Goal: Task Accomplishment & Management: Use online tool/utility

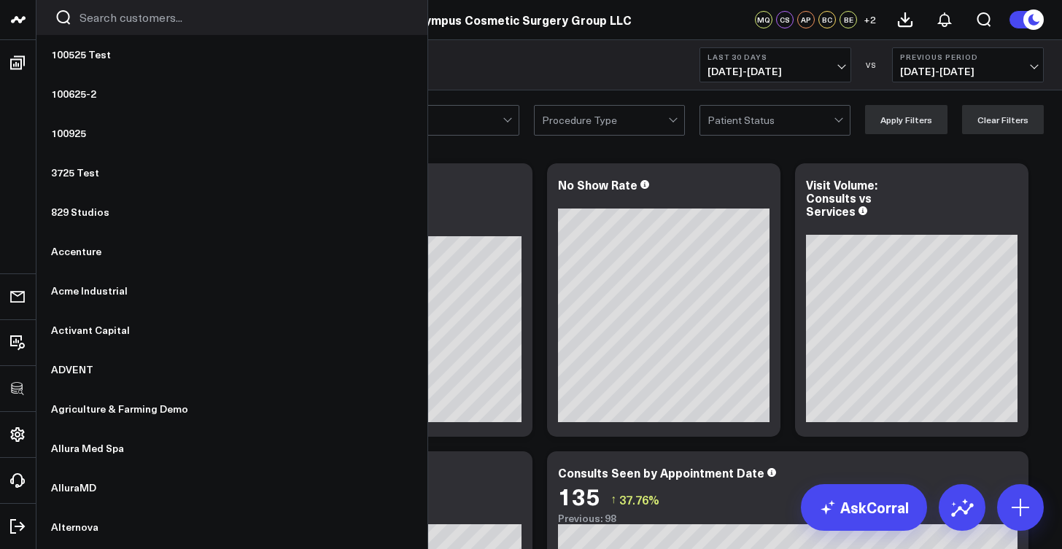
click at [114, 28] on div at bounding box center [231, 17] width 391 height 35
click at [120, 15] on input "Search customers input" at bounding box center [245, 17] width 330 height 16
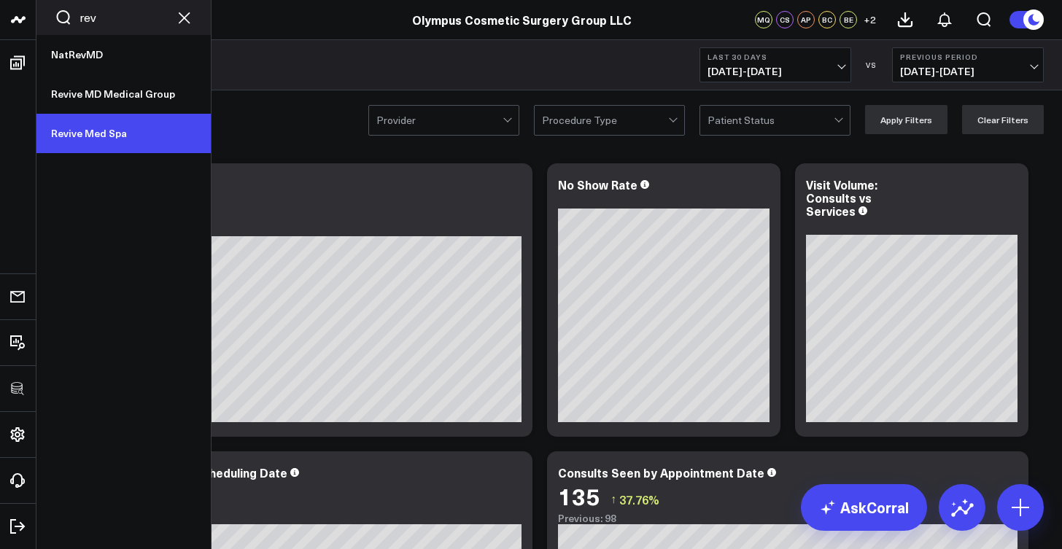
type input "rev"
click at [102, 132] on link "Revive Med Spa" at bounding box center [123, 133] width 174 height 39
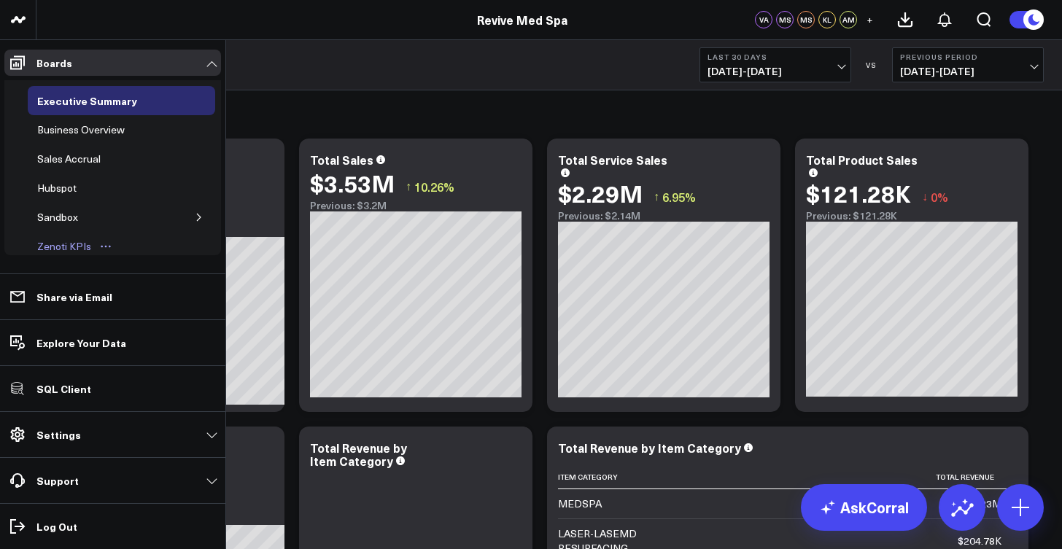
click at [80, 243] on div "Zenoti KPIs" at bounding box center [64, 247] width 61 height 18
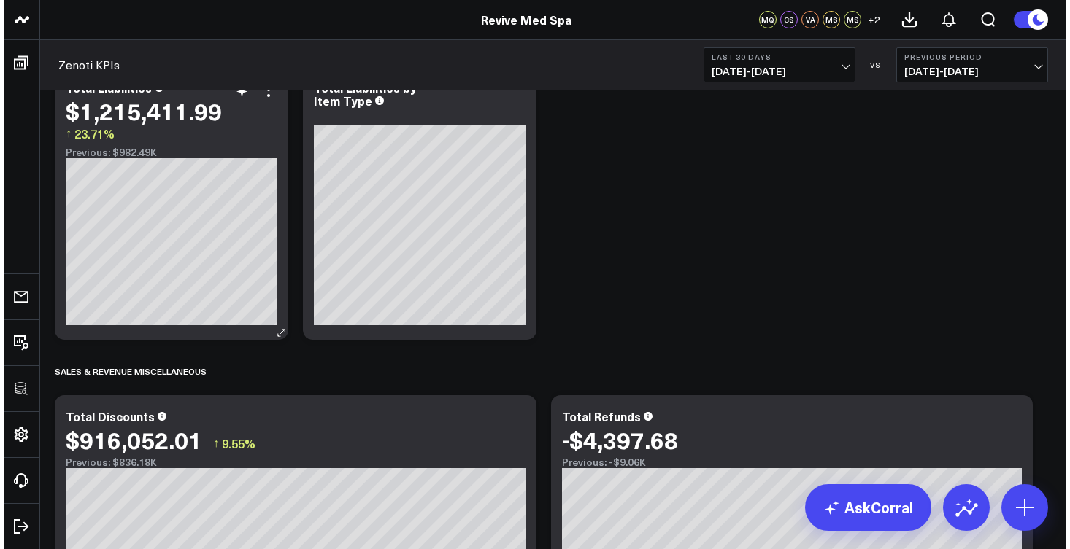
scroll to position [1498, 0]
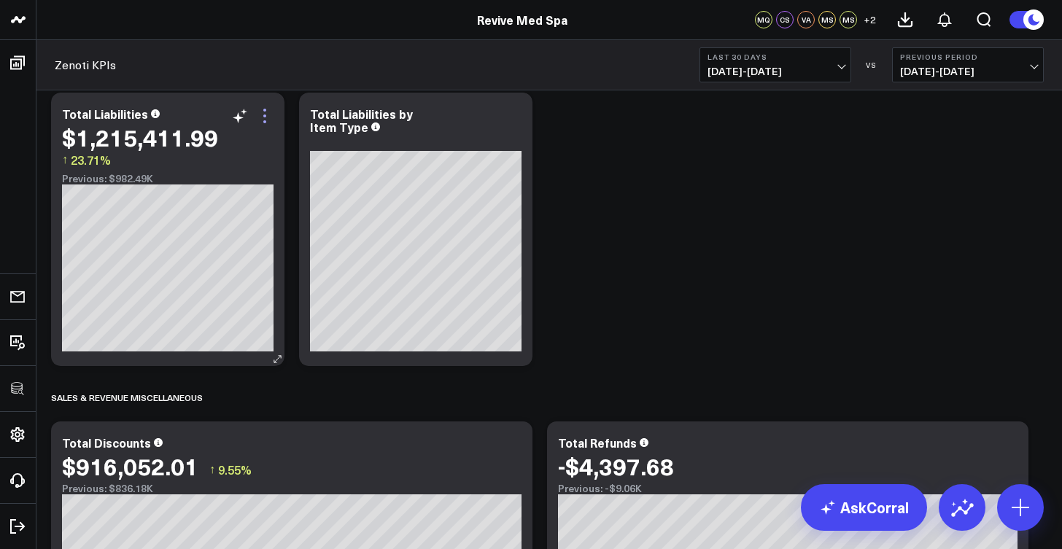
click at [268, 109] on icon at bounding box center [265, 116] width 18 height 18
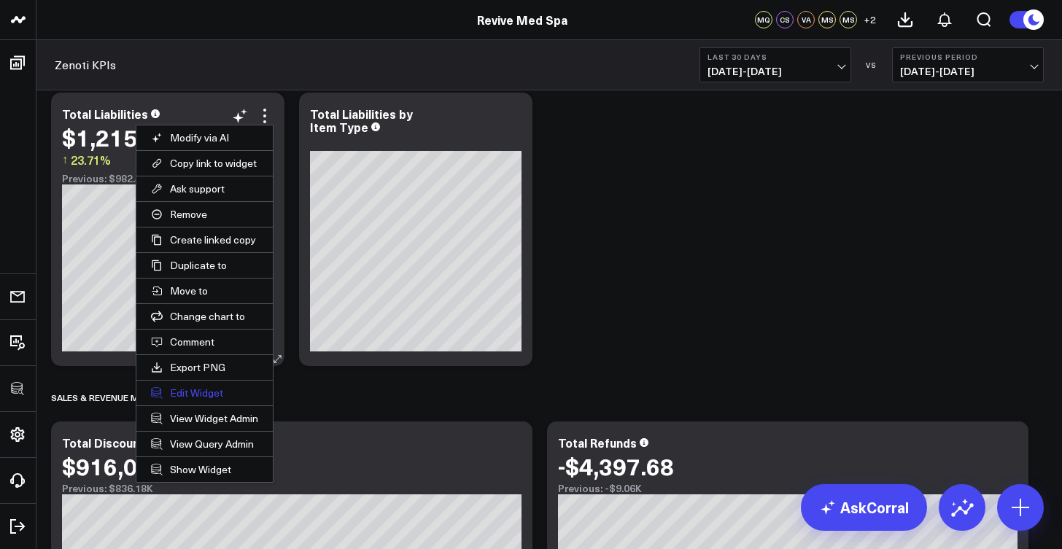
click at [208, 394] on button "Edit Widget" at bounding box center [204, 393] width 136 height 25
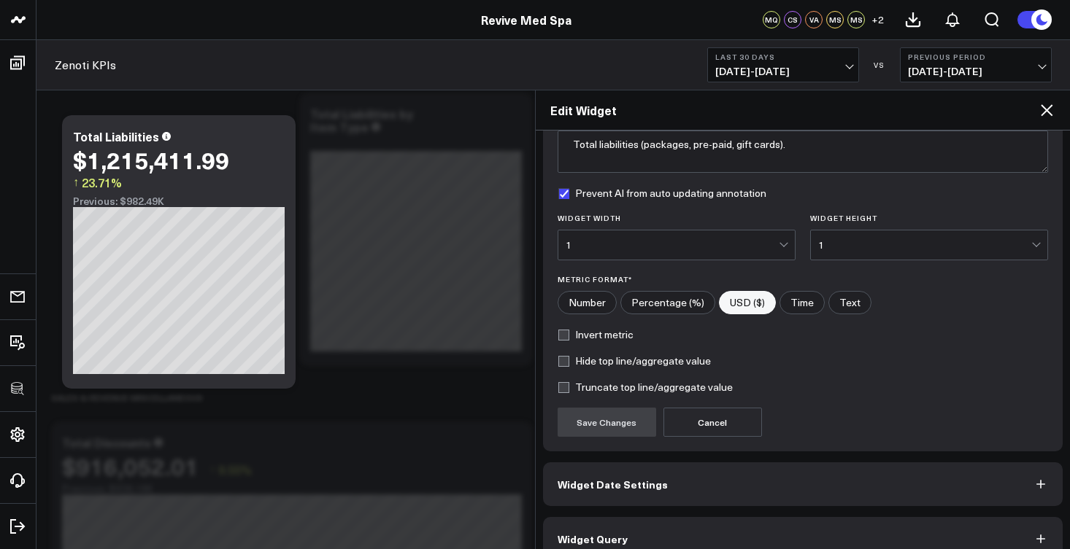
scroll to position [155, 0]
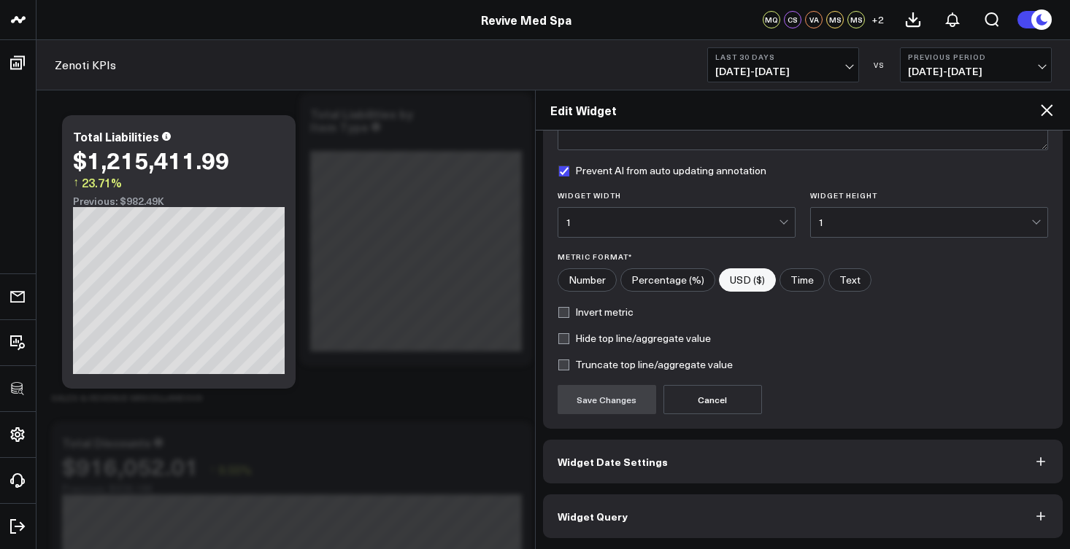
click at [658, 507] on button "Widget Query" at bounding box center [803, 517] width 520 height 44
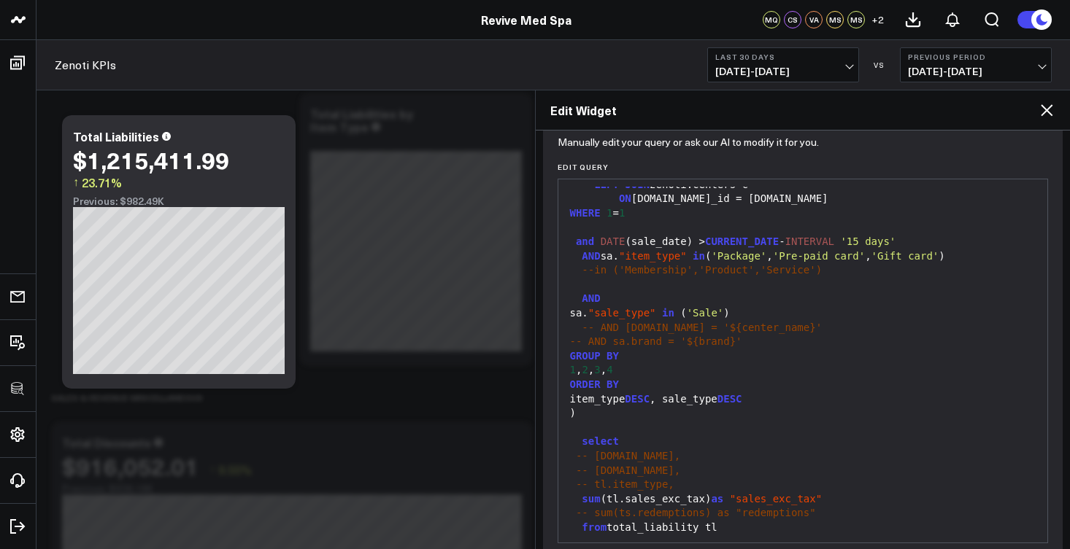
scroll to position [218, 0]
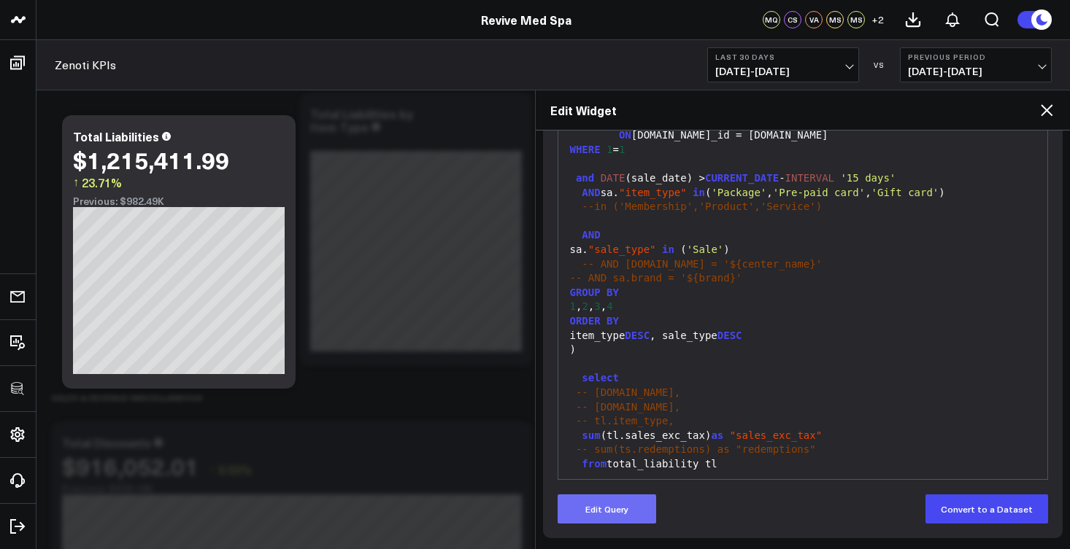
click at [630, 508] on button "Edit Query" at bounding box center [606, 509] width 98 height 29
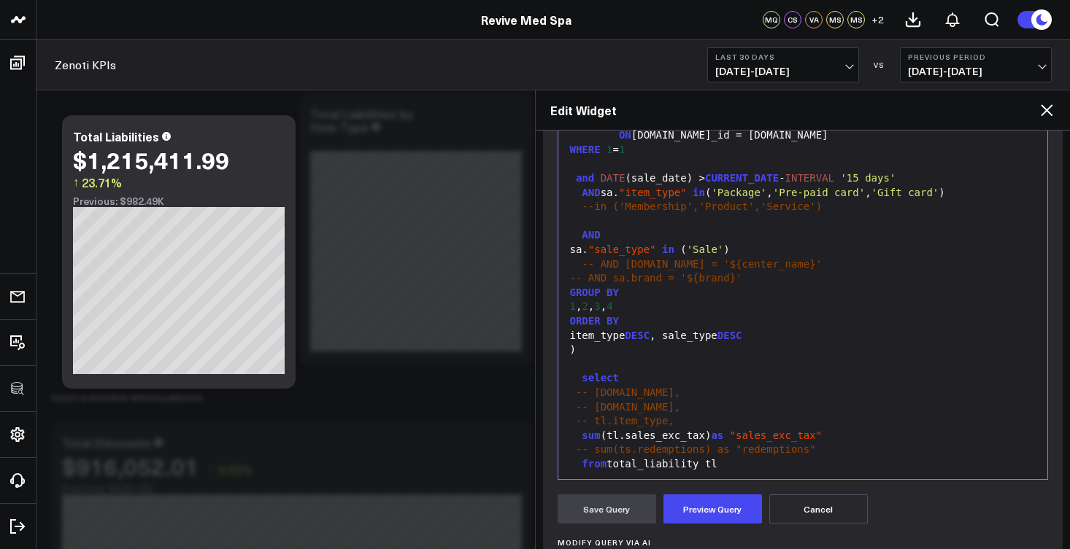
click at [729, 244] on span ")" at bounding box center [726, 250] width 6 height 12
click at [733, 511] on button "Preview Query" at bounding box center [712, 509] width 98 height 29
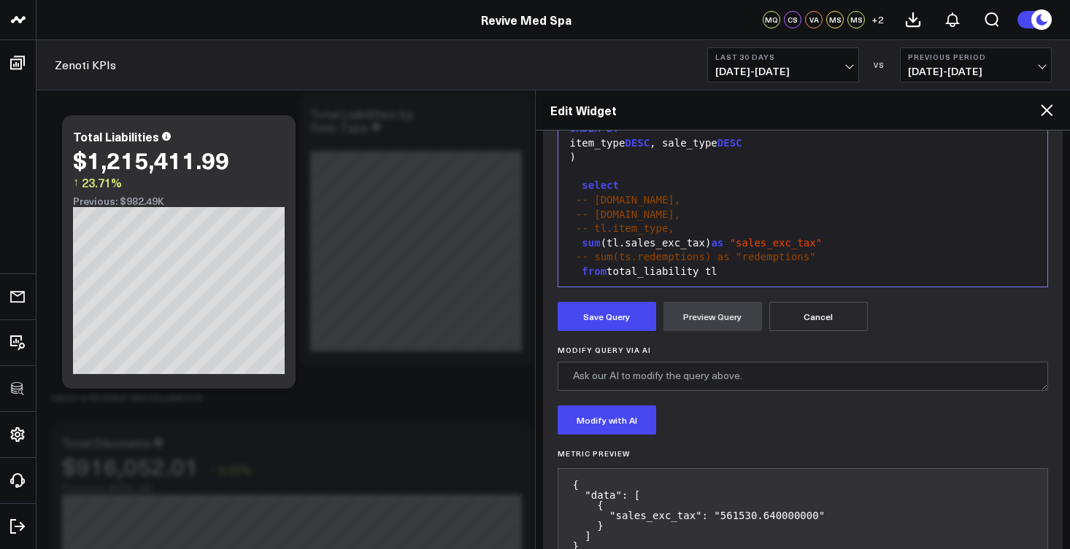
scroll to position [460, 0]
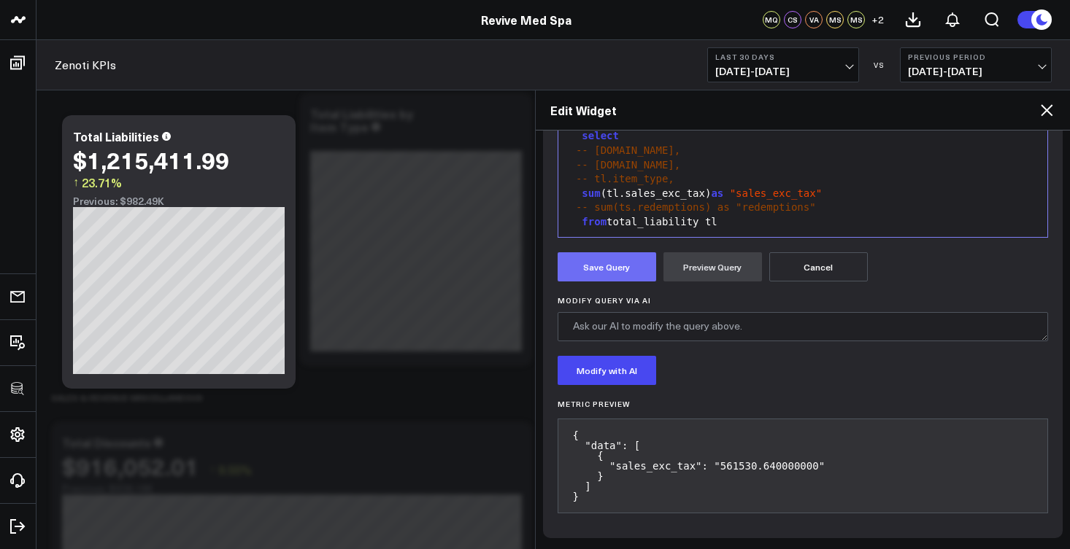
click at [631, 270] on button "Save Query" at bounding box center [606, 266] width 98 height 29
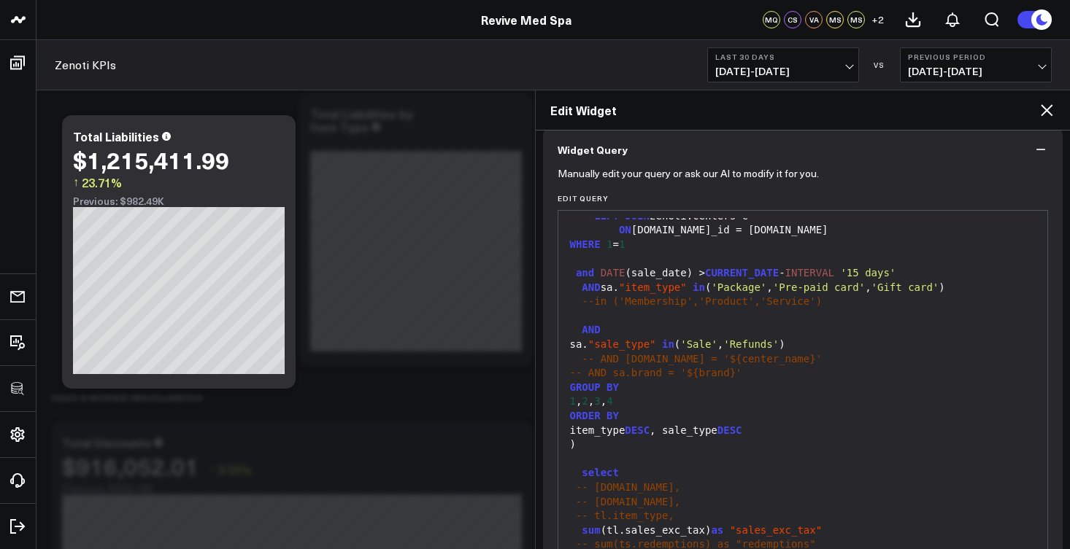
scroll to position [188, 0]
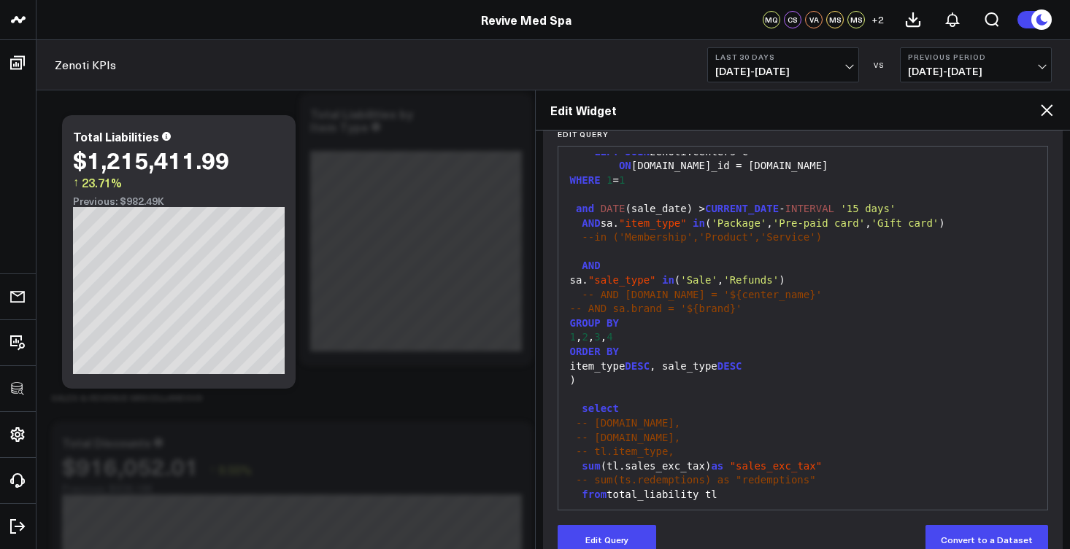
click at [764, 274] on div "sa. "sale_type" in ( 'Sale' , 'Refunds' )" at bounding box center [802, 281] width 475 height 15
click at [778, 274] on span "'Refunds'" at bounding box center [750, 280] width 55 height 12
click at [634, 536] on button "Edit Query" at bounding box center [606, 539] width 98 height 29
click at [778, 274] on span "'Refunds'" at bounding box center [750, 280] width 55 height 12
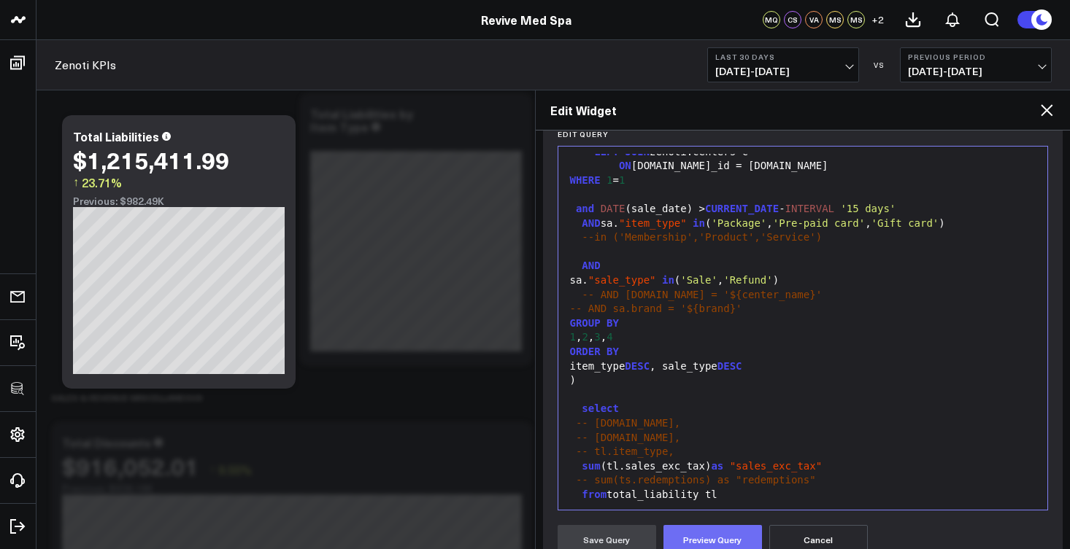
click at [732, 539] on button "Preview Query" at bounding box center [712, 539] width 98 height 29
click at [600, 531] on button "Save Query" at bounding box center [606, 539] width 98 height 29
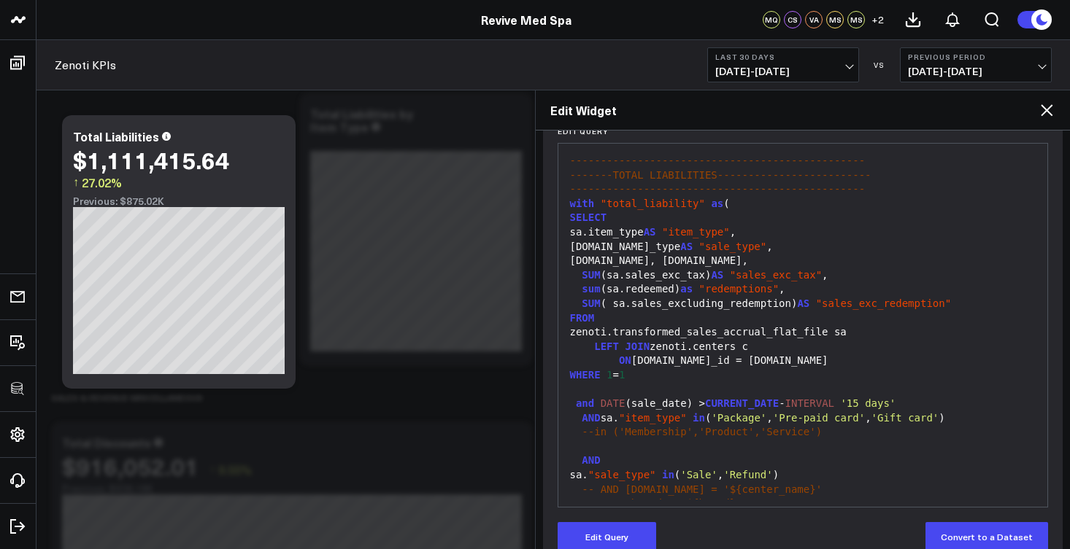
scroll to position [4, 0]
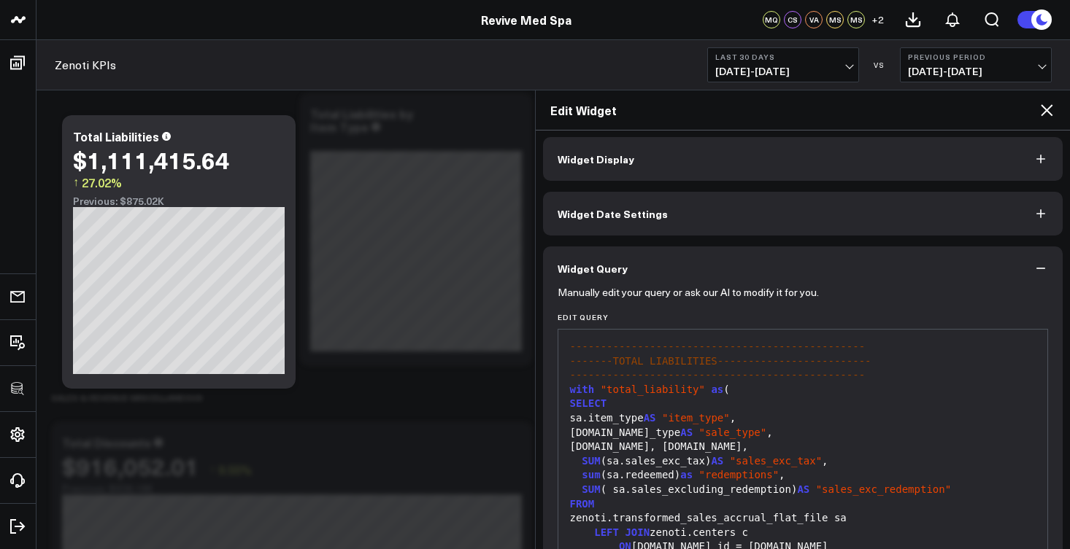
click at [642, 168] on button "Widget Display" at bounding box center [803, 159] width 520 height 44
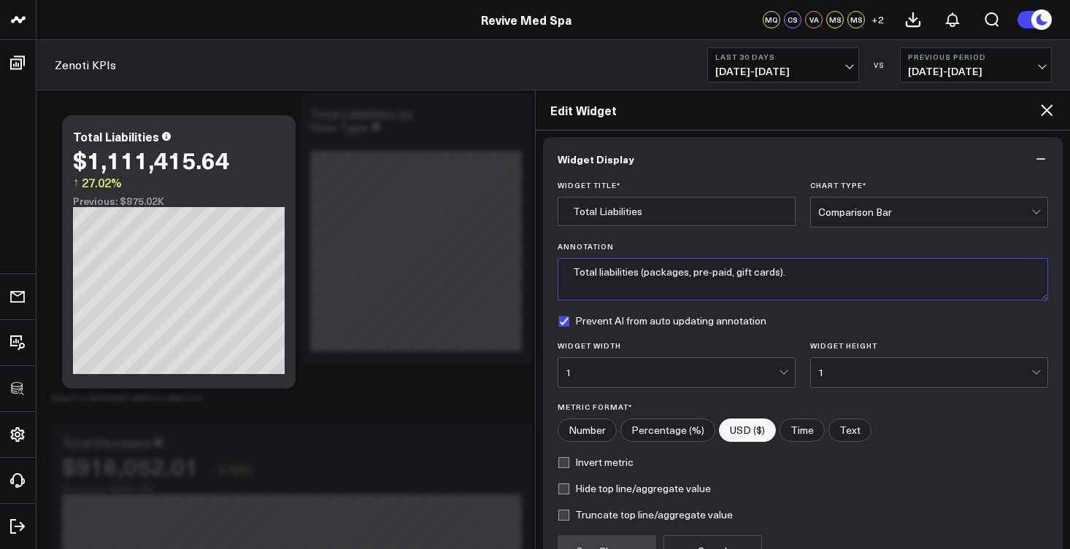
click at [640, 276] on textarea "Total liabilities (packages, pre-paid, gift cards)." at bounding box center [802, 279] width 491 height 42
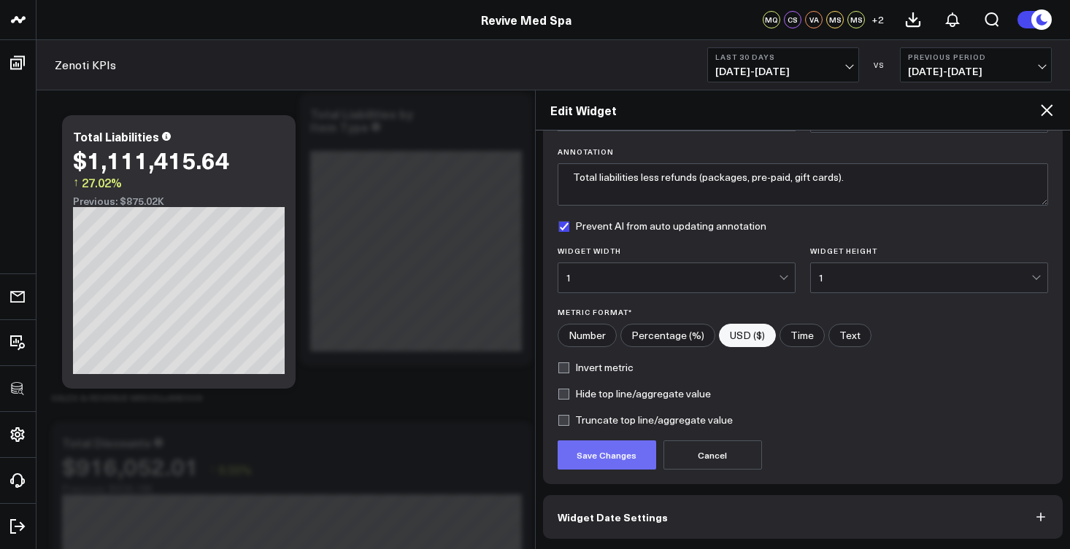
click at [614, 447] on button "Save Changes" at bounding box center [606, 455] width 98 height 29
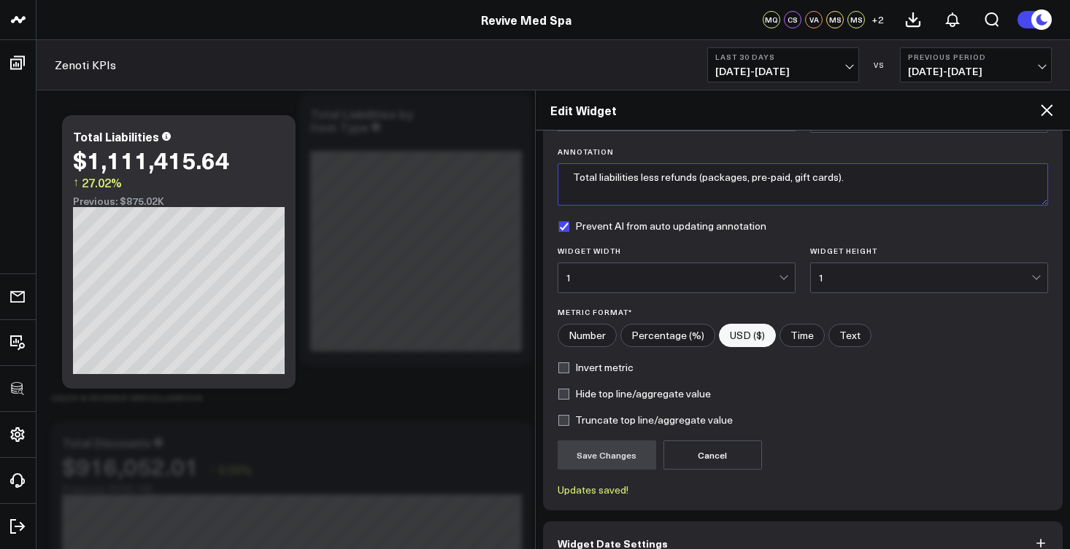
drag, startPoint x: 696, startPoint y: 177, endPoint x: 568, endPoint y: 179, distance: 127.7
click at [568, 179] on textarea "Total liabilities less refunds (packages, pre-paid, gift cards)." at bounding box center [802, 184] width 491 height 42
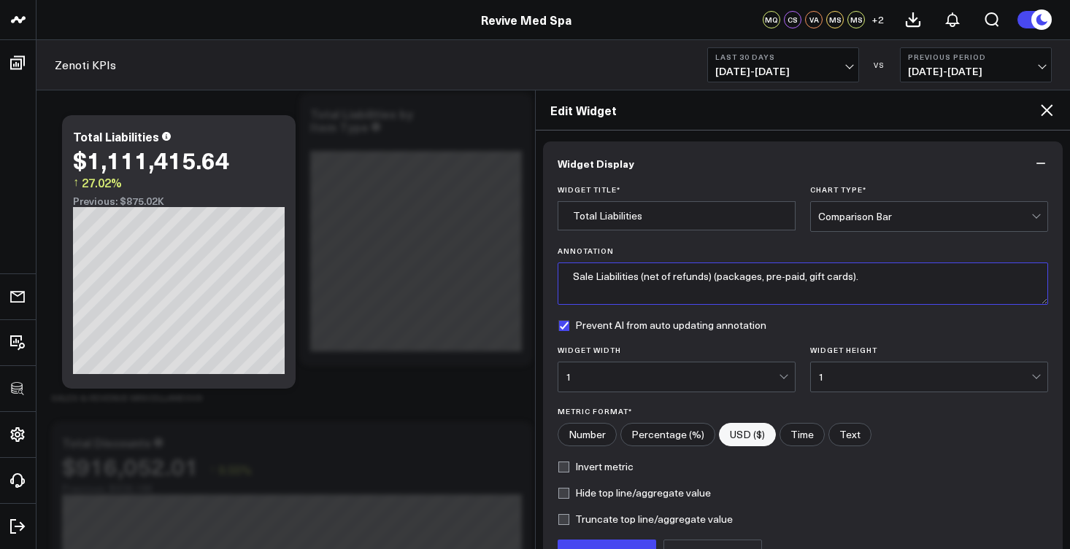
type textarea "Sale Liabilities (net of refunds) (packages, pre-paid, gift cards)."
drag, startPoint x: 646, startPoint y: 220, endPoint x: 563, endPoint y: 219, distance: 83.9
click at [563, 219] on input "Total Liabilities" at bounding box center [676, 215] width 238 height 29
type input "L"
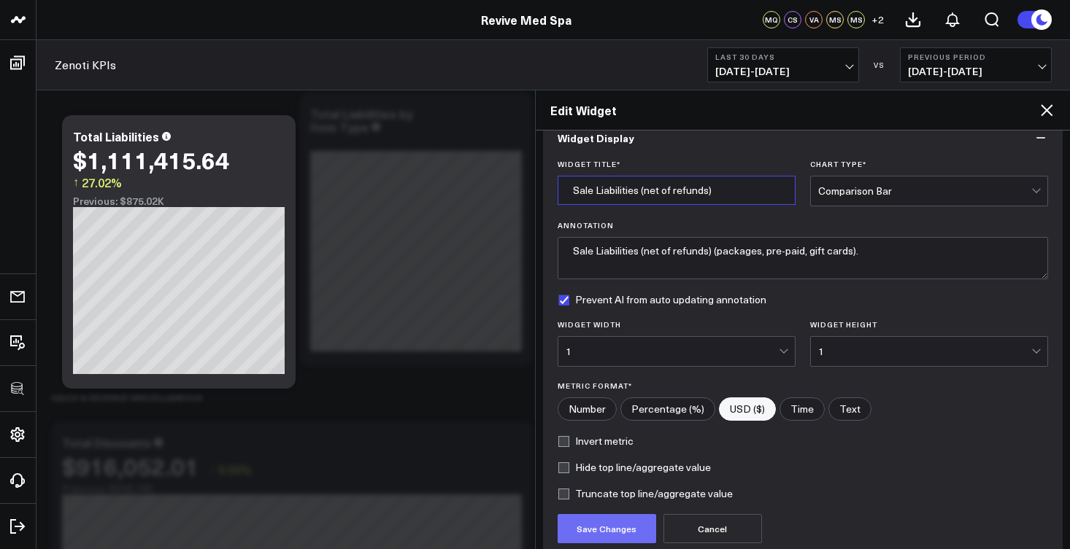
type input "Sale Liabilities (net of refunds)"
click at [635, 529] on button "Save Changes" at bounding box center [606, 528] width 98 height 29
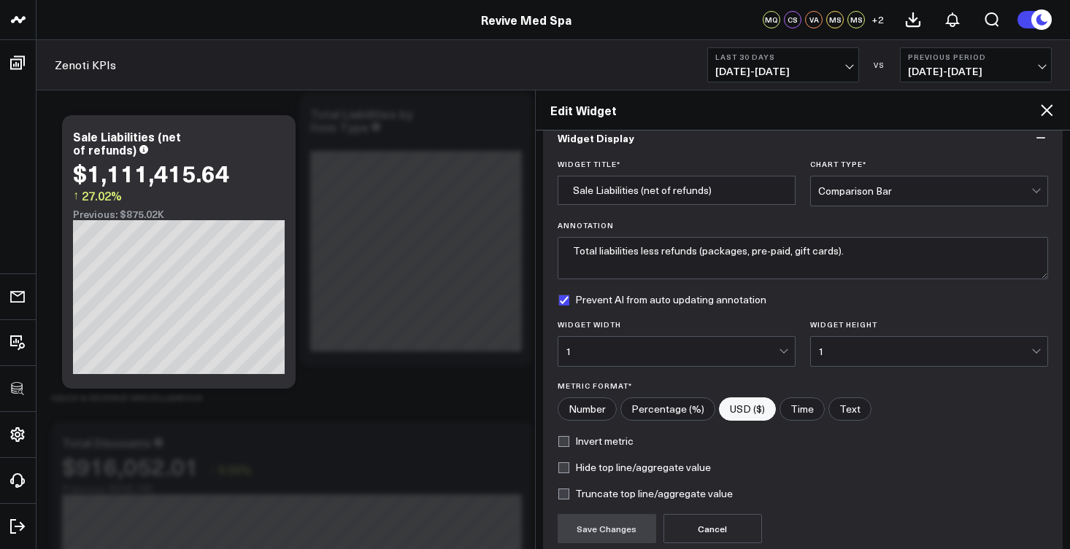
type textarea "Sale Liabilities (net of refunds) (packages, pre-paid, gift cards)."
click at [1046, 119] on div "Edit Widget" at bounding box center [803, 110] width 535 height 40
click at [1050, 111] on icon at bounding box center [1046, 110] width 18 height 18
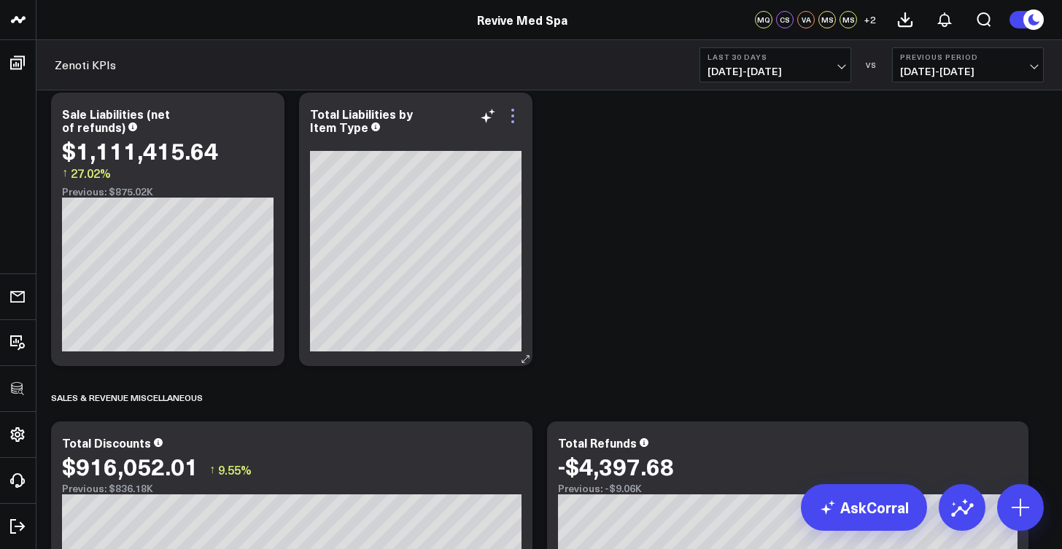
click at [515, 120] on icon at bounding box center [513, 116] width 18 height 18
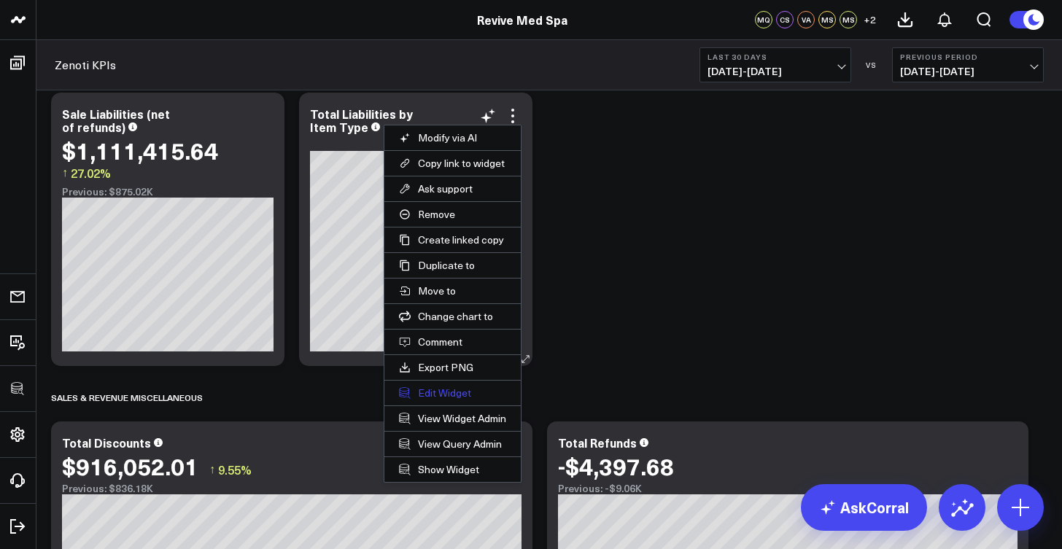
click at [456, 385] on button "Edit Widget" at bounding box center [452, 393] width 136 height 25
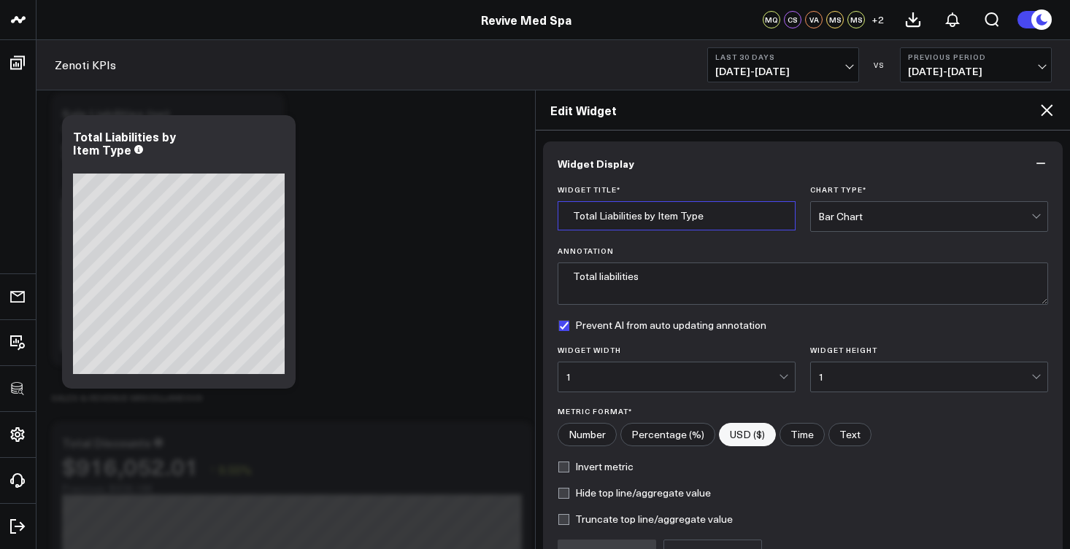
click at [615, 214] on input "Total Liabilities by Item Type" at bounding box center [676, 215] width 238 height 29
drag, startPoint x: 598, startPoint y: 217, endPoint x: 569, endPoint y: 218, distance: 28.5
click at [569, 218] on input "Total Liabilities by Item Type" at bounding box center [676, 215] width 238 height 29
click at [651, 217] on input "Sale of Liabilities by Item Type" at bounding box center [676, 215] width 238 height 29
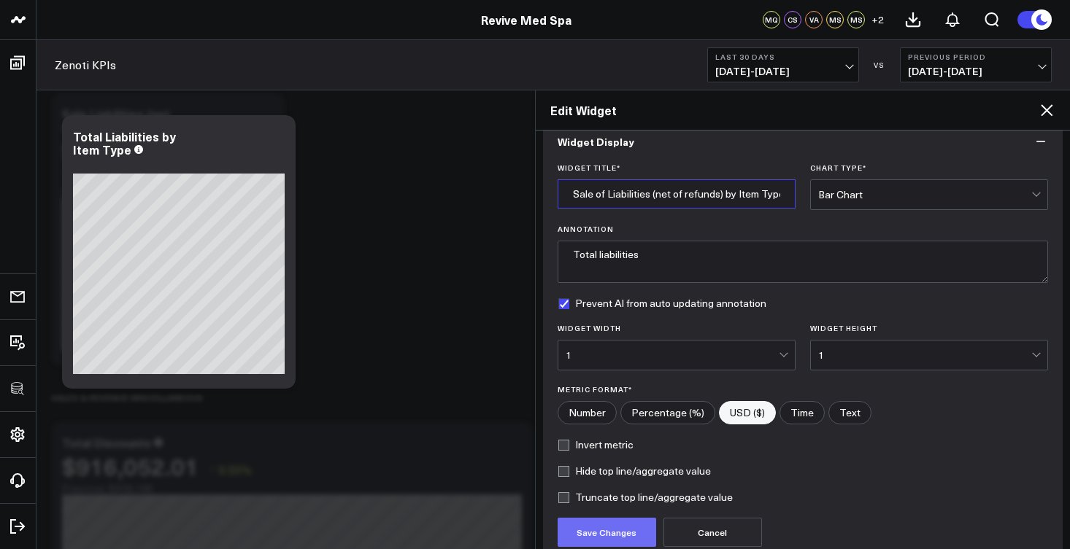
type input "Sale of Liabilities (net of refunds) by Item Type"
click at [621, 522] on button "Save Changes" at bounding box center [606, 532] width 98 height 29
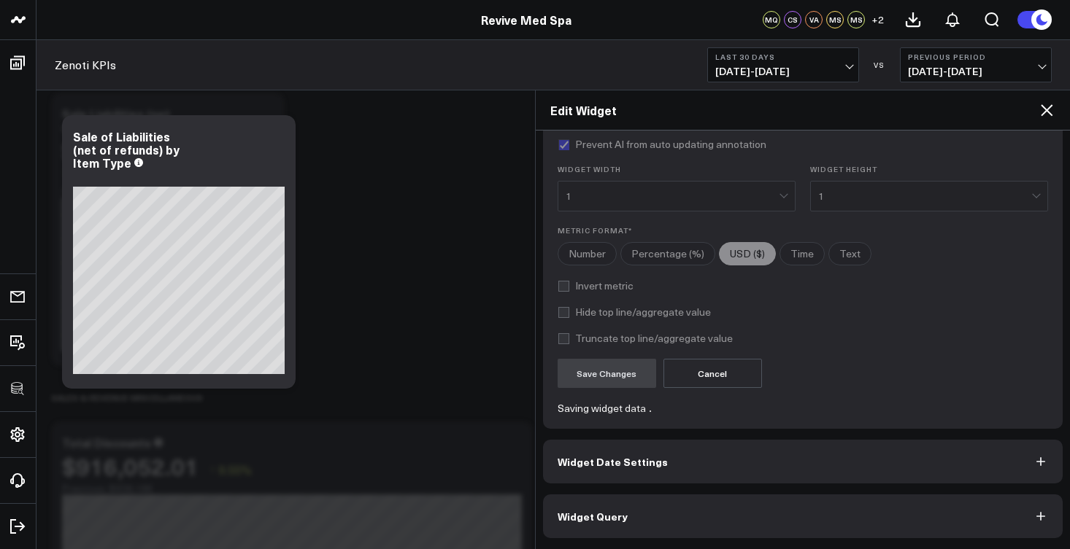
scroll to position [181, 0]
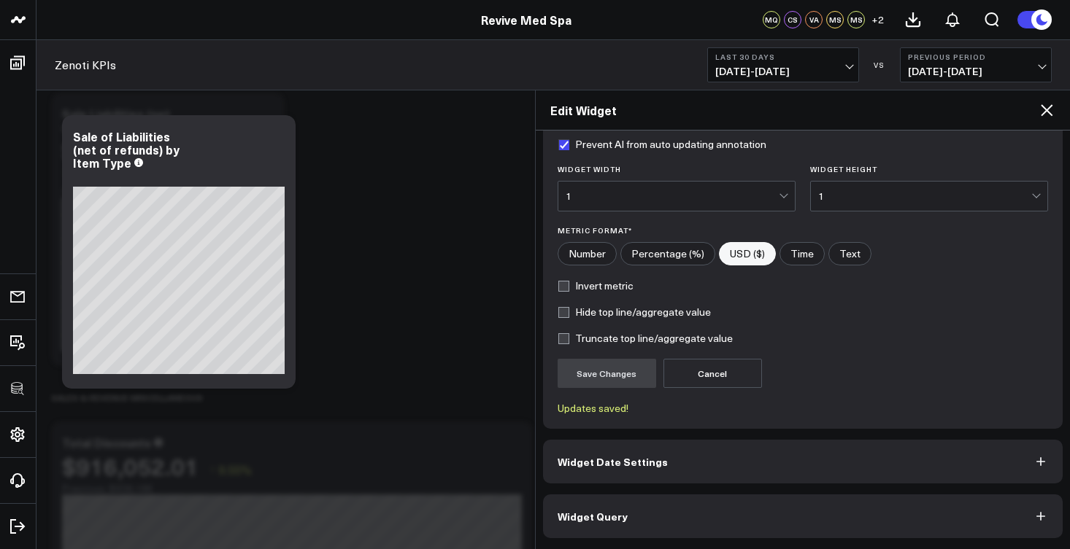
click at [667, 517] on button "Widget Query" at bounding box center [803, 517] width 520 height 44
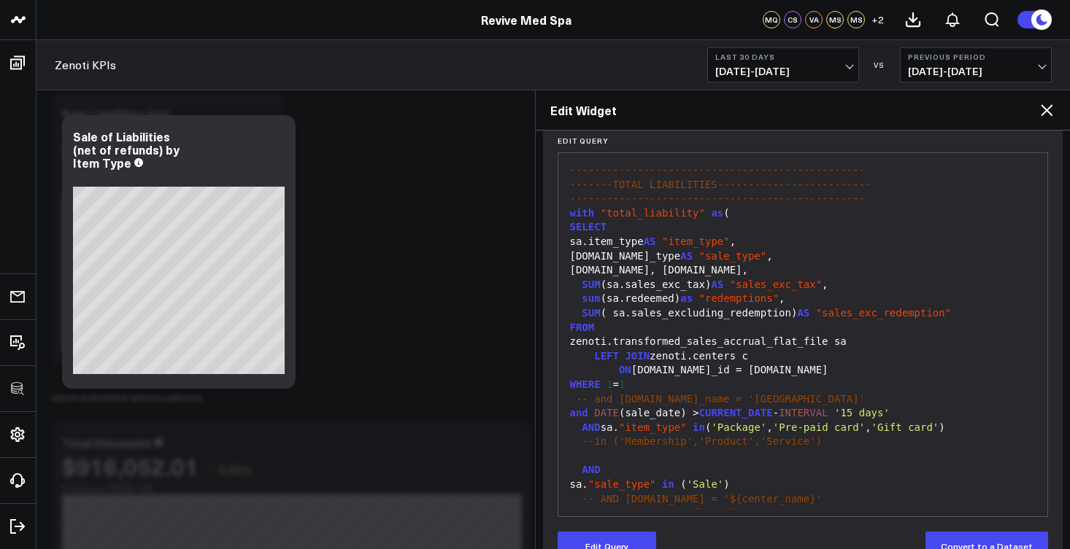
click at [724, 479] on span "'Sale'" at bounding box center [705, 485] width 37 height 12
click at [630, 540] on button "Edit Query" at bounding box center [606, 546] width 98 height 29
click at [729, 479] on span ")" at bounding box center [726, 485] width 6 height 12
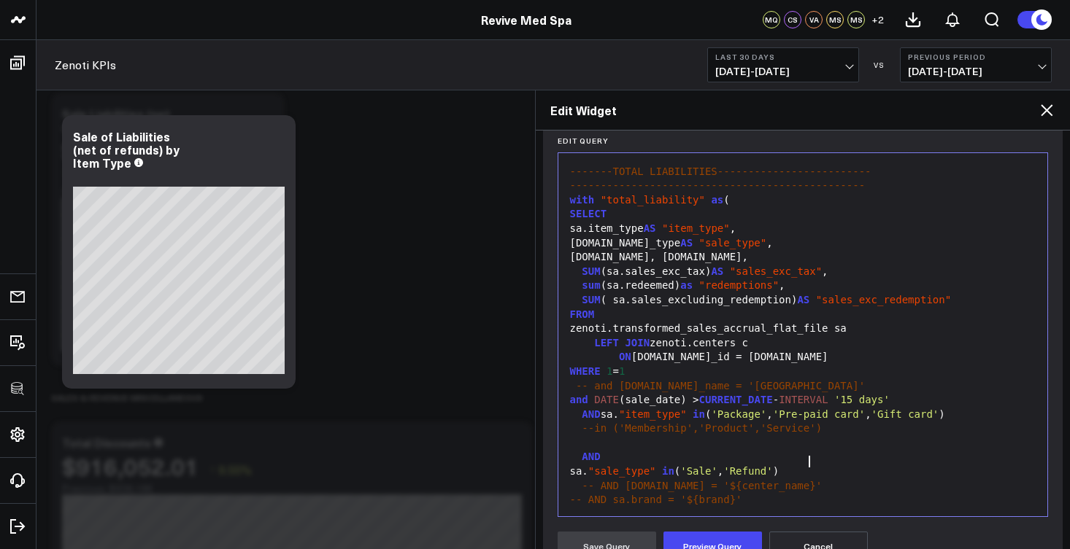
scroll to position [45, 0]
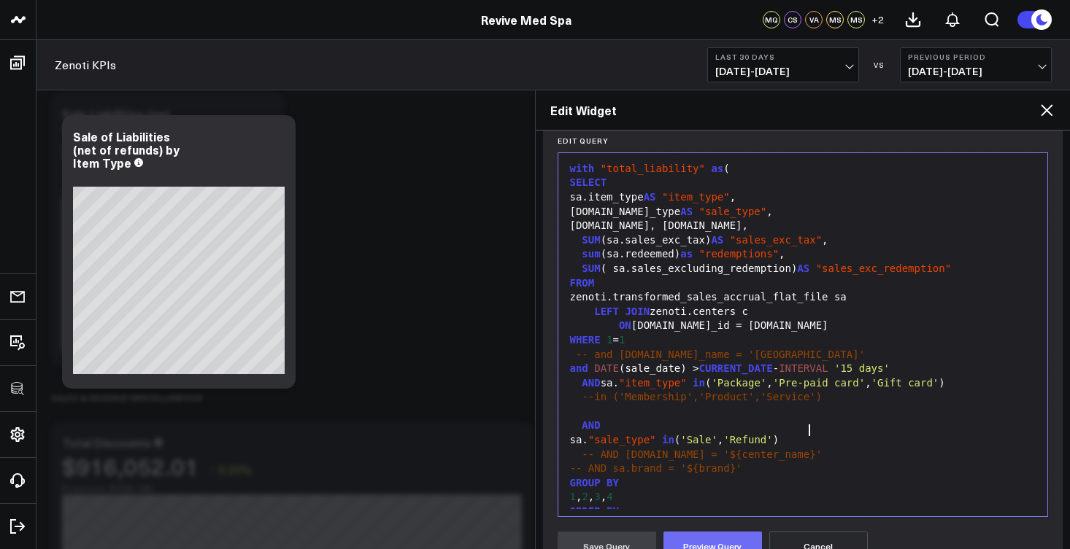
click at [707, 541] on button "Preview Query" at bounding box center [712, 546] width 98 height 29
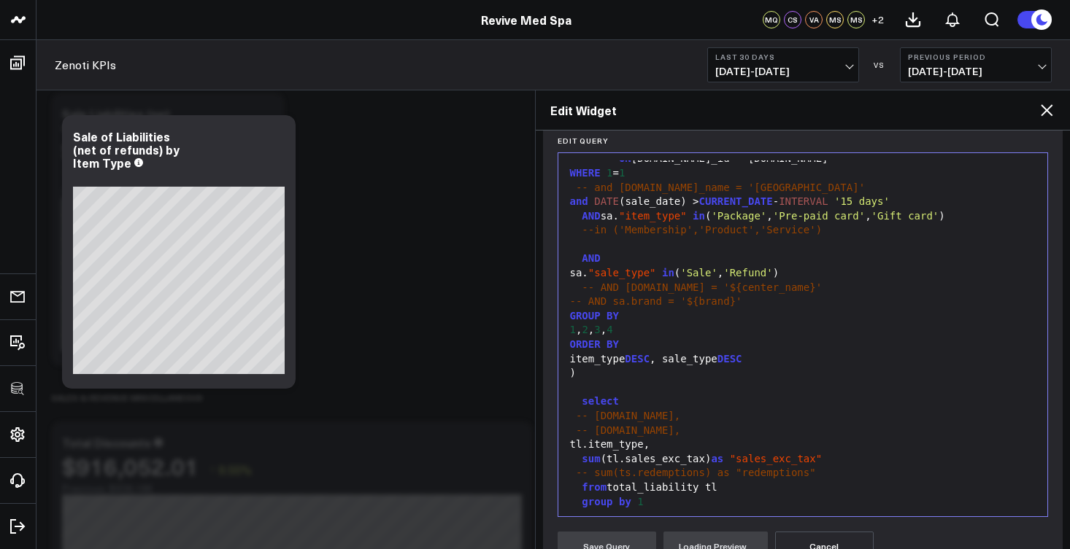
scroll to position [399, 0]
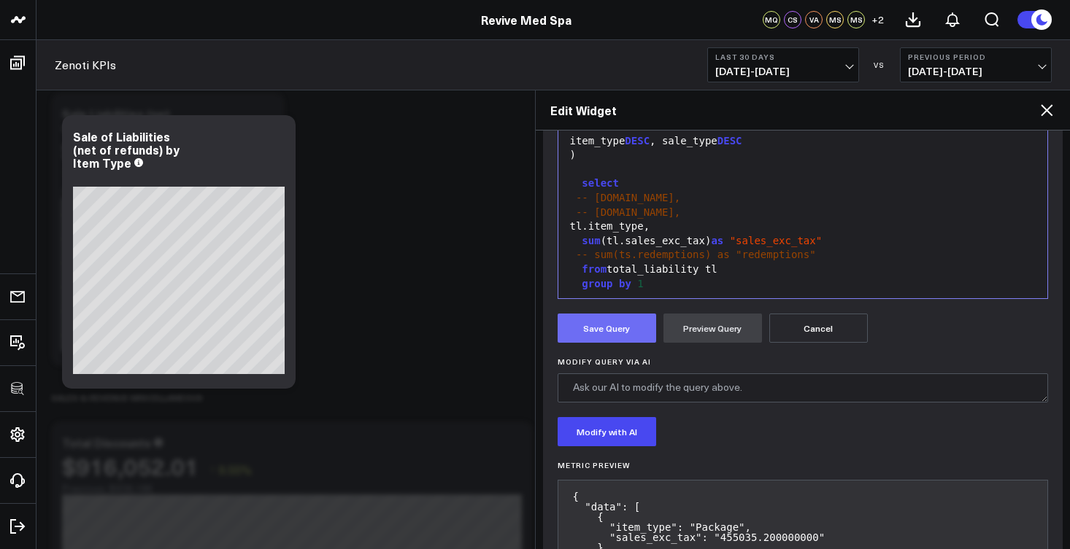
click at [606, 328] on button "Save Query" at bounding box center [606, 328] width 98 height 29
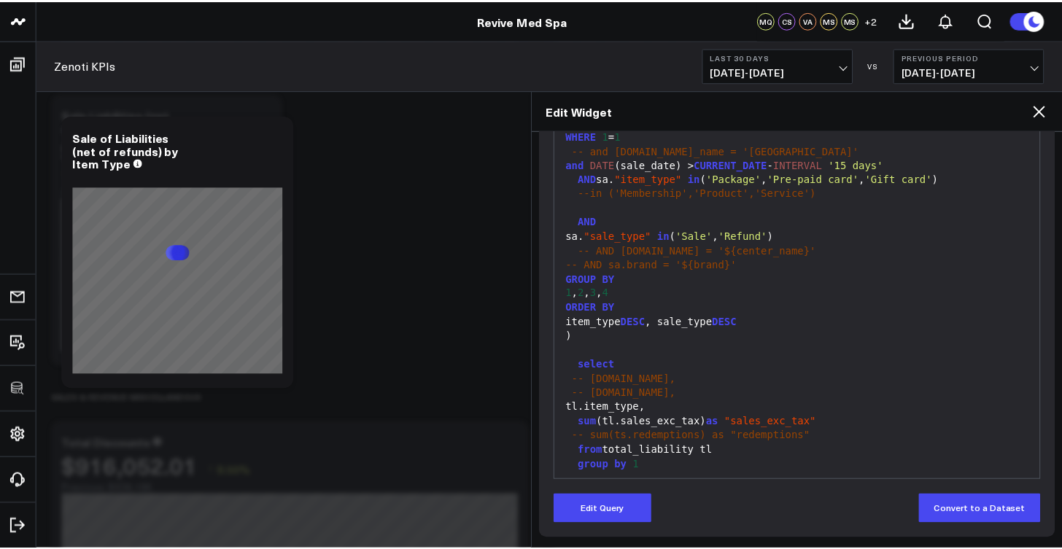
scroll to position [218, 0]
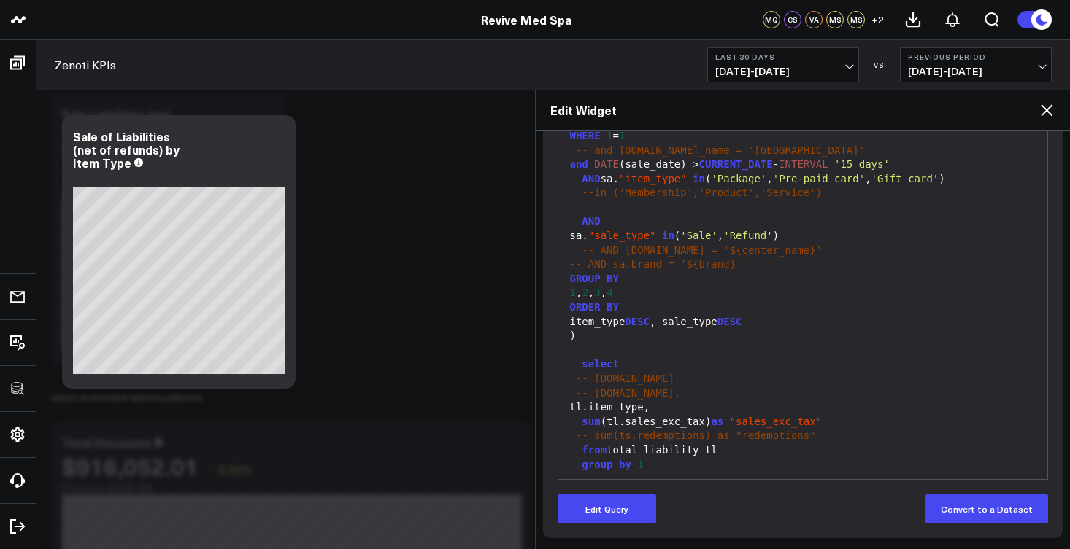
click at [1051, 111] on icon at bounding box center [1046, 110] width 18 height 18
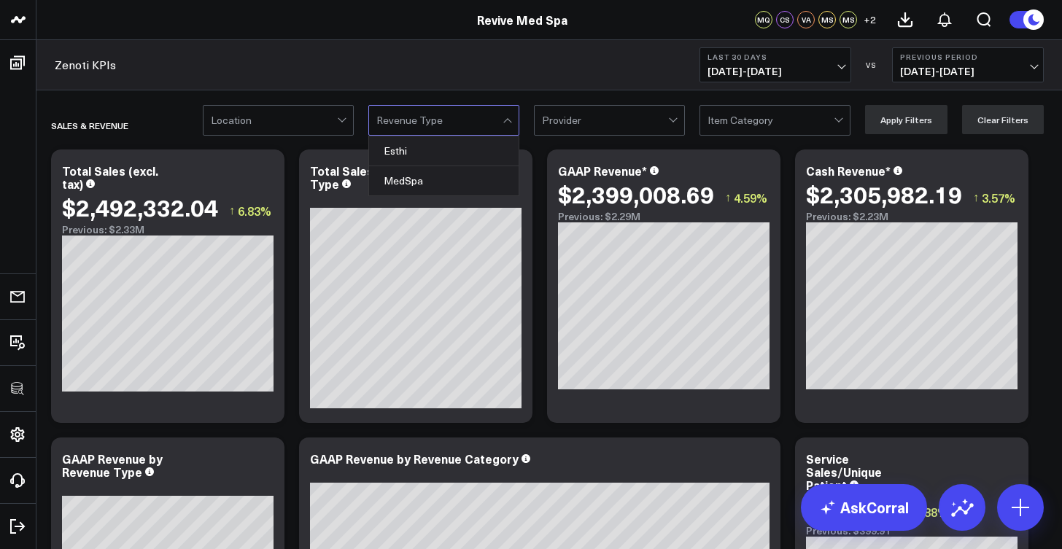
click at [491, 124] on div at bounding box center [439, 120] width 126 height 29
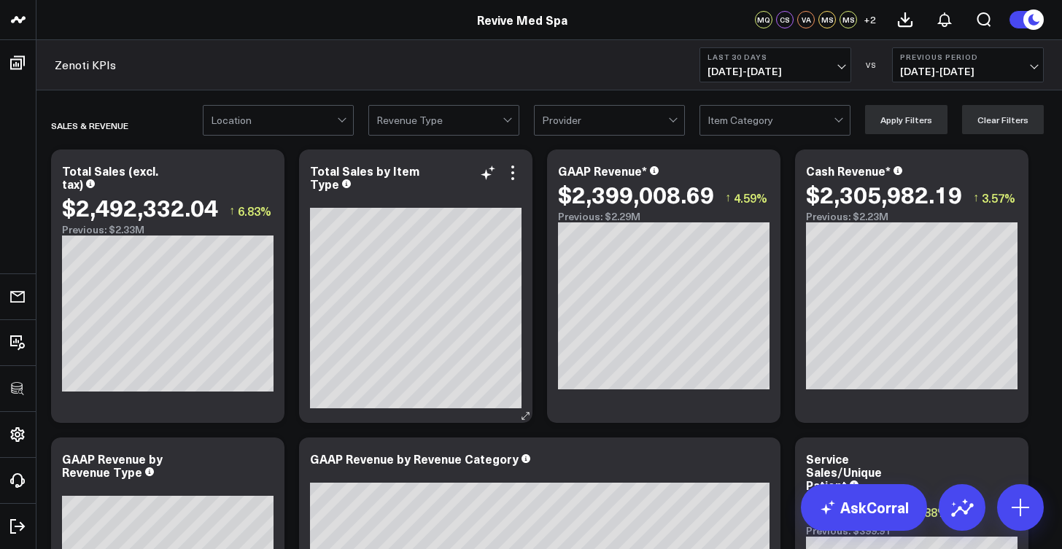
click at [522, 173] on div "Total Sales by Item Type" at bounding box center [415, 287] width 233 height 274
click at [519, 173] on icon at bounding box center [513, 173] width 18 height 18
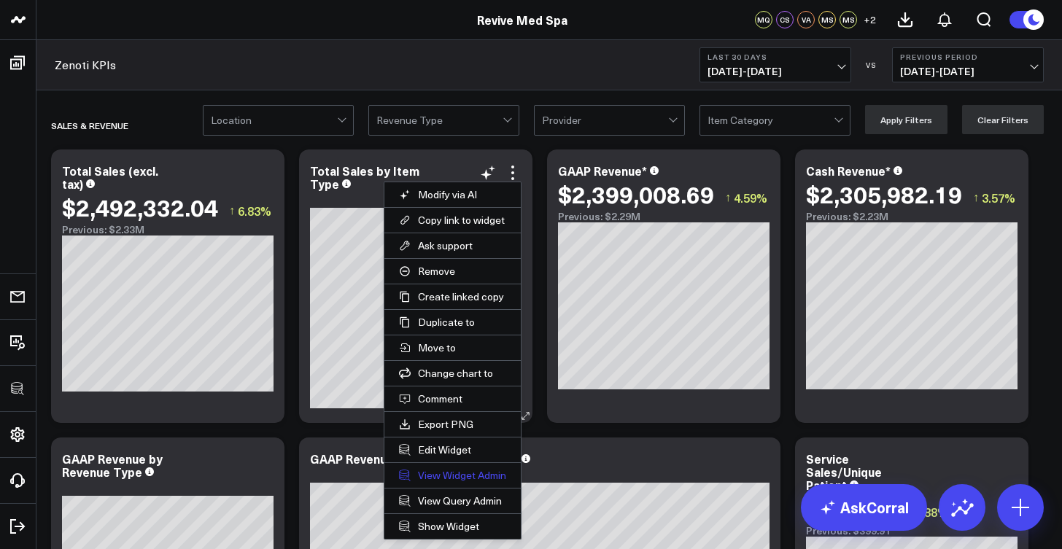
click at [459, 474] on link "View Widget Admin" at bounding box center [452, 475] width 136 height 25
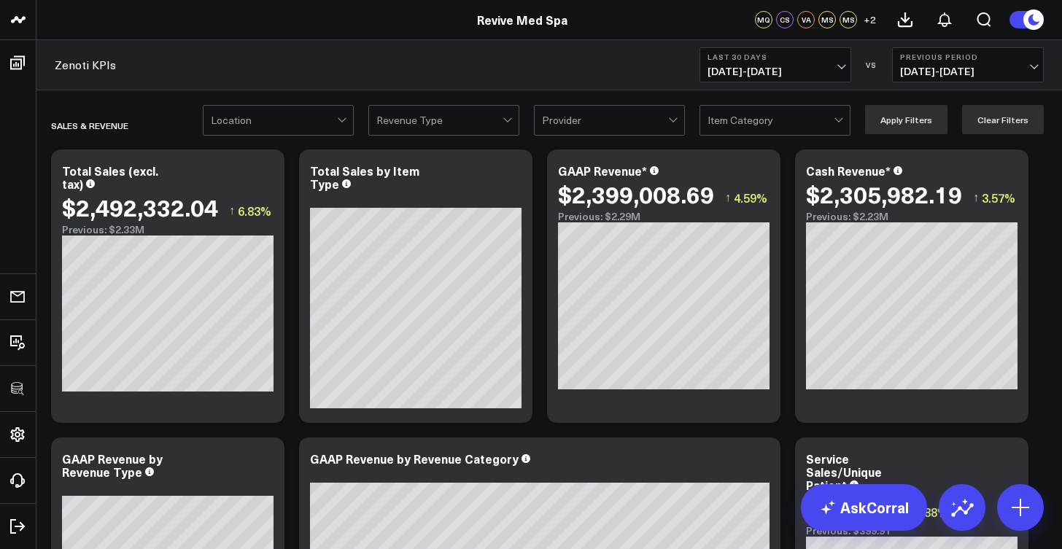
click at [502, 125] on div at bounding box center [439, 120] width 126 height 29
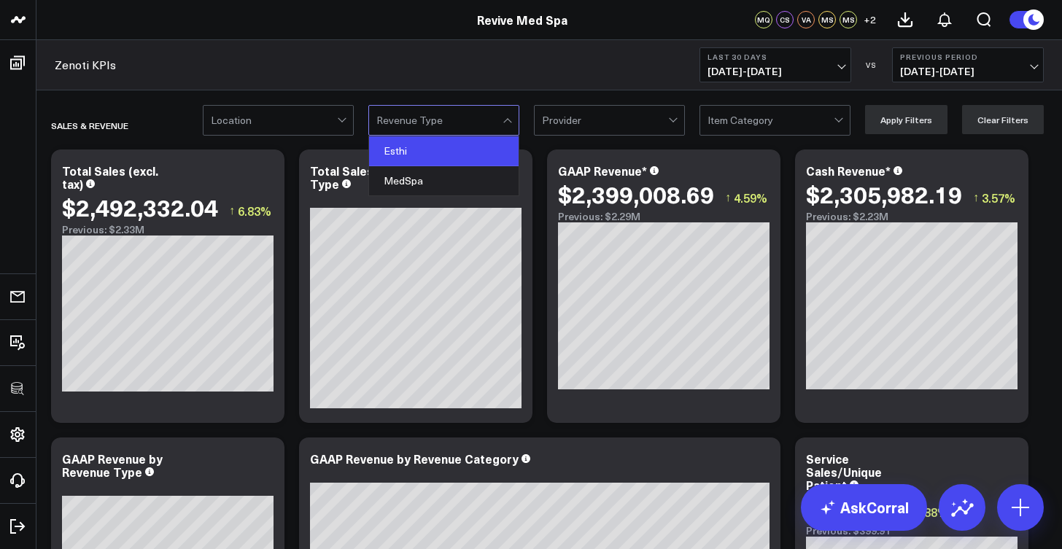
click at [466, 161] on div "Esthi" at bounding box center [444, 151] width 150 height 30
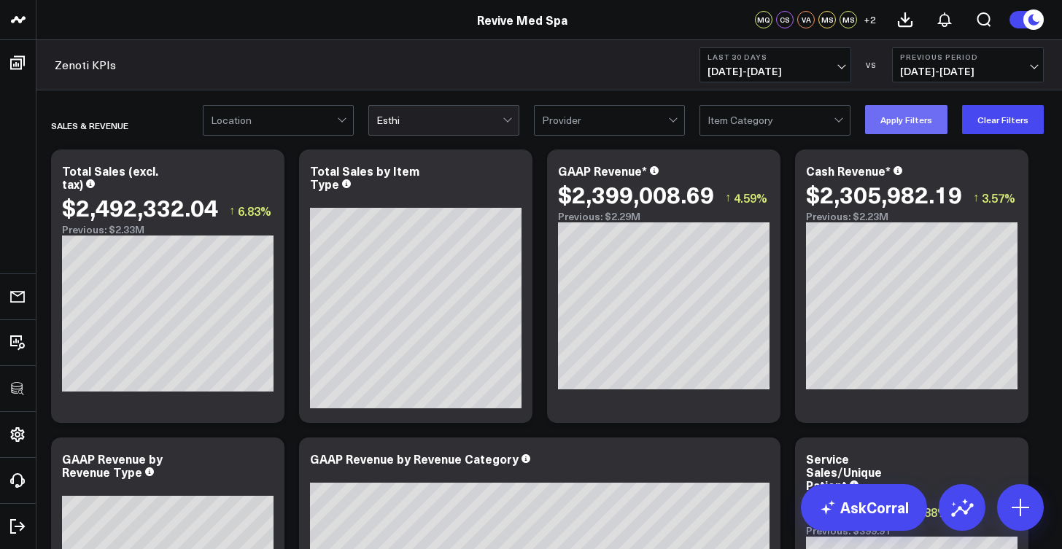
click at [905, 115] on button "Apply Filters" at bounding box center [906, 119] width 82 height 29
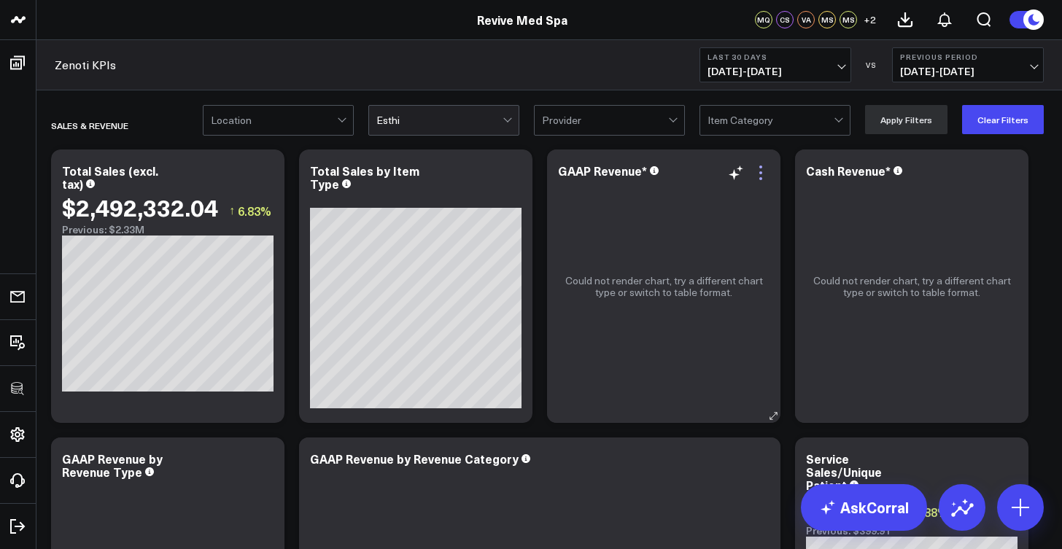
click at [765, 178] on icon at bounding box center [761, 173] width 18 height 18
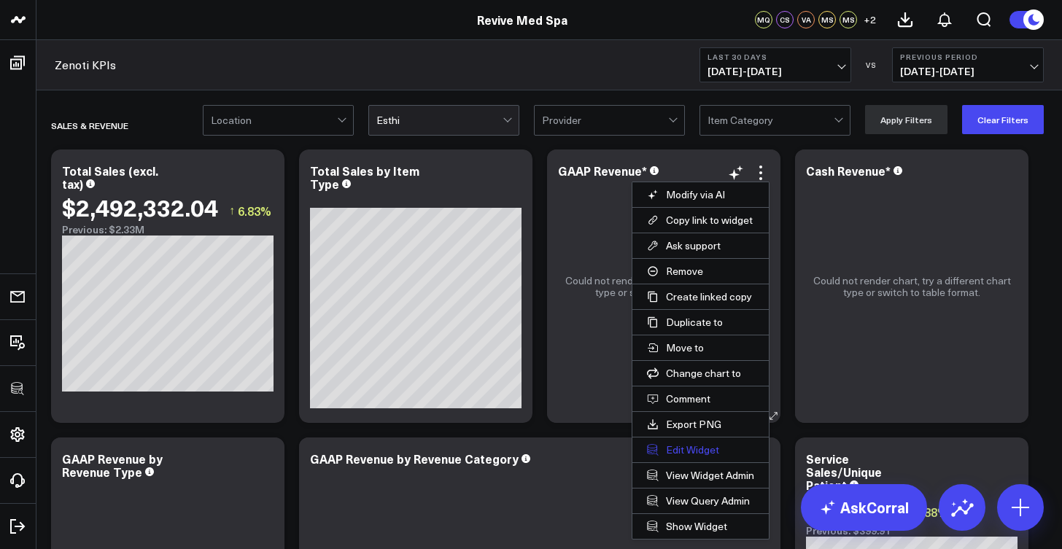
click at [706, 449] on button "Edit Widget" at bounding box center [701, 450] width 136 height 25
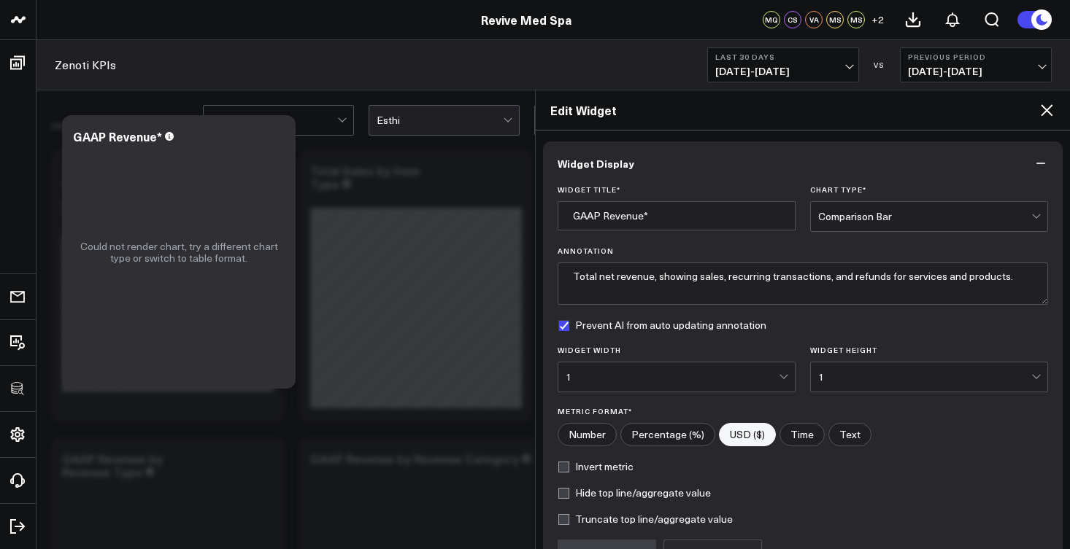
scroll to position [155, 0]
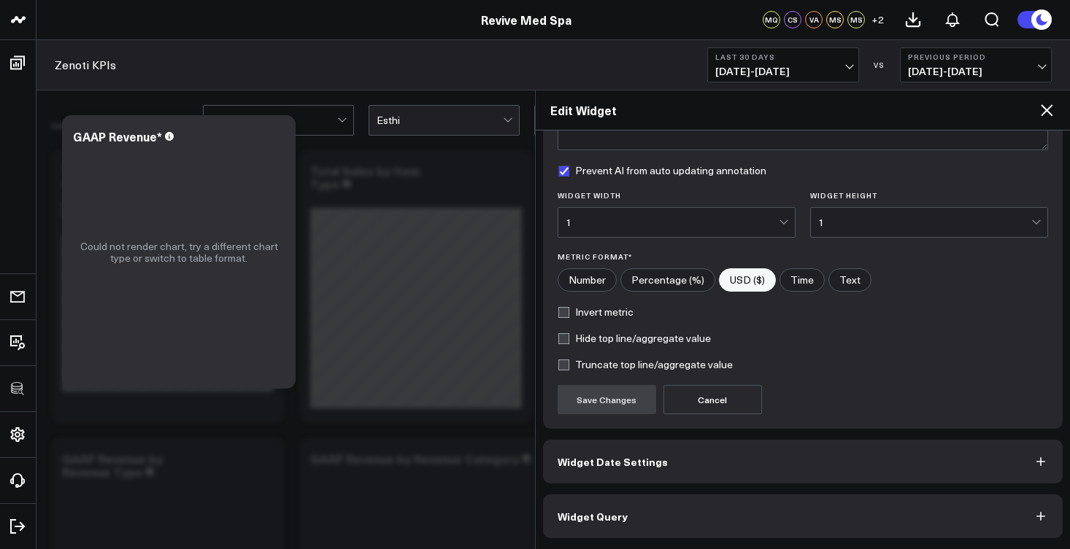
click at [719, 498] on button "Widget Query" at bounding box center [803, 517] width 520 height 44
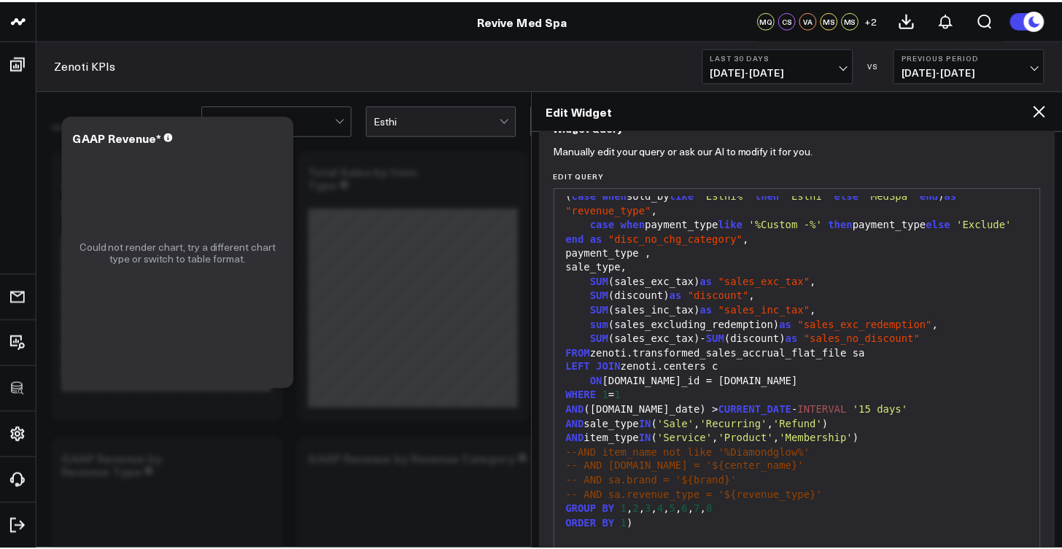
scroll to position [0, 0]
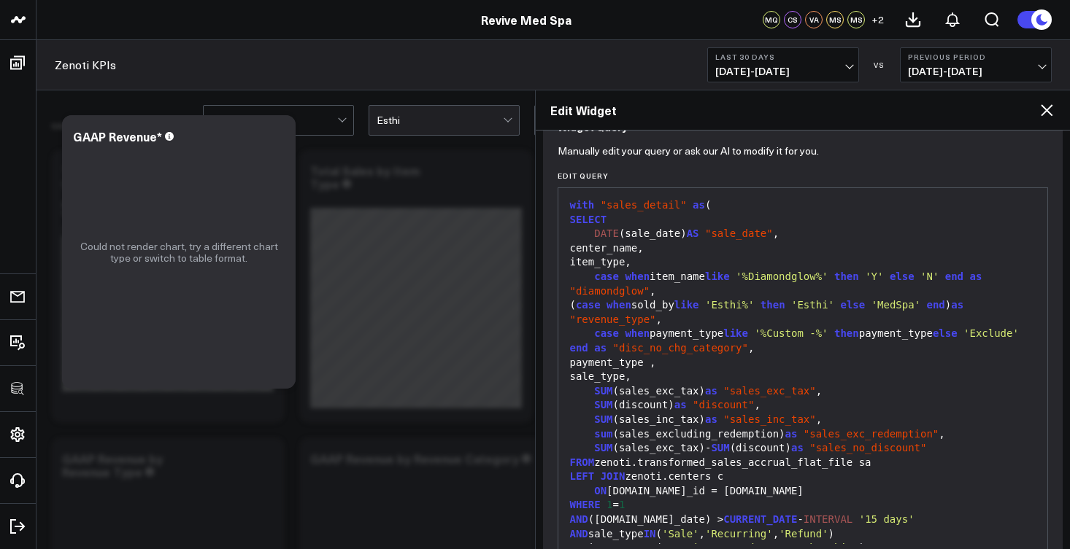
click at [1046, 109] on icon at bounding box center [1046, 110] width 12 height 12
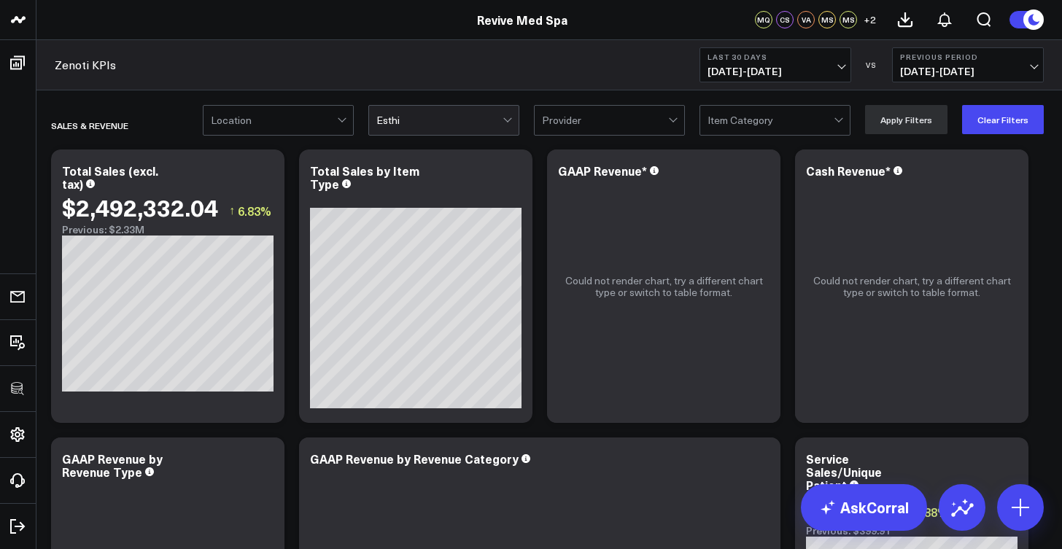
click at [473, 122] on div at bounding box center [439, 120] width 126 height 29
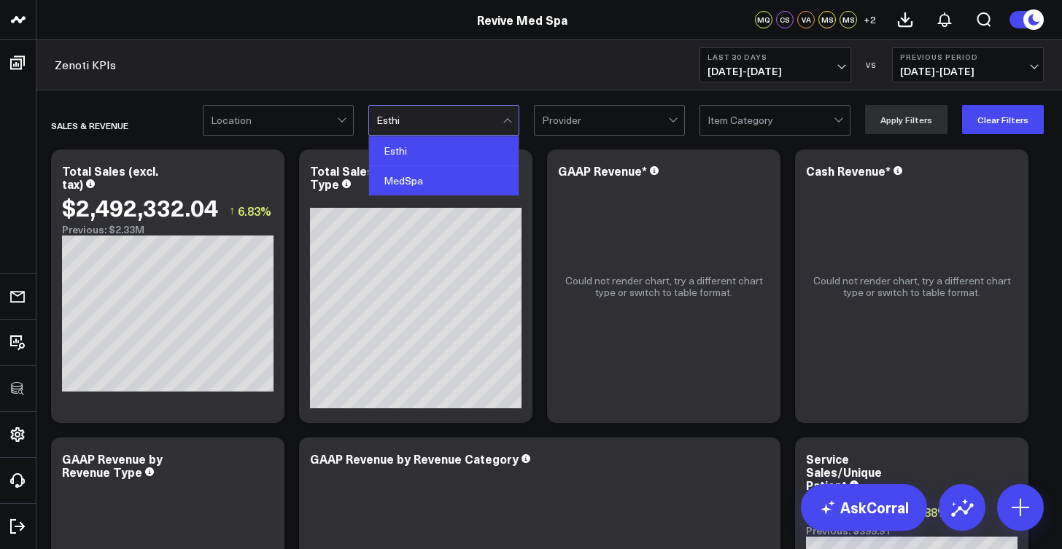
click at [464, 174] on div "MedSpa" at bounding box center [444, 180] width 150 height 29
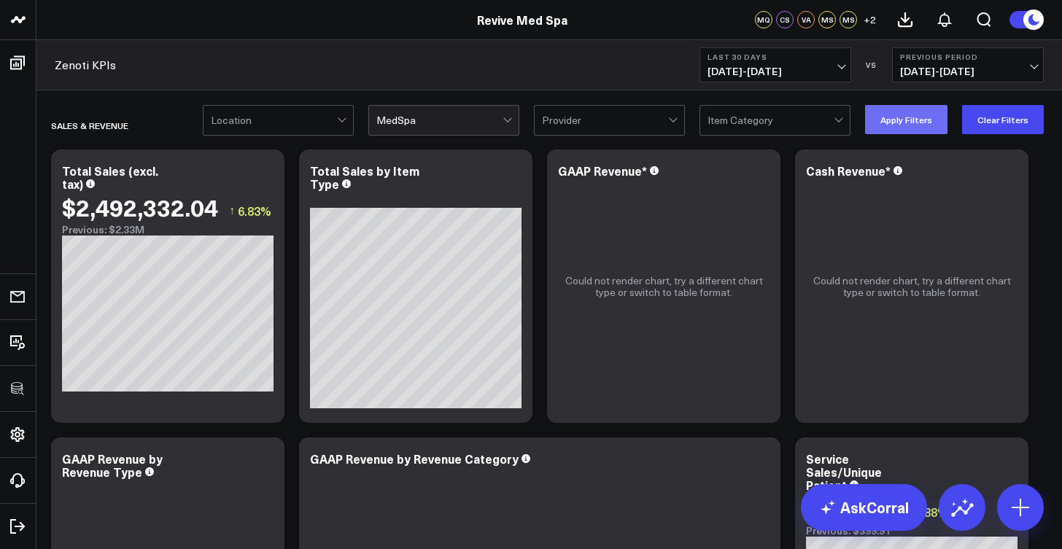
click at [924, 129] on button "Apply Filters" at bounding box center [906, 119] width 82 height 29
click at [997, 113] on button "Clear Filters" at bounding box center [1003, 119] width 82 height 29
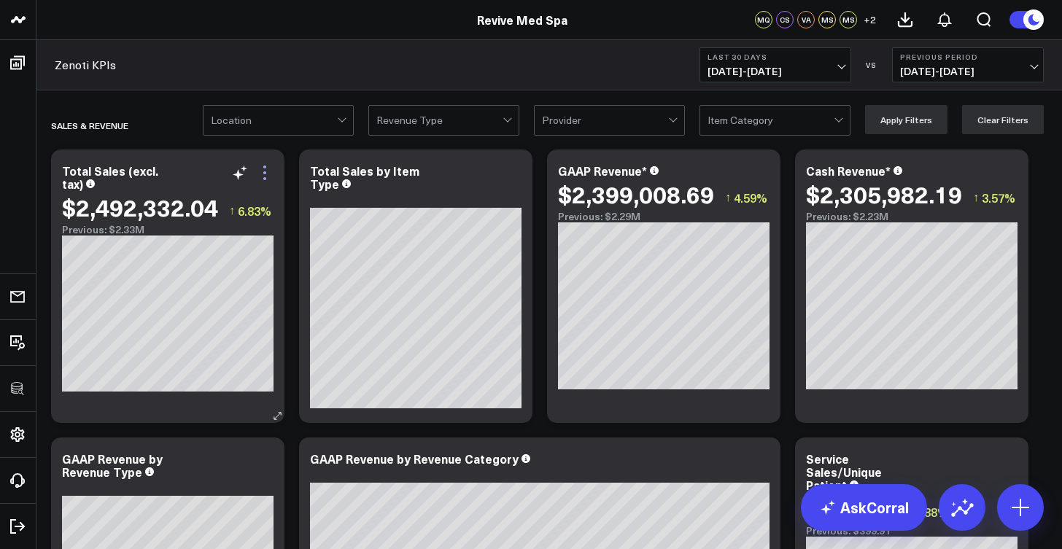
click at [266, 174] on icon at bounding box center [265, 173] width 18 height 18
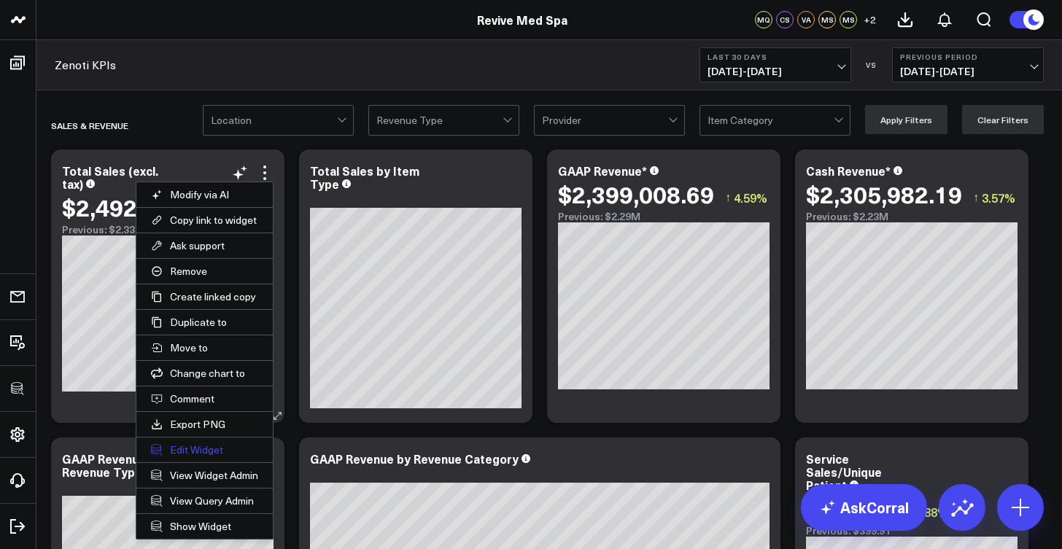
click at [218, 458] on button "Edit Widget" at bounding box center [204, 450] width 136 height 25
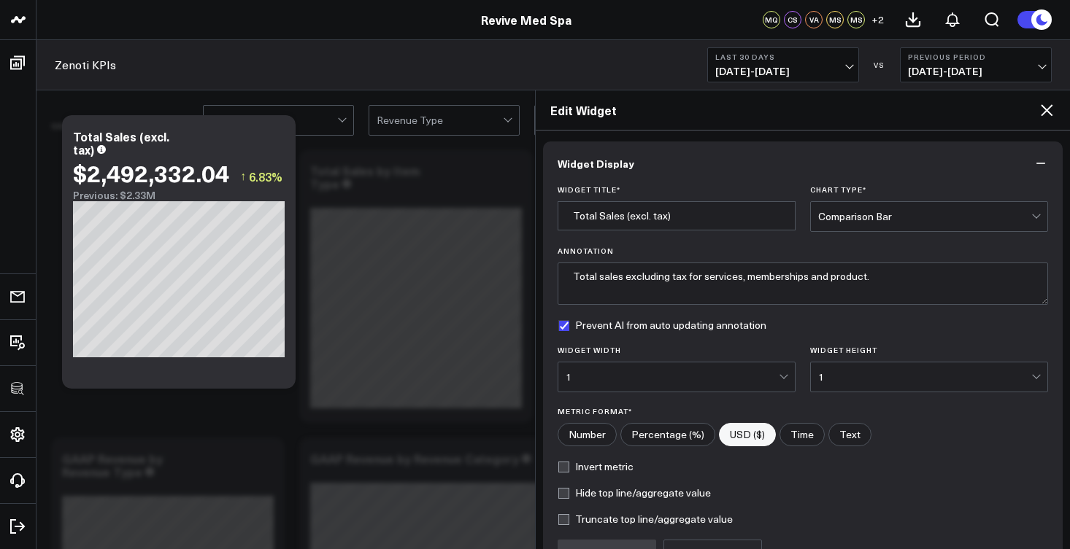
scroll to position [155, 0]
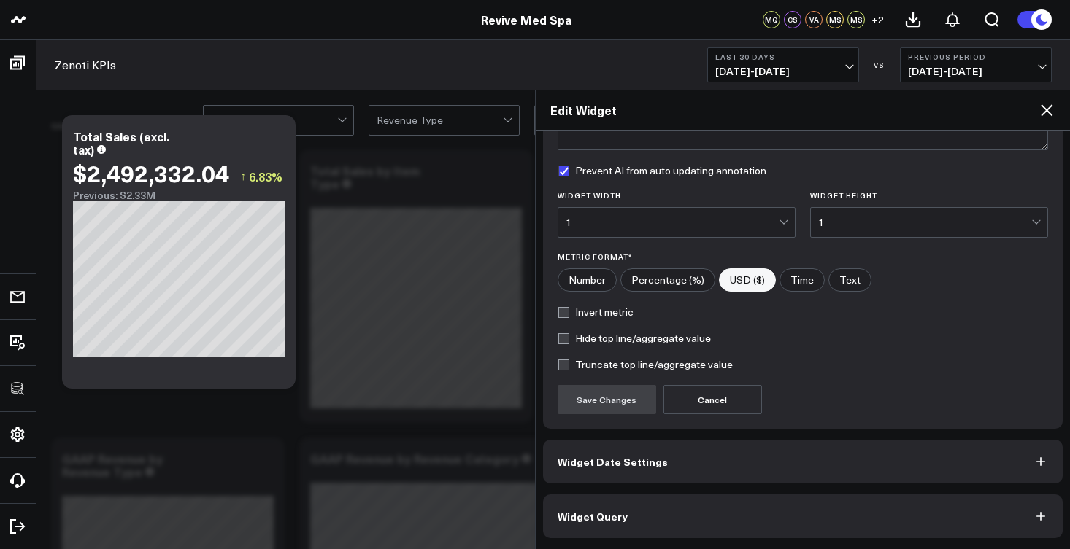
click at [654, 523] on button "Widget Query" at bounding box center [803, 517] width 520 height 44
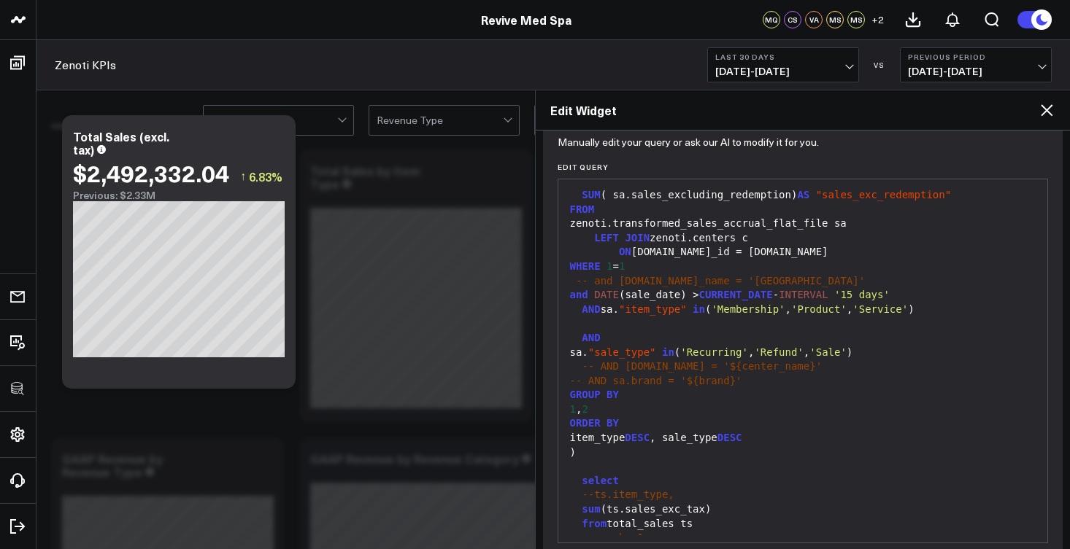
scroll to position [218, 0]
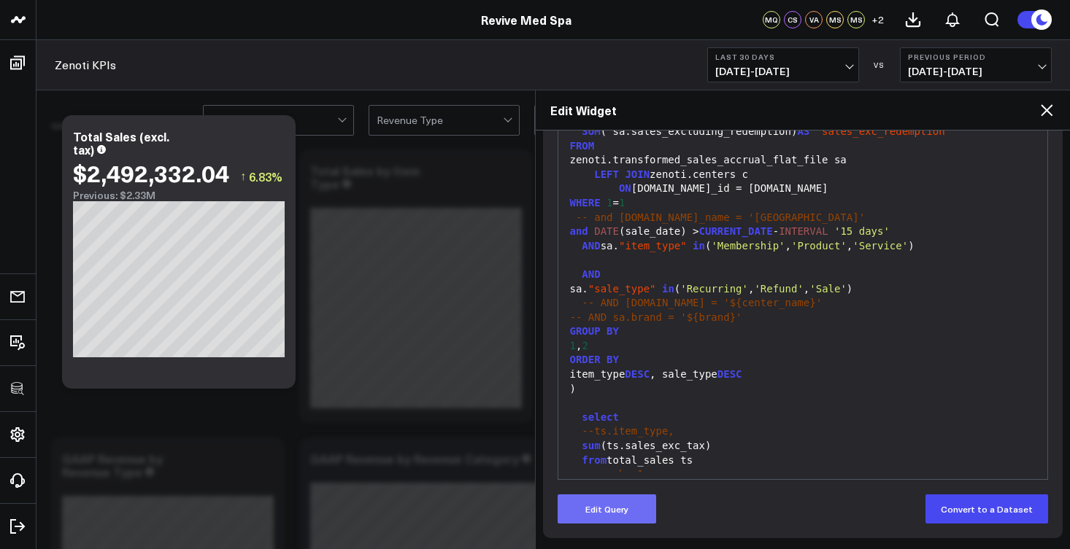
click at [633, 511] on button "Edit Query" at bounding box center [606, 509] width 98 height 29
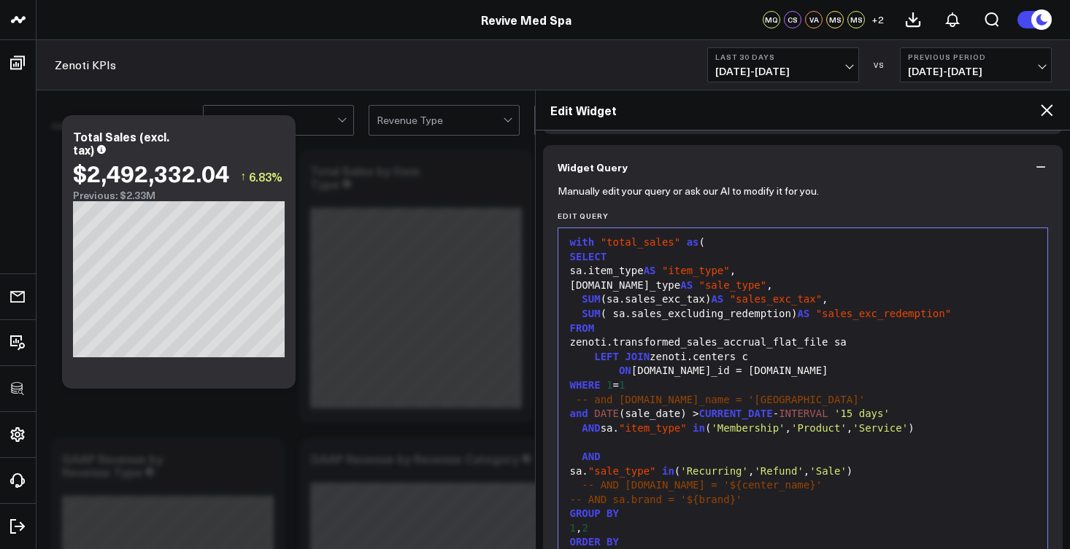
scroll to position [6, 0]
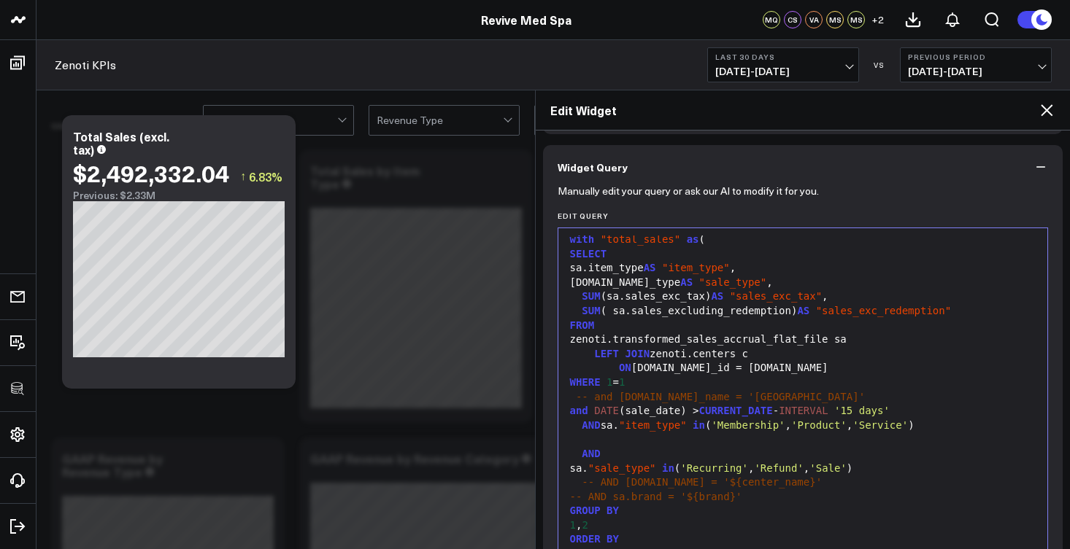
click at [1044, 109] on icon at bounding box center [1046, 110] width 12 height 12
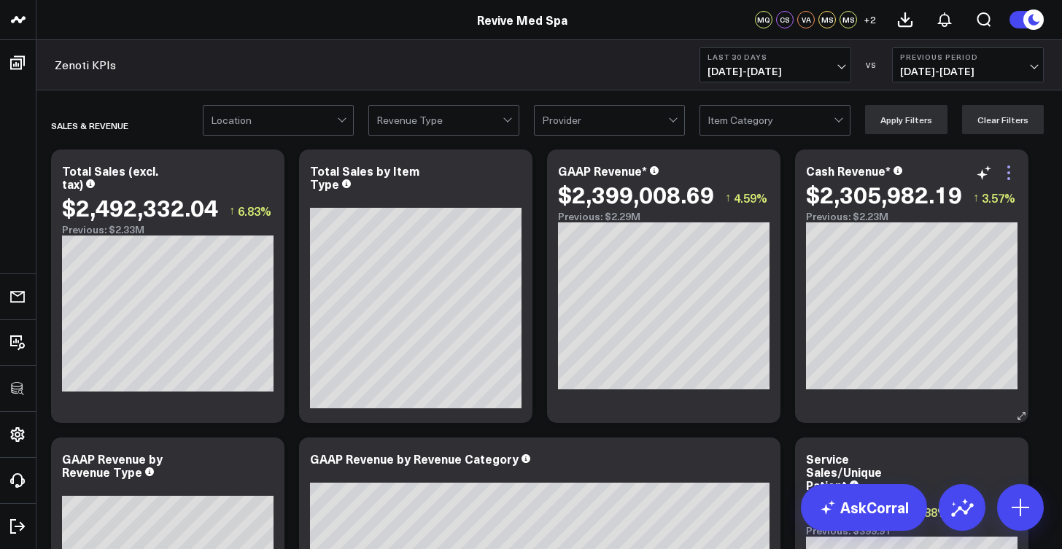
click at [1012, 177] on icon at bounding box center [1009, 173] width 18 height 18
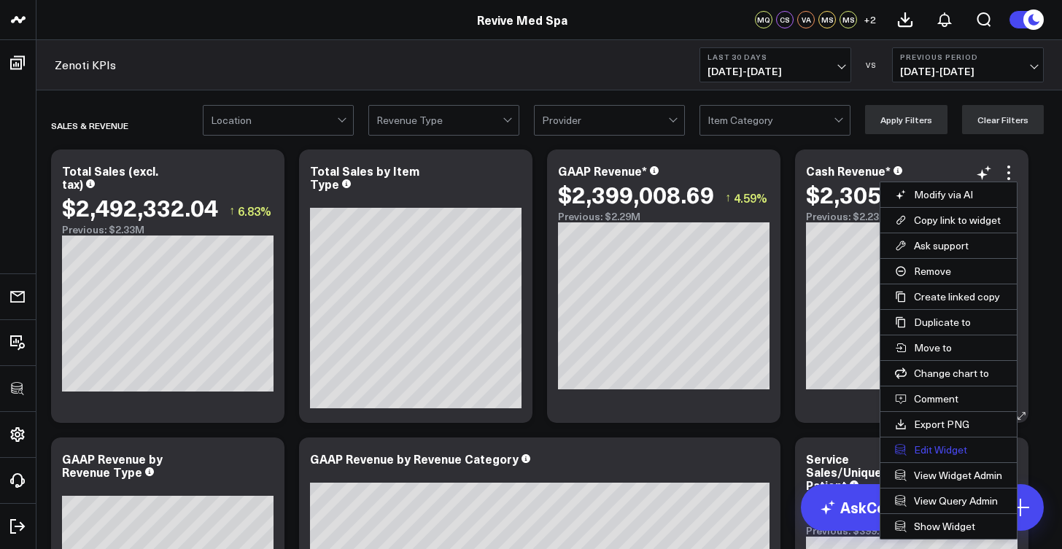
click at [933, 456] on button "Edit Widget" at bounding box center [949, 450] width 136 height 25
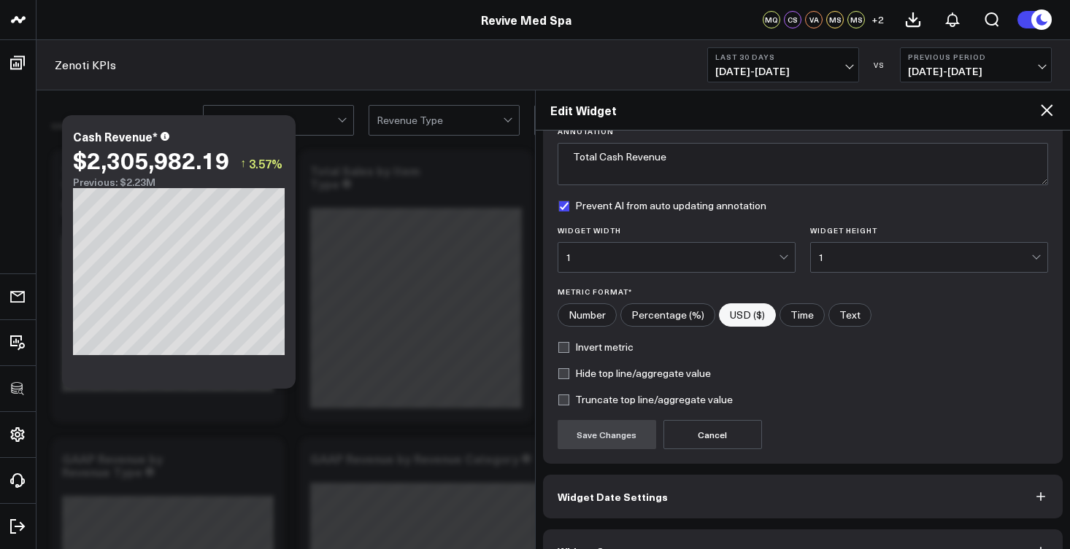
scroll to position [155, 0]
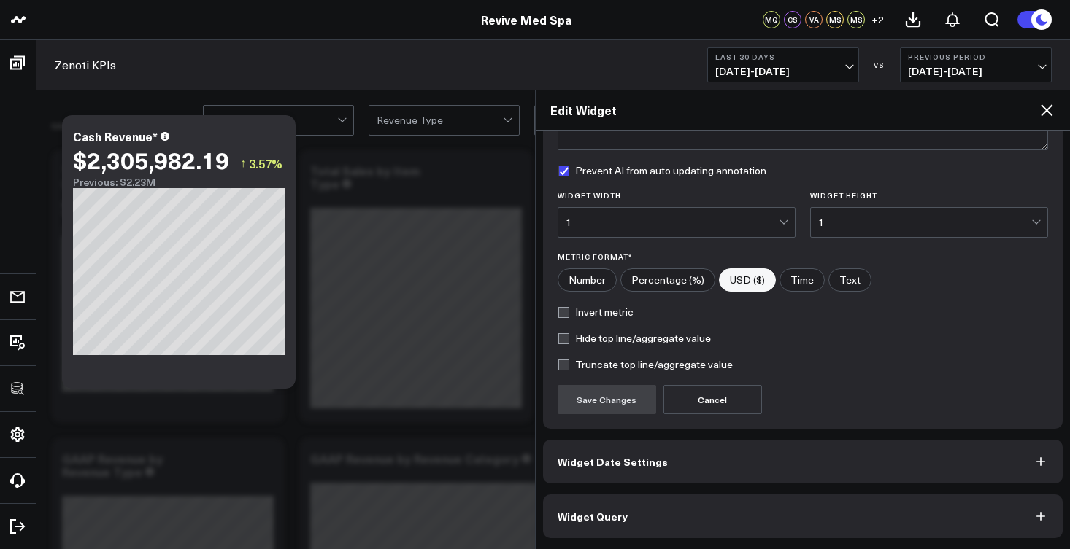
click at [657, 522] on button "Widget Query" at bounding box center [803, 517] width 520 height 44
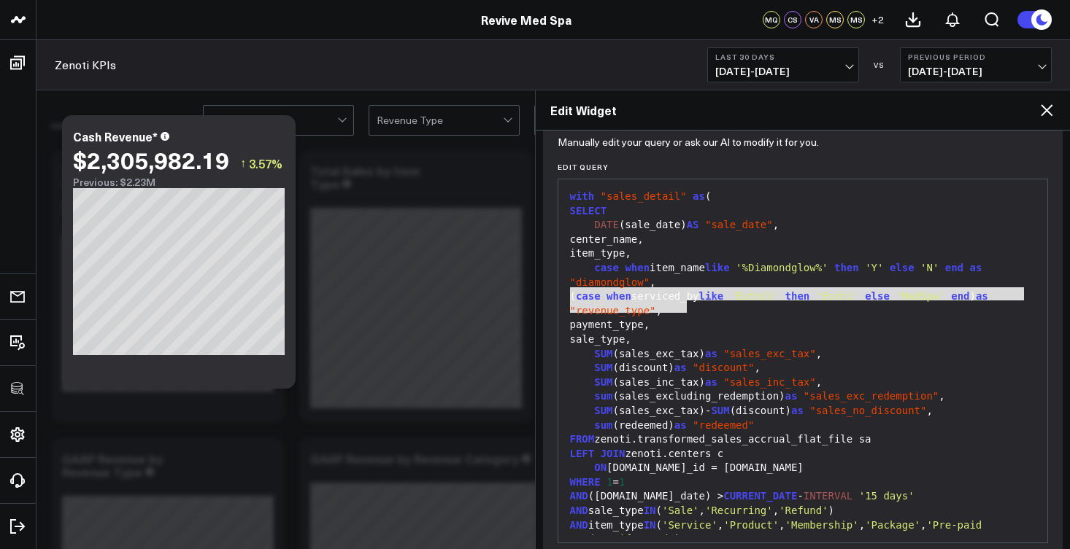
drag, startPoint x: 684, startPoint y: 304, endPoint x: 567, endPoint y: 293, distance: 118.0
click at [567, 293] on div "( case when serviced_by like 'Esthi%' then 'Esthi' else 'MedSpa' end ) as "reve…" at bounding box center [802, 304] width 475 height 28
copy div "( case when serviced_by like 'Esthi%' then 'Esthi' else 'MedSpa' end ) as "reve…"
click at [724, 298] on span "like" at bounding box center [711, 296] width 25 height 12
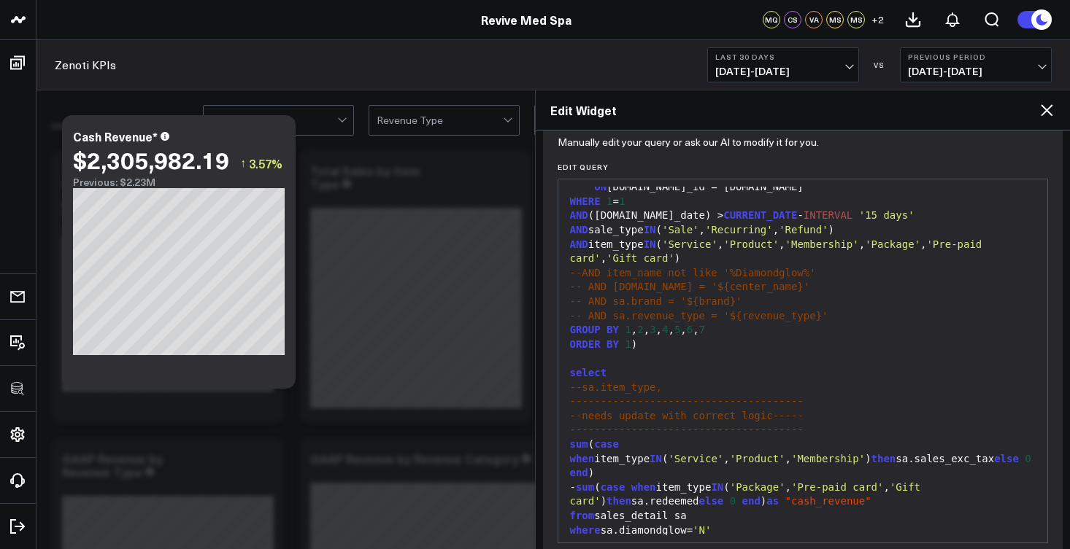
scroll to position [218, 0]
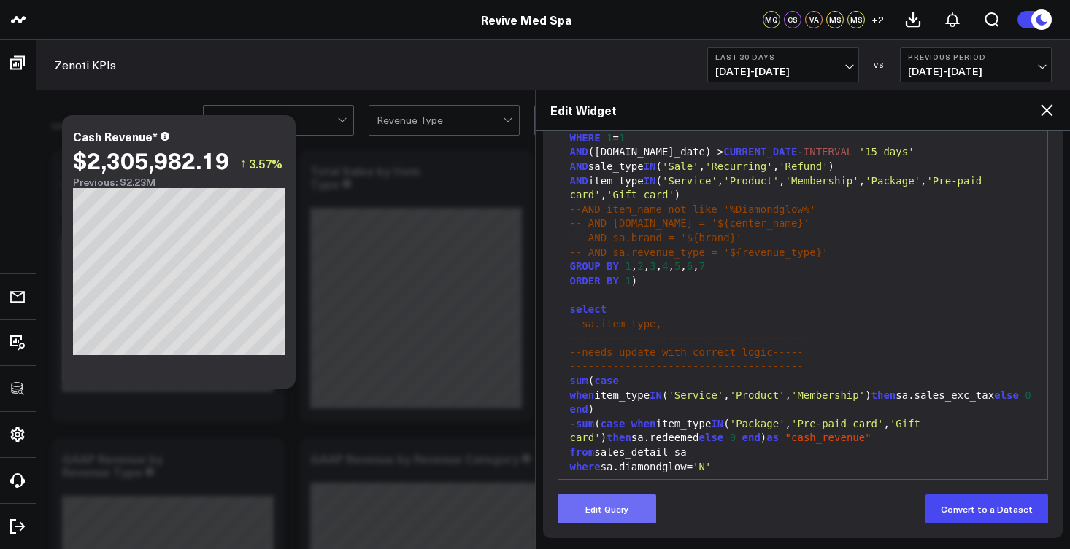
click at [634, 515] on button "Edit Query" at bounding box center [606, 509] width 98 height 29
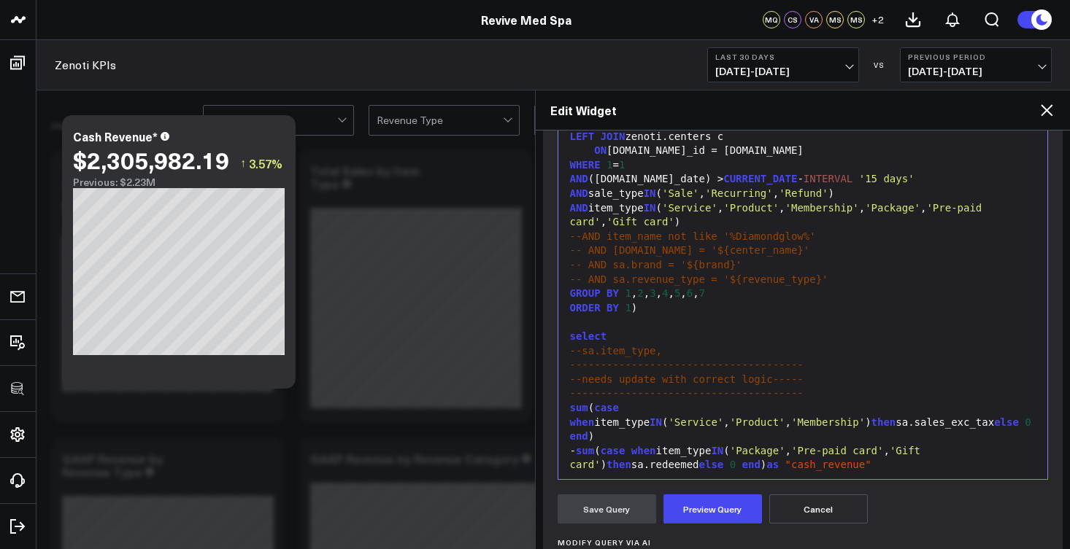
scroll to position [0, 0]
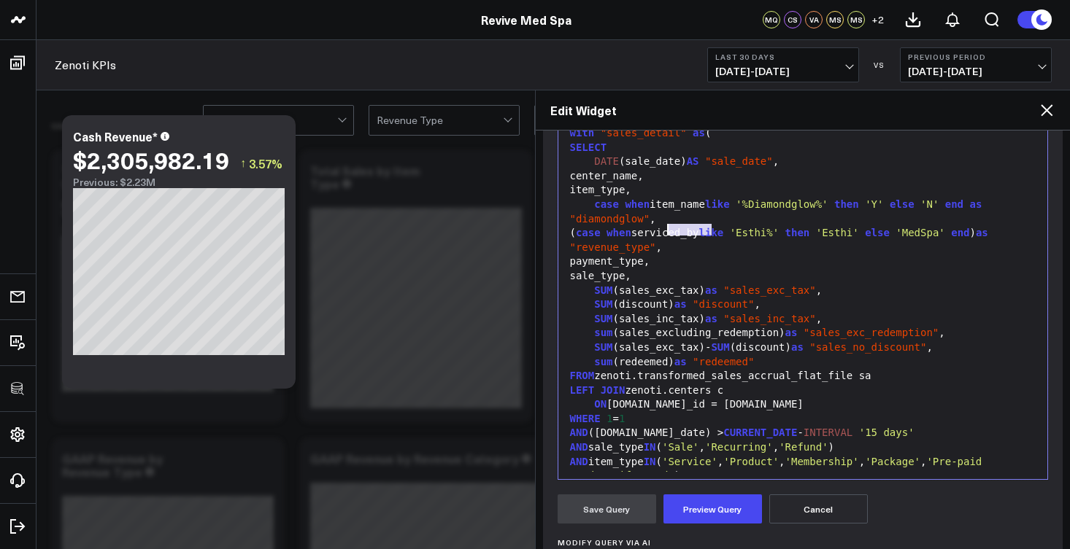
drag, startPoint x: 711, startPoint y: 230, endPoint x: 670, endPoint y: 228, distance: 40.9
click at [670, 228] on div "( case when serviced_by like 'Esthi%' then 'Esthi' else 'MedSpa' end ) as "reve…" at bounding box center [802, 240] width 475 height 28
click at [665, 298] on div "SUM (discount) as "discount" ," at bounding box center [802, 305] width 475 height 15
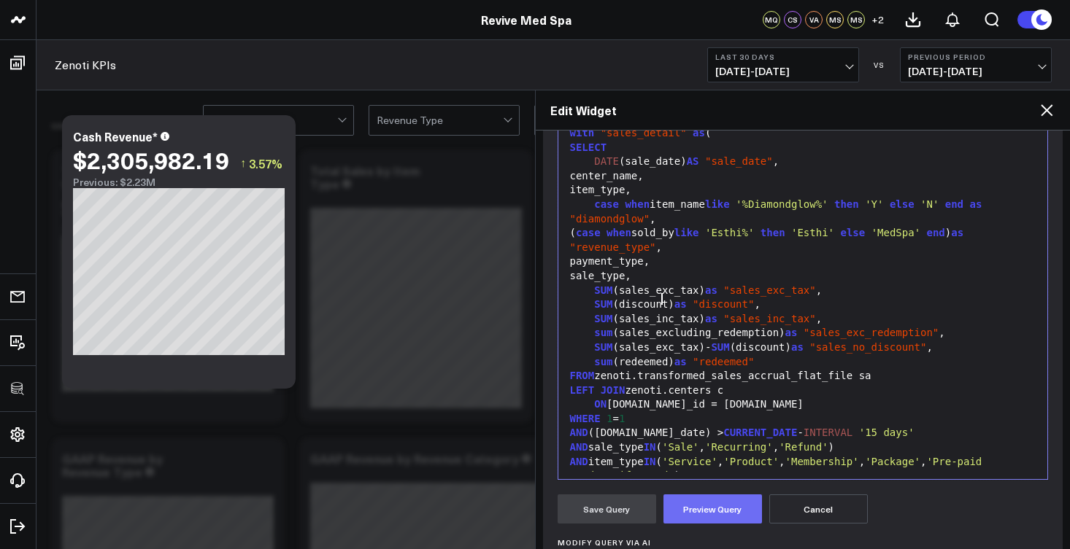
click at [693, 511] on button "Preview Query" at bounding box center [712, 509] width 98 height 29
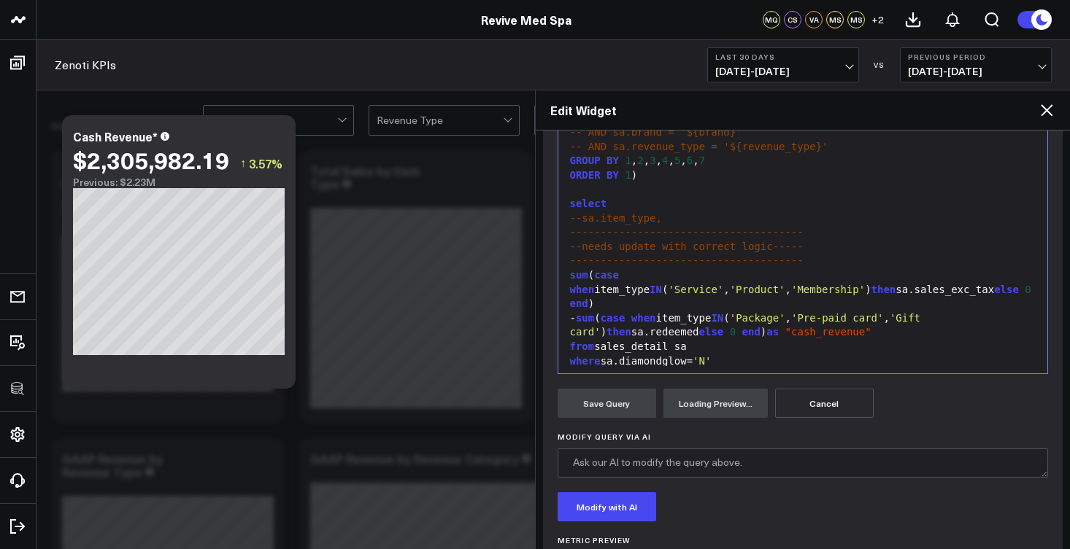
scroll to position [399, 0]
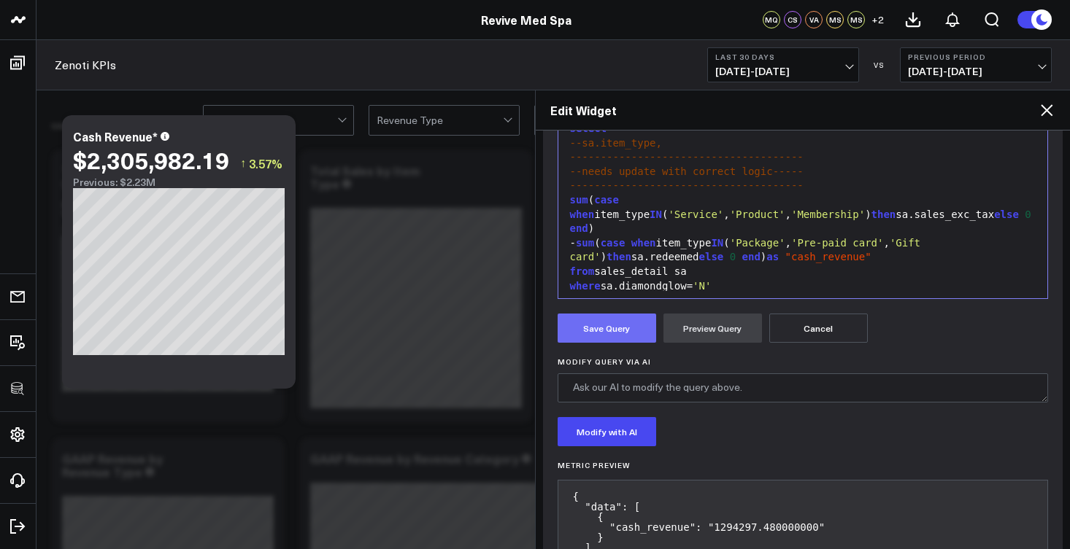
click at [603, 341] on button "Save Query" at bounding box center [606, 328] width 98 height 29
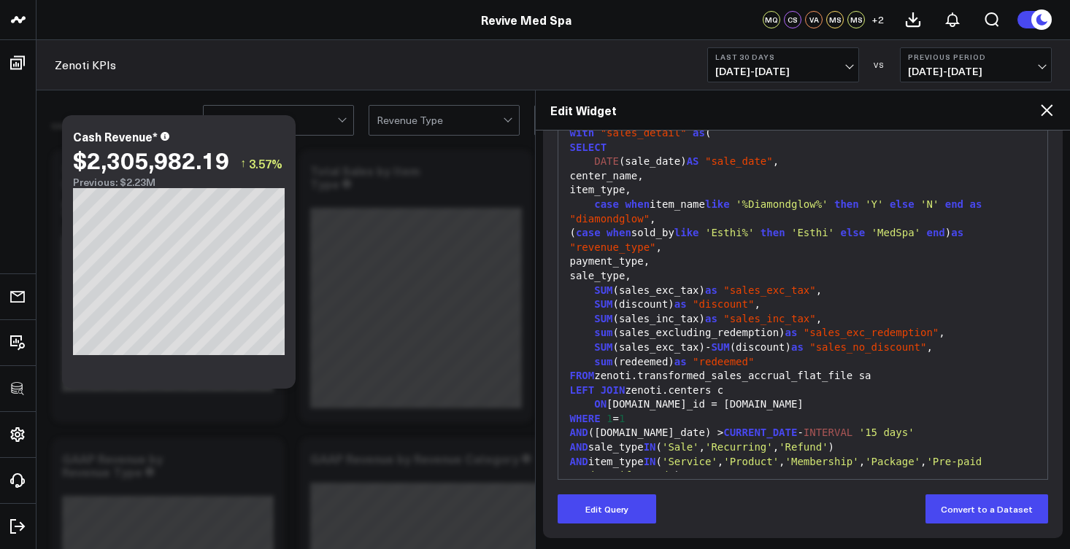
scroll to position [215, 0]
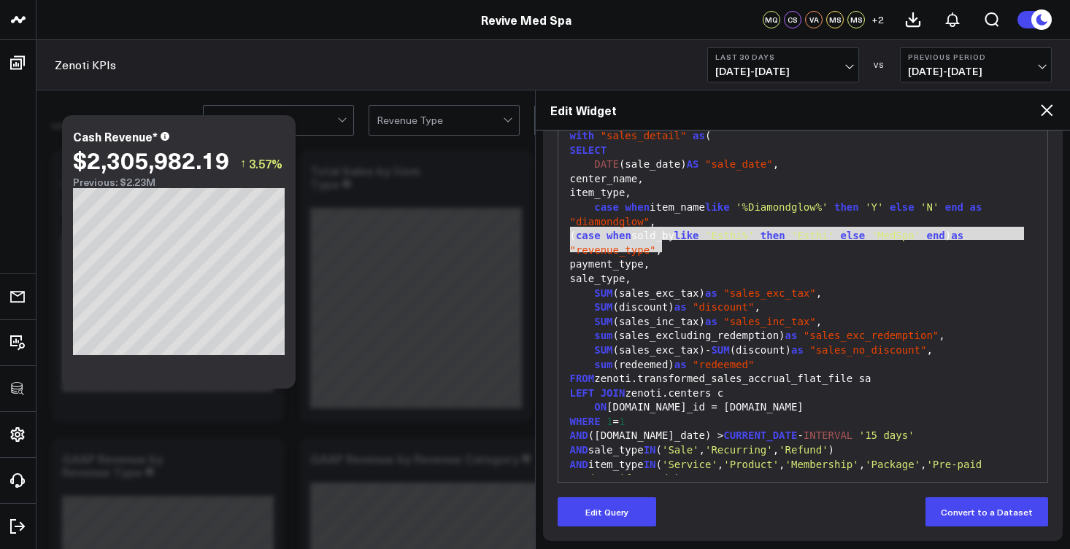
drag, startPoint x: 666, startPoint y: 245, endPoint x: 568, endPoint y: 231, distance: 99.5
click at [568, 231] on div "( case when sold_by like 'Esthi%' then 'Esthi' else 'MedSpa' end ) as "revenue_…" at bounding box center [802, 243] width 475 height 28
copy div "( case when sold_by like 'Esthi%' then 'Esthi' else 'MedSpa' end ) as "revenue_…"
click at [1050, 115] on icon at bounding box center [1046, 110] width 18 height 18
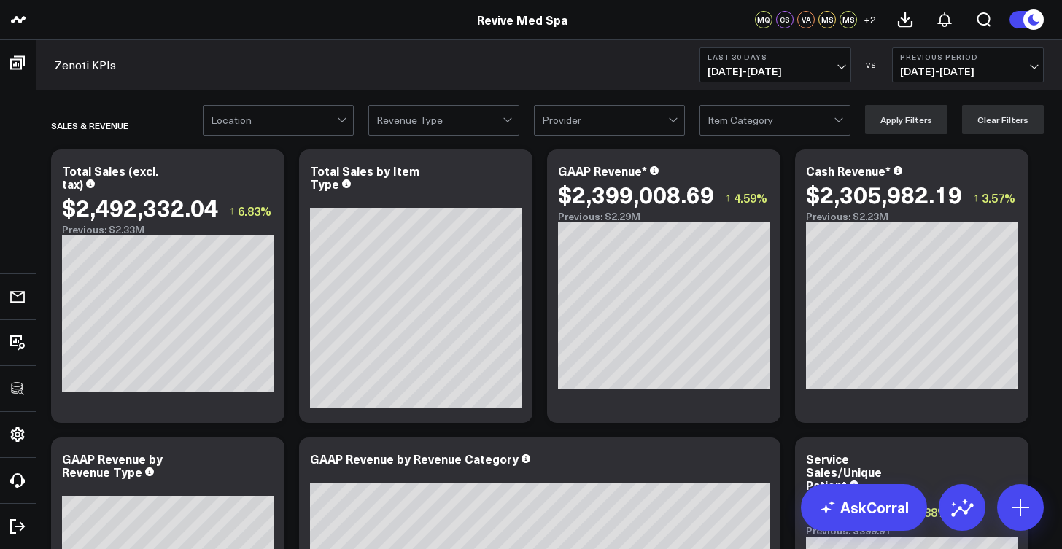
click at [460, 122] on div at bounding box center [439, 120] width 126 height 29
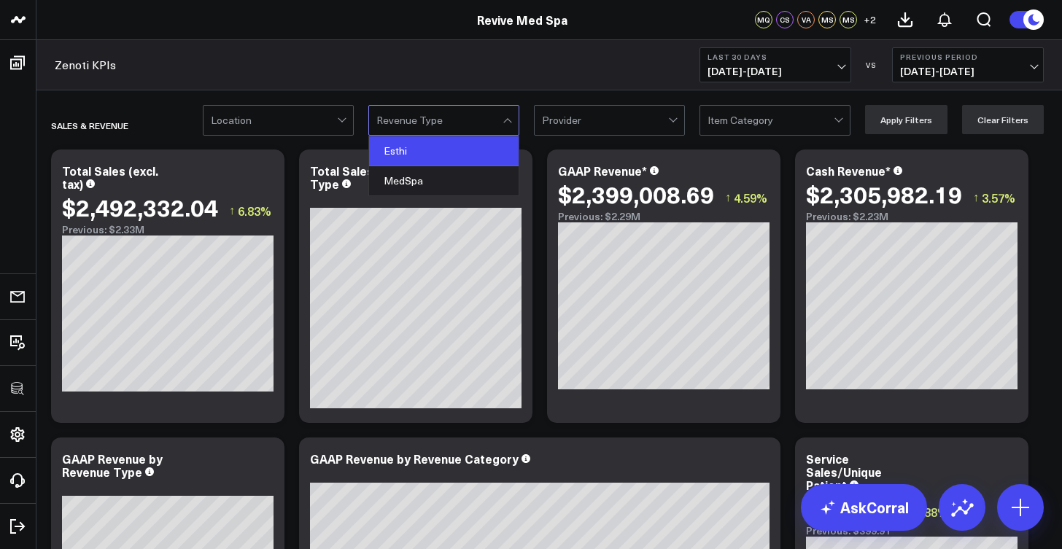
click at [449, 165] on div "Esthi" at bounding box center [444, 151] width 150 height 30
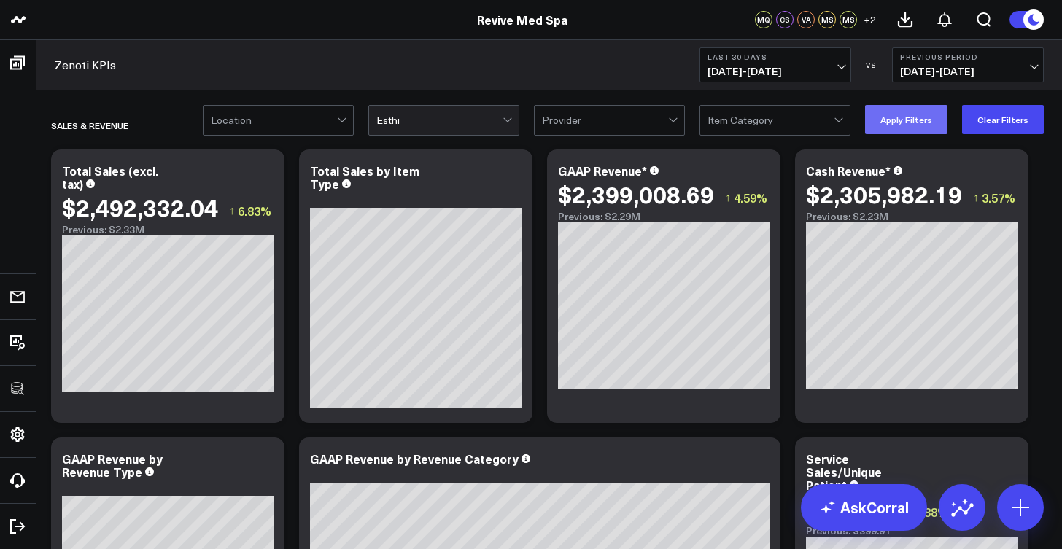
click at [889, 116] on button "Apply Filters" at bounding box center [906, 119] width 82 height 29
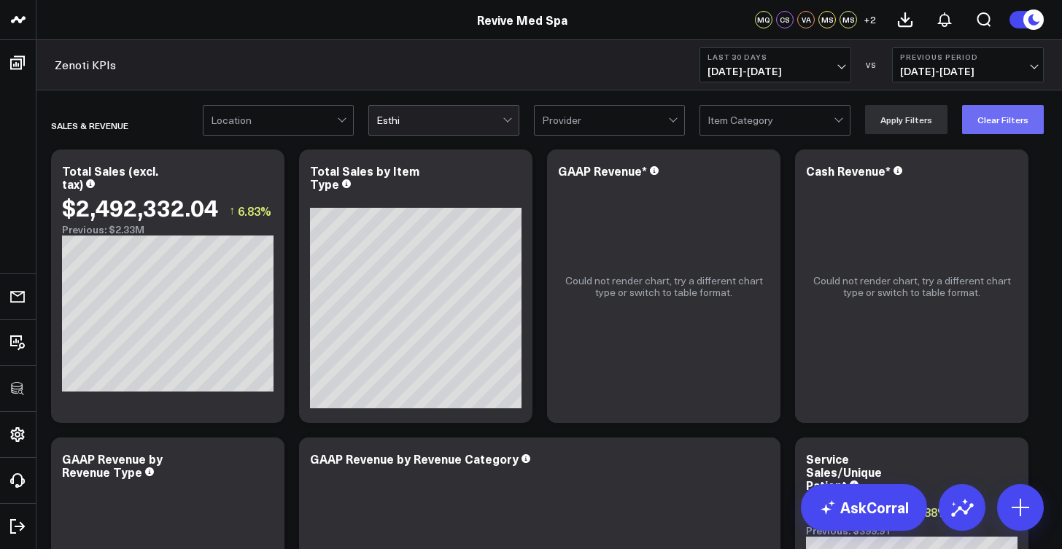
click at [989, 117] on button "Clear Filters" at bounding box center [1003, 119] width 82 height 29
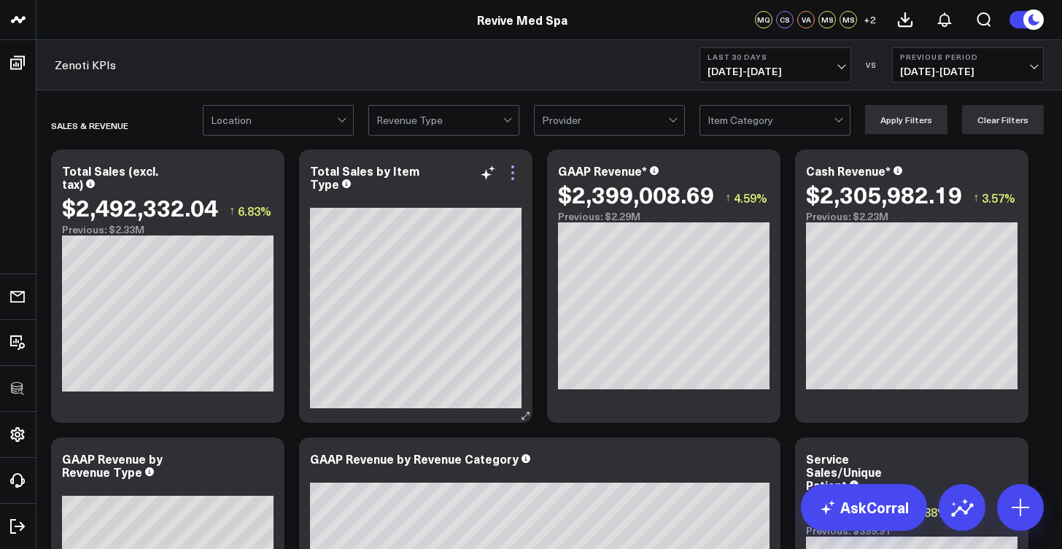
click at [511, 174] on icon at bounding box center [513, 173] width 18 height 18
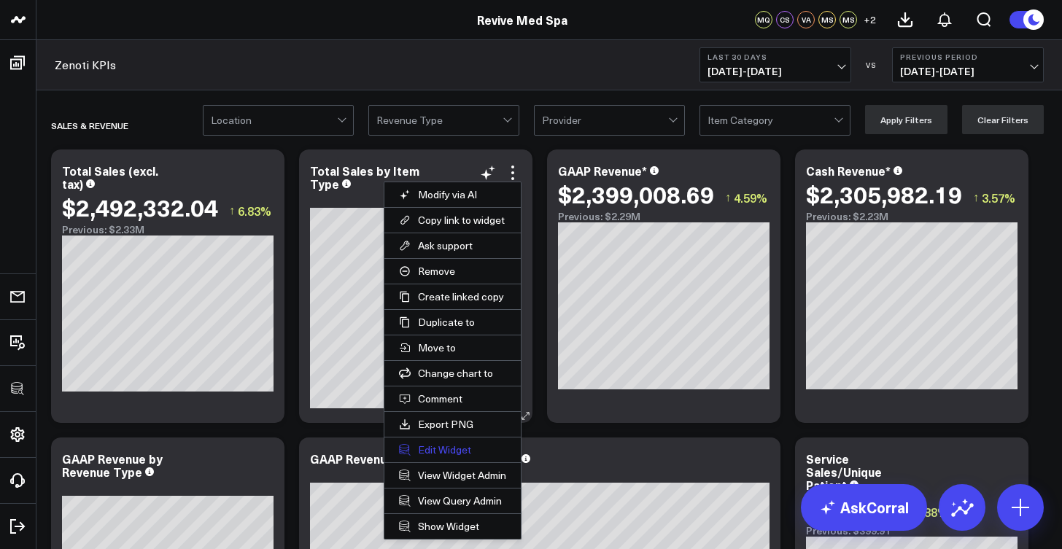
click at [444, 456] on button "Edit Widget" at bounding box center [452, 450] width 136 height 25
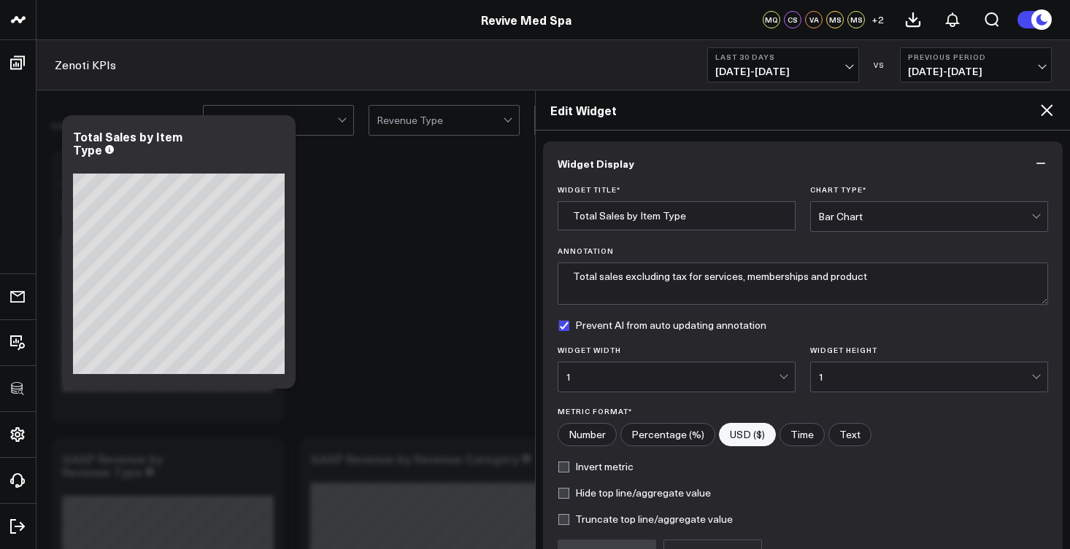
scroll to position [155, 0]
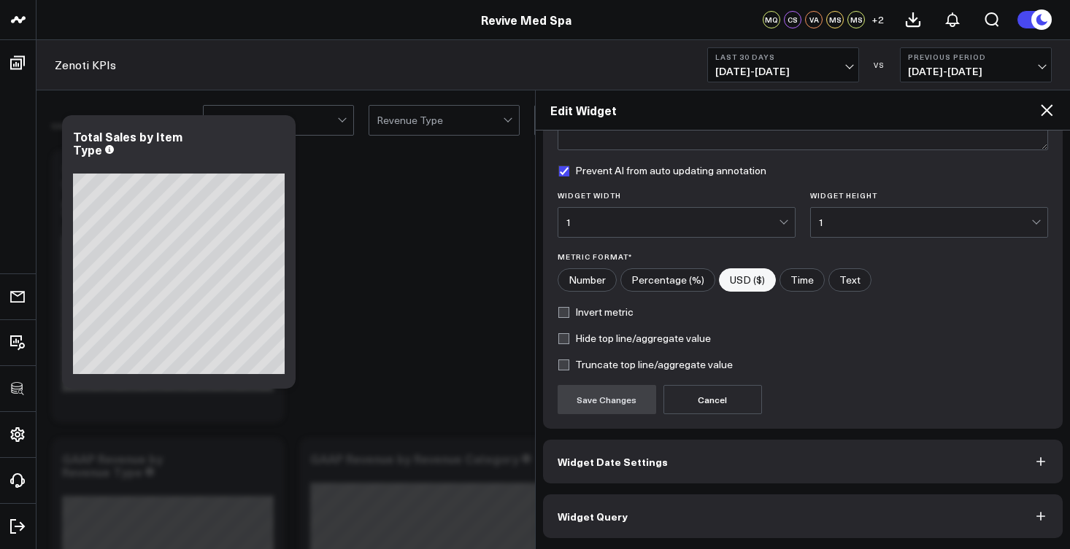
click at [636, 509] on button "Widget Query" at bounding box center [803, 517] width 520 height 44
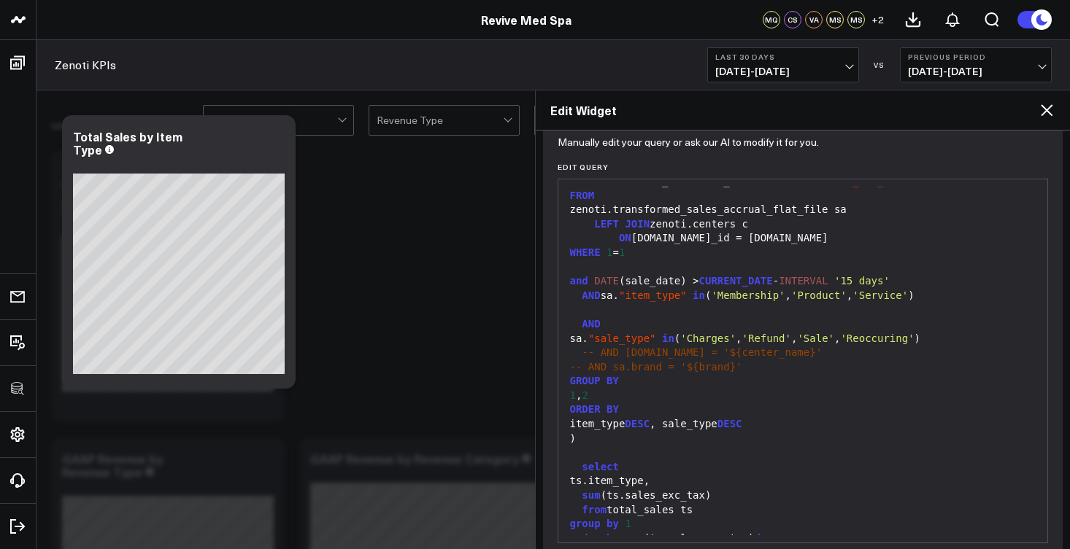
scroll to position [218, 0]
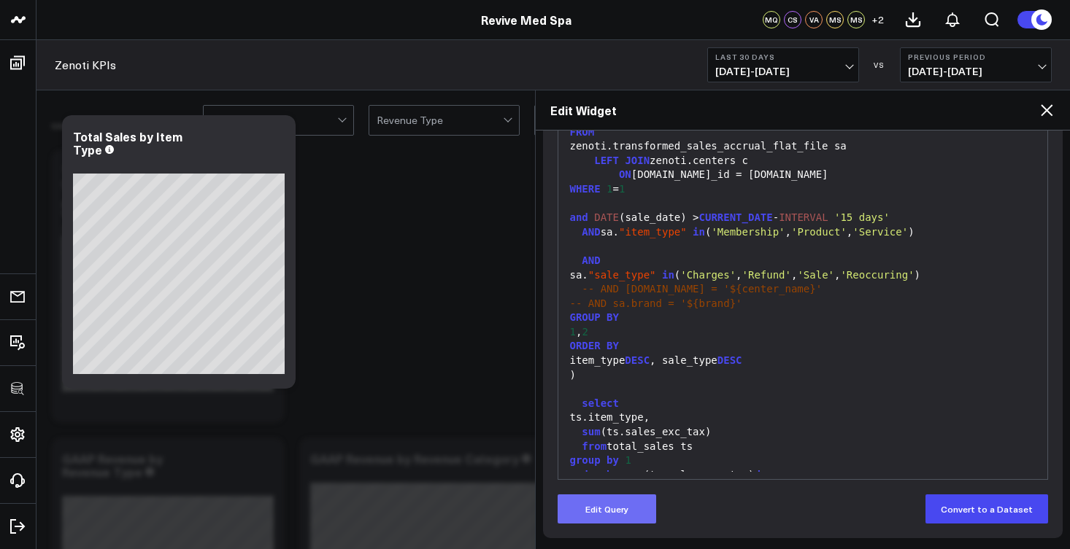
click at [630, 511] on button "Edit Query" at bounding box center [606, 509] width 98 height 29
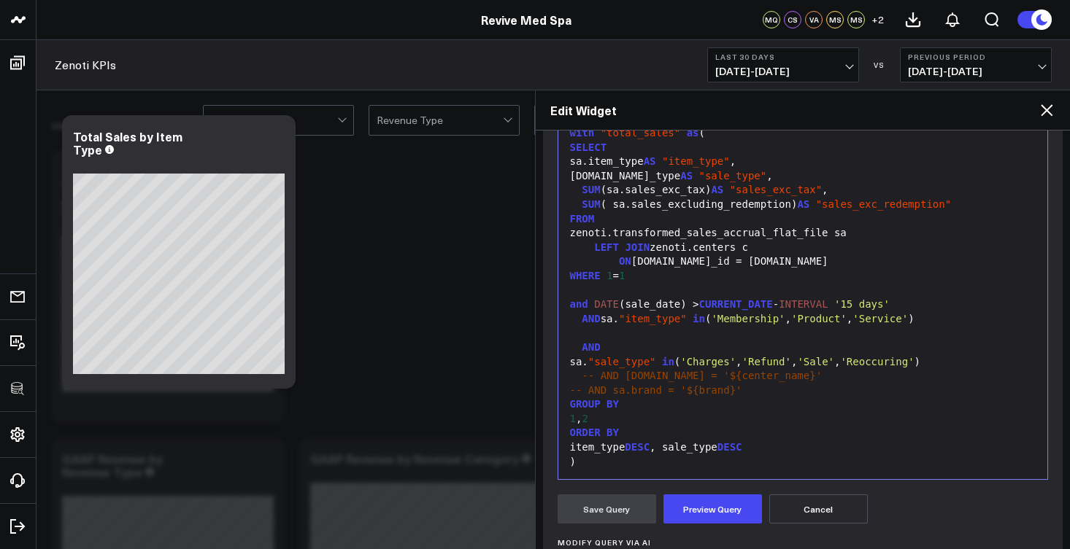
scroll to position [72, 0]
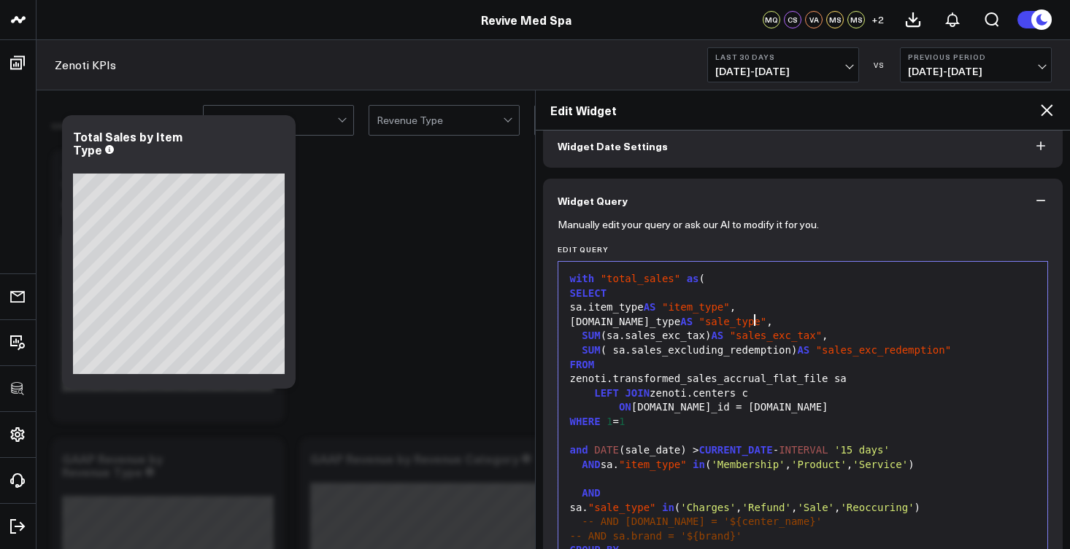
click at [778, 322] on div "sa.sale_type AS "sale_type" ," at bounding box center [802, 322] width 475 height 15
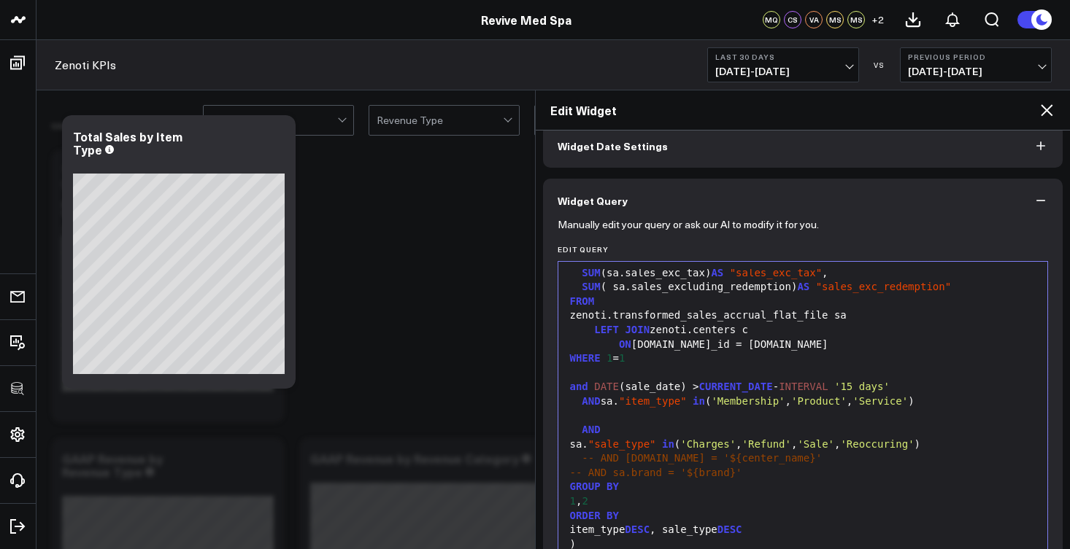
scroll to position [95, 0]
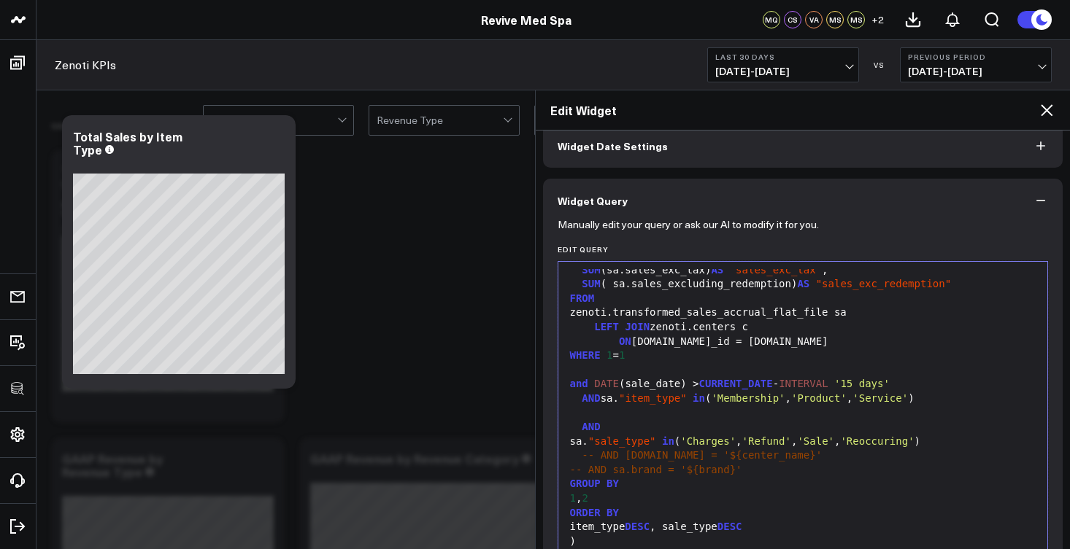
click at [746, 463] on div "-- AND sa.brand = '${brand}'" at bounding box center [802, 470] width 475 height 15
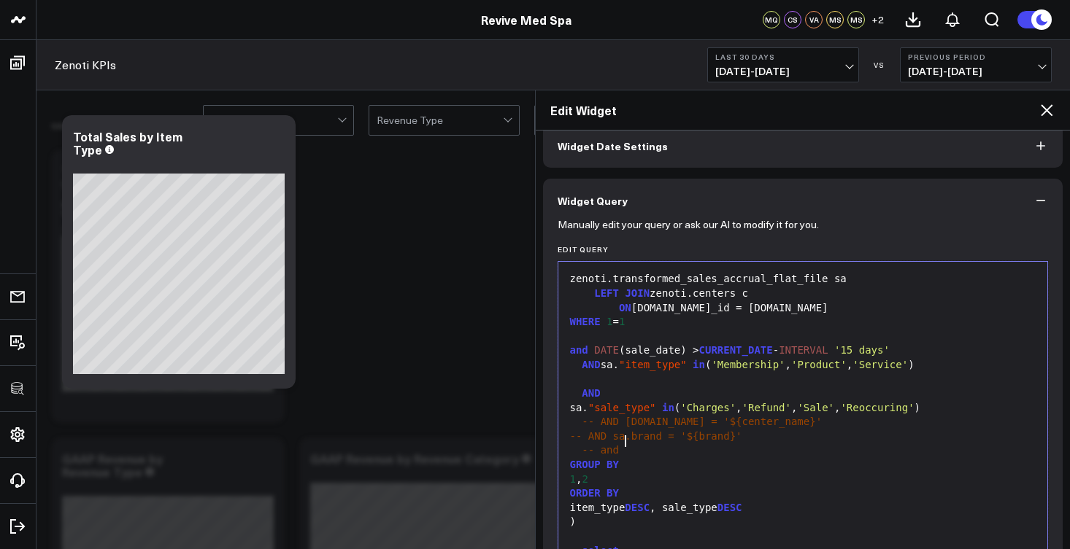
scroll to position [133, 0]
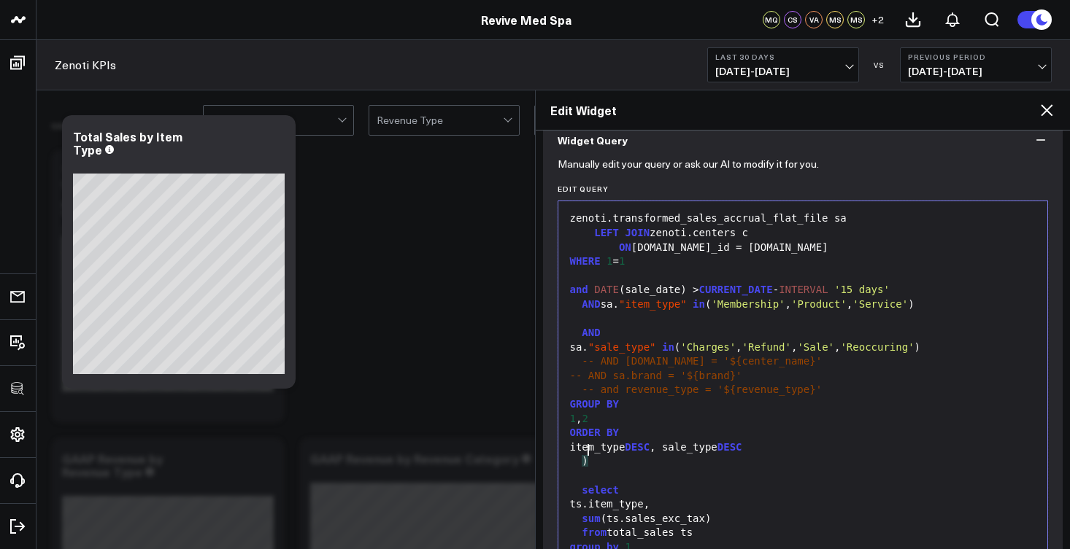
click at [870, 455] on div ")" at bounding box center [802, 462] width 475 height 15
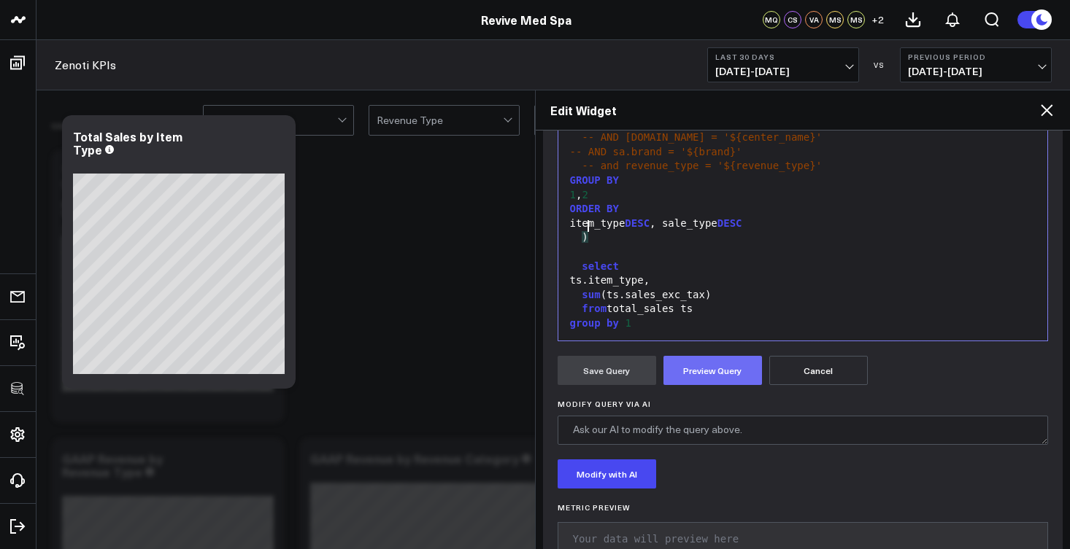
click at [719, 371] on button "Preview Query" at bounding box center [712, 370] width 98 height 29
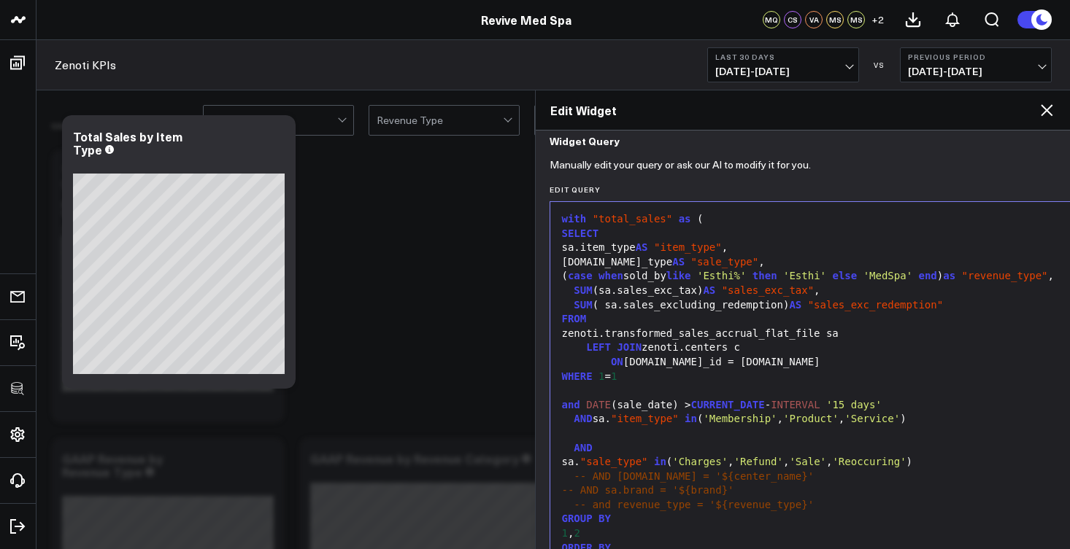
scroll to position [132, 7]
click at [616, 528] on div "1 , 2" at bounding box center [867, 534] width 617 height 15
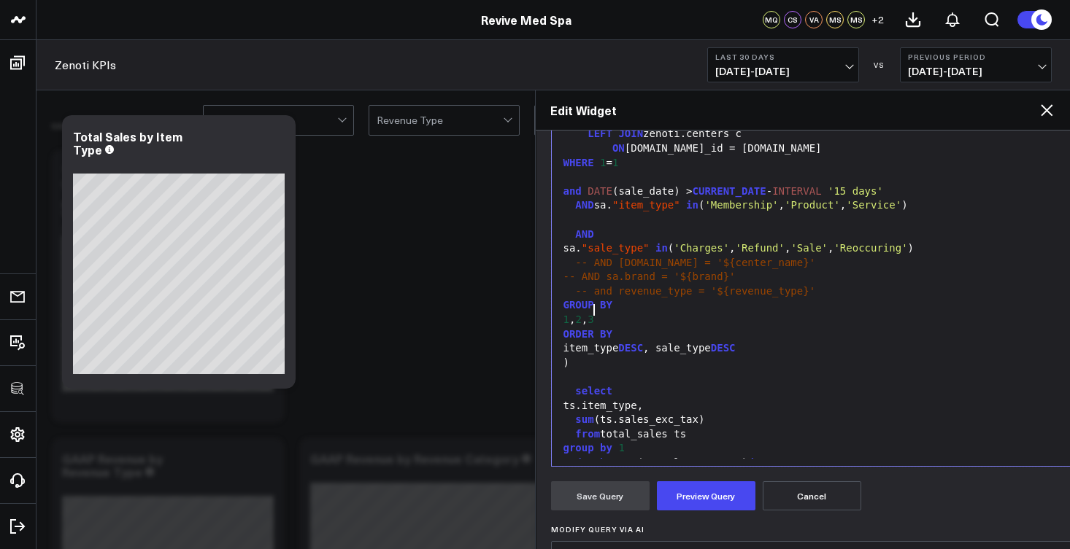
scroll to position [348, 7]
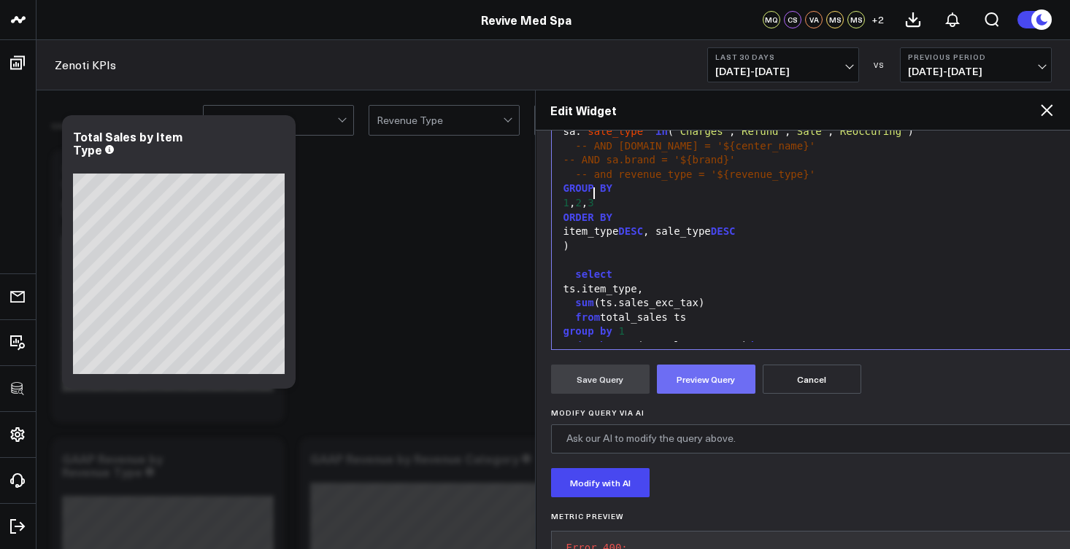
click at [705, 376] on button "Preview Query" at bounding box center [706, 379] width 98 height 29
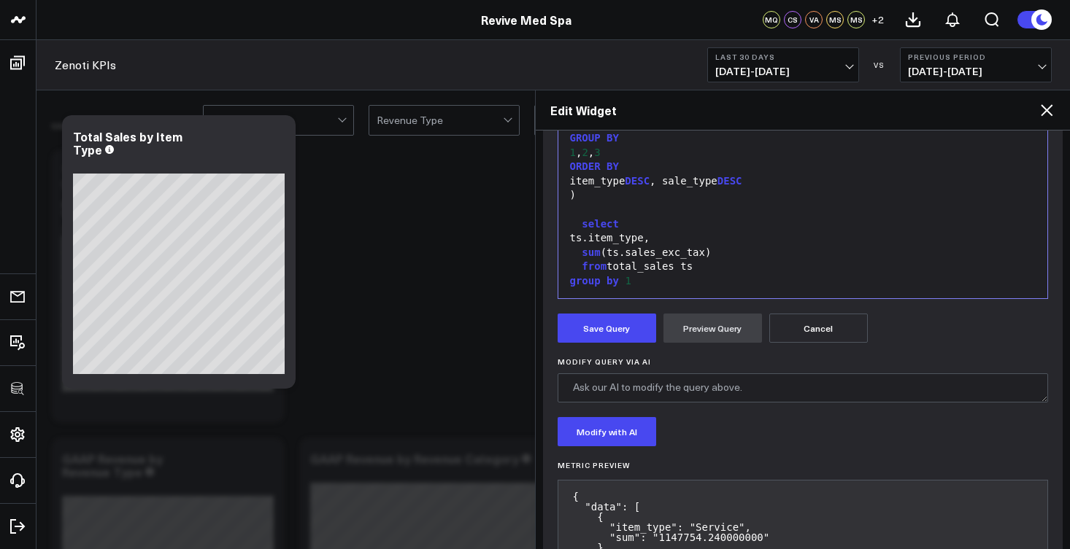
scroll to position [402, 0]
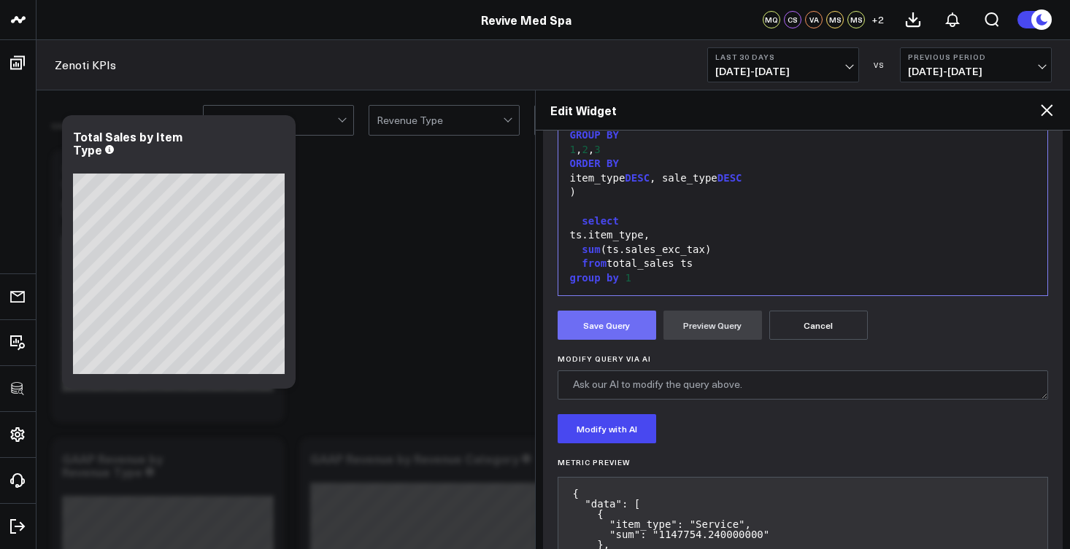
click at [630, 335] on button "Save Query" at bounding box center [606, 325] width 98 height 29
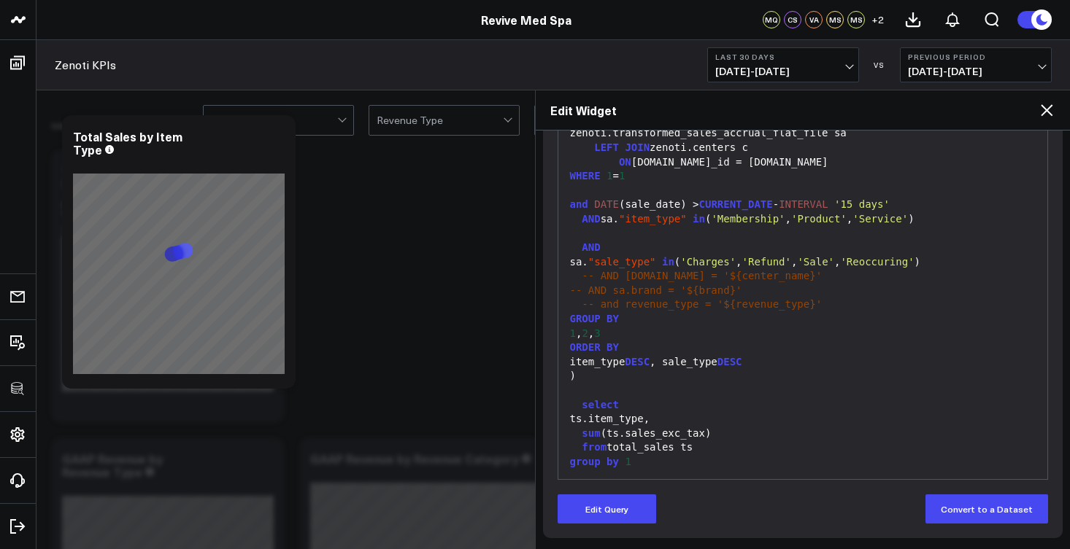
scroll to position [218, 0]
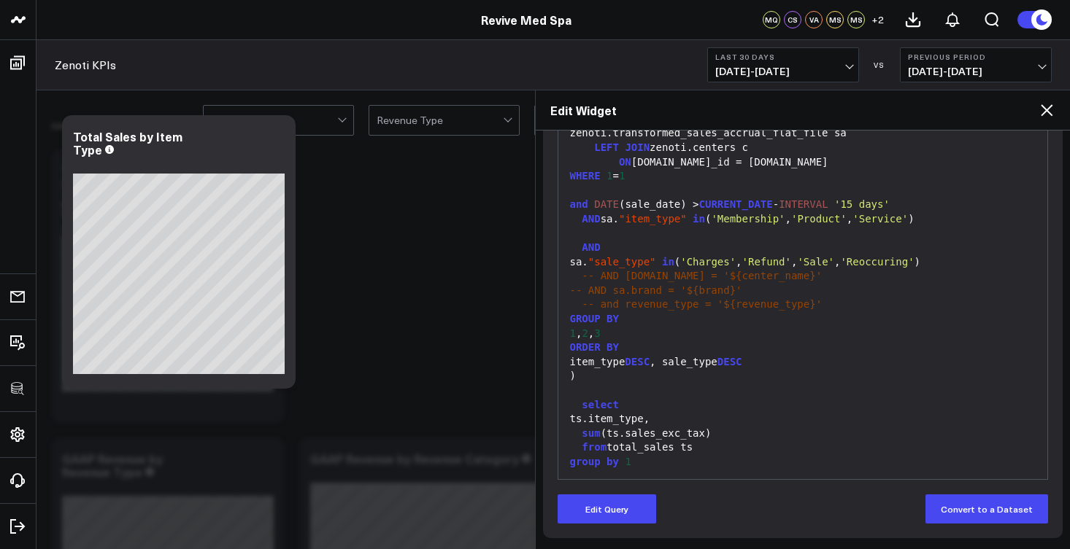
click at [1047, 114] on icon at bounding box center [1046, 110] width 18 height 18
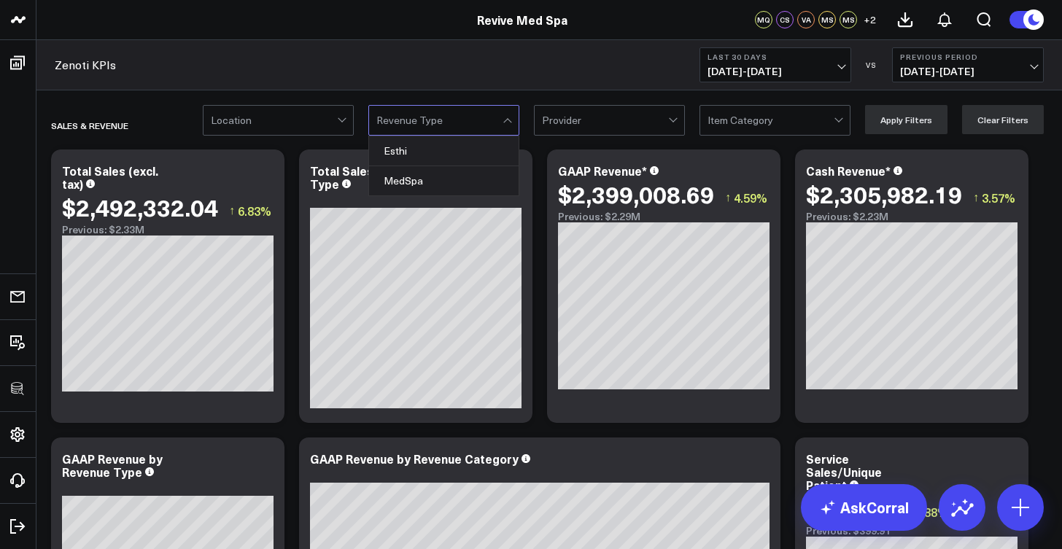
click at [512, 130] on div at bounding box center [509, 120] width 12 height 29
click at [484, 155] on div "Esthi" at bounding box center [444, 151] width 150 height 30
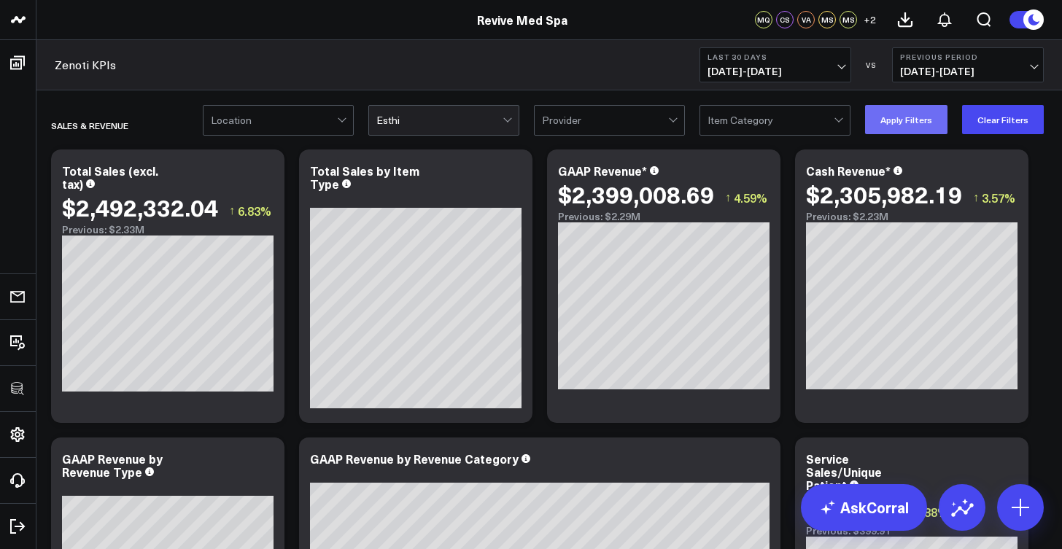
click at [896, 119] on button "Apply Filters" at bounding box center [906, 119] width 82 height 29
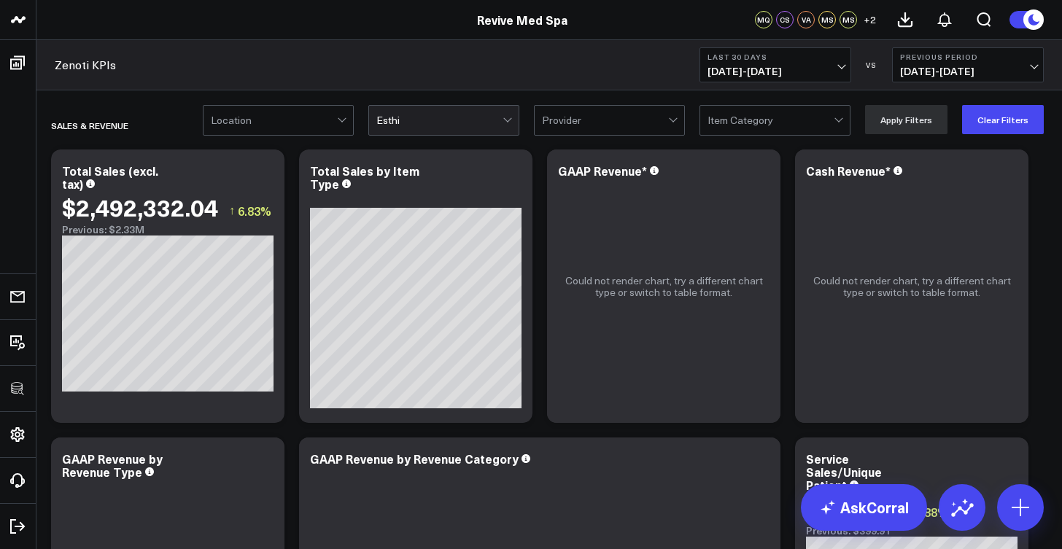
click at [452, 125] on div at bounding box center [439, 120] width 126 height 29
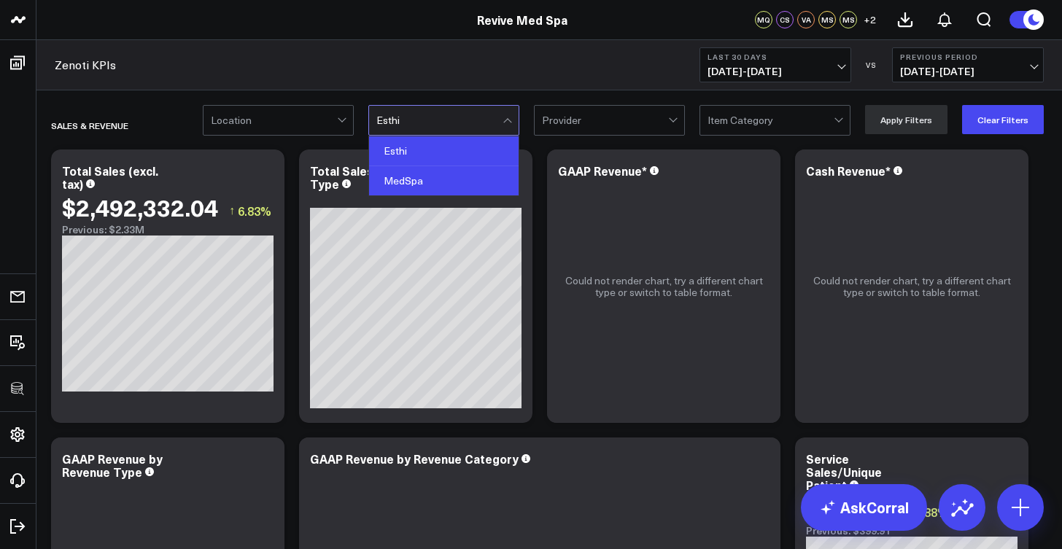
click at [428, 184] on div "MedSpa" at bounding box center [444, 180] width 150 height 29
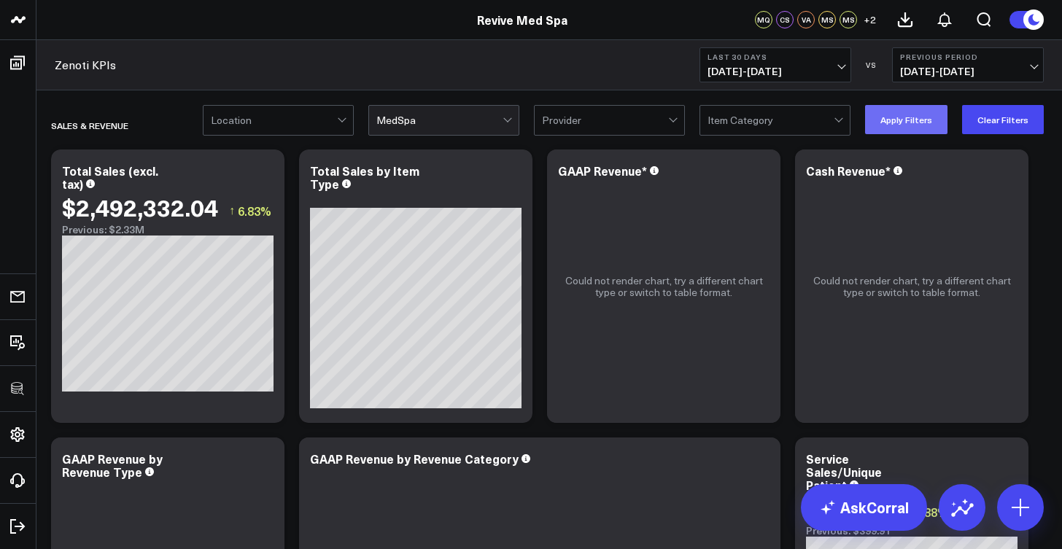
click at [924, 123] on button "Apply Filters" at bounding box center [906, 119] width 82 height 29
click at [268, 174] on icon at bounding box center [265, 173] width 18 height 18
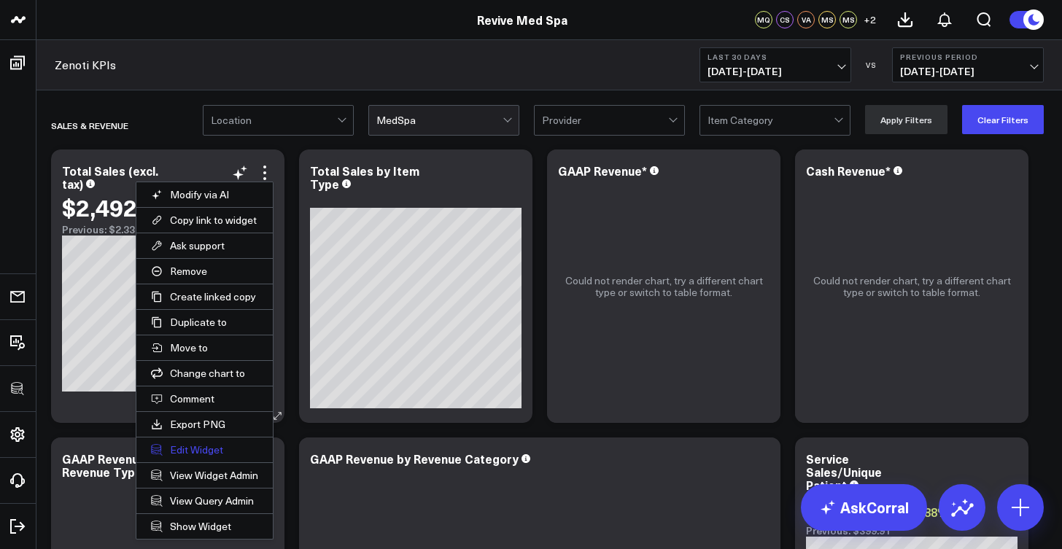
click at [220, 447] on button "Edit Widget" at bounding box center [204, 450] width 136 height 25
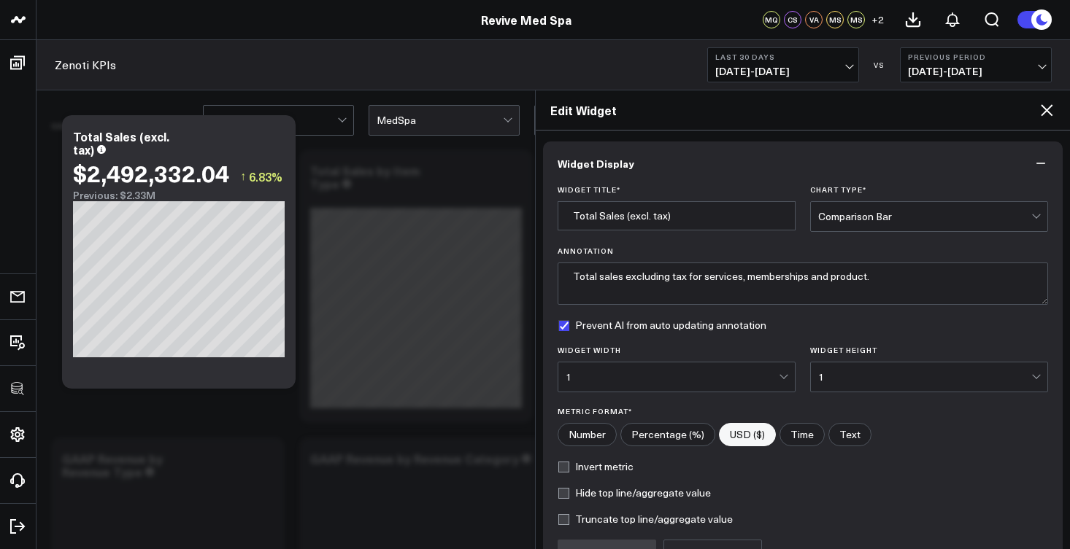
scroll to position [155, 0]
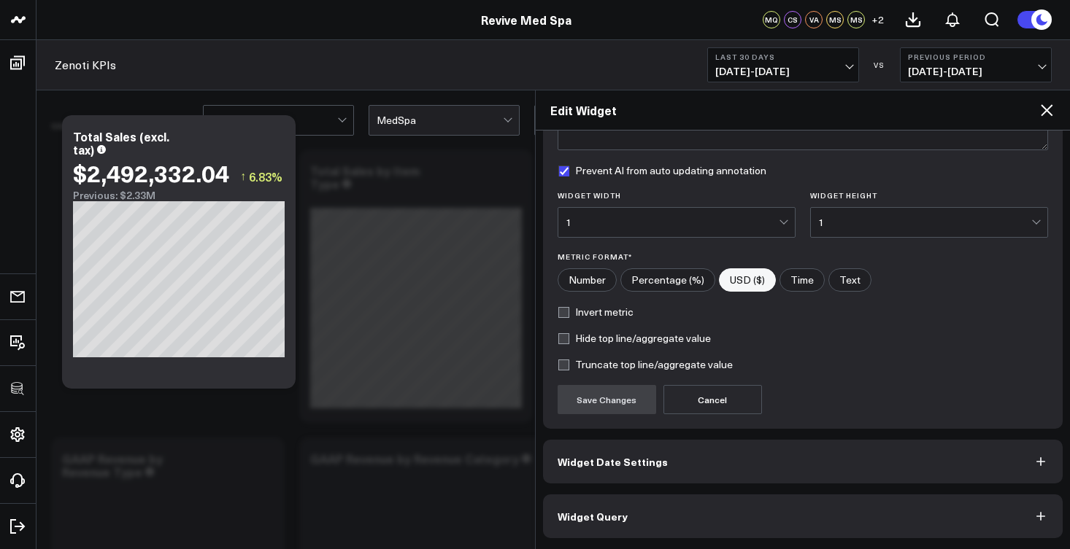
click at [724, 534] on button "Widget Query" at bounding box center [803, 517] width 520 height 44
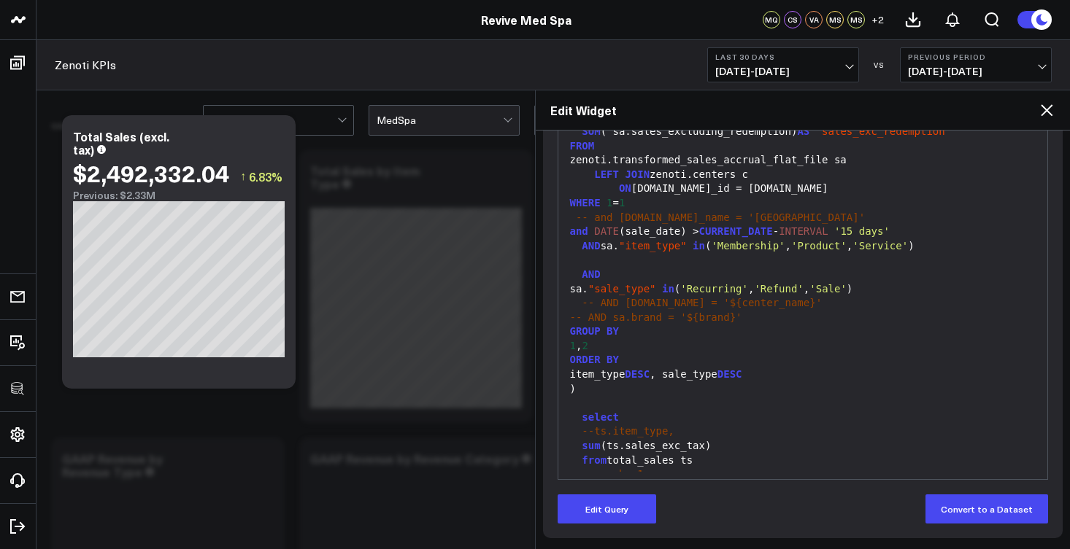
scroll to position [0, 0]
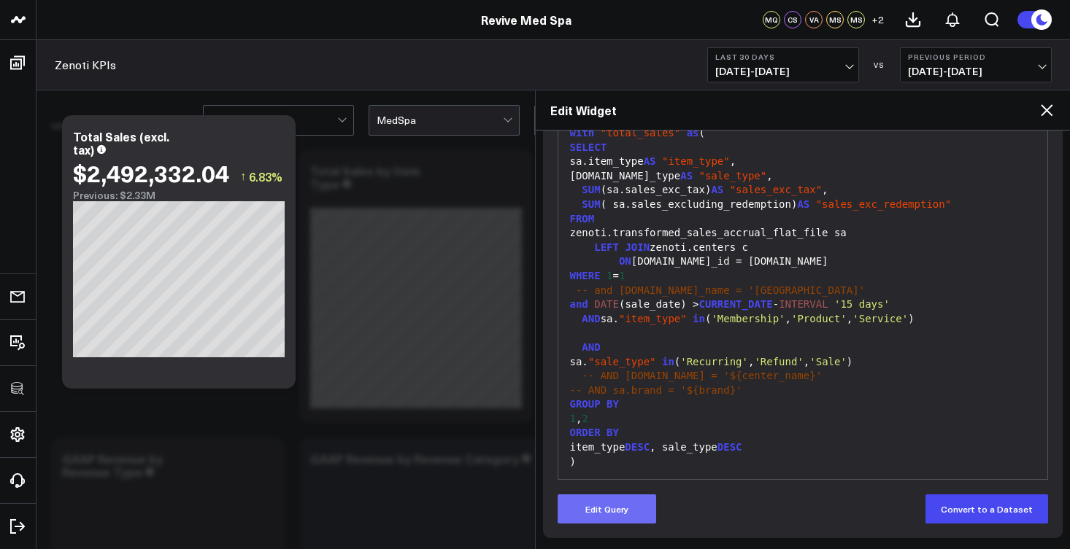
click at [620, 515] on button "Edit Query" at bounding box center [606, 509] width 98 height 29
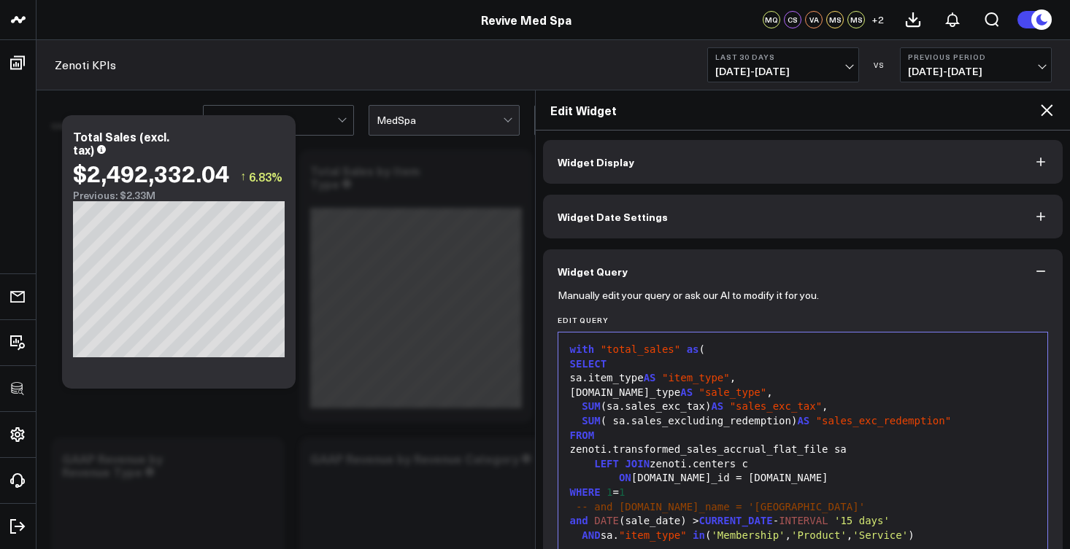
click at [847, 406] on div "SUM (sa.sales_exc_tax) AS "sales_exc_tax" ," at bounding box center [802, 407] width 475 height 15
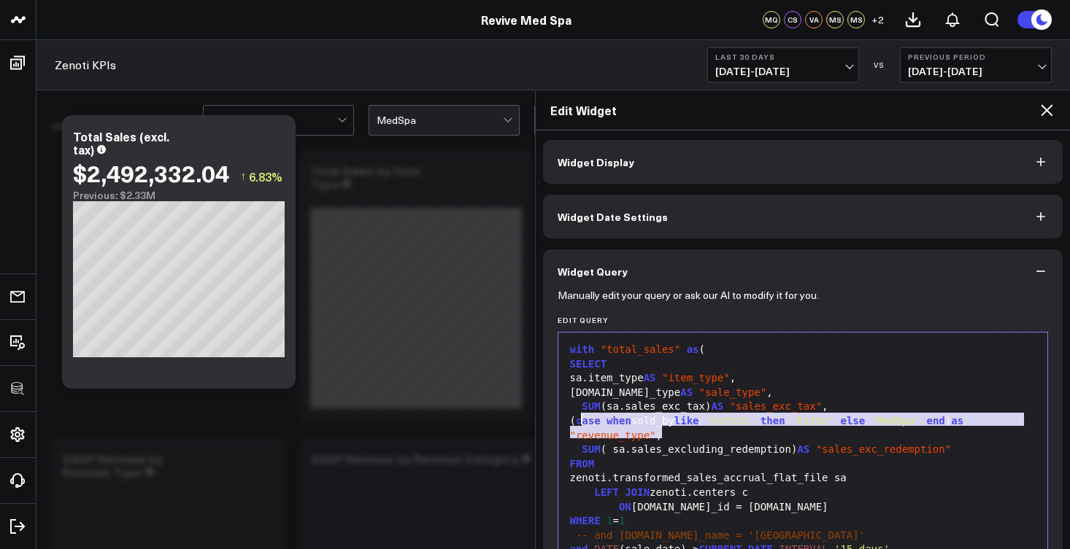
drag, startPoint x: 662, startPoint y: 433, endPoint x: 587, endPoint y: 419, distance: 77.3
click at [587, 419] on div "( case when sold_by like 'Esthi%' then 'Esthi' else 'MedSpa' end ) as "revenue_…" at bounding box center [802, 428] width 475 height 28
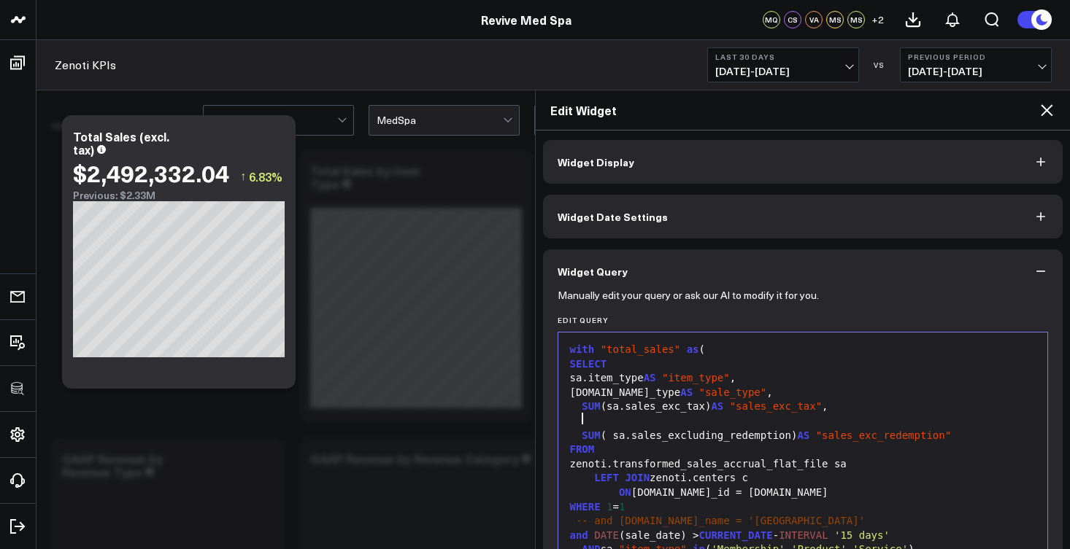
click at [756, 388] on div "sa.sale_type AS "sale_type" ," at bounding box center [802, 393] width 475 height 15
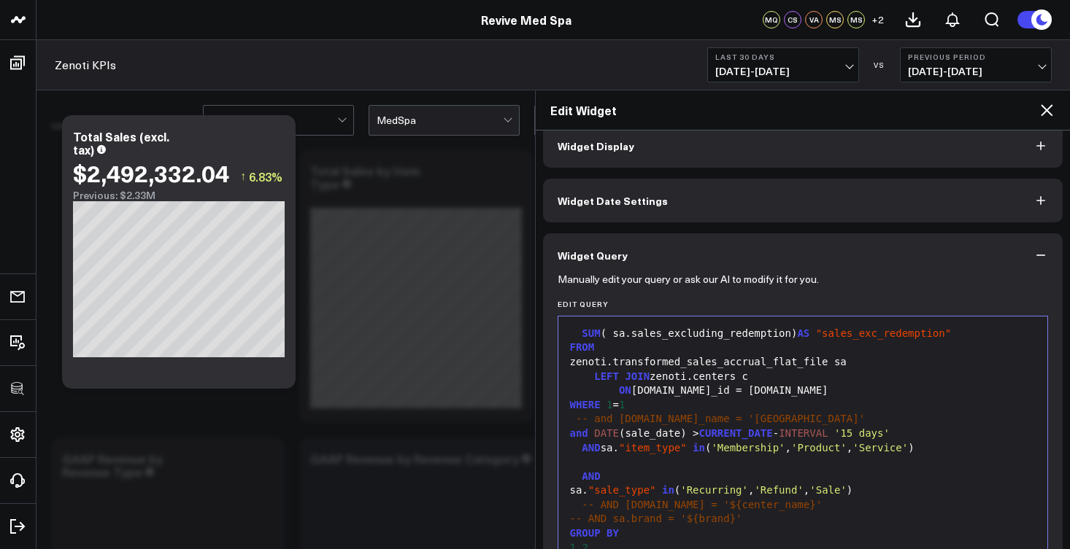
scroll to position [67, 0]
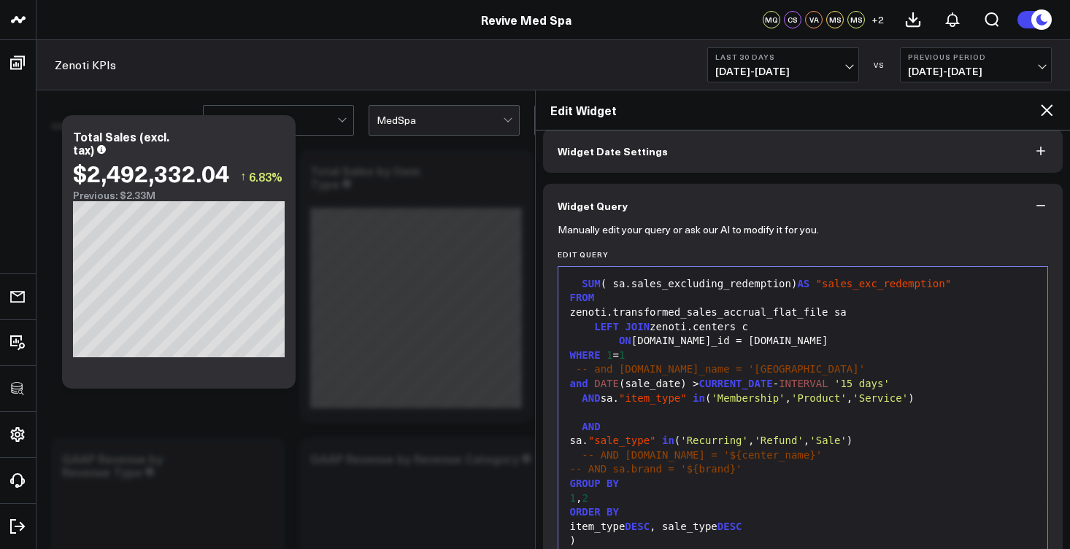
click at [754, 463] on div "-- AND sa.brand = '${brand}'" at bounding box center [802, 470] width 475 height 15
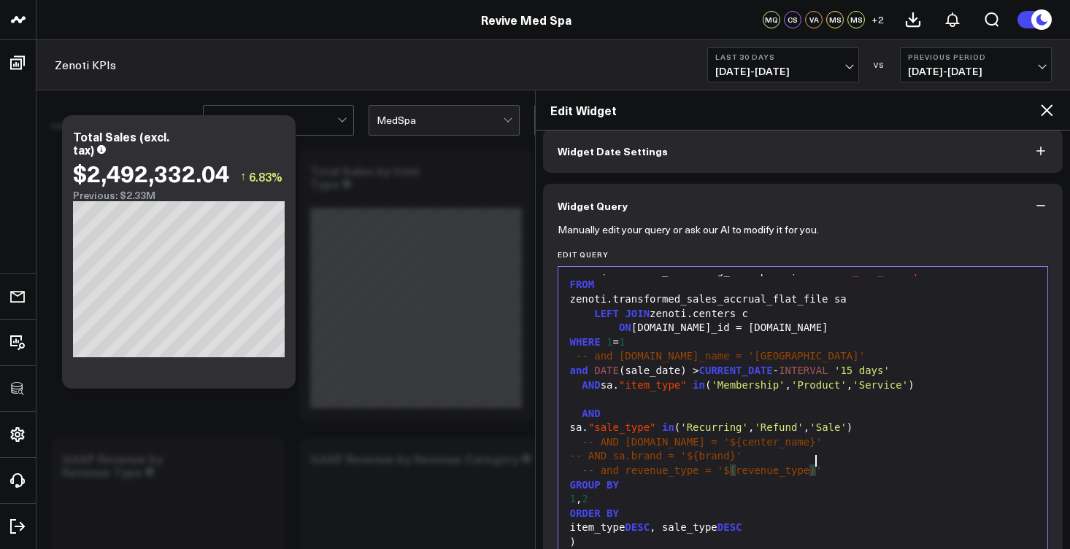
scroll to position [290, 0]
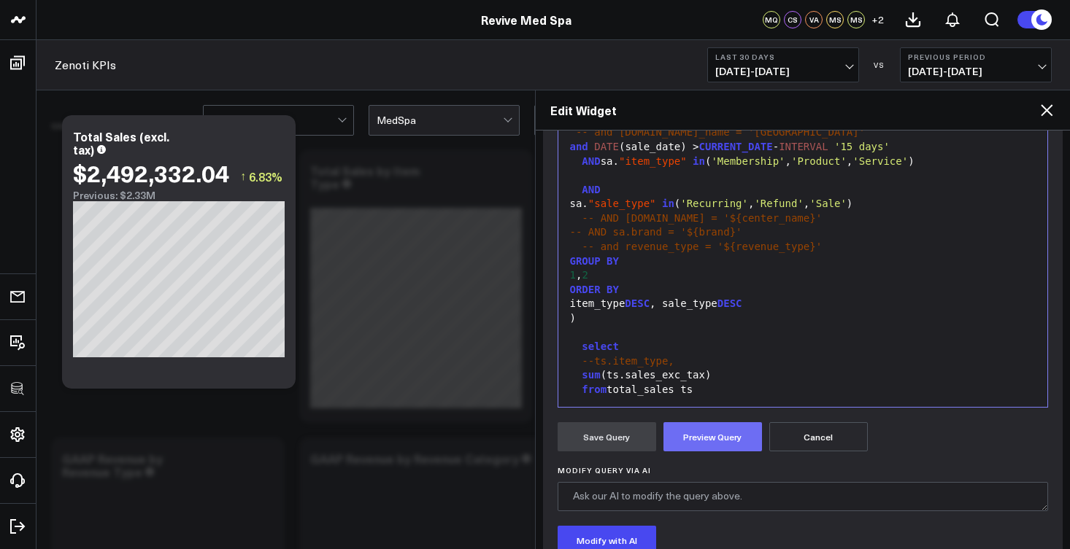
click at [696, 437] on button "Preview Query" at bounding box center [712, 436] width 98 height 29
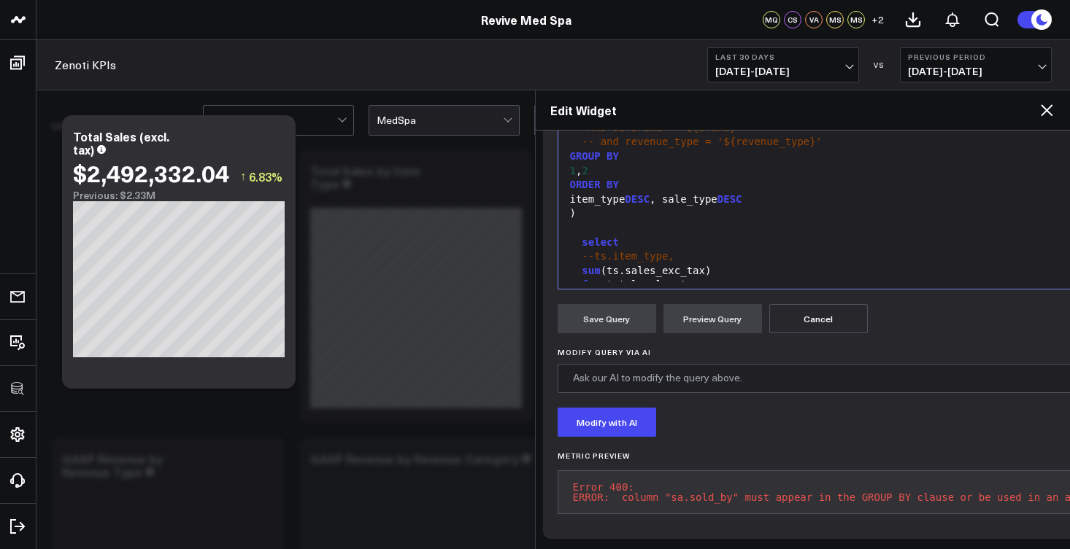
scroll to position [166, 0]
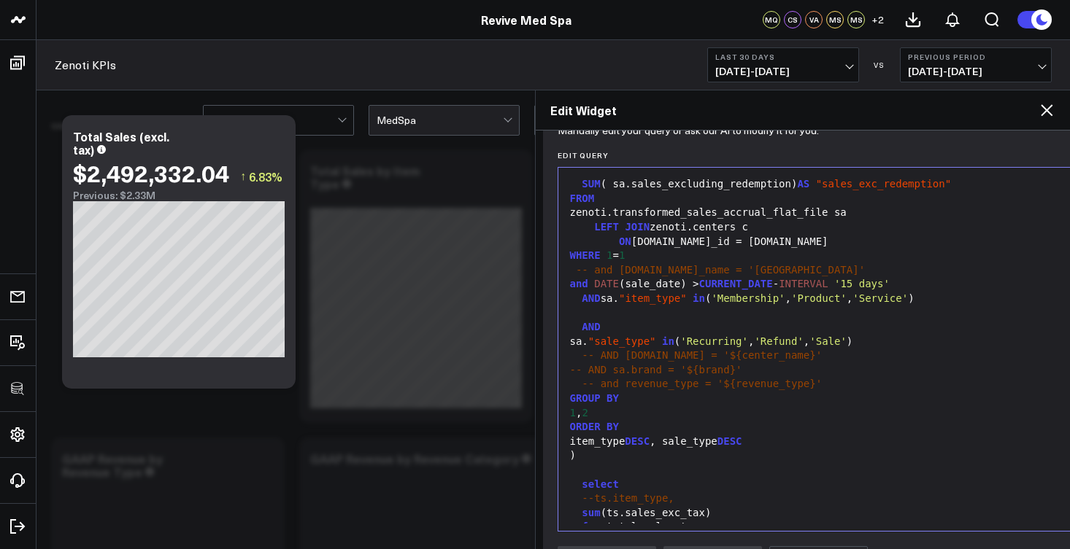
click at [620, 406] on div "1 , 2" at bounding box center [873, 413] width 617 height 15
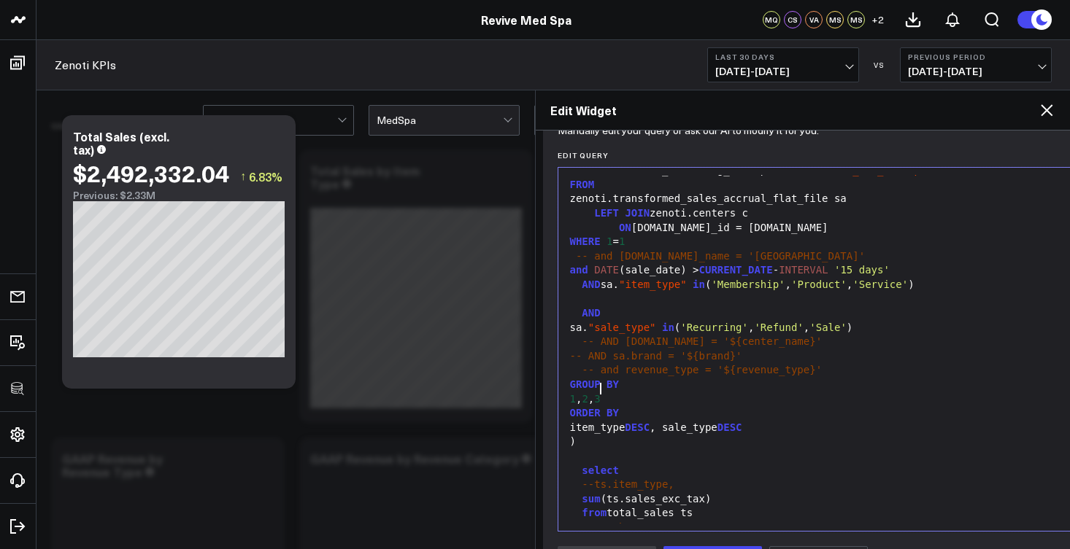
scroll to position [396, 0]
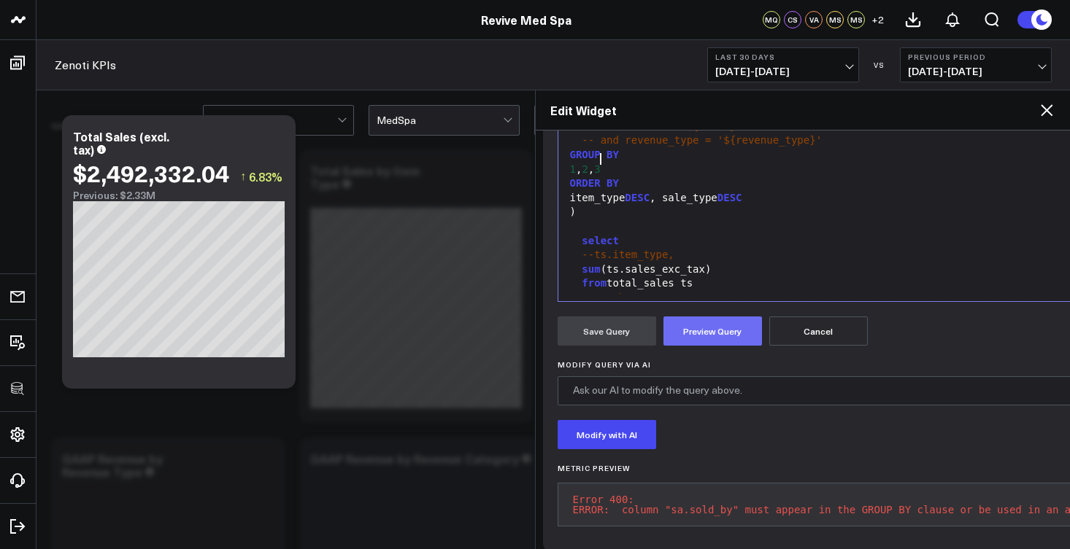
click at [703, 340] on button "Preview Query" at bounding box center [712, 331] width 98 height 29
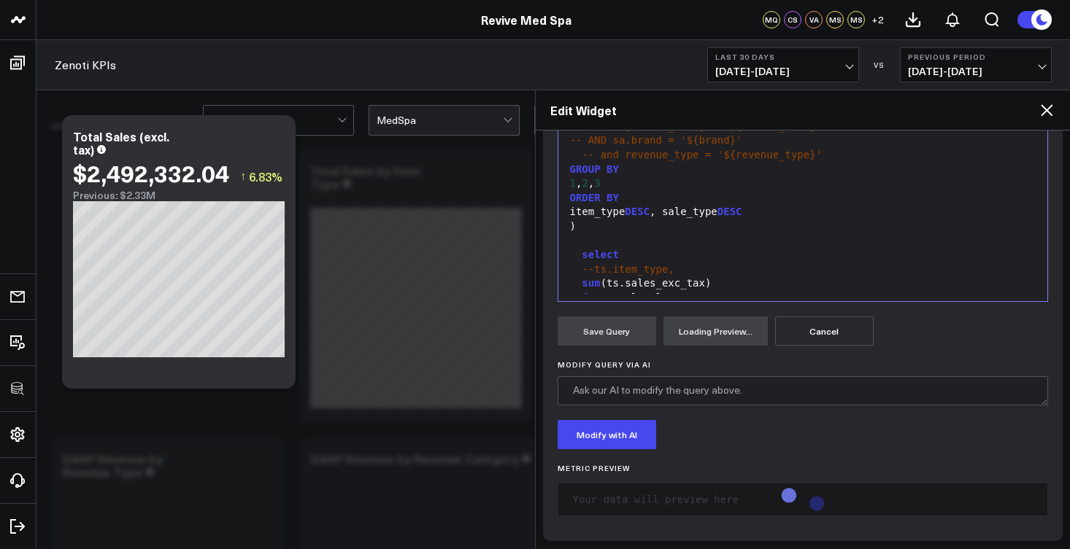
scroll to position [128, 0]
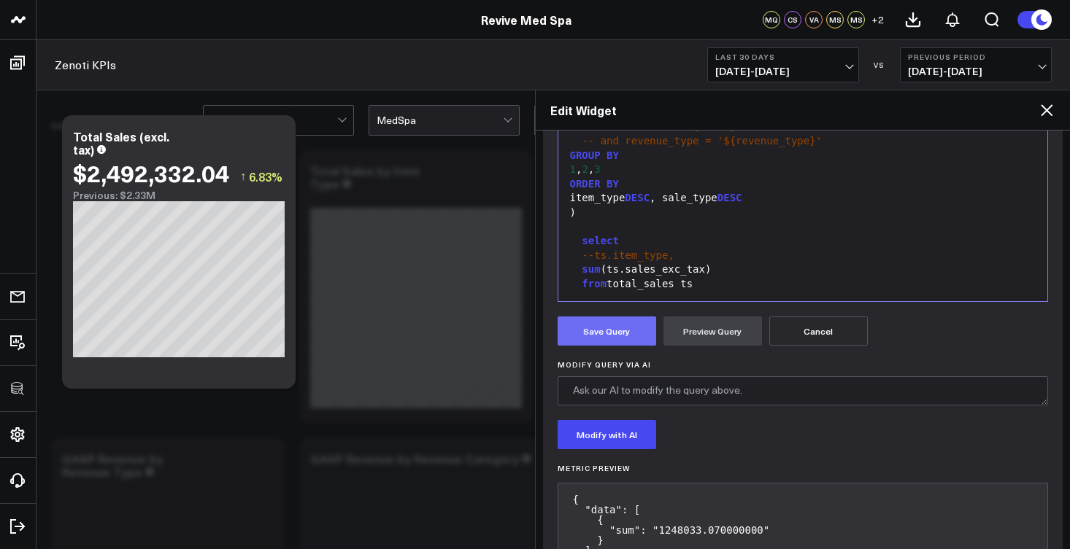
click at [609, 339] on button "Save Query" at bounding box center [606, 331] width 98 height 29
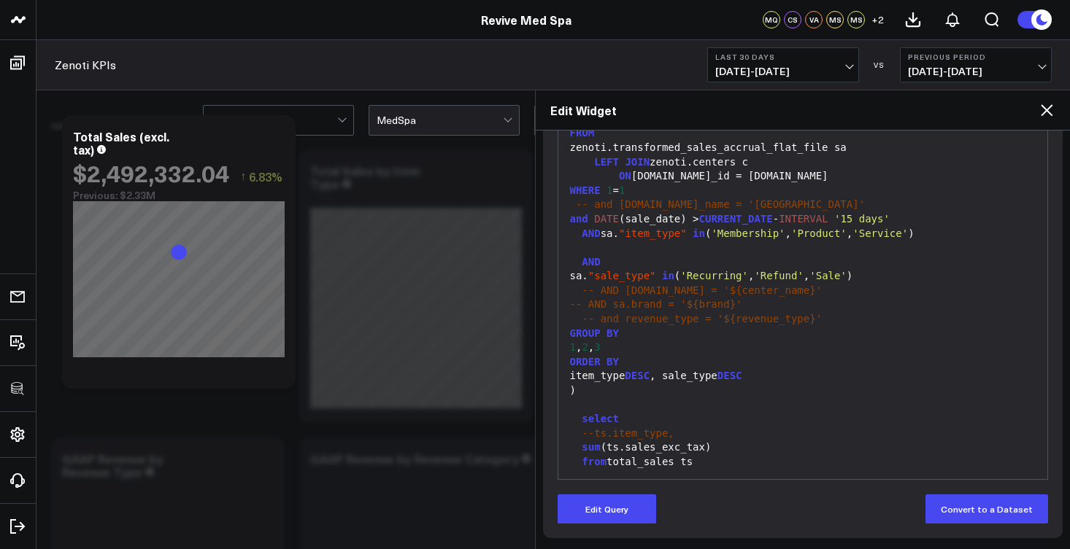
scroll to position [218, 0]
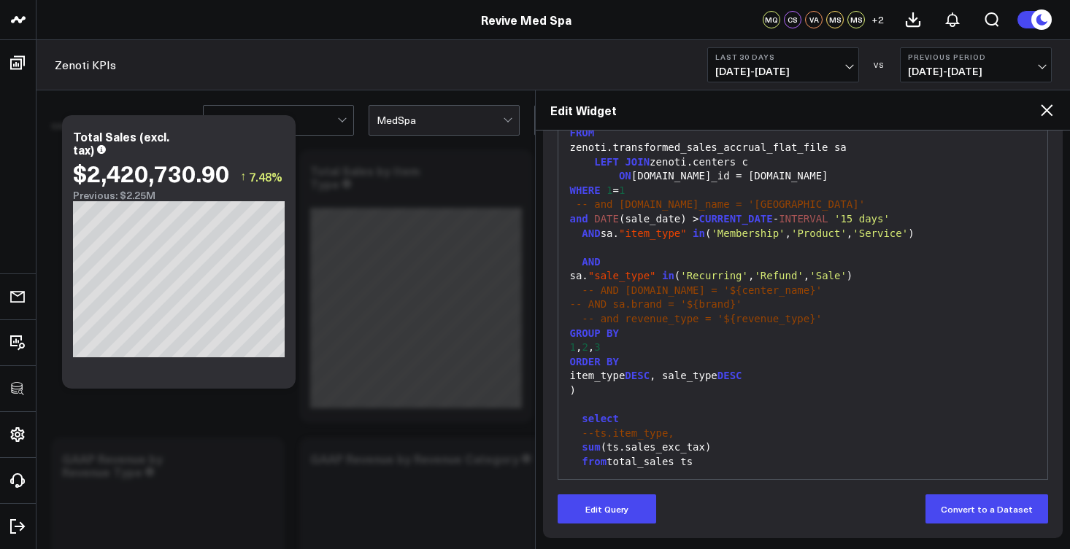
click at [1043, 107] on icon at bounding box center [1046, 110] width 12 height 12
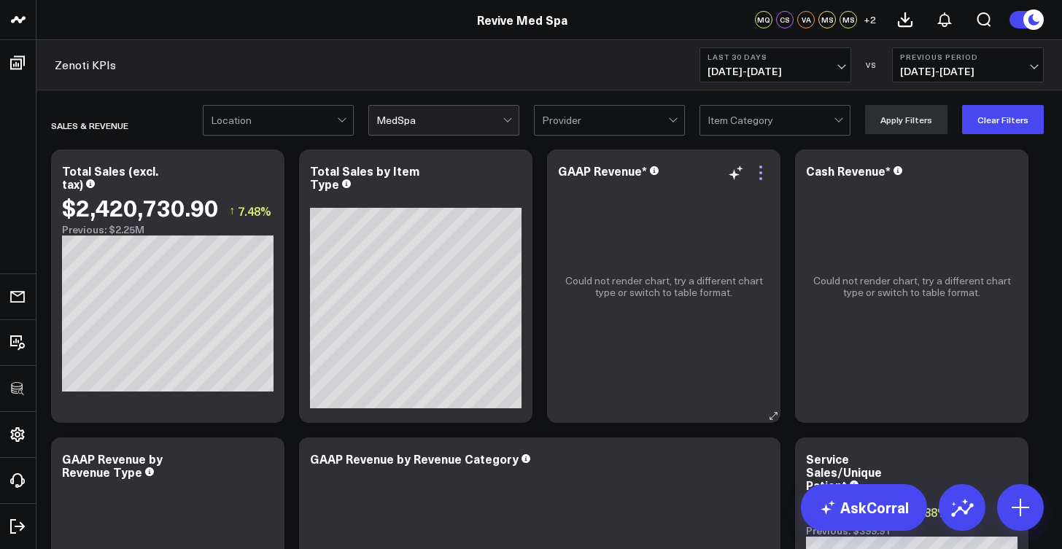
click at [756, 171] on icon at bounding box center [761, 173] width 18 height 18
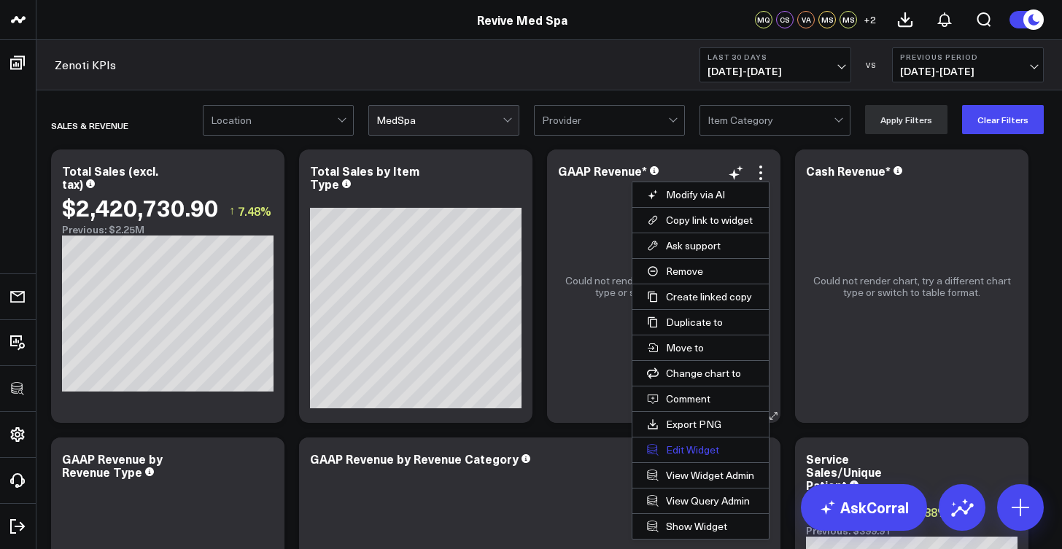
click at [716, 445] on button "Edit Widget" at bounding box center [701, 450] width 136 height 25
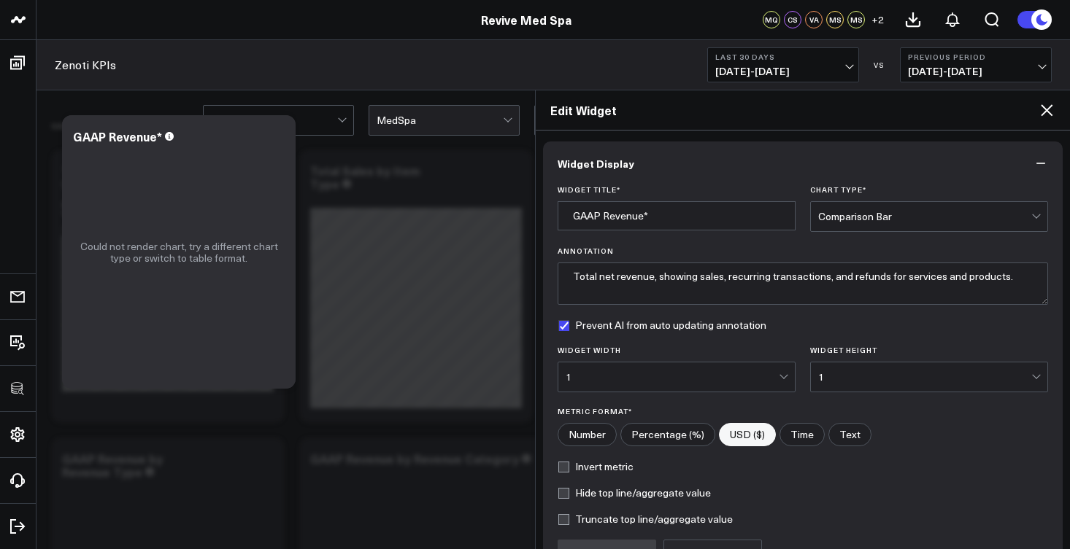
scroll to position [155, 0]
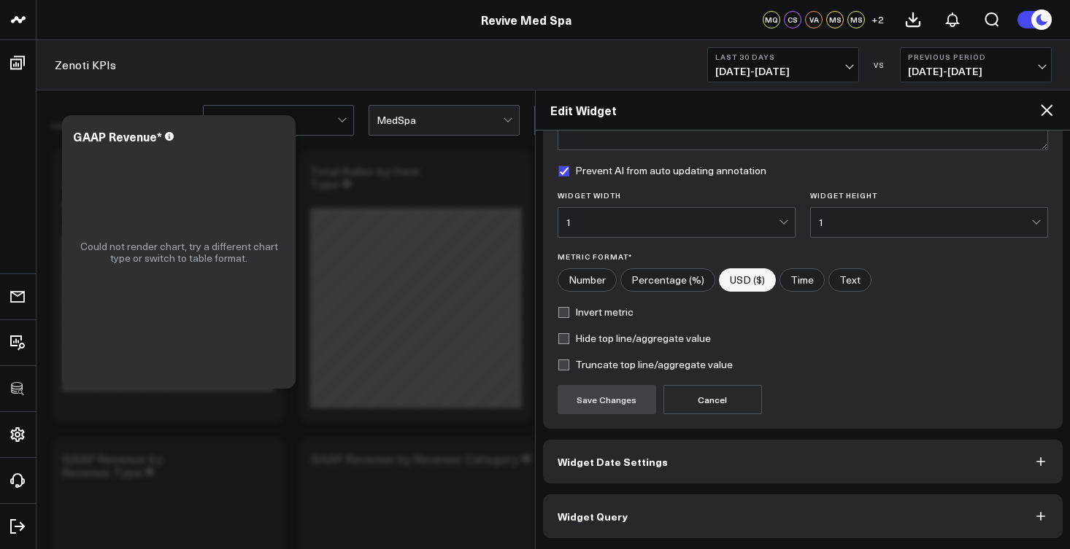
click at [659, 528] on button "Widget Query" at bounding box center [803, 517] width 520 height 44
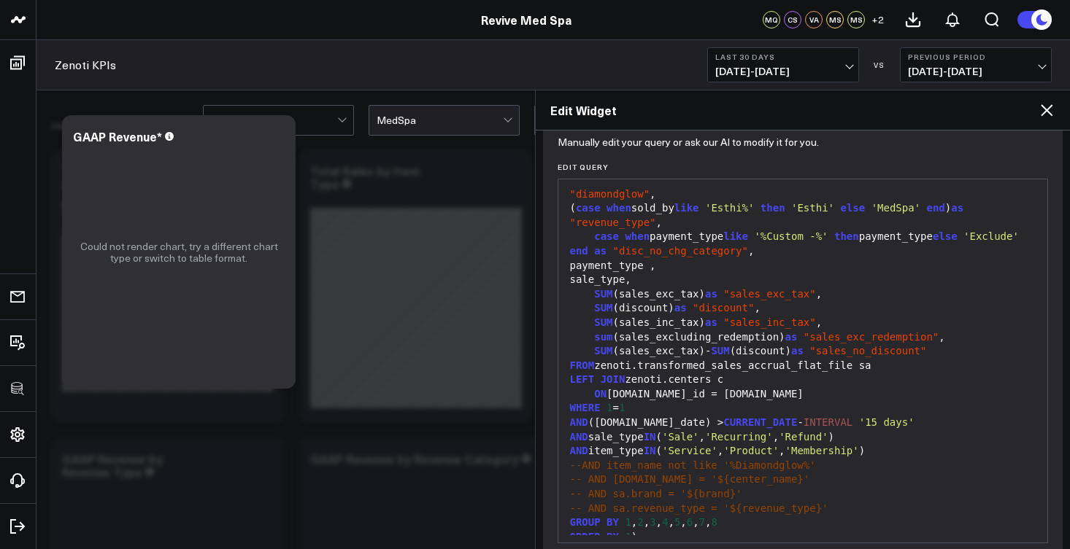
scroll to position [155, 0]
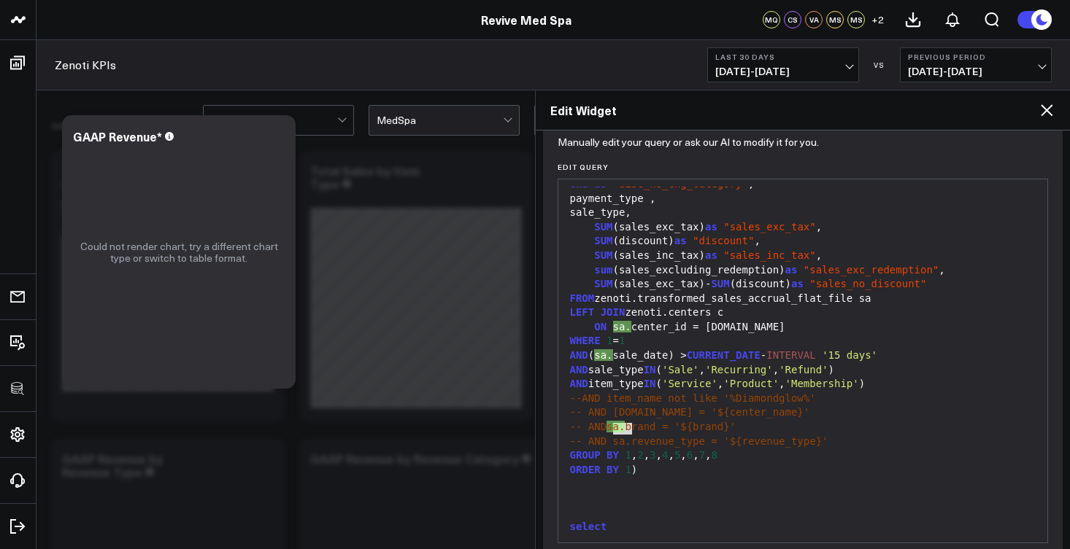
drag, startPoint x: 632, startPoint y: 431, endPoint x: 613, endPoint y: 431, distance: 19.0
click at [613, 436] on span "-- AND sa.revenue_type = '${revenue_type}'" at bounding box center [699, 442] width 258 height 12
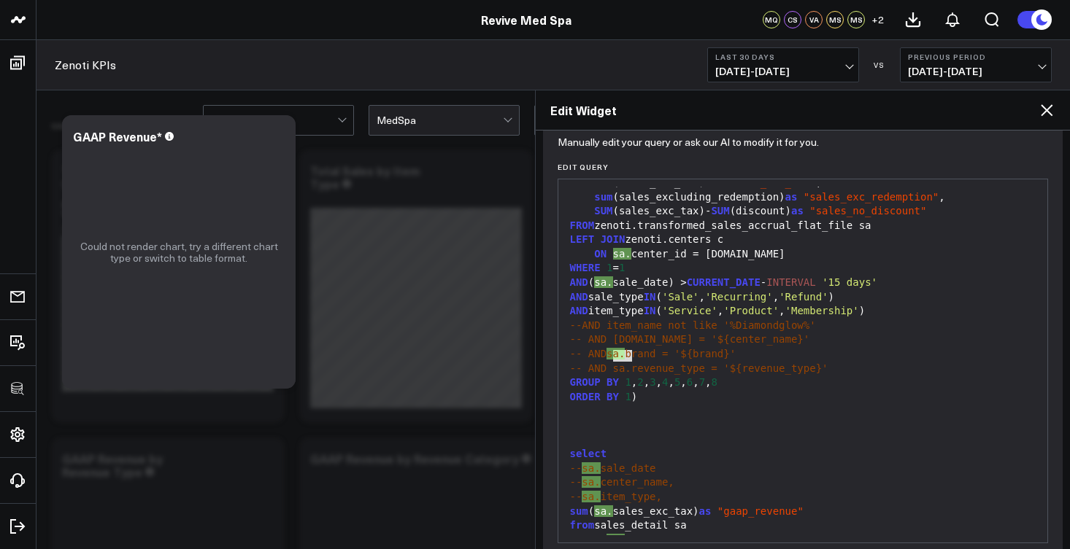
scroll to position [218, 0]
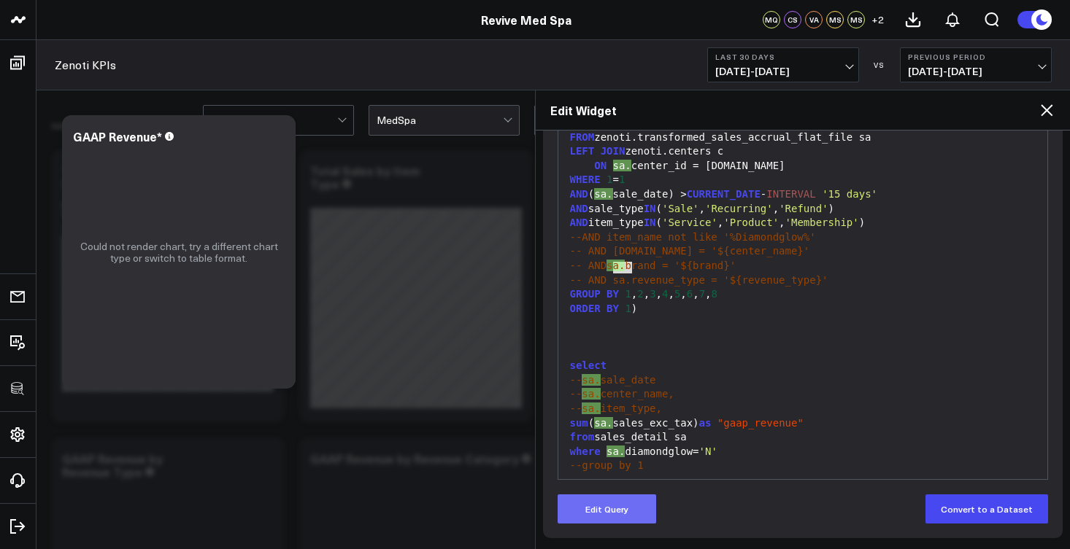
click at [605, 509] on button "Edit Query" at bounding box center [606, 509] width 98 height 29
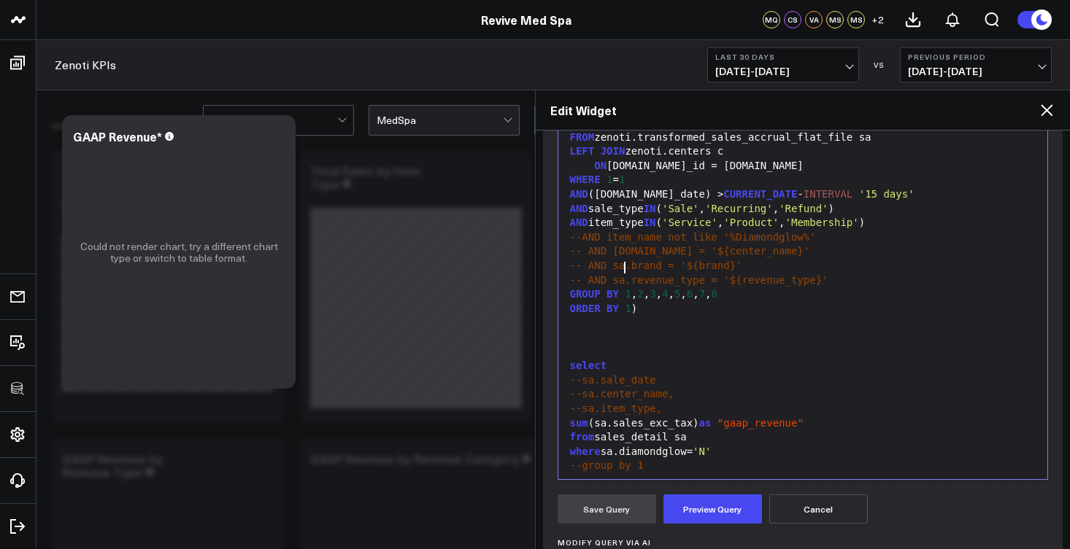
click at [627, 274] on span "-- AND sa.revenue_type = '${revenue_type}'" at bounding box center [699, 280] width 258 height 12
click at [633, 274] on span "-- AND sa.revenue_type = '${revenue_type}'" at bounding box center [699, 280] width 258 height 12
click at [716, 506] on button "Preview Query" at bounding box center [712, 509] width 98 height 29
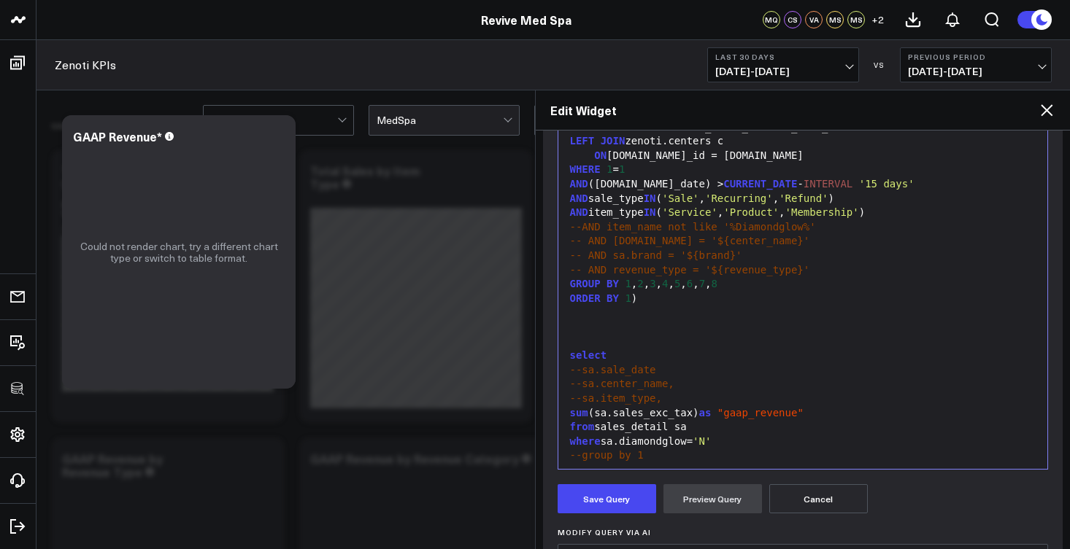
scroll to position [154, 0]
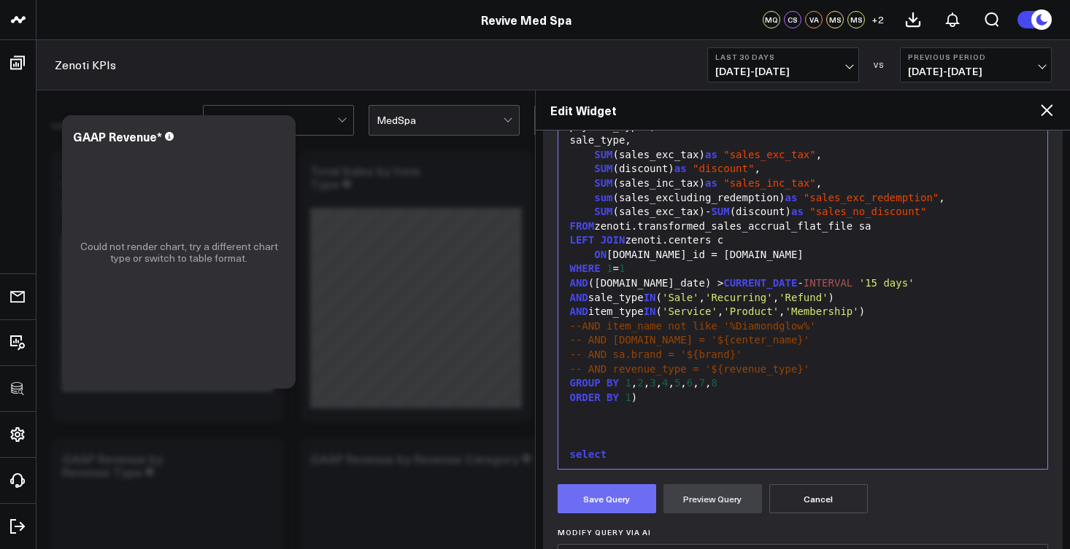
click at [624, 506] on button "Save Query" at bounding box center [606, 498] width 98 height 29
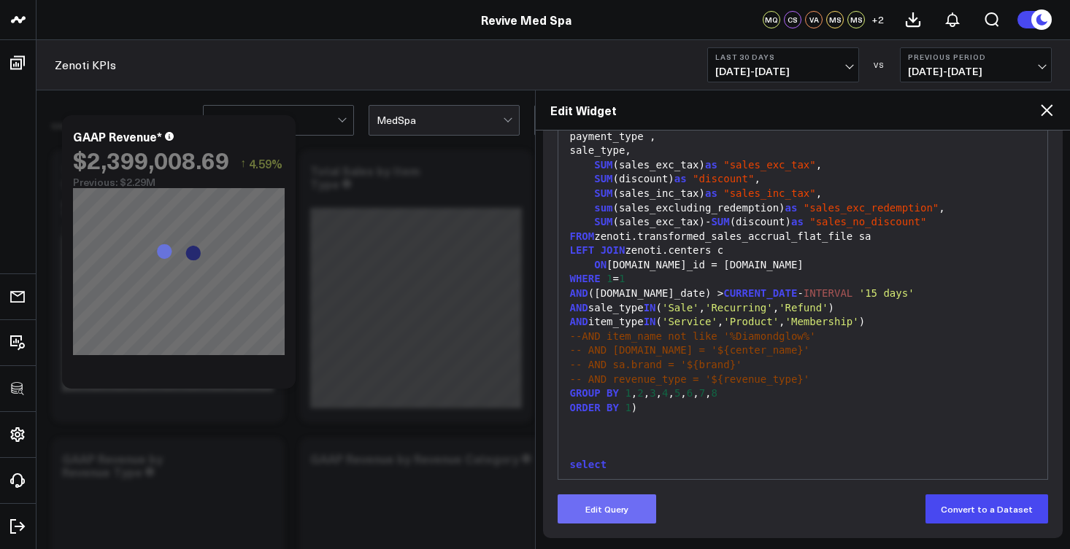
scroll to position [196, 0]
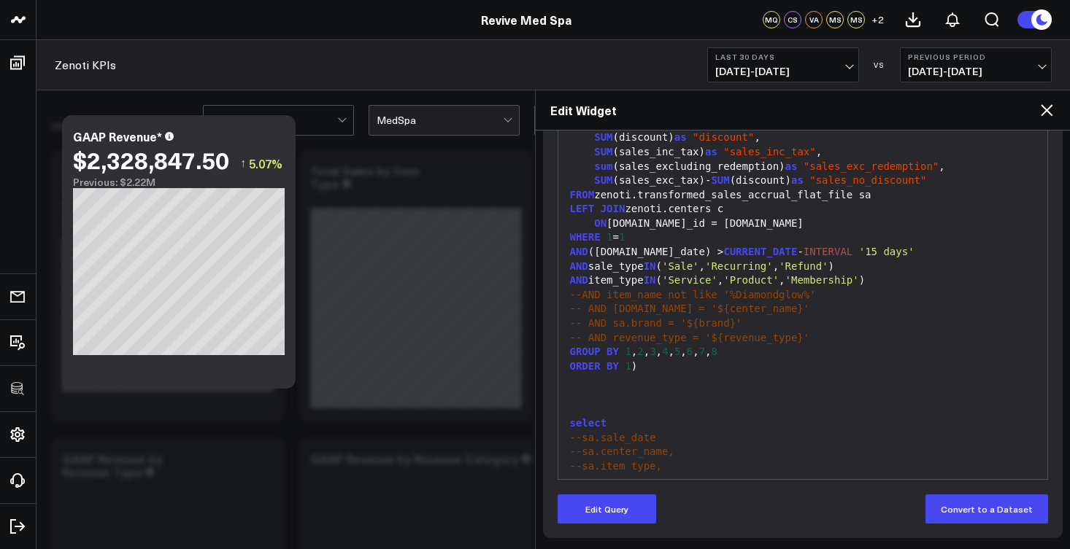
click at [1048, 109] on icon at bounding box center [1046, 110] width 12 height 12
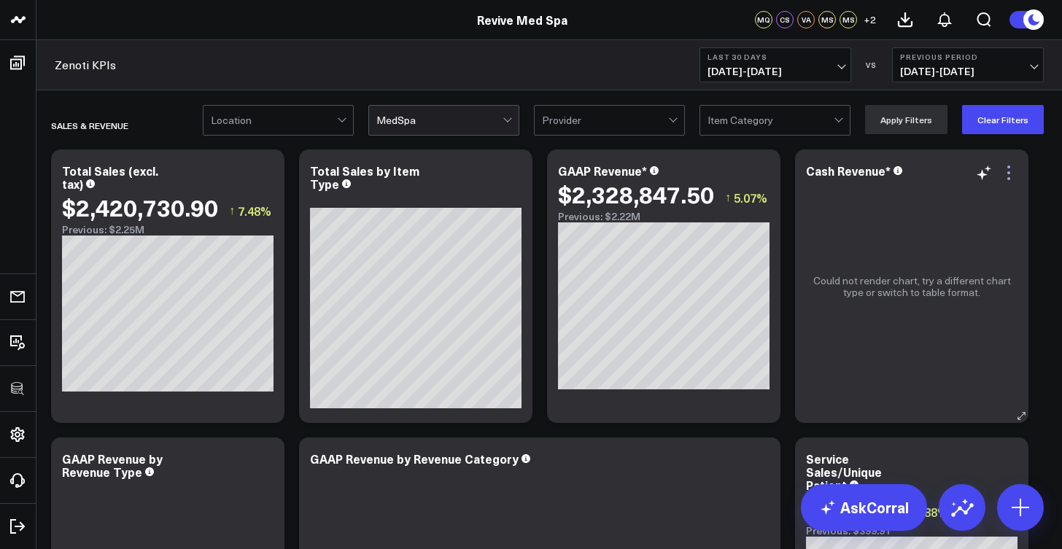
click at [1012, 173] on icon at bounding box center [1009, 173] width 18 height 18
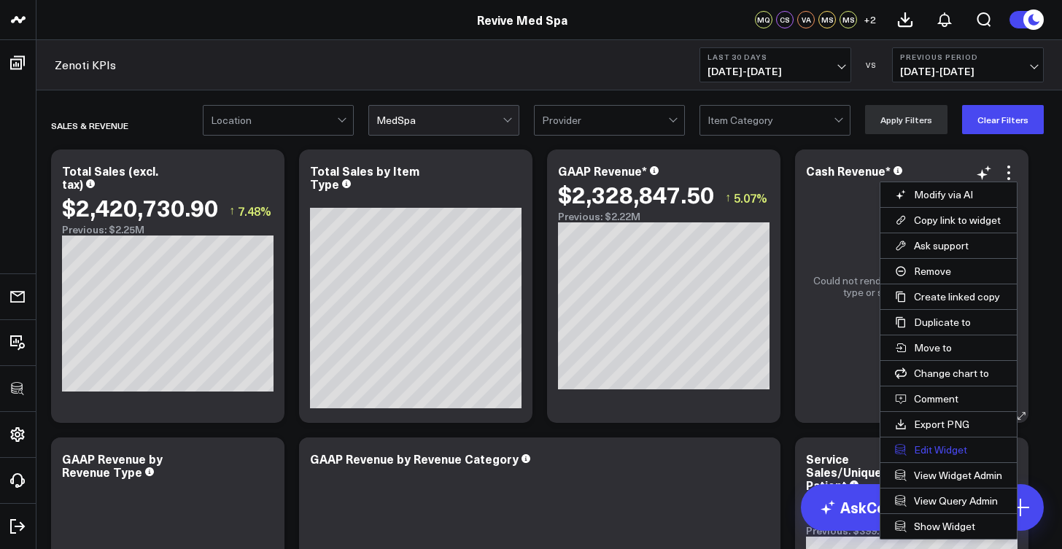
click at [954, 451] on button "Edit Widget" at bounding box center [949, 450] width 136 height 25
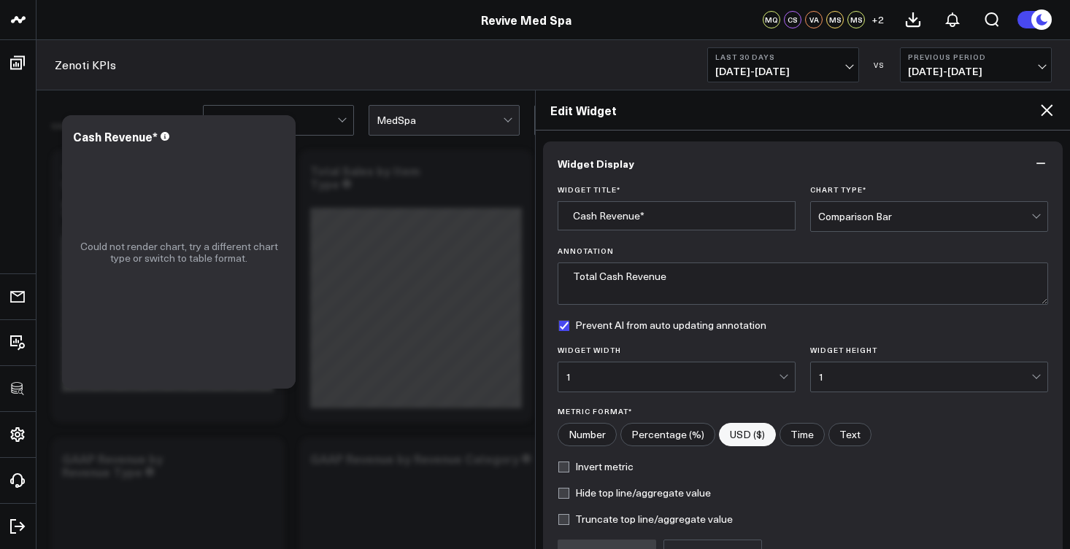
scroll to position [155, 0]
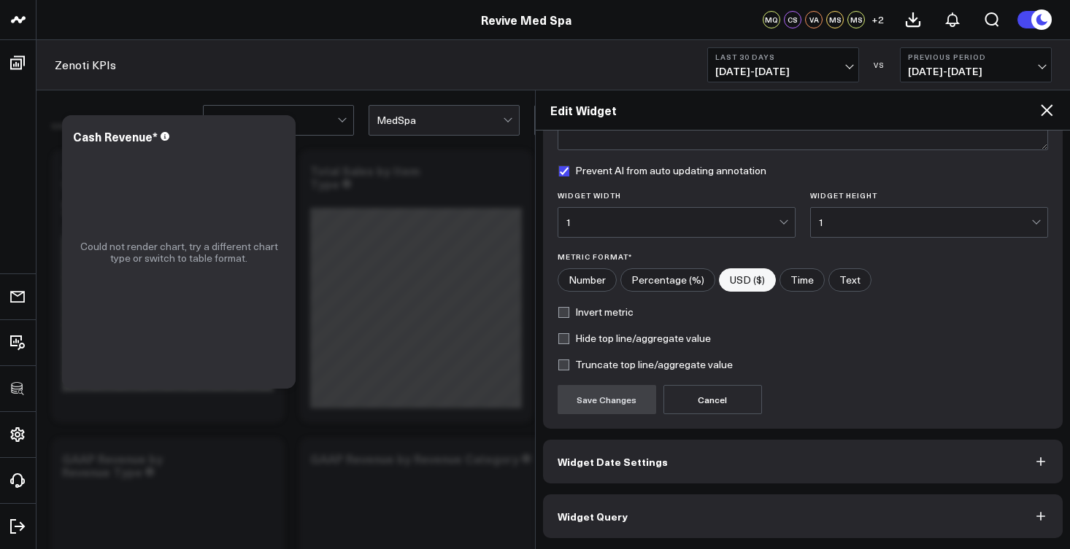
click at [689, 504] on button "Widget Query" at bounding box center [803, 517] width 520 height 44
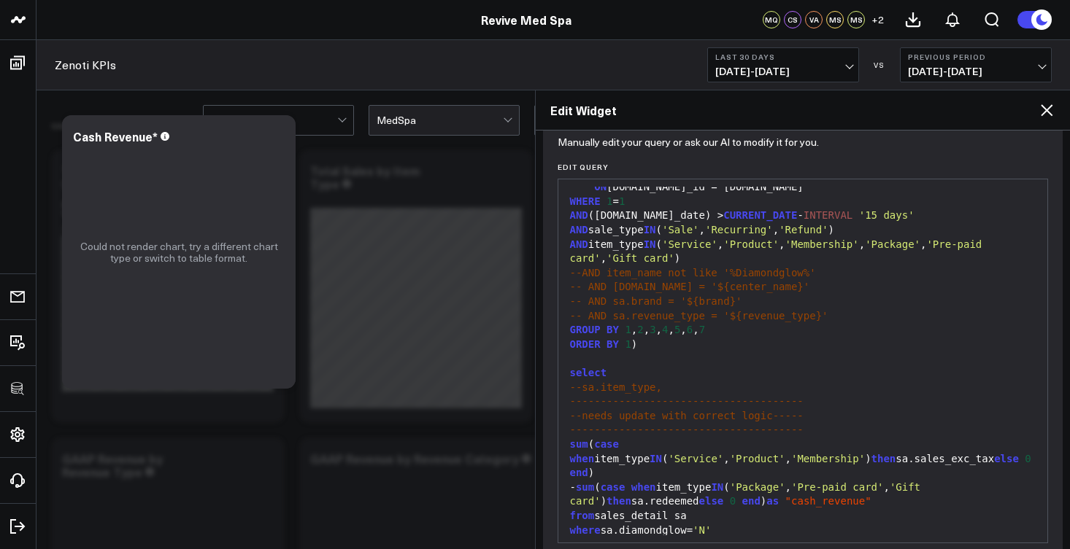
scroll to position [218, 0]
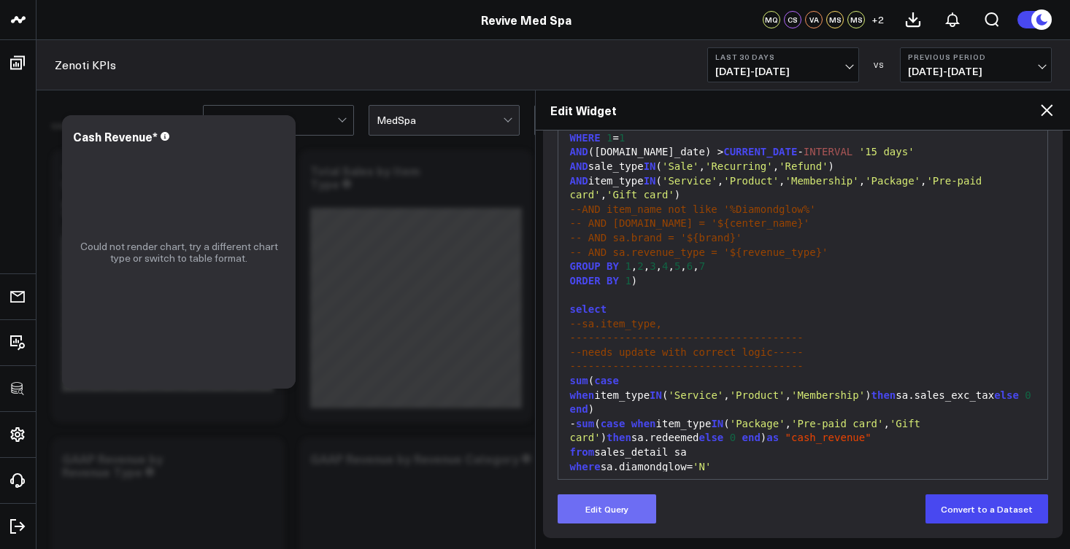
click at [624, 500] on button "Edit Query" at bounding box center [606, 509] width 98 height 29
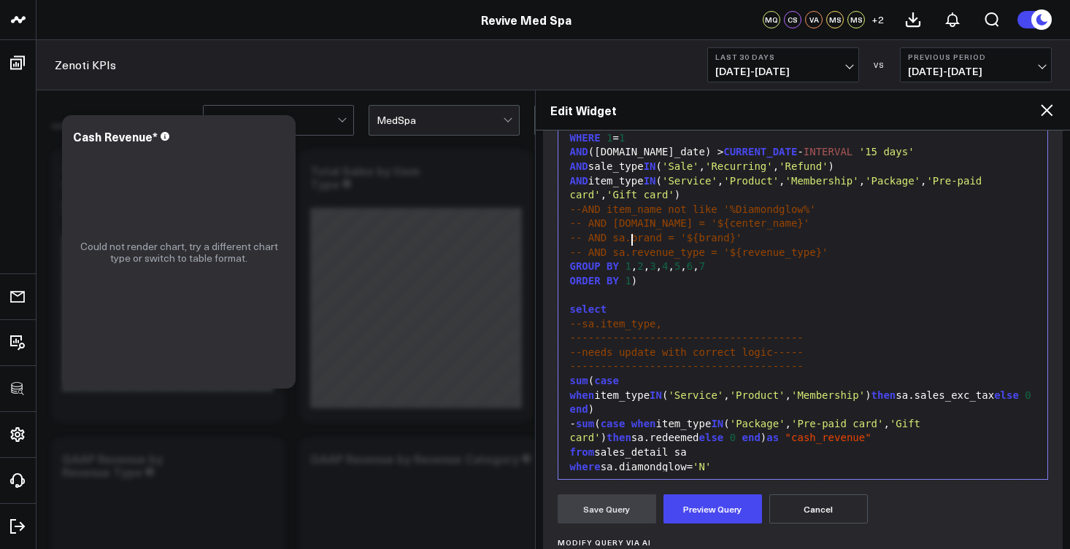
click at [630, 247] on span "-- AND sa.revenue_type = '${revenue_type}'" at bounding box center [699, 253] width 258 height 12
click at [742, 514] on button "Preview Query" at bounding box center [712, 509] width 98 height 29
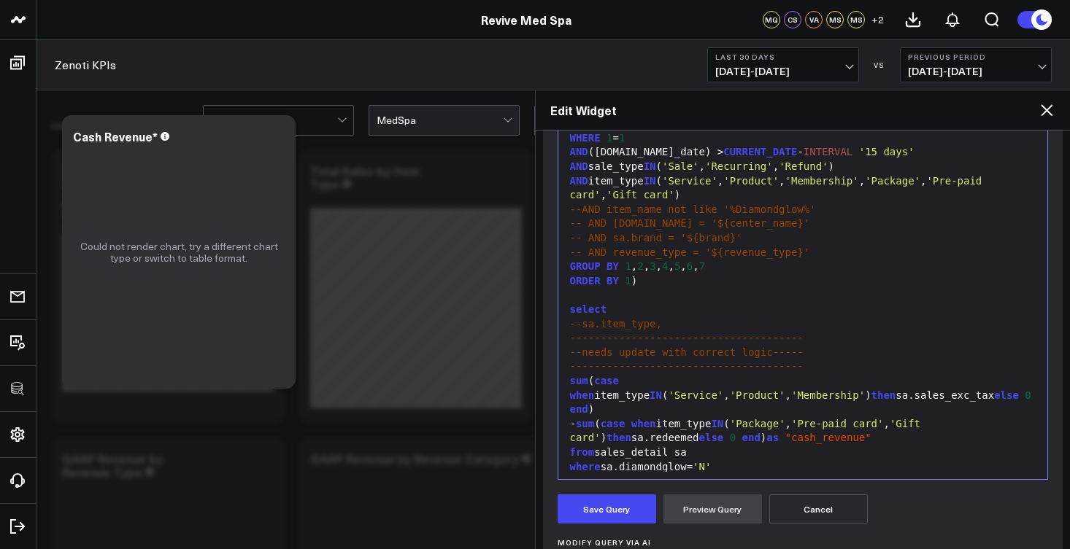
scroll to position [460, 0]
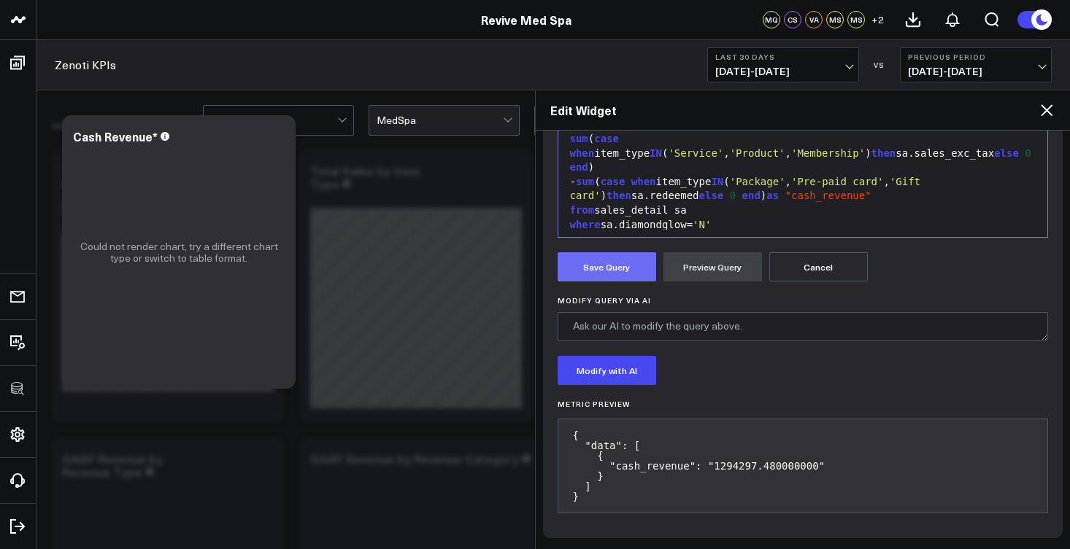
click at [617, 273] on button "Save Query" at bounding box center [606, 266] width 98 height 29
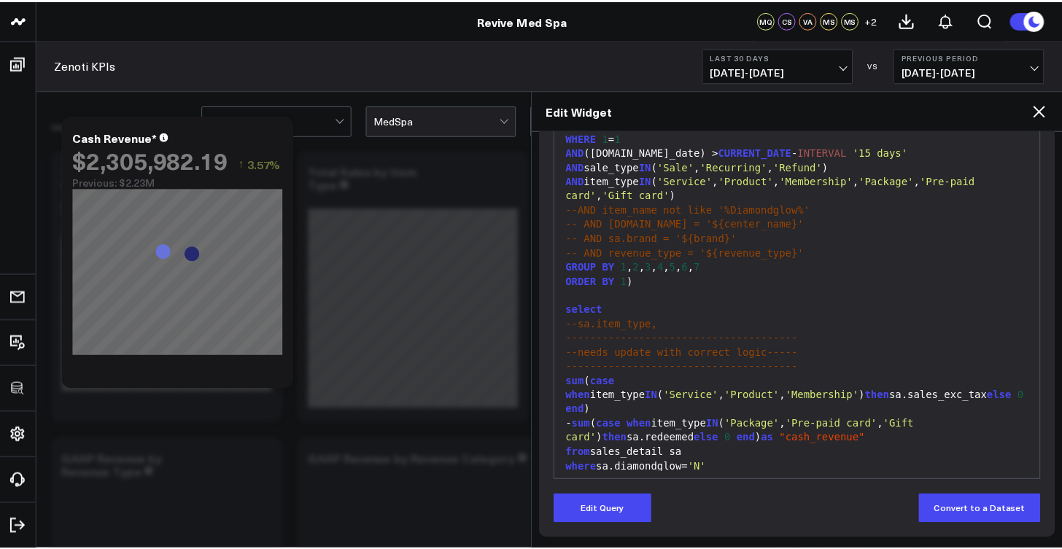
scroll to position [218, 0]
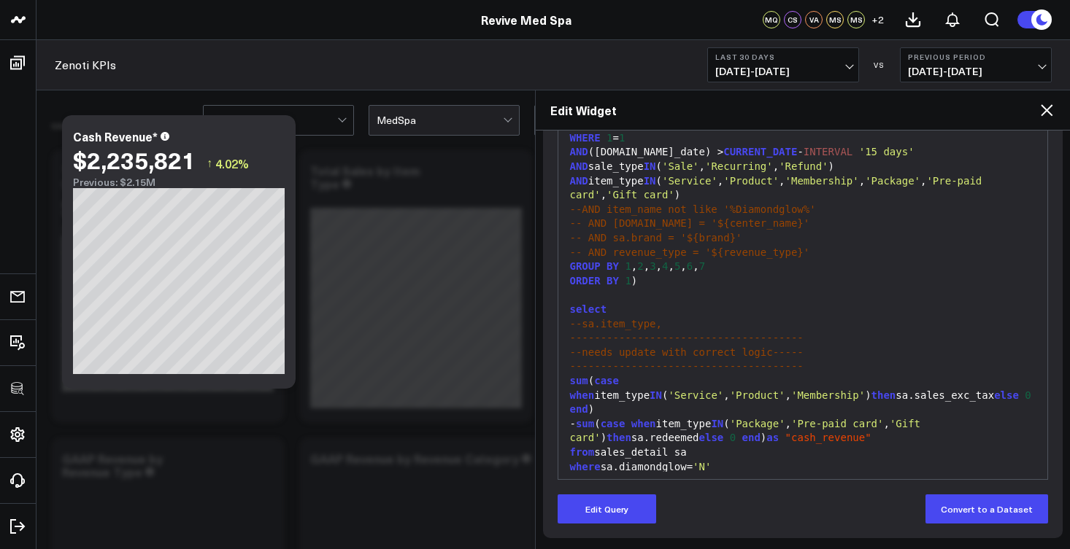
click at [1051, 108] on icon at bounding box center [1046, 110] width 18 height 18
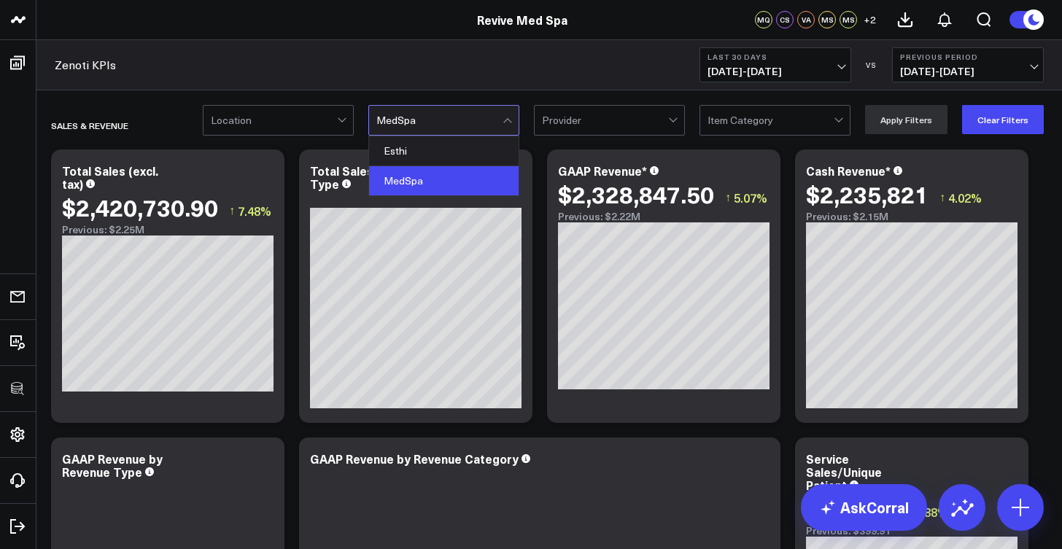
click at [495, 127] on div at bounding box center [439, 120] width 126 height 29
click at [484, 148] on div "Esthi" at bounding box center [444, 151] width 150 height 30
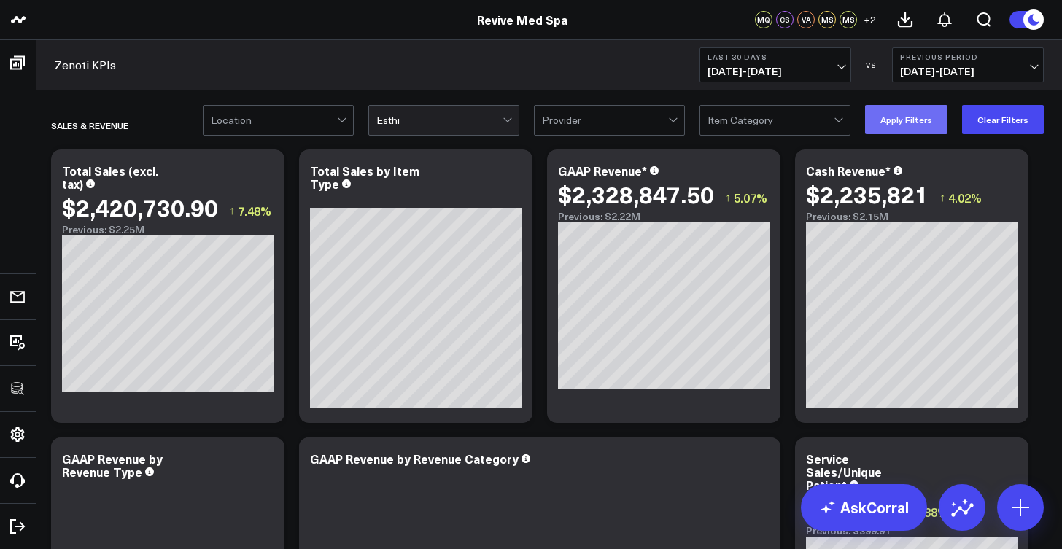
click at [882, 120] on button "Apply Filters" at bounding box center [906, 119] width 82 height 29
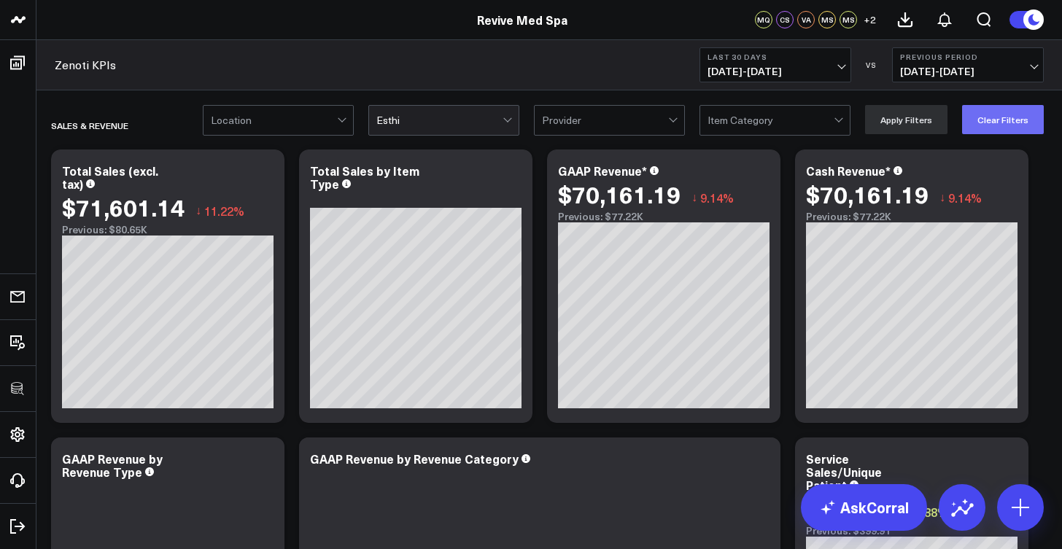
click at [1002, 118] on button "Clear Filters" at bounding box center [1003, 119] width 82 height 29
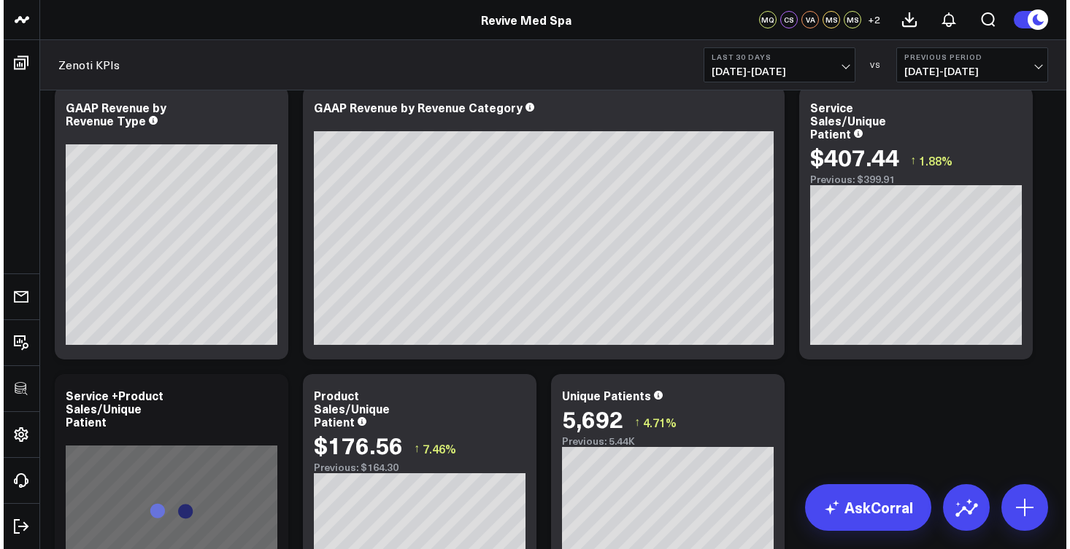
scroll to position [251, 0]
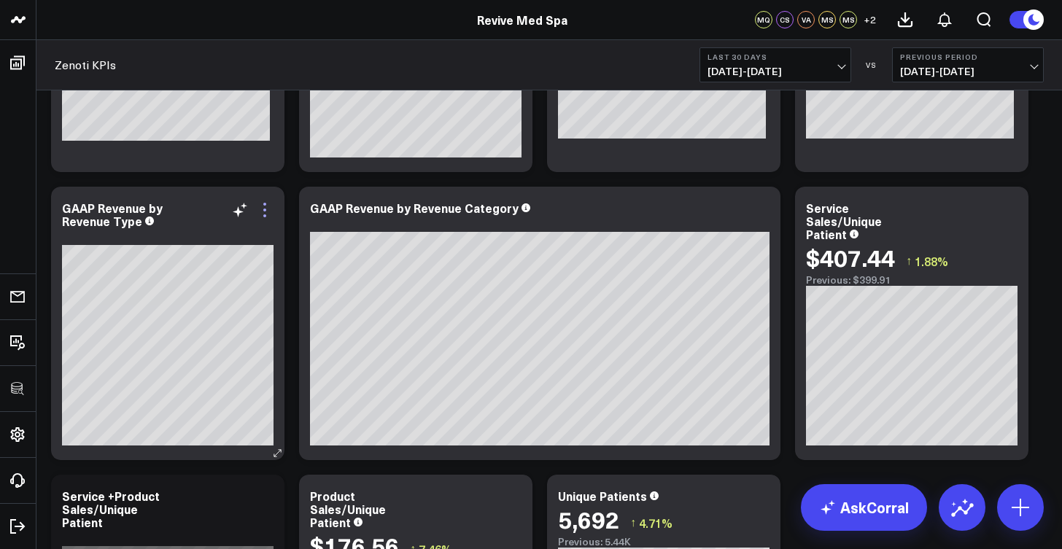
click at [269, 213] on icon at bounding box center [265, 210] width 18 height 18
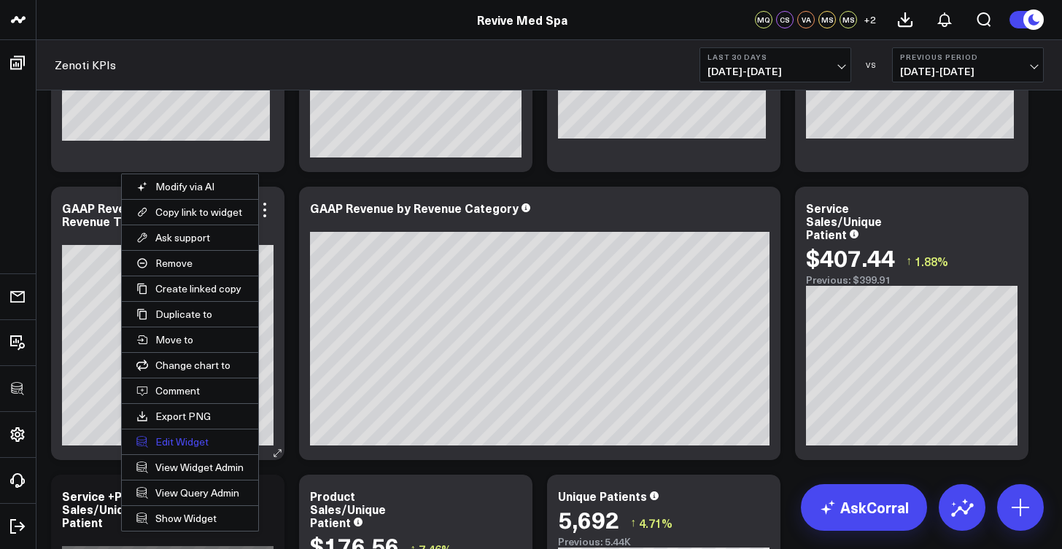
click at [202, 444] on button "Edit Widget" at bounding box center [190, 442] width 136 height 25
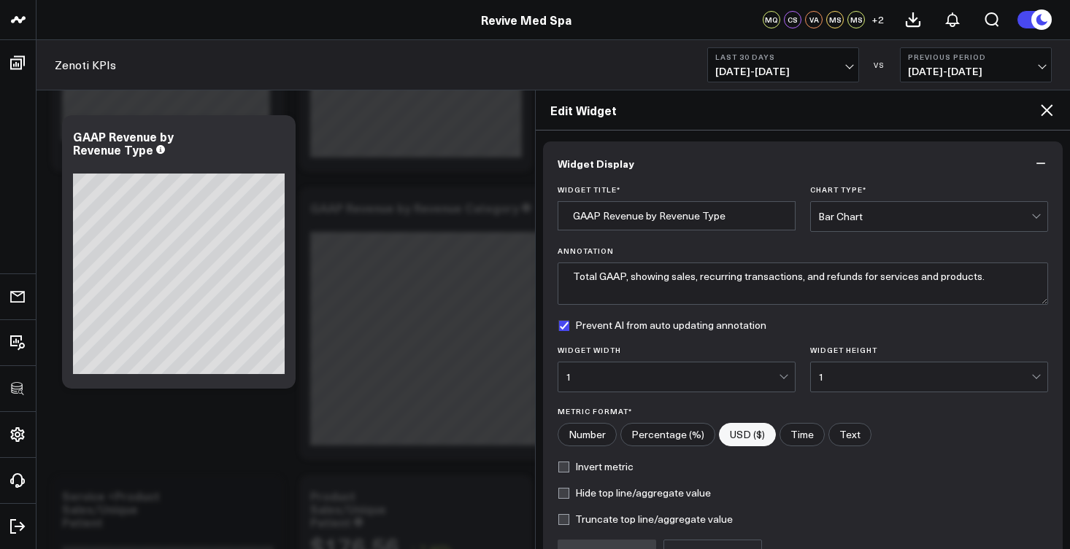
scroll to position [155, 0]
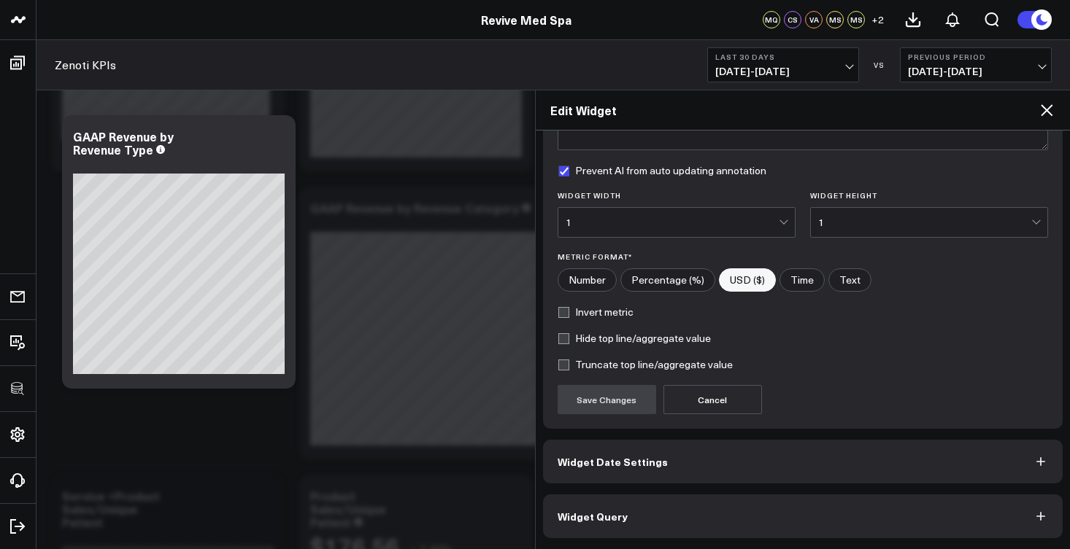
click at [705, 525] on button "Widget Query" at bounding box center [803, 517] width 520 height 44
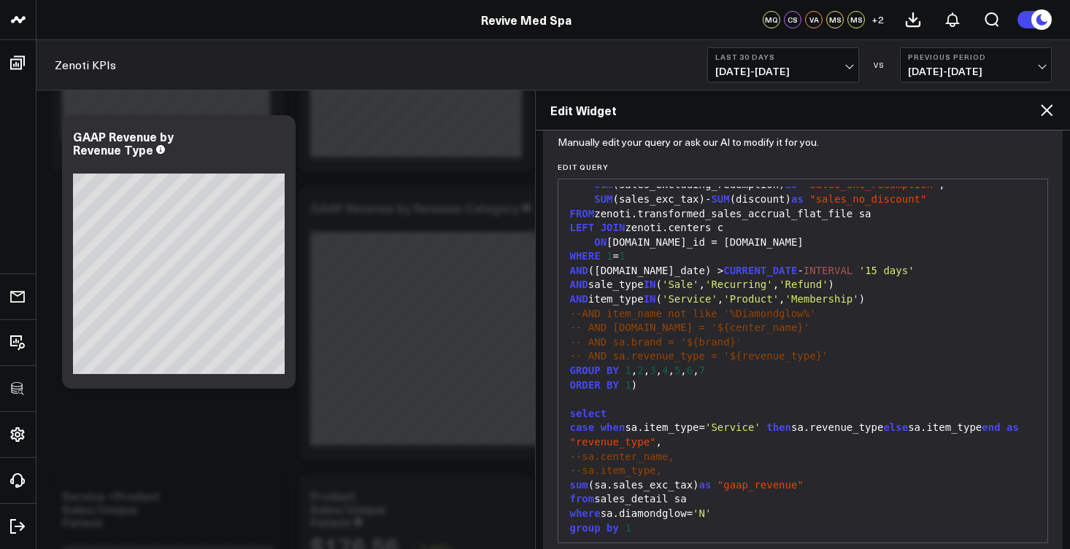
scroll to position [218, 0]
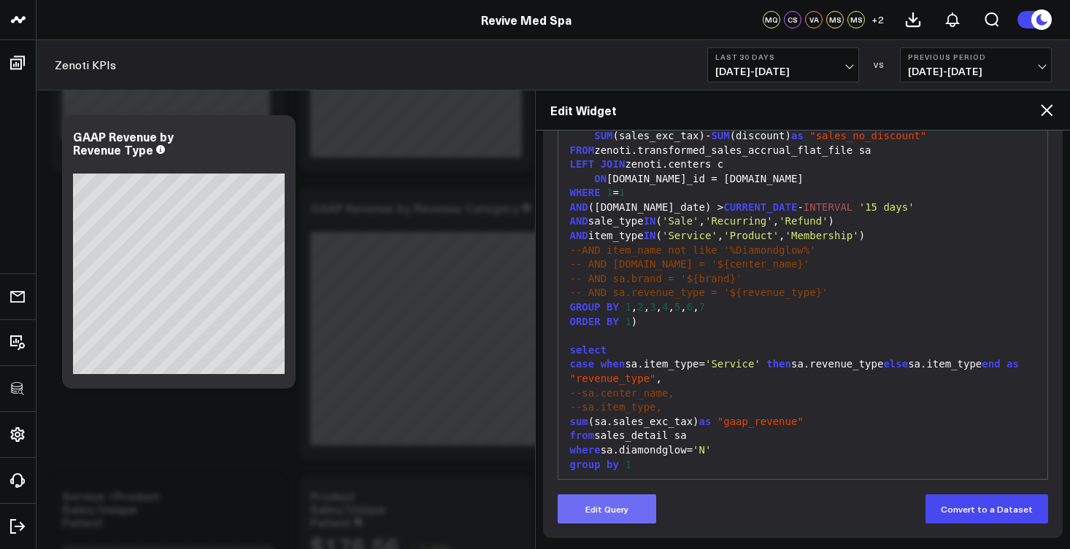
click at [617, 511] on button "Edit Query" at bounding box center [606, 509] width 98 height 29
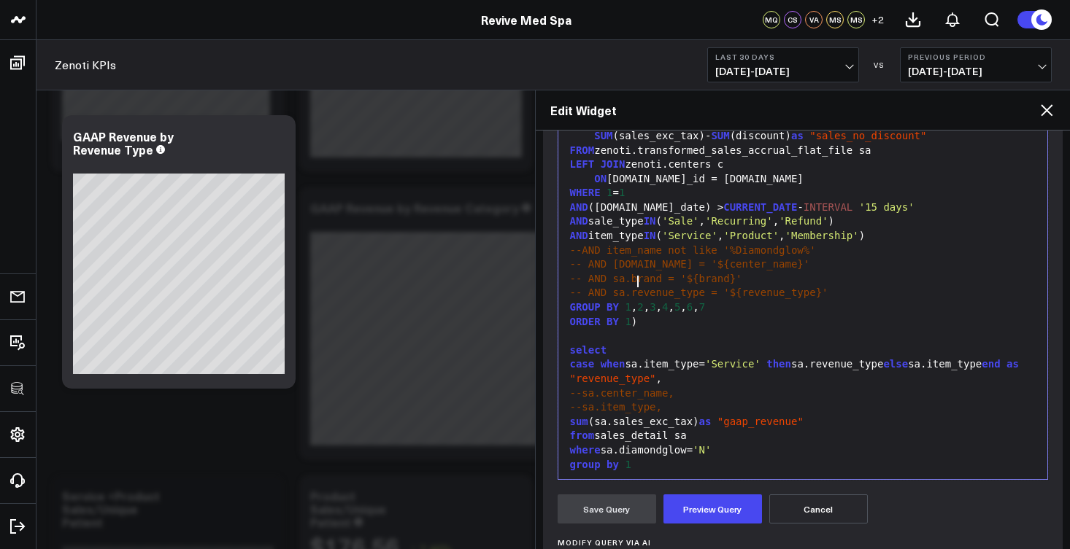
click at [635, 287] on span "-- AND sa.revenue_type = '${revenue_type}'" at bounding box center [699, 293] width 258 height 12
click at [735, 507] on button "Preview Query" at bounding box center [712, 509] width 98 height 29
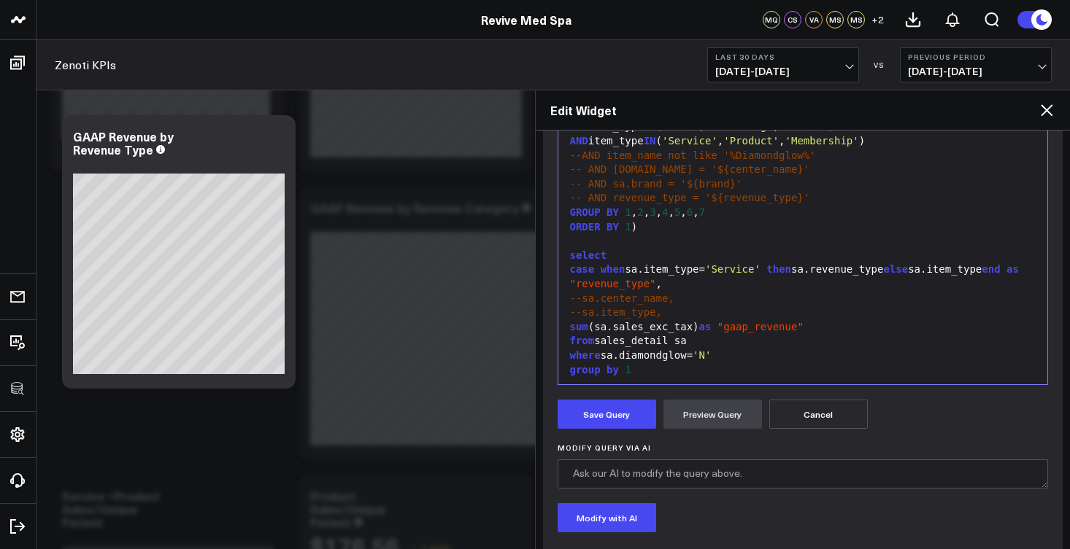
scroll to position [424, 0]
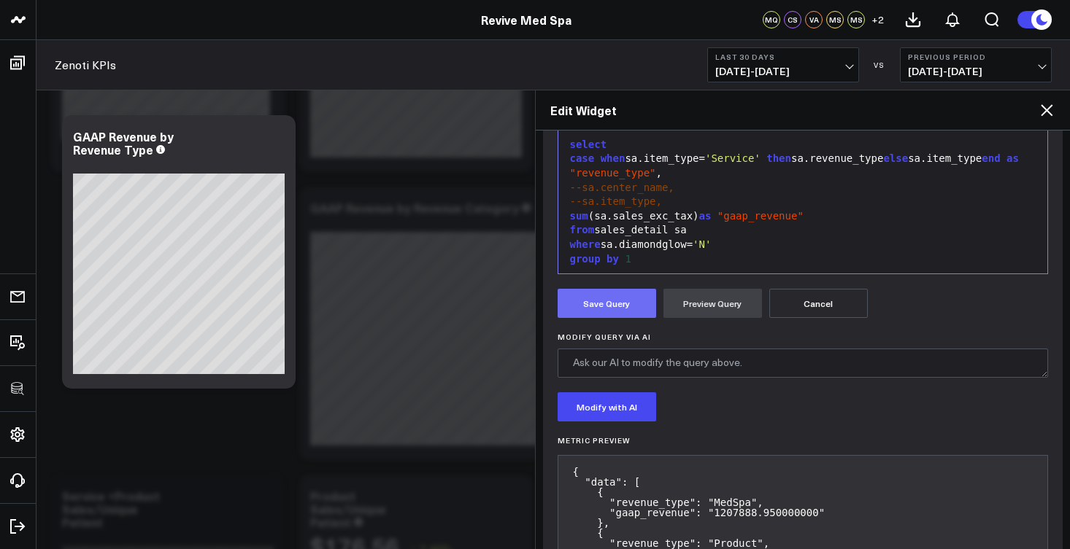
click at [610, 294] on button "Save Query" at bounding box center [606, 303] width 98 height 29
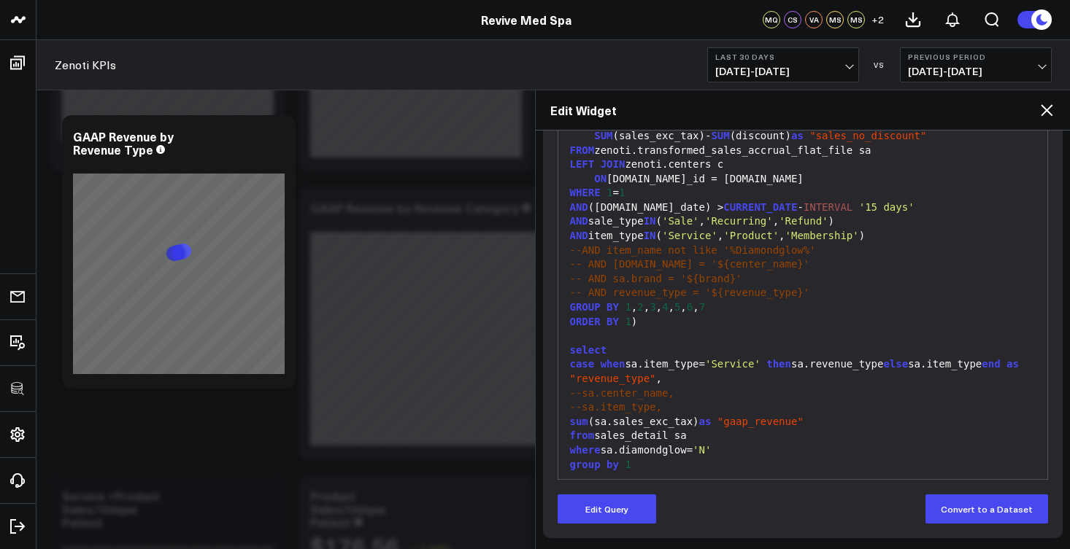
scroll to position [218, 0]
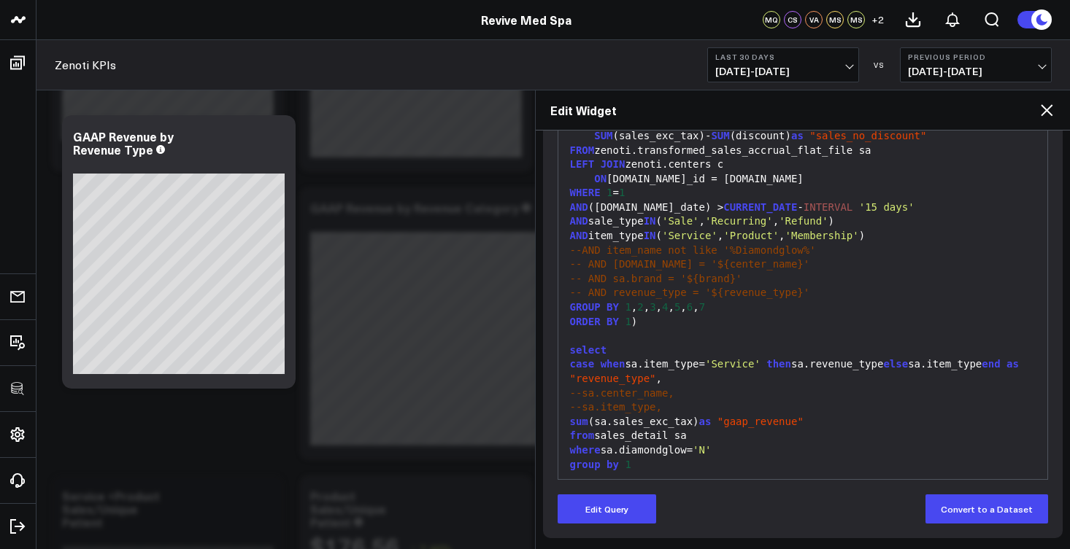
click at [1051, 109] on icon at bounding box center [1046, 110] width 18 height 18
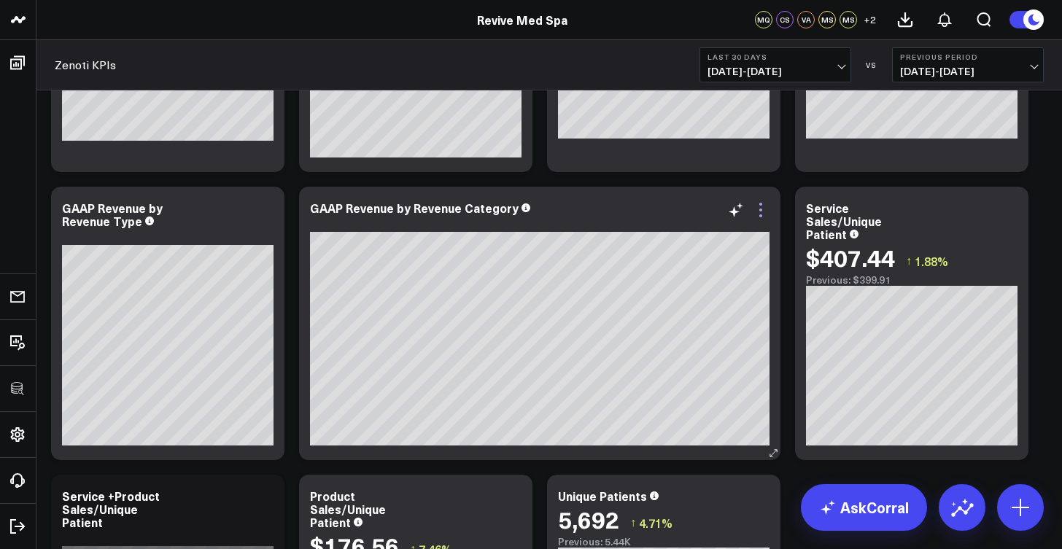
click at [764, 208] on icon at bounding box center [761, 210] width 18 height 18
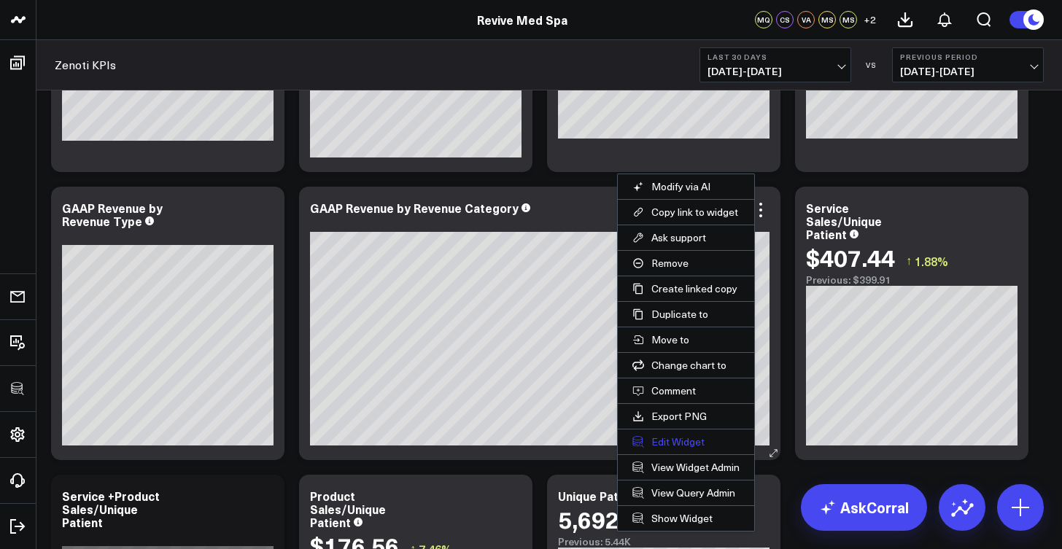
click at [683, 438] on button "Edit Widget" at bounding box center [686, 442] width 136 height 25
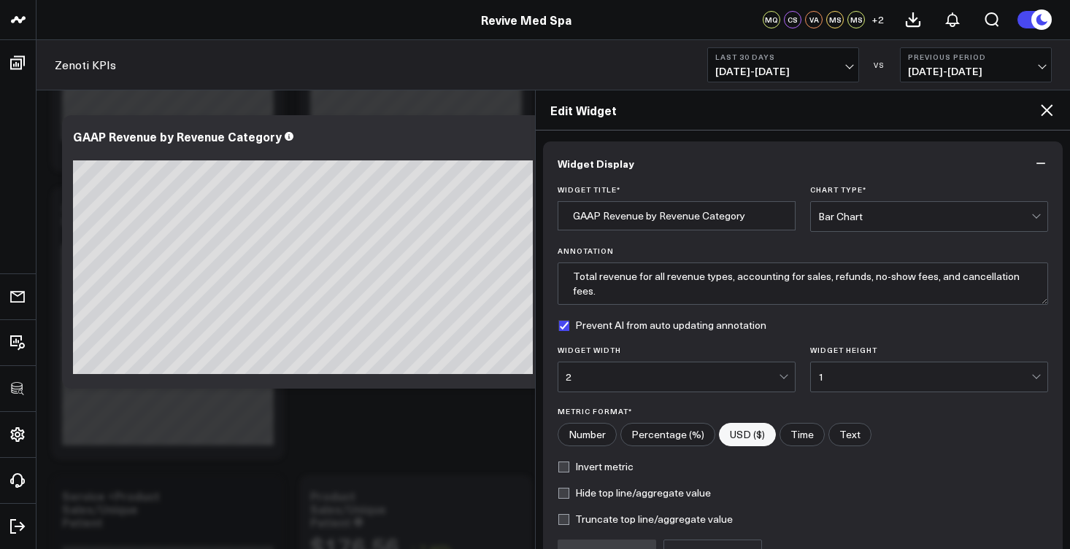
scroll to position [155, 0]
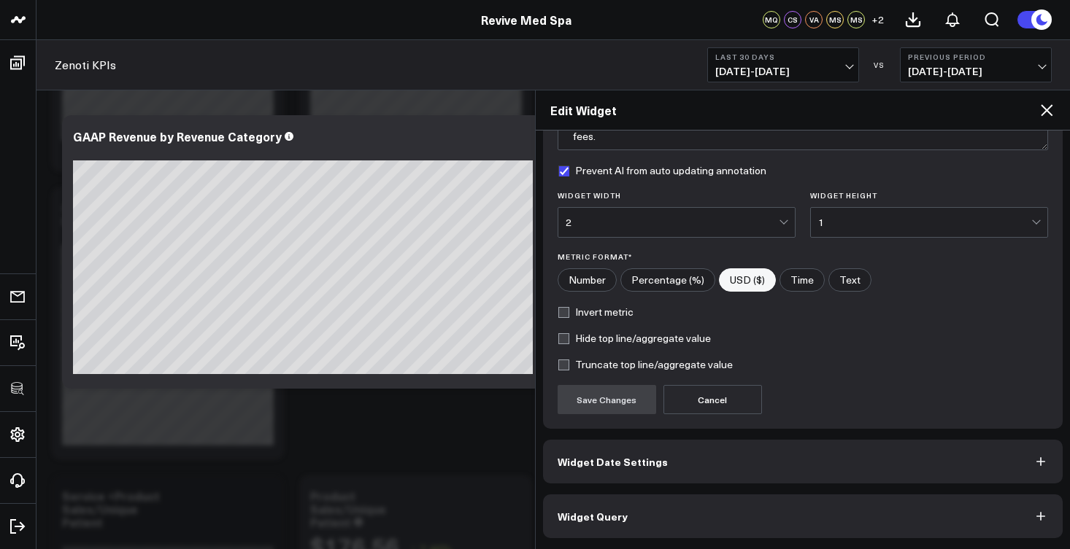
click at [666, 511] on button "Widget Query" at bounding box center [803, 517] width 520 height 44
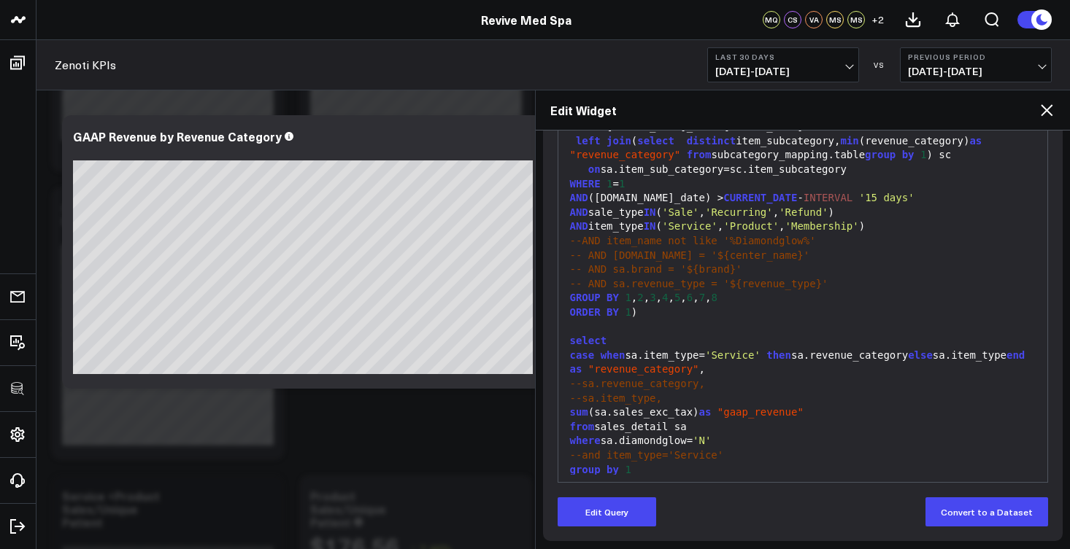
scroll to position [218, 0]
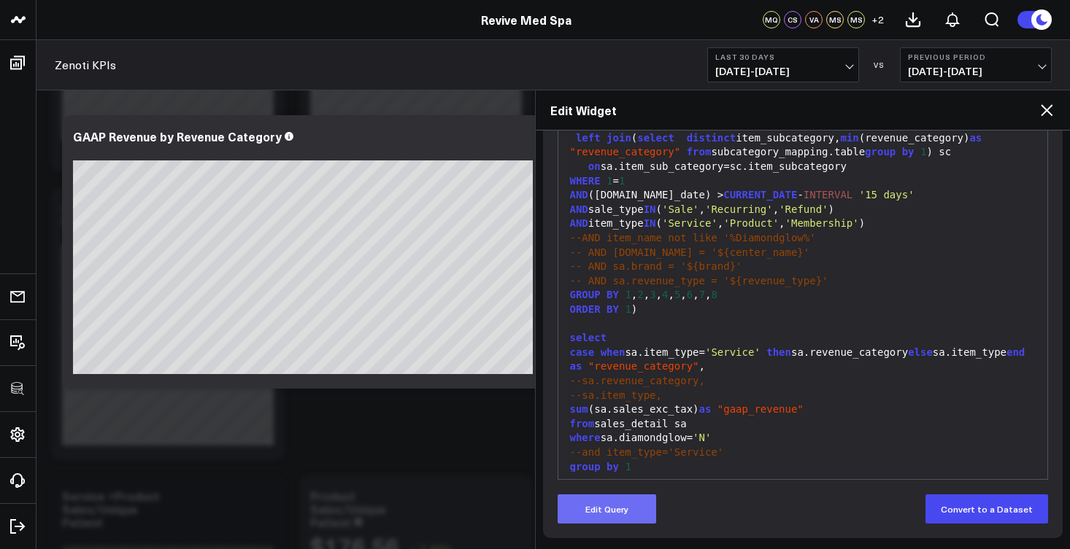
click at [622, 509] on button "Edit Query" at bounding box center [606, 509] width 98 height 29
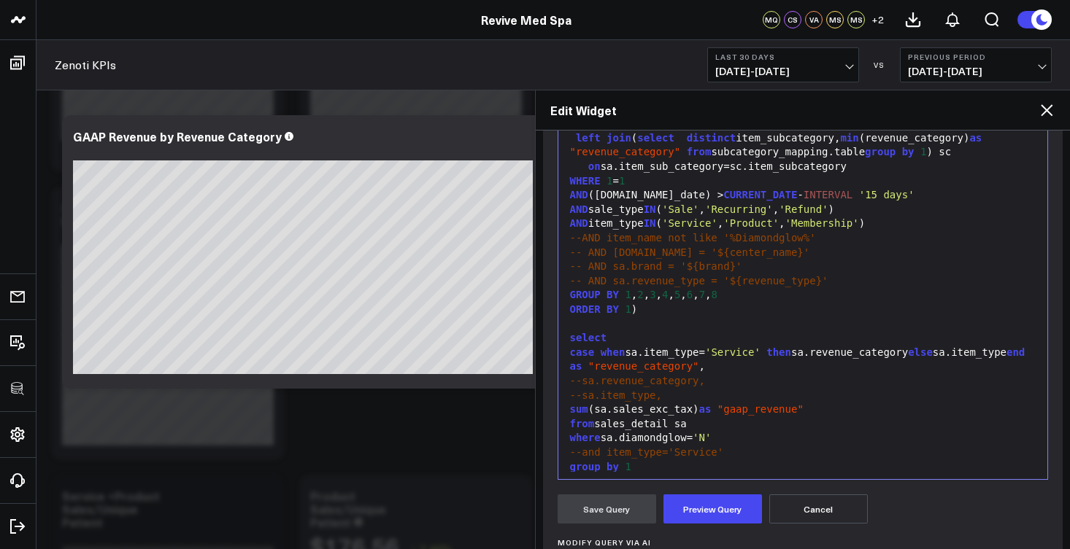
click at [635, 275] on span "-- AND sa.revenue_type = '${revenue_type}'" at bounding box center [699, 281] width 258 height 12
click at [723, 513] on button "Preview Query" at bounding box center [712, 509] width 98 height 29
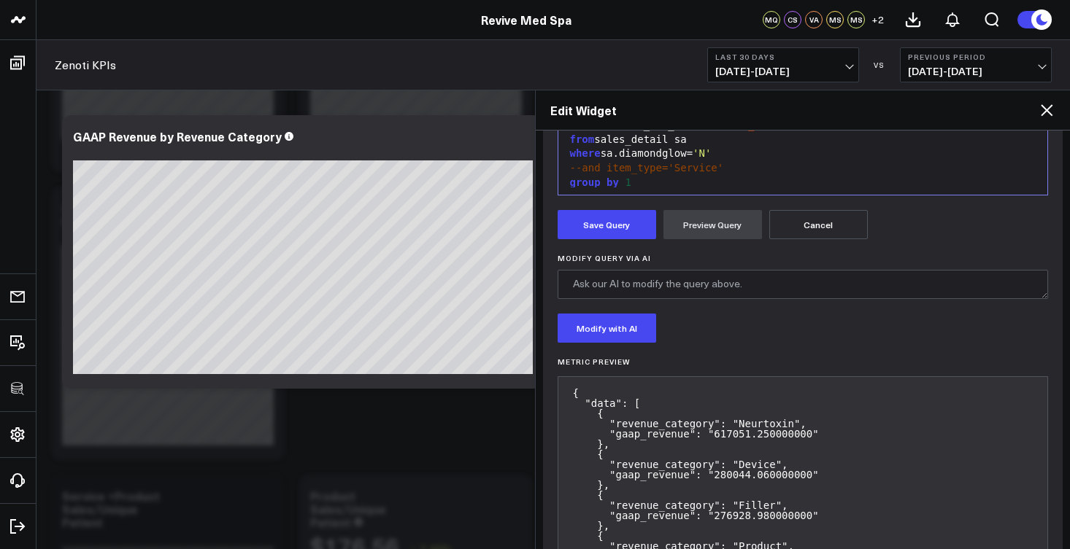
scroll to position [479, 0]
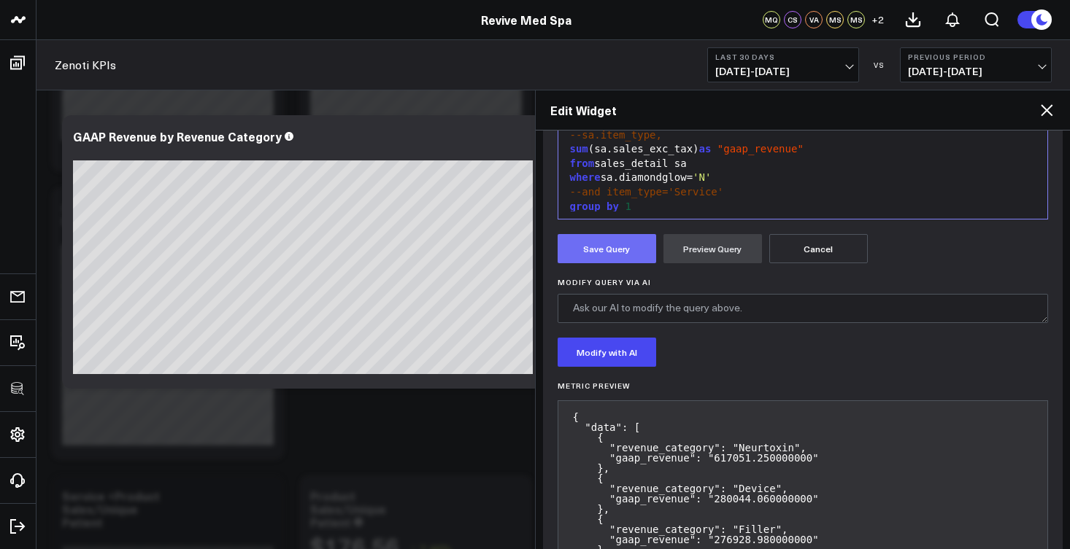
click at [625, 254] on button "Save Query" at bounding box center [606, 248] width 98 height 29
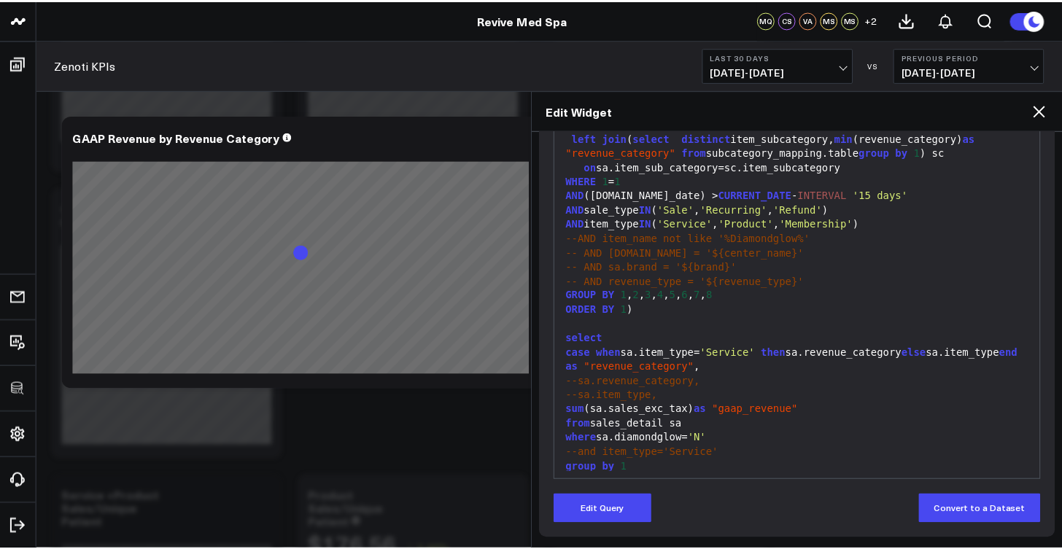
scroll to position [218, 0]
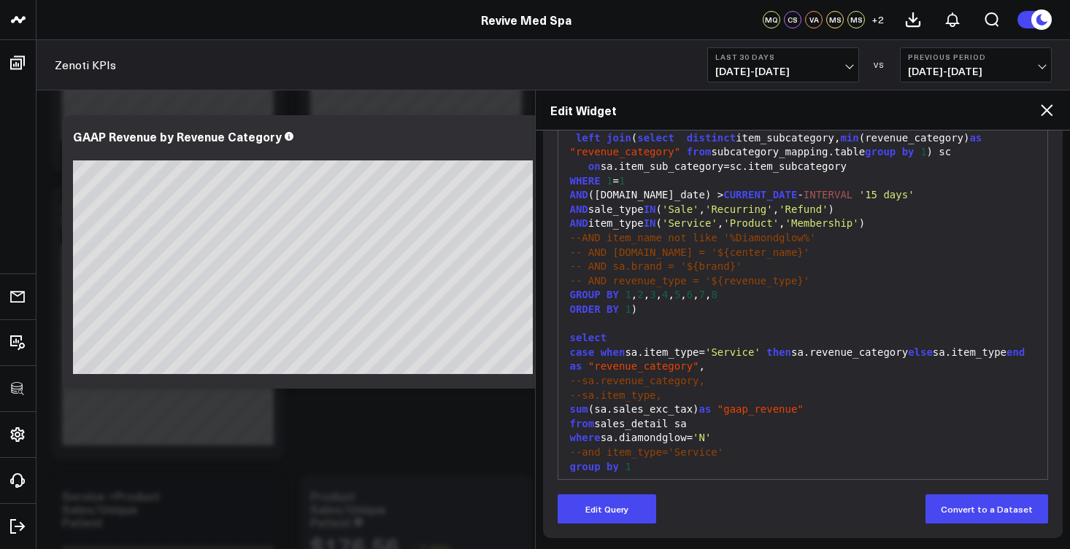
click at [1049, 114] on icon at bounding box center [1046, 110] width 12 height 12
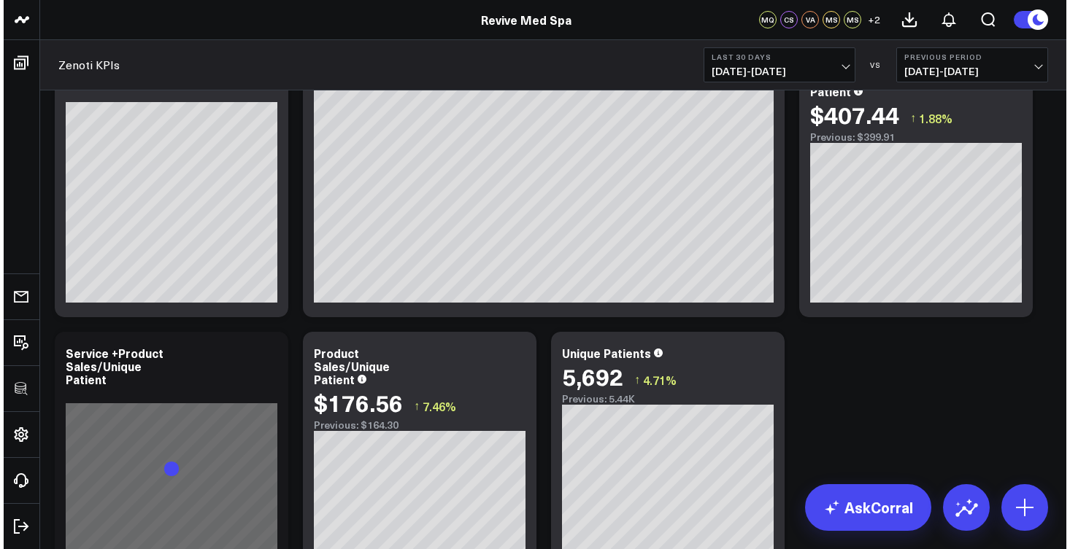
scroll to position [449, 0]
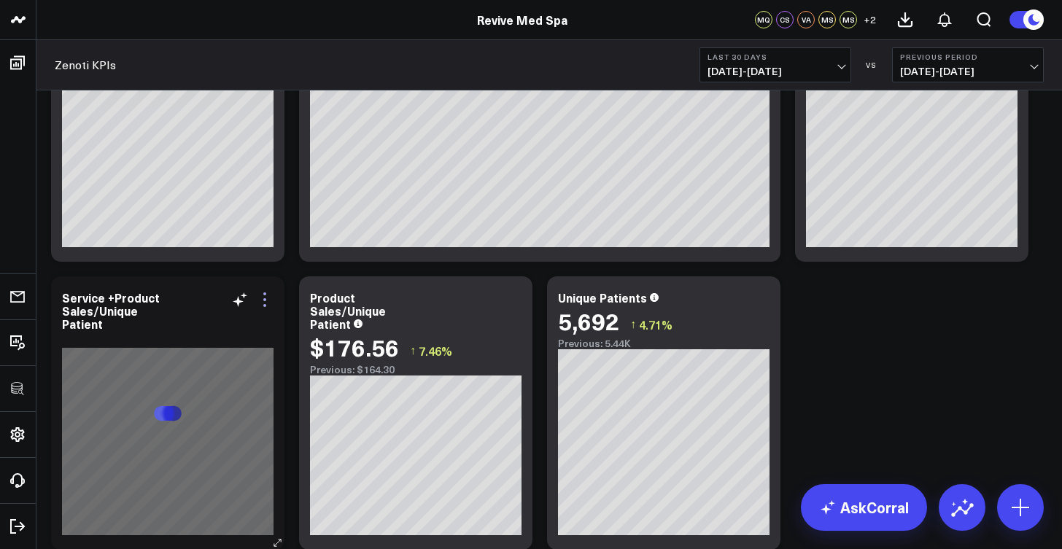
click at [267, 308] on icon at bounding box center [265, 300] width 18 height 18
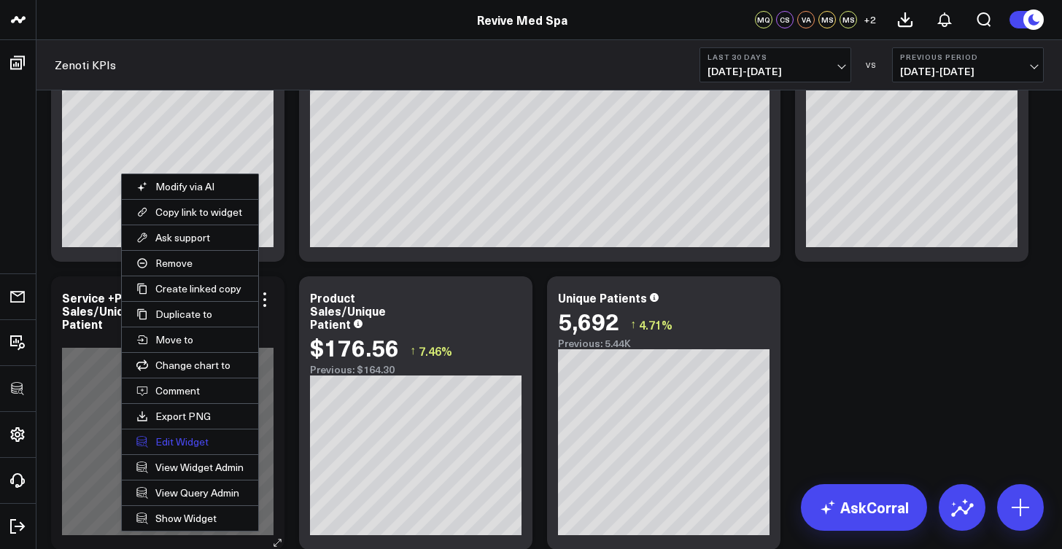
click at [179, 444] on button "Edit Widget" at bounding box center [190, 442] width 136 height 25
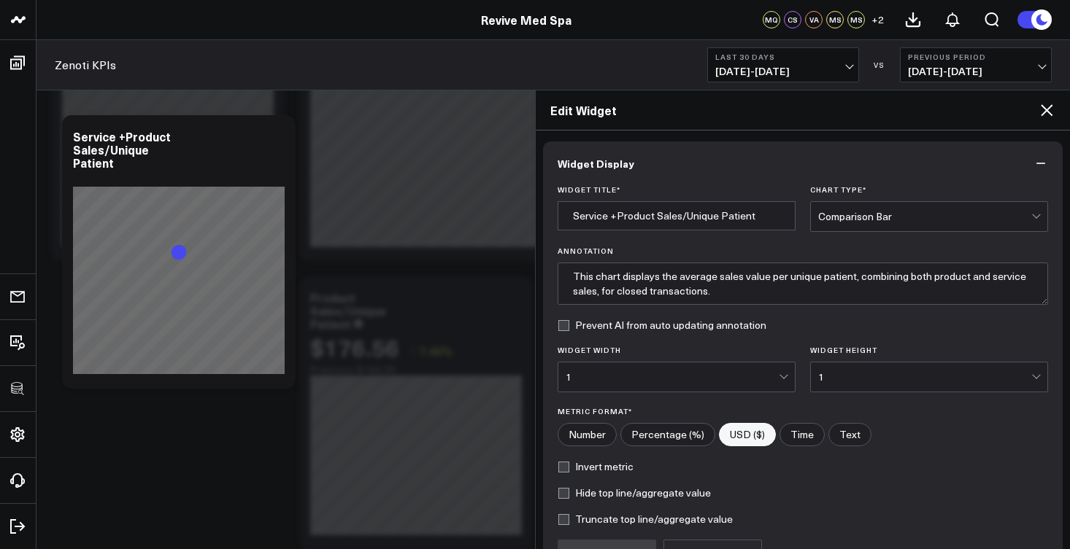
scroll to position [155, 0]
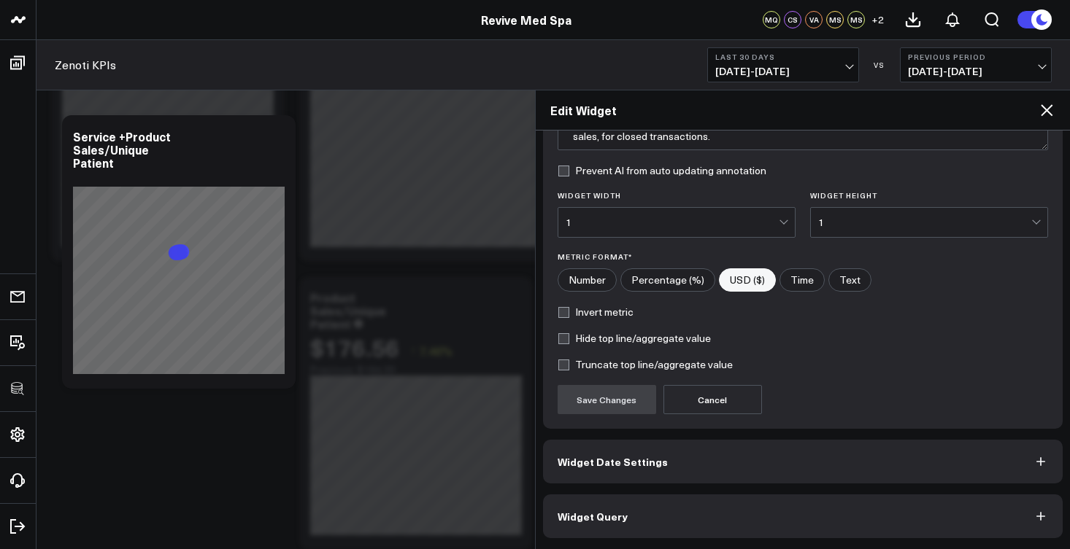
click at [596, 514] on span "Widget Query" at bounding box center [592, 517] width 70 height 12
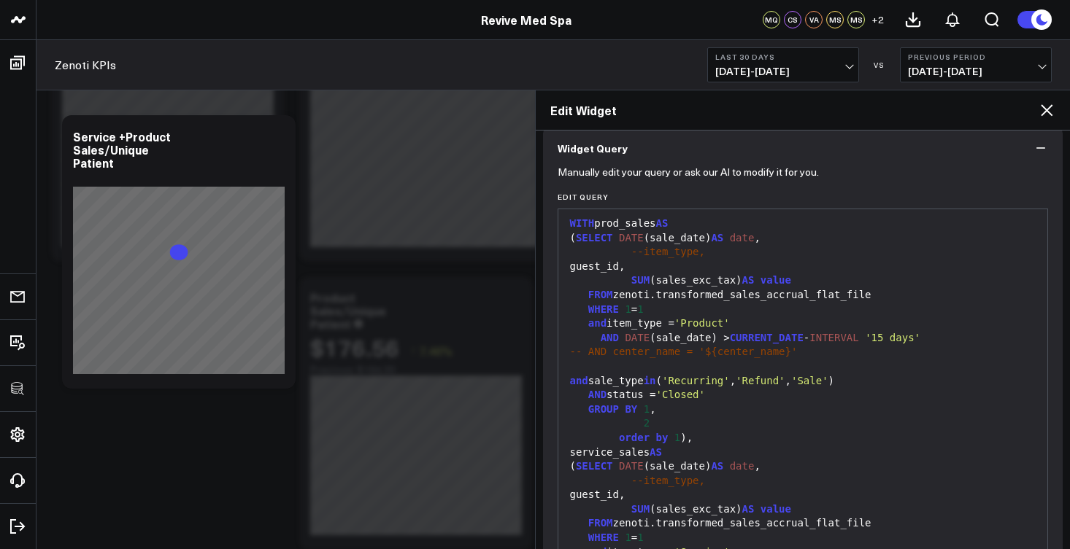
scroll to position [108, 0]
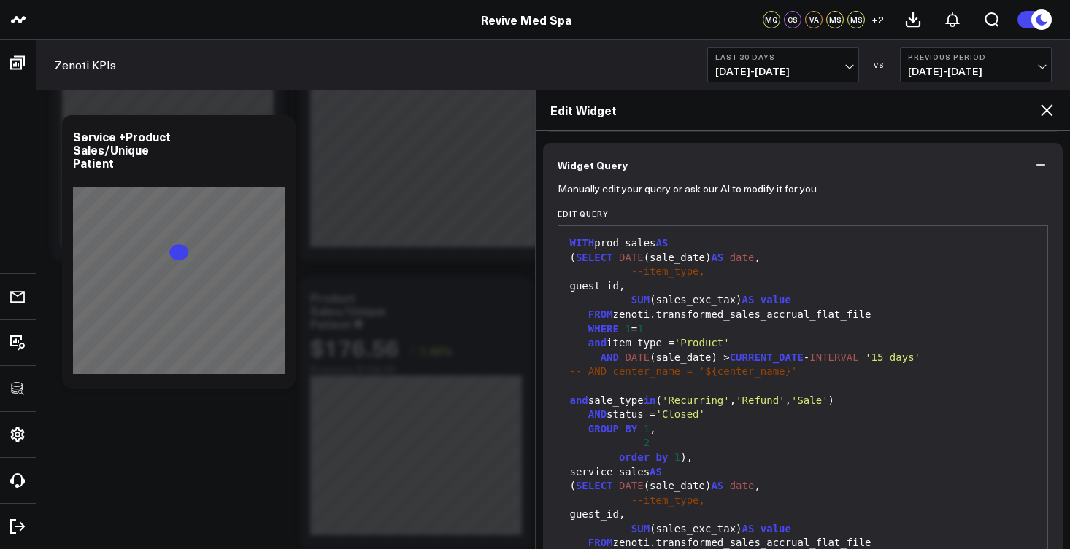
click at [695, 284] on div "guest_id," at bounding box center [802, 286] width 475 height 15
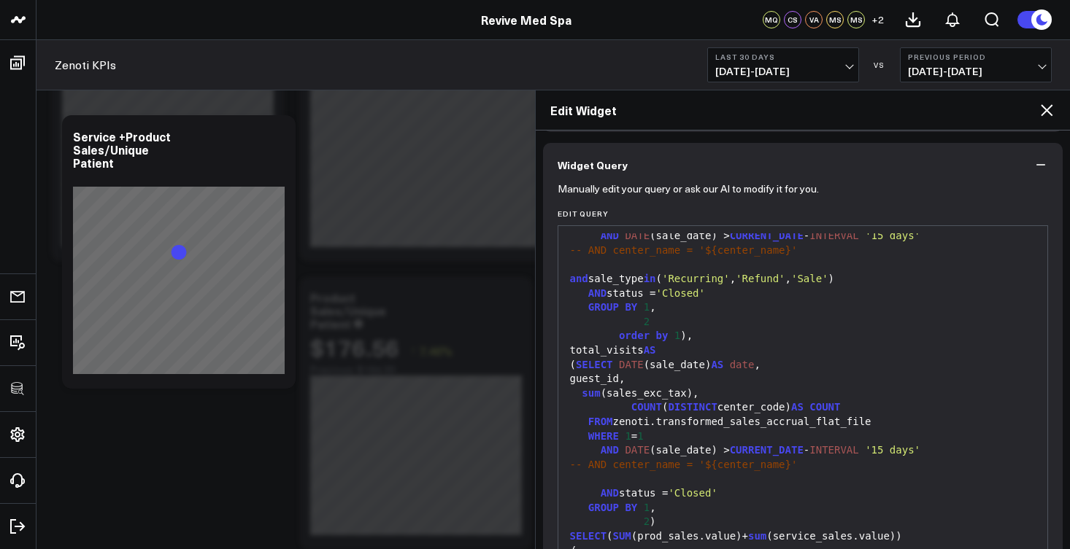
scroll to position [218, 0]
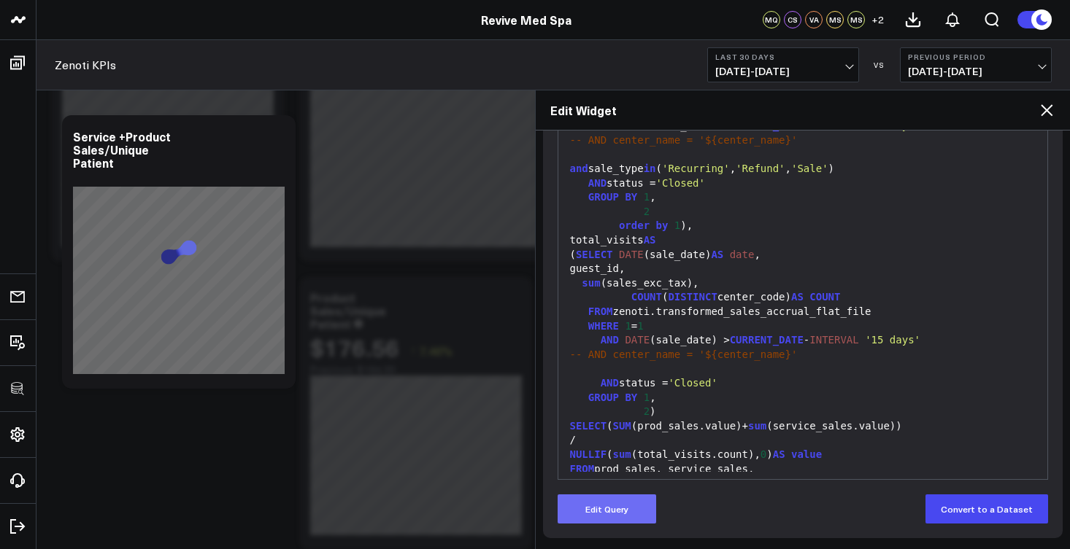
click at [635, 509] on button "Edit Query" at bounding box center [606, 509] width 98 height 29
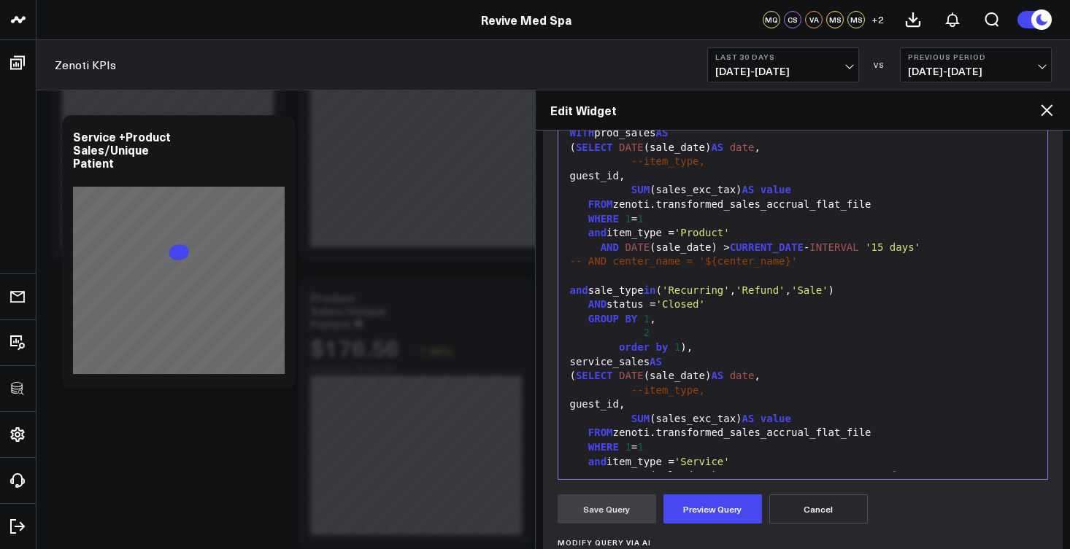
scroll to position [76, 0]
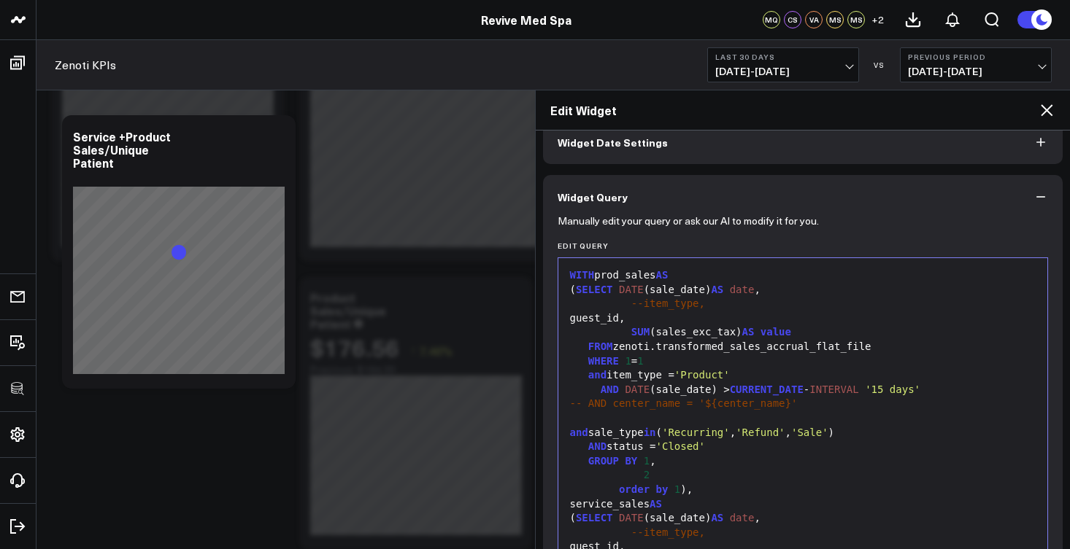
click at [733, 304] on div "--item_type," at bounding box center [802, 304] width 475 height 15
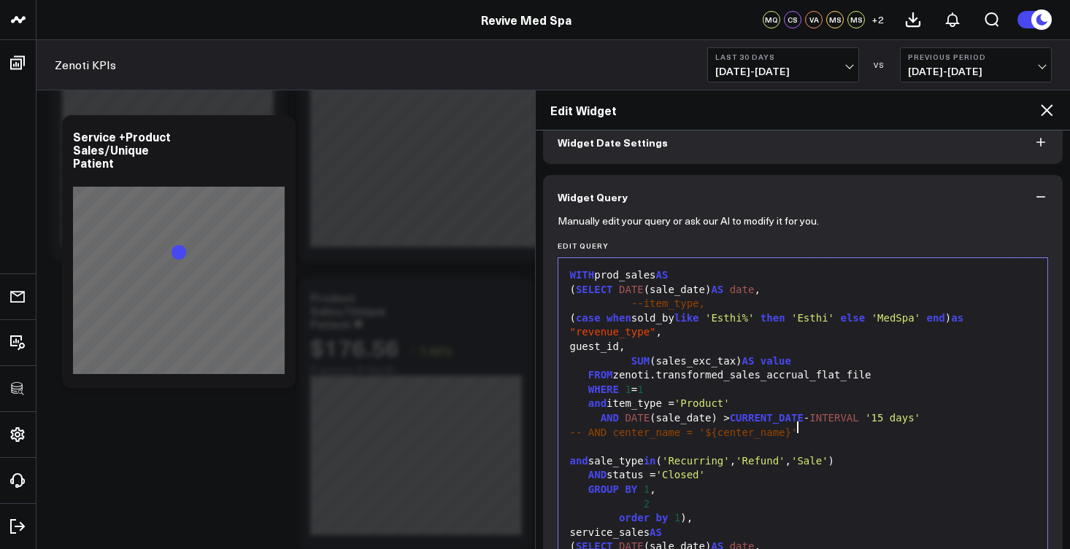
click at [816, 430] on div "-- AND center_name = '${center_name}'" at bounding box center [802, 433] width 475 height 15
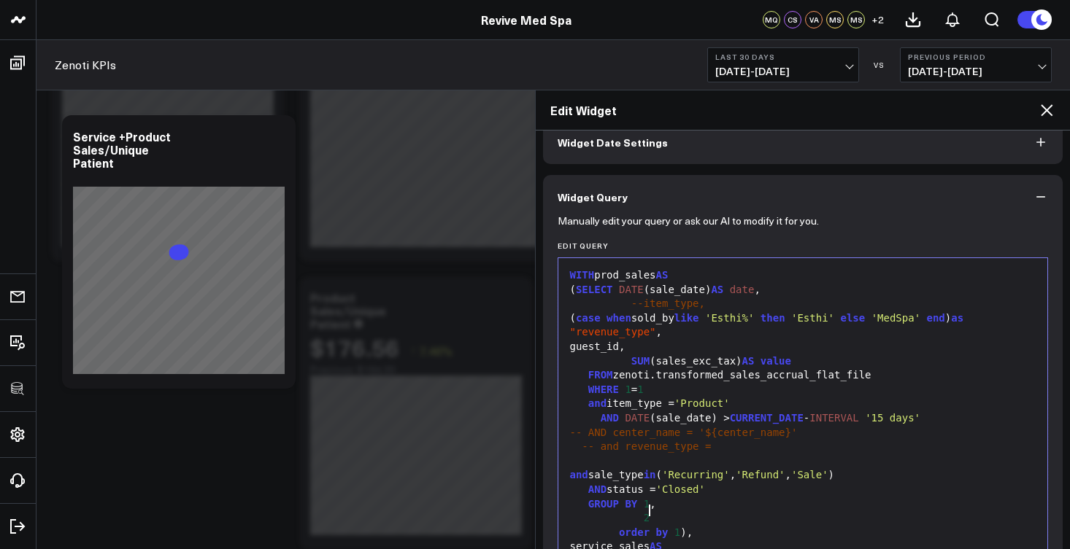
click at [652, 516] on div "2" at bounding box center [802, 518] width 475 height 15
click at [726, 440] on div "-- and revenue_type =" at bounding box center [802, 447] width 475 height 15
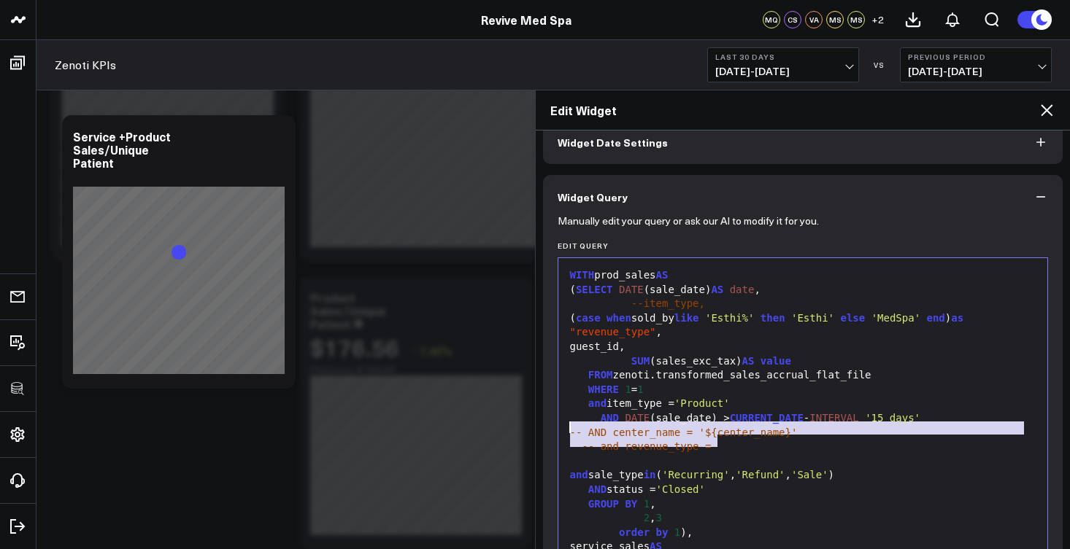
drag, startPoint x: 726, startPoint y: 440, endPoint x: 568, endPoint y: 432, distance: 157.8
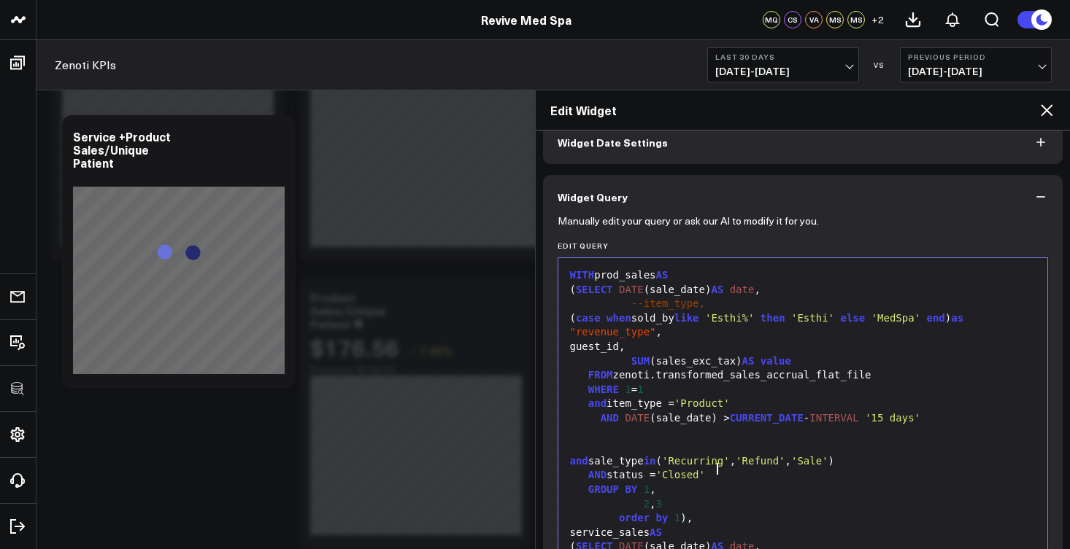
click at [730, 468] on div "AND status = 'Closed'" at bounding box center [802, 475] width 475 height 15
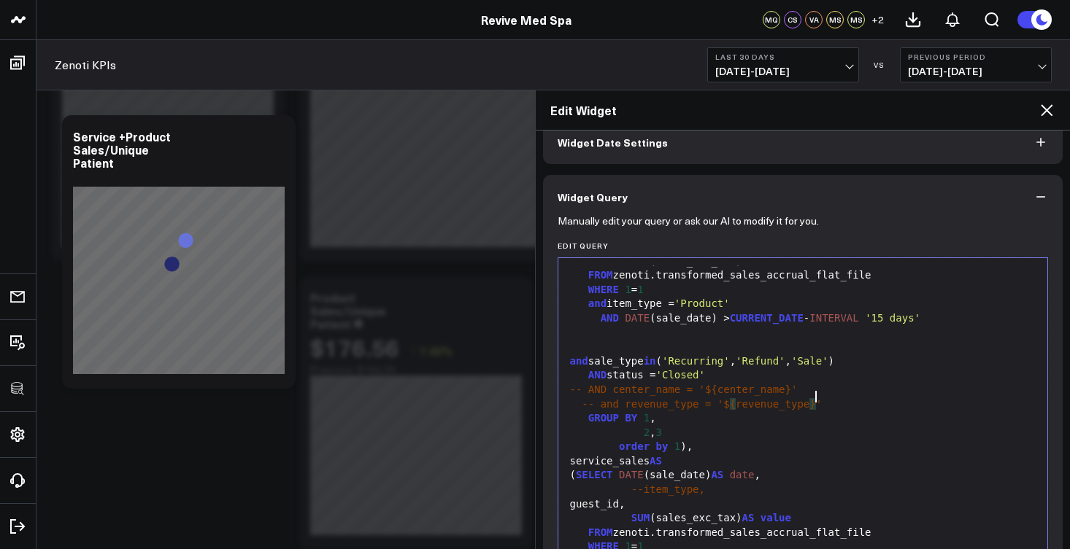
scroll to position [123, 0]
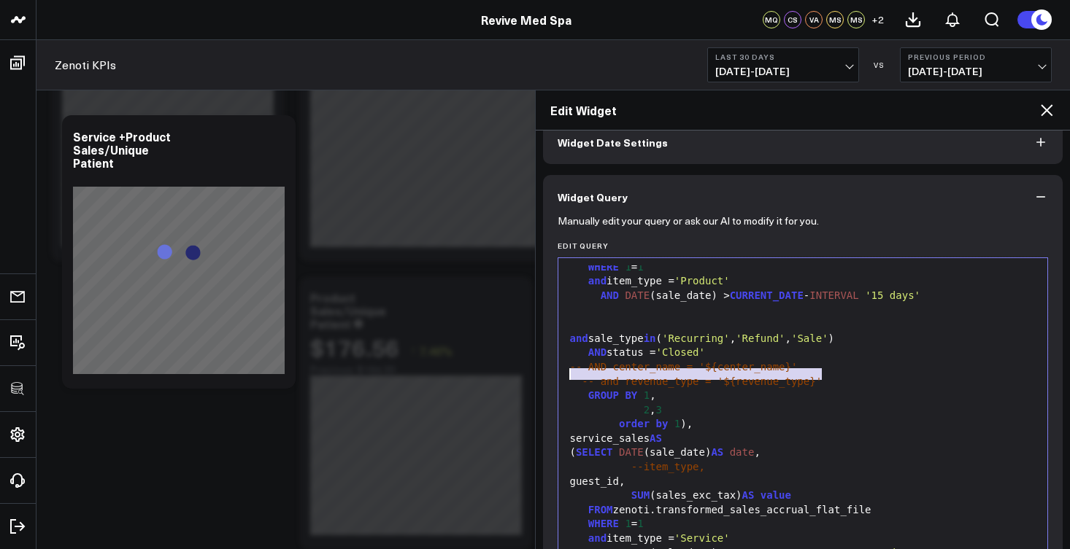
drag, startPoint x: 835, startPoint y: 374, endPoint x: 568, endPoint y: 376, distance: 267.0
click at [568, 376] on div "-- and revenue_type = '${revenue_type}'" at bounding box center [802, 382] width 475 height 15
copy div "-- and revenue_type = '${revenue_type}'"
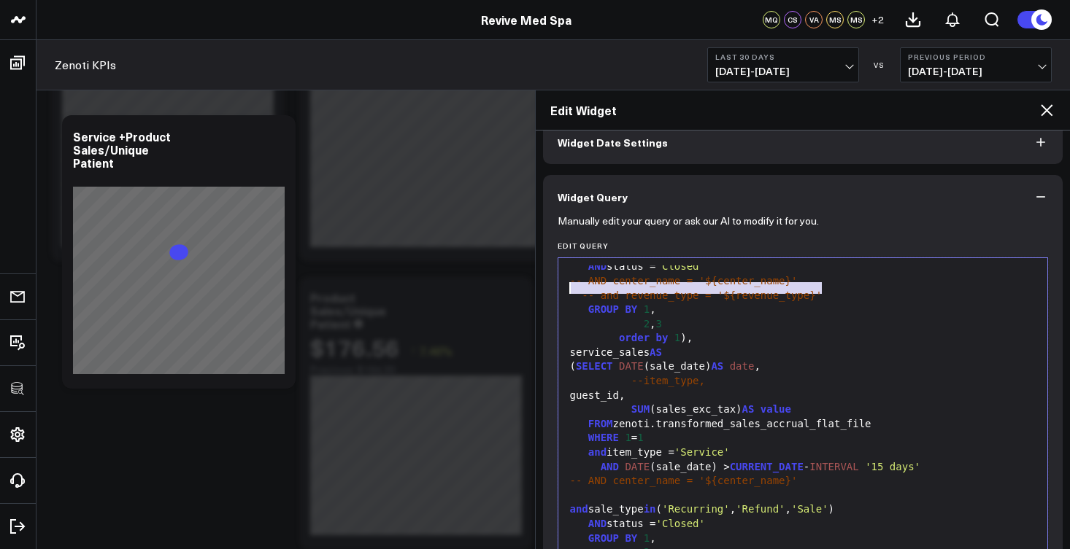
scroll to position [306, 0]
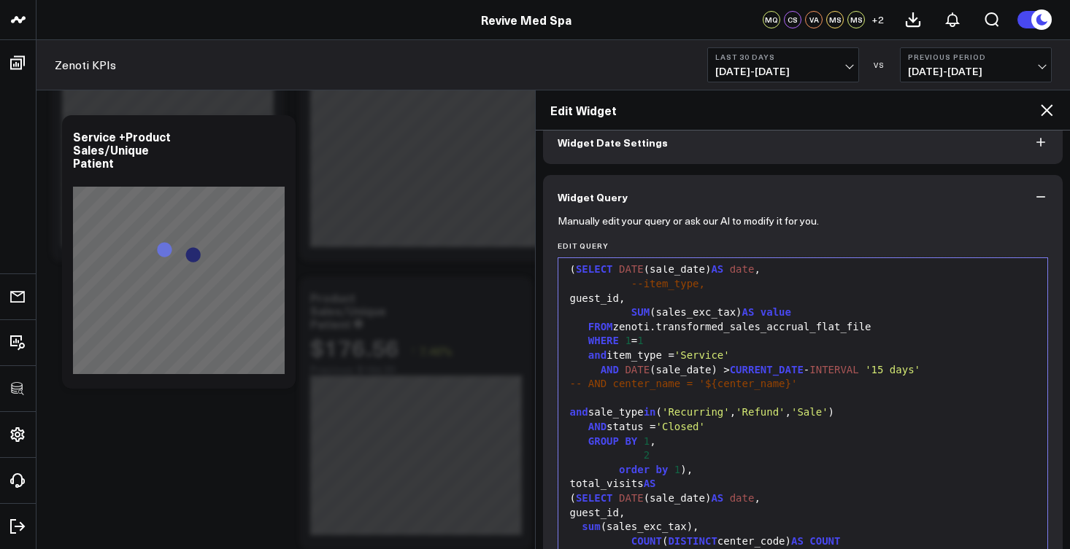
click at [737, 420] on div "AND status = 'Closed'" at bounding box center [802, 427] width 475 height 15
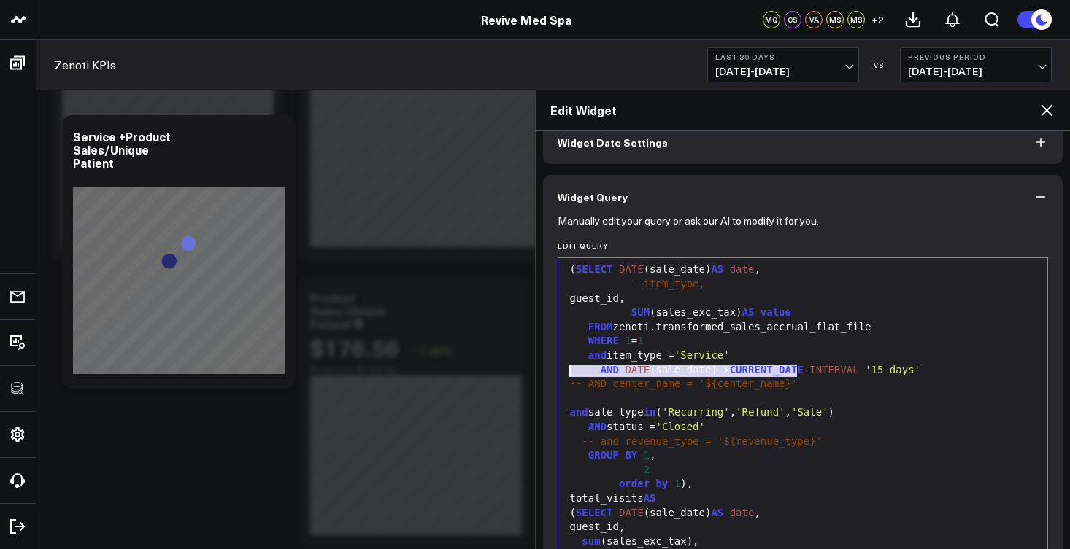
drag, startPoint x: 813, startPoint y: 369, endPoint x: 569, endPoint y: 374, distance: 243.7
click at [569, 377] on div "-- AND center_name = '${center_name}'" at bounding box center [802, 384] width 475 height 15
click at [768, 420] on div "AND status = 'Closed'" at bounding box center [802, 427] width 475 height 15
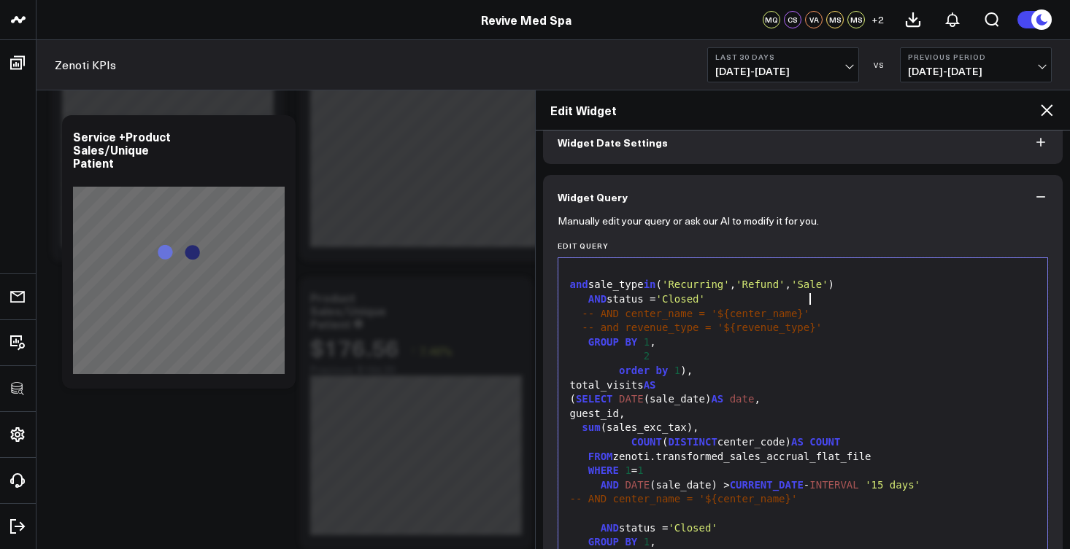
scroll to position [102, 0]
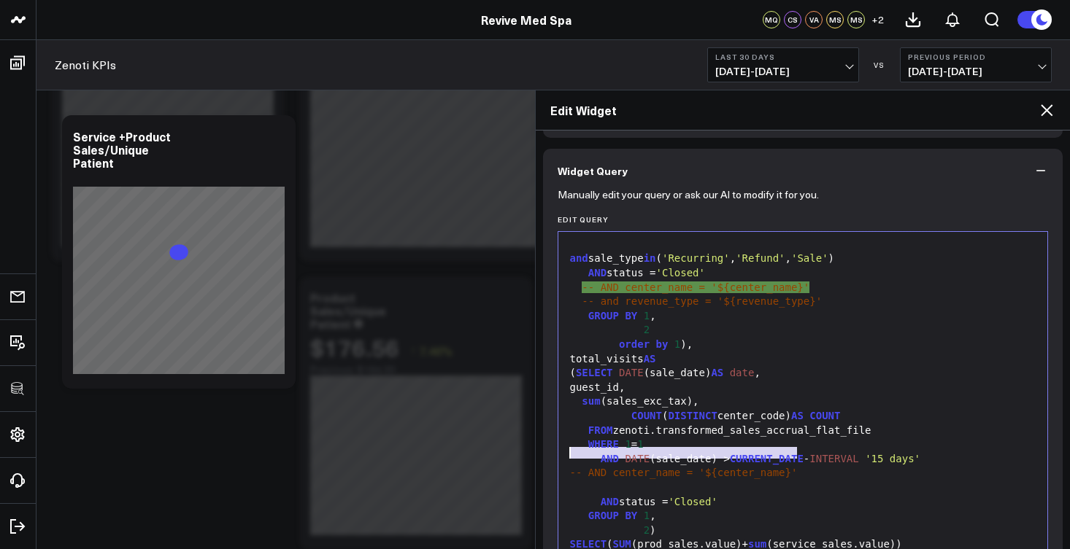
drag, startPoint x: 803, startPoint y: 453, endPoint x: 568, endPoint y: 459, distance: 235.7
click at [568, 466] on div "-- AND center_name = '${center_name}'" at bounding box center [802, 473] width 475 height 15
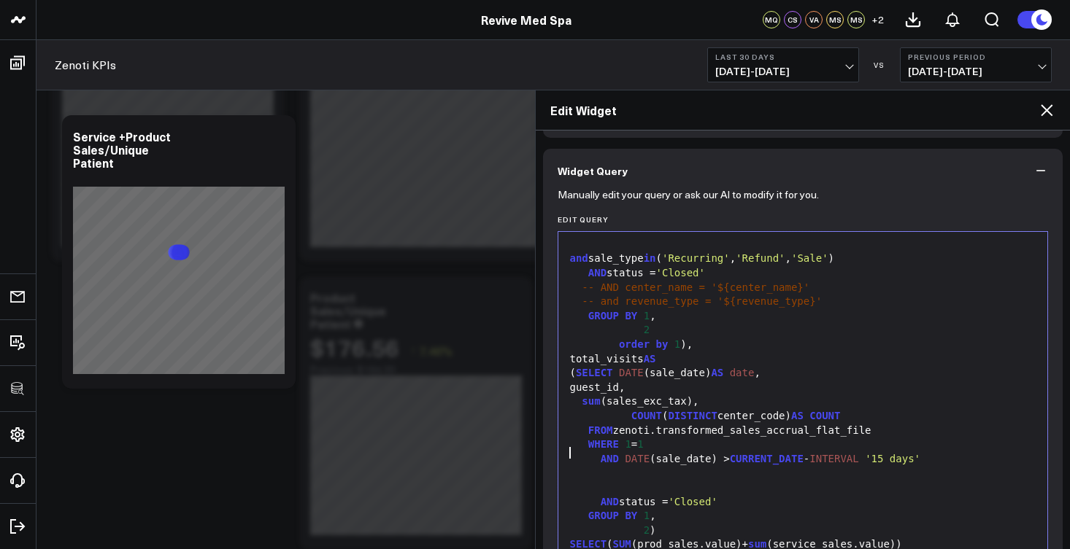
click at [749, 495] on div "AND status = 'Closed'" at bounding box center [802, 502] width 475 height 15
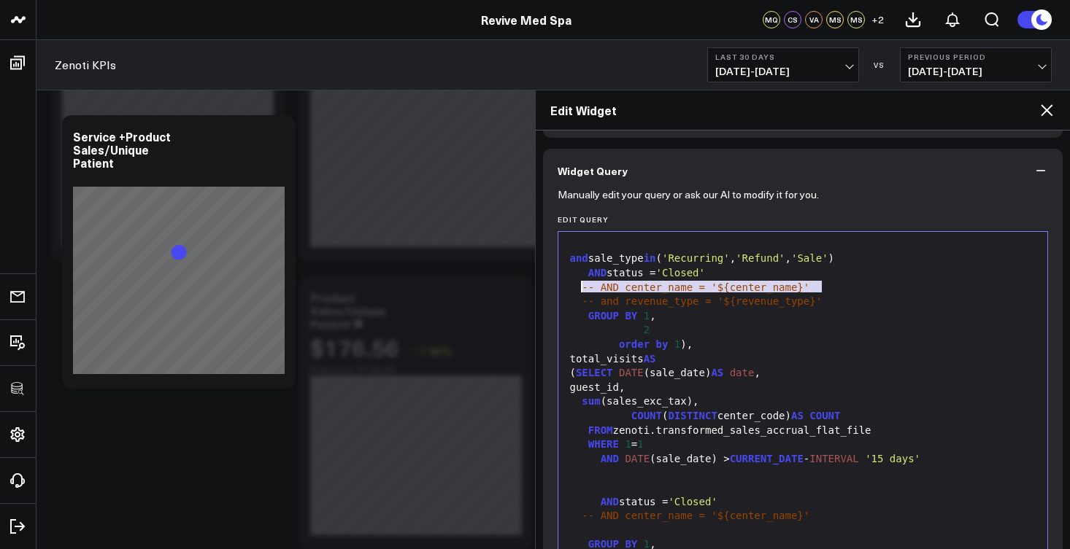
drag, startPoint x: 827, startPoint y: 287, endPoint x: 582, endPoint y: 286, distance: 245.1
click at [582, 295] on div "-- and revenue_type = '${revenue_type}'" at bounding box center [802, 302] width 475 height 15
copy div "-- and revenue_type = '${revenue_type}'"
click at [615, 524] on div at bounding box center [802, 531] width 475 height 15
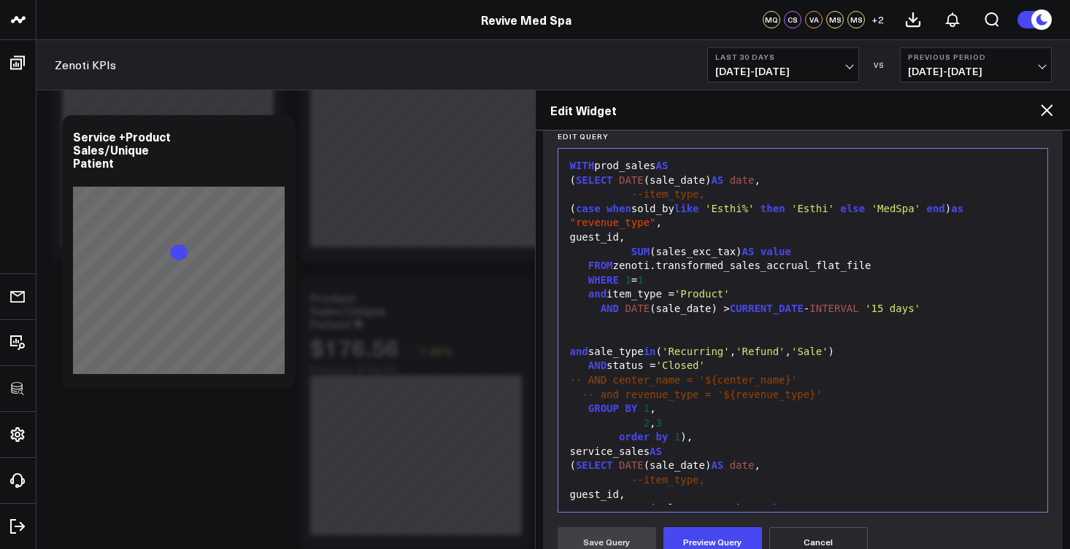
scroll to position [0, 0]
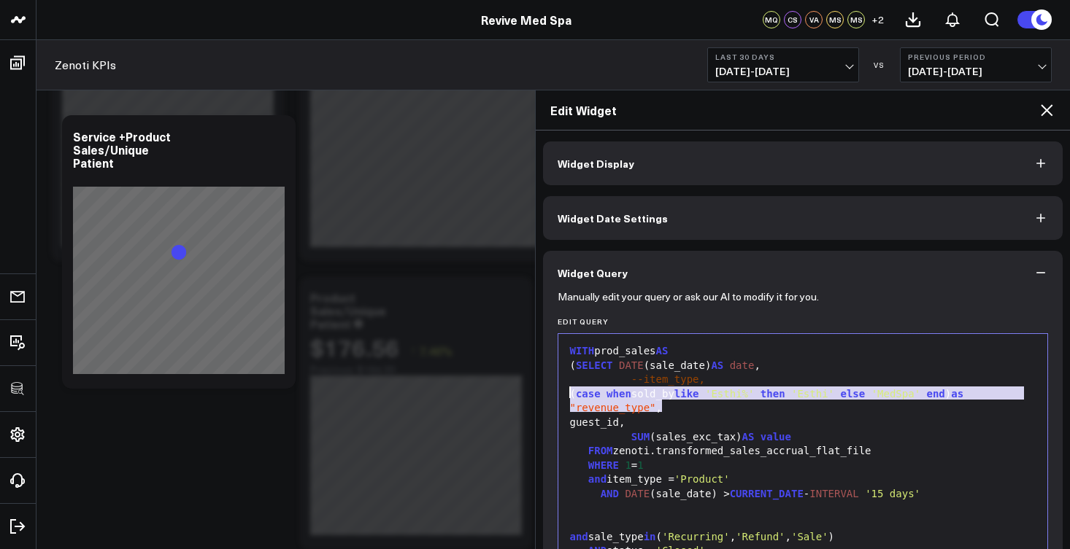
drag, startPoint x: 673, startPoint y: 407, endPoint x: 569, endPoint y: 390, distance: 105.8
click at [569, 390] on div "( case when sold_by like 'Esthi%' then 'Esthi' else 'MedSpa' end ) as "revenue_…" at bounding box center [802, 401] width 475 height 28
copy div "( case when sold_by like 'Esthi%' then 'Esthi' else 'MedSpa' end ) as "revenue_…"
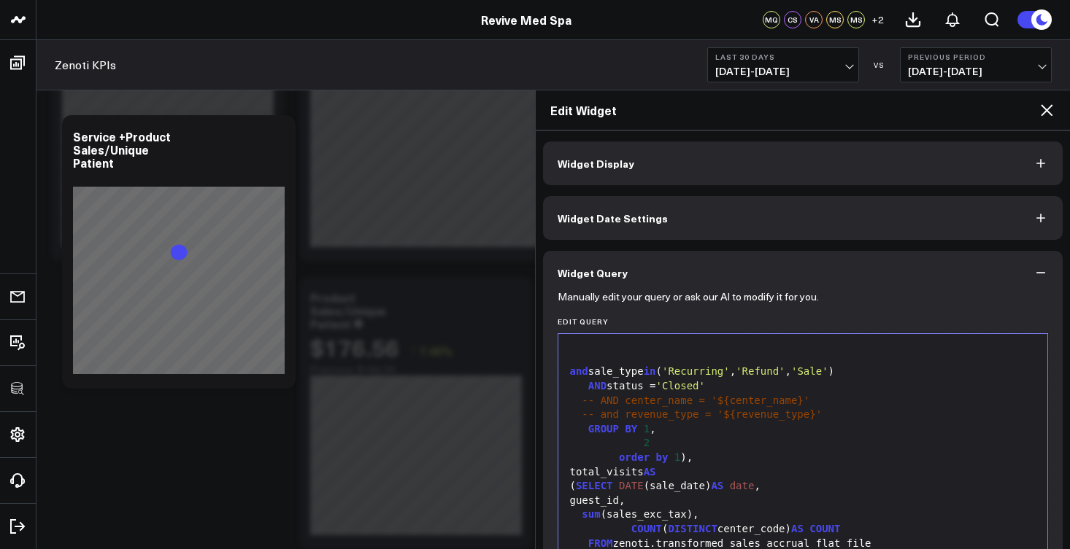
scroll to position [296, 0]
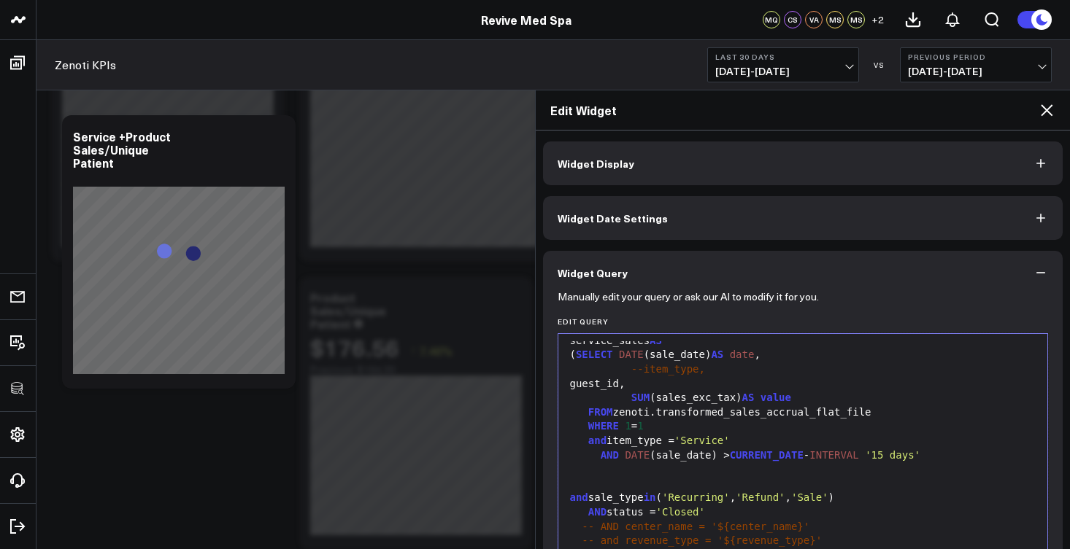
click at [719, 363] on div "--item_type," at bounding box center [802, 370] width 475 height 15
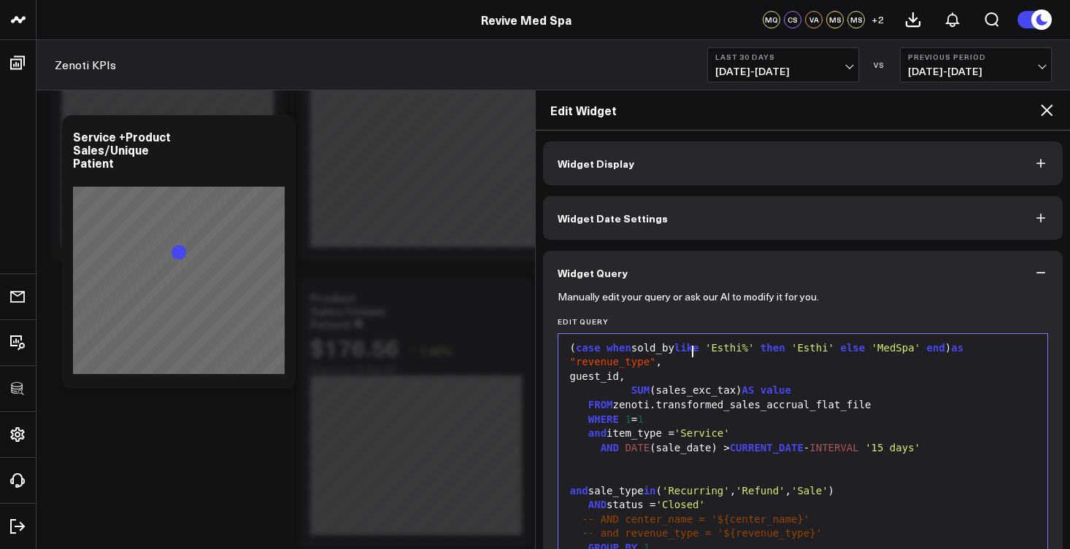
scroll to position [349, 0]
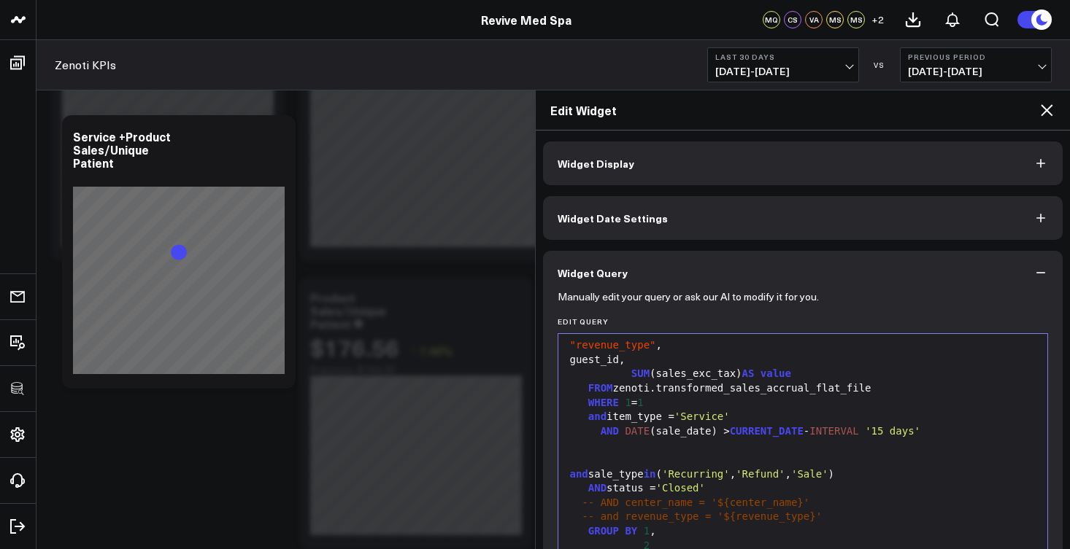
click at [675, 539] on div "2" at bounding box center [802, 546] width 475 height 15
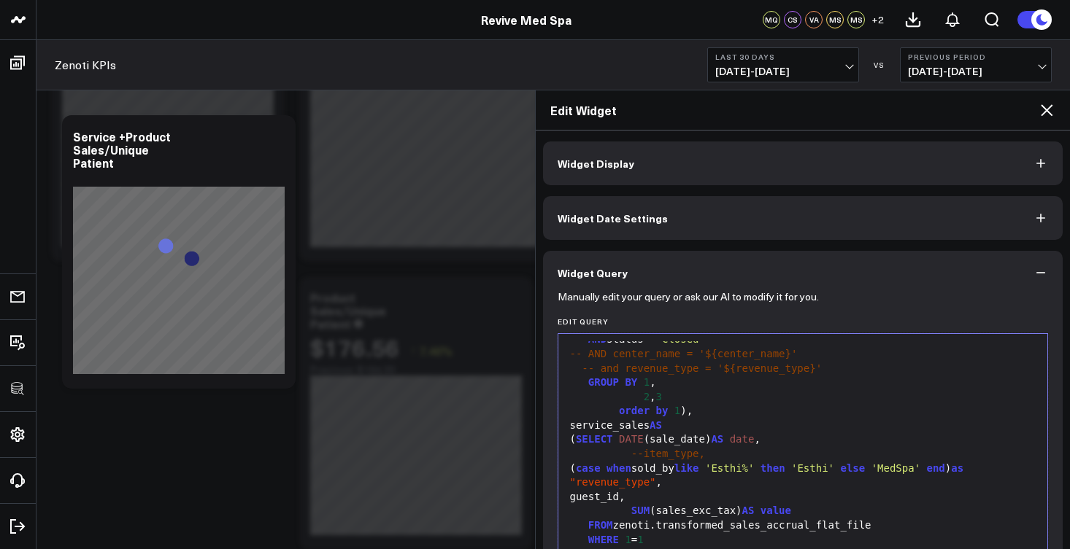
scroll to position [335, 0]
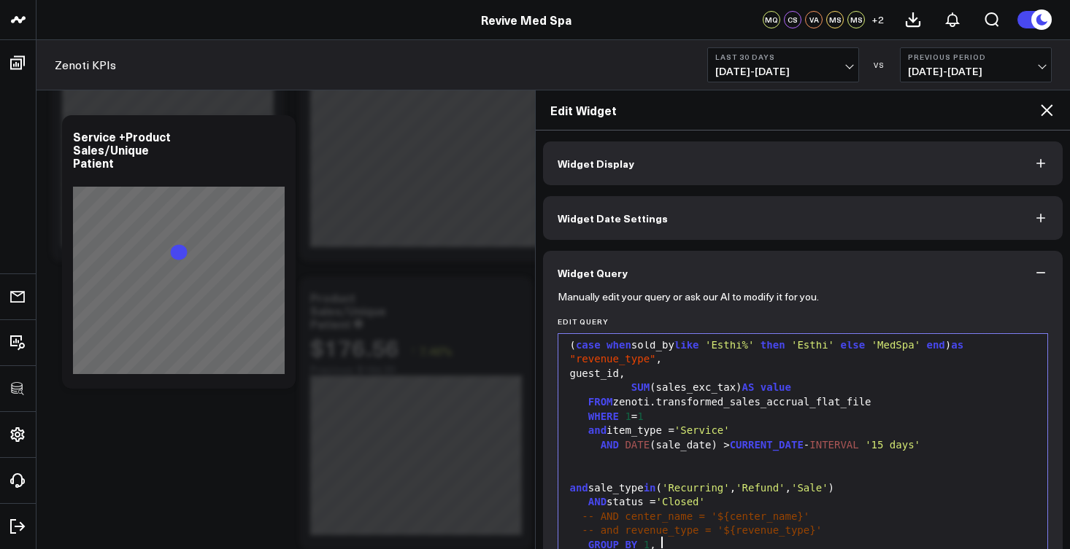
click at [706, 467] on div at bounding box center [802, 474] width 475 height 15
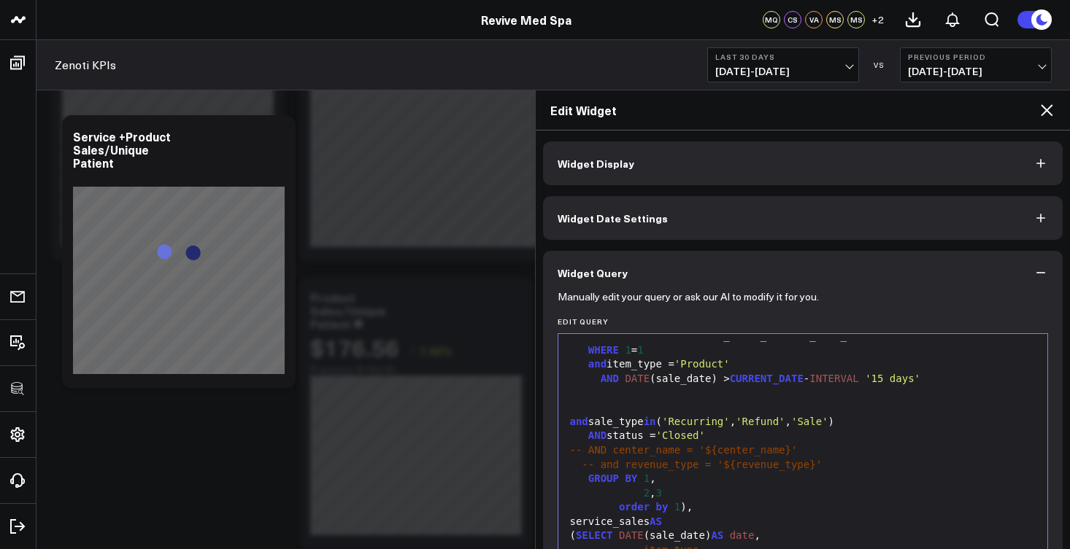
scroll to position [4, 0]
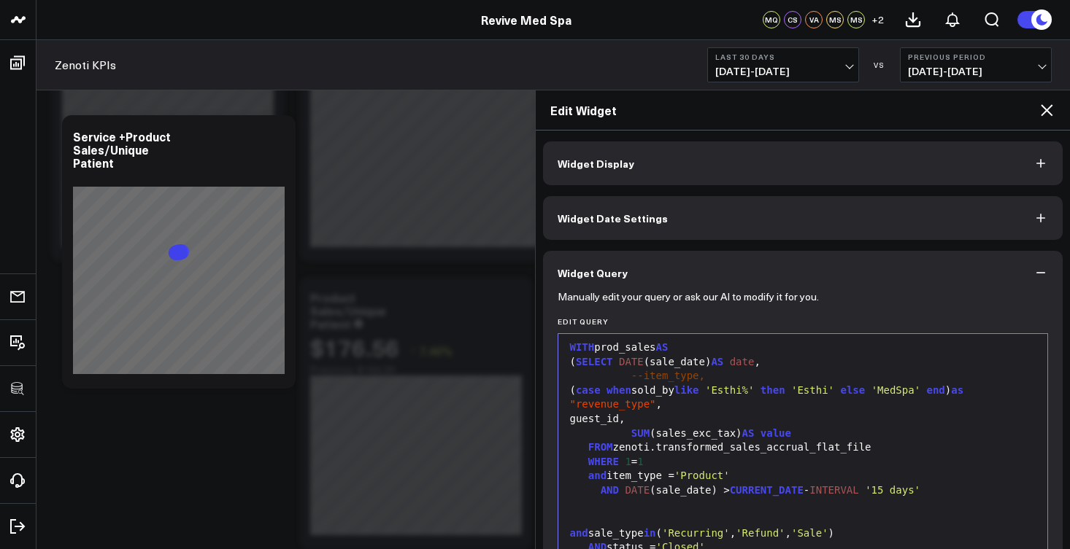
click at [658, 503] on div at bounding box center [802, 505] width 475 height 15
click at [608, 512] on div "and sale_type in ( 'Recurring' , 'Refund' , 'Sale' )" at bounding box center [802, 519] width 475 height 15
click at [597, 500] on div at bounding box center [802, 505] width 475 height 15
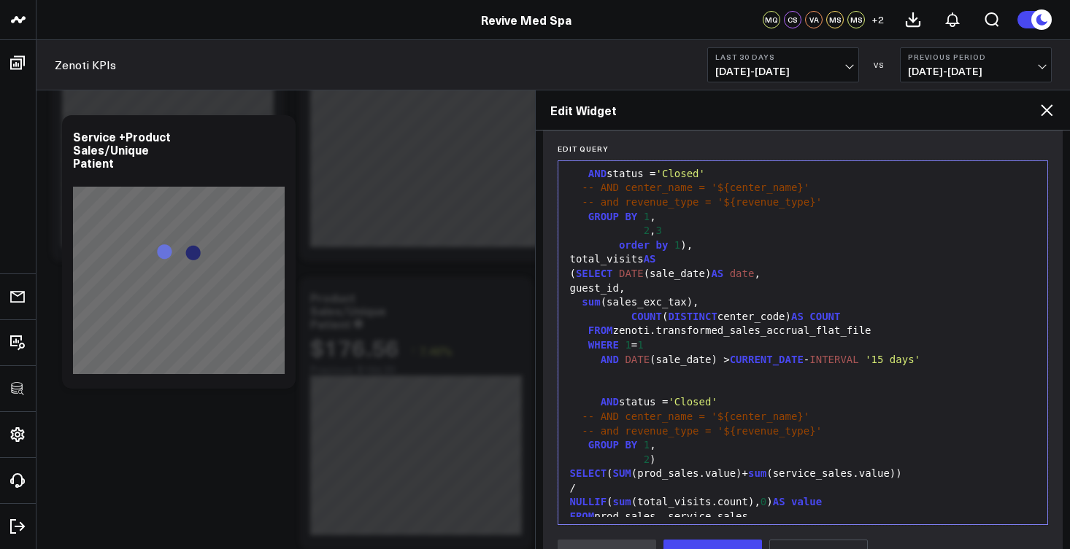
scroll to position [176, 0]
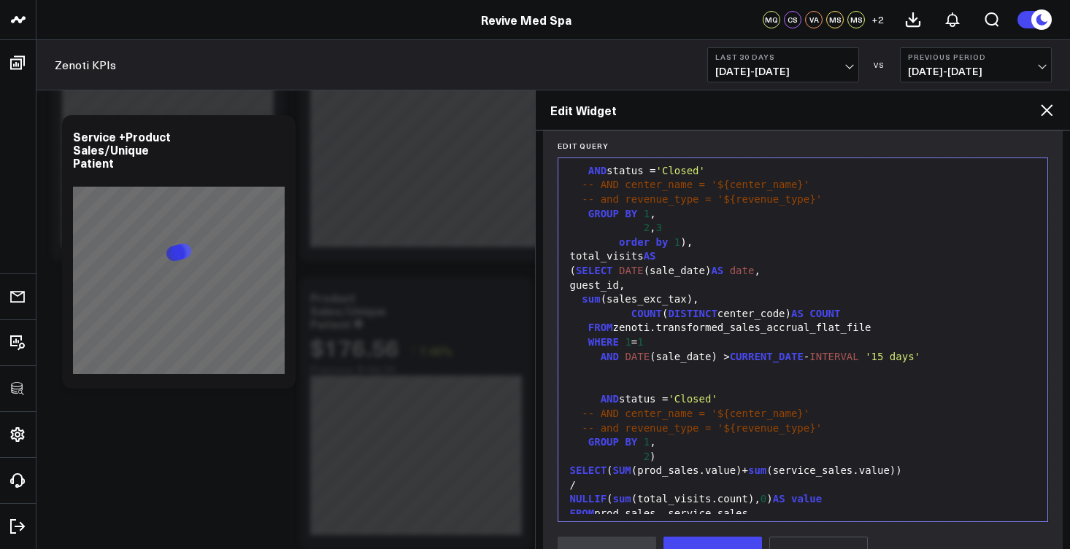
click at [620, 379] on div at bounding box center [802, 386] width 475 height 15
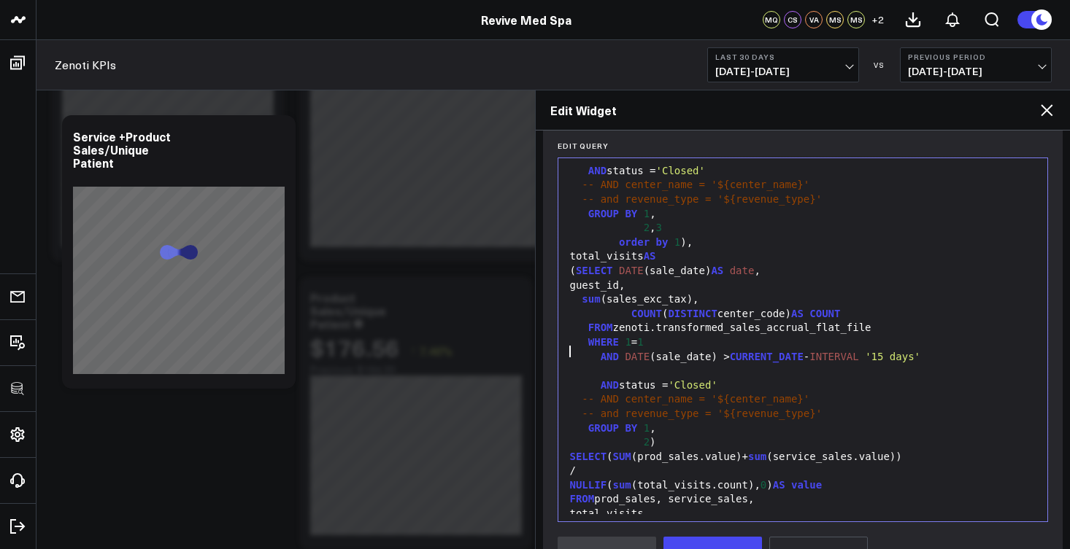
scroll to position [420, 0]
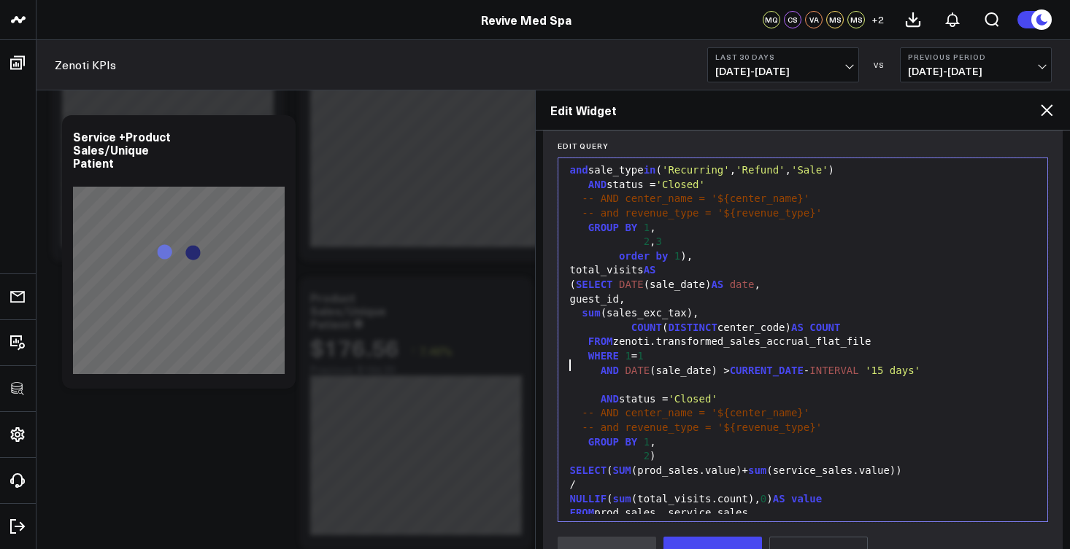
click at [704, 250] on div "order by 1 )," at bounding box center [802, 257] width 475 height 15
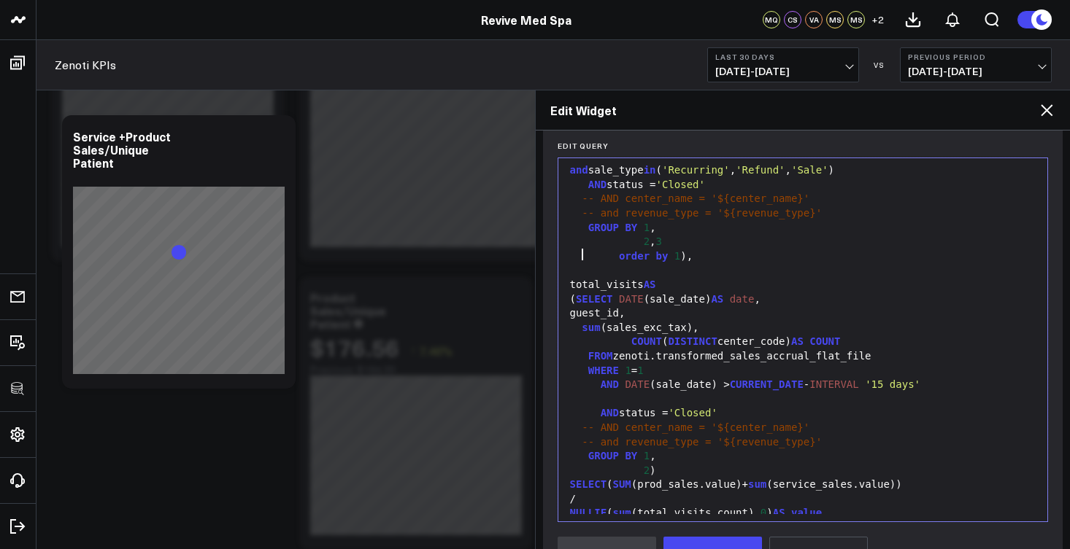
click at [670, 393] on div at bounding box center [802, 400] width 475 height 15
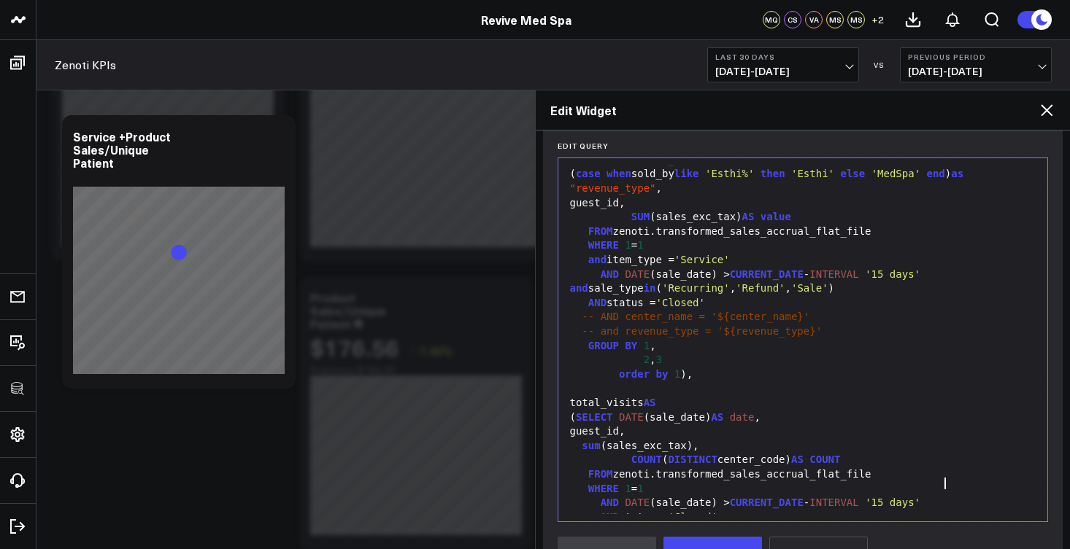
scroll to position [209, 0]
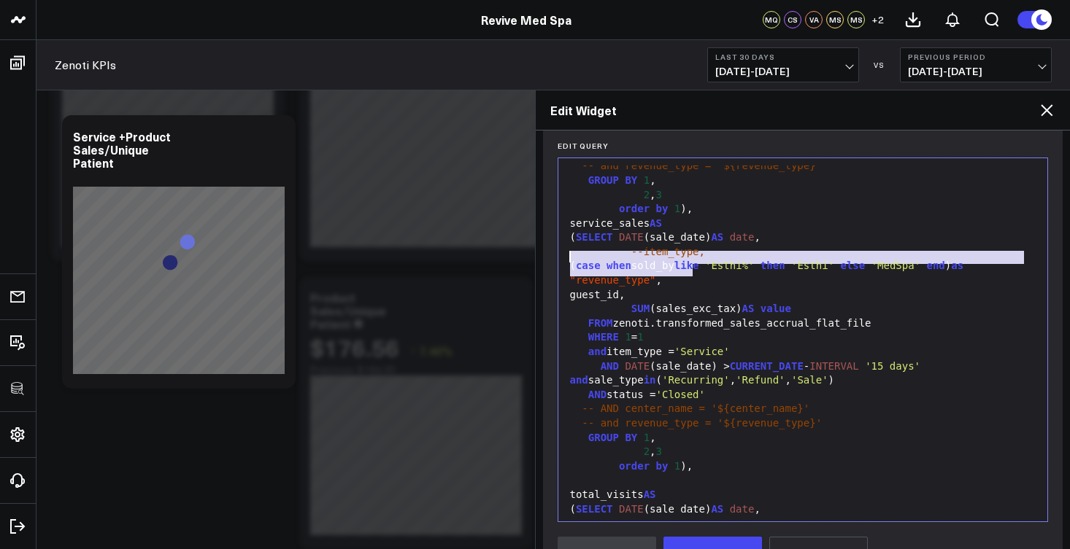
drag, startPoint x: 708, startPoint y: 271, endPoint x: 569, endPoint y: 262, distance: 138.9
click at [569, 262] on div "( case when sold_by like 'Esthi%' then 'Esthi' else 'MedSpa' end ) as "revenue_…" at bounding box center [802, 273] width 475 height 28
copy div "( case when sold_by like 'Esthi%' then 'Esthi' else 'MedSpa' end ) as "revenue_…"
click at [720, 388] on div "AND status = 'Closed'" at bounding box center [802, 395] width 475 height 15
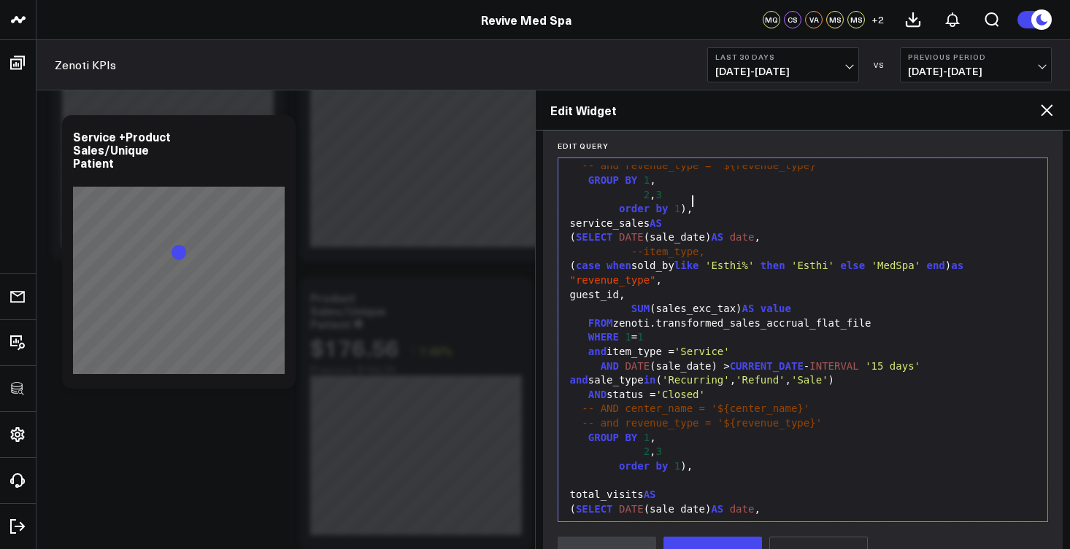
click at [709, 202] on div "order by 1 )," at bounding box center [802, 209] width 475 height 15
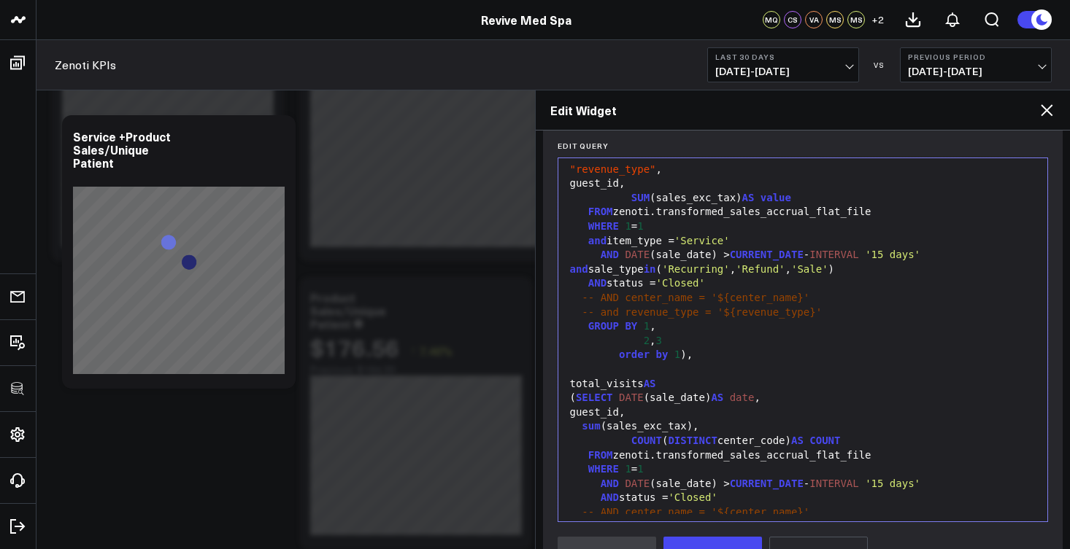
scroll to position [403, 0]
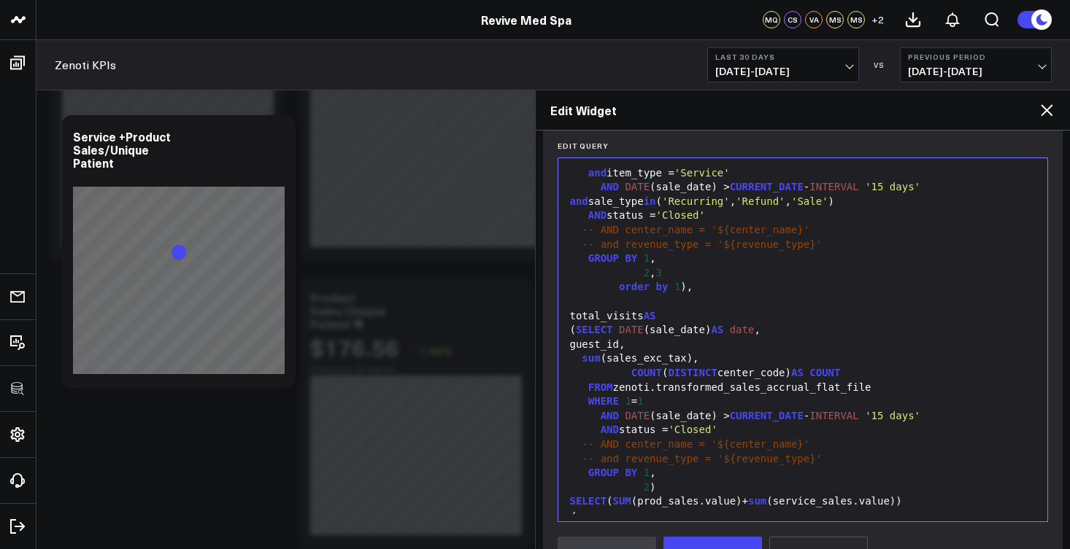
click at [708, 338] on div "guest_id," at bounding box center [802, 345] width 475 height 15
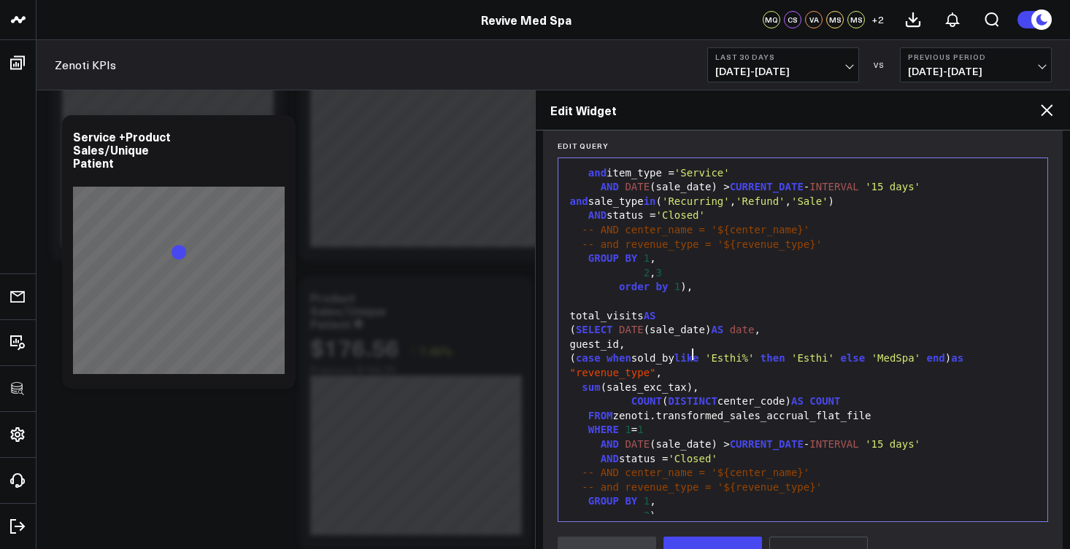
click at [607, 352] on div "( case when sold_by like 'Esthi%' then 'Esthi' else 'MedSpa' end ) as "revenue_…" at bounding box center [802, 366] width 475 height 28
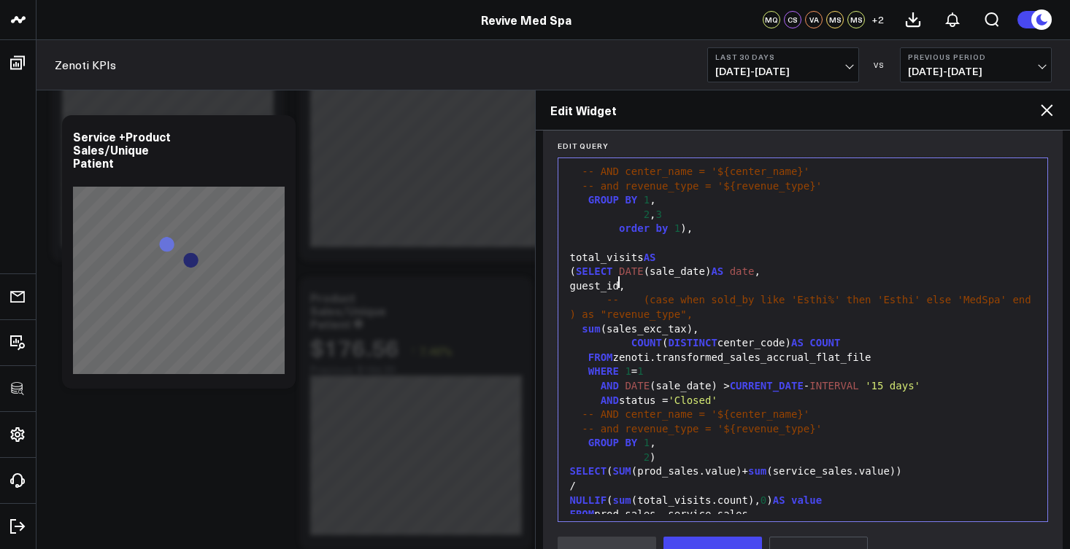
scroll to position [209, 0]
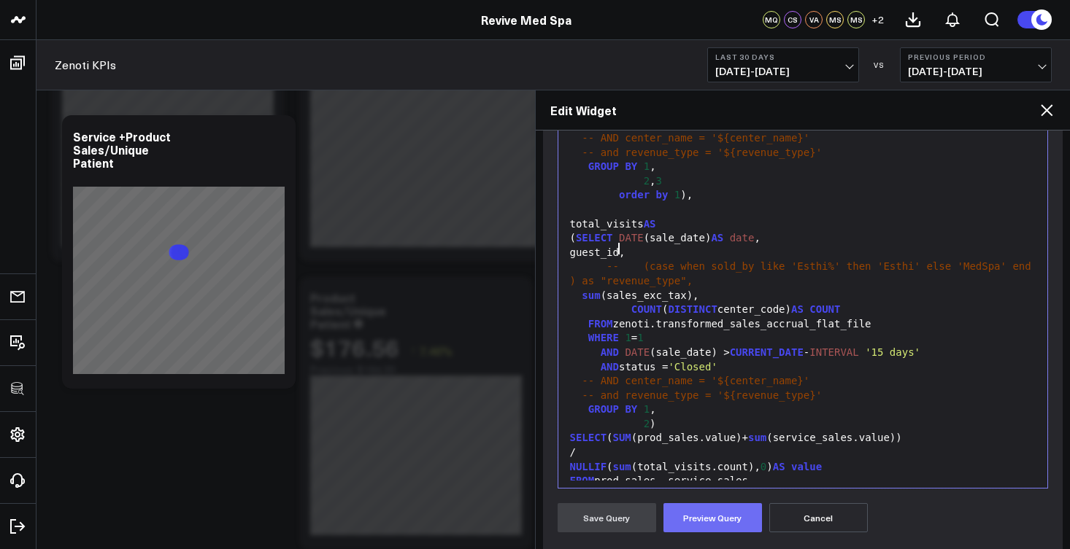
click at [729, 511] on button "Preview Query" at bounding box center [712, 517] width 98 height 29
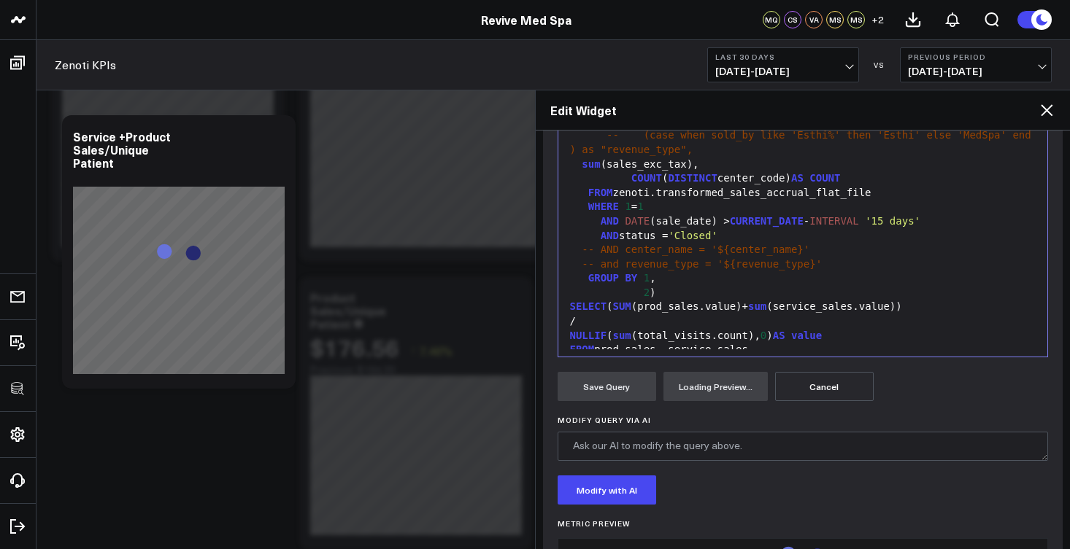
scroll to position [399, 0]
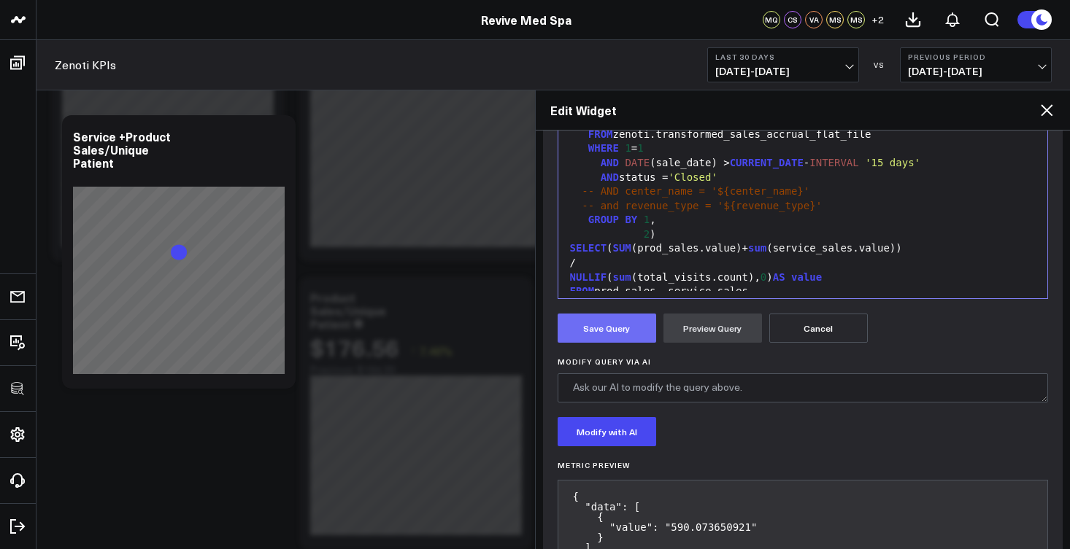
click at [620, 336] on button "Save Query" at bounding box center [606, 328] width 98 height 29
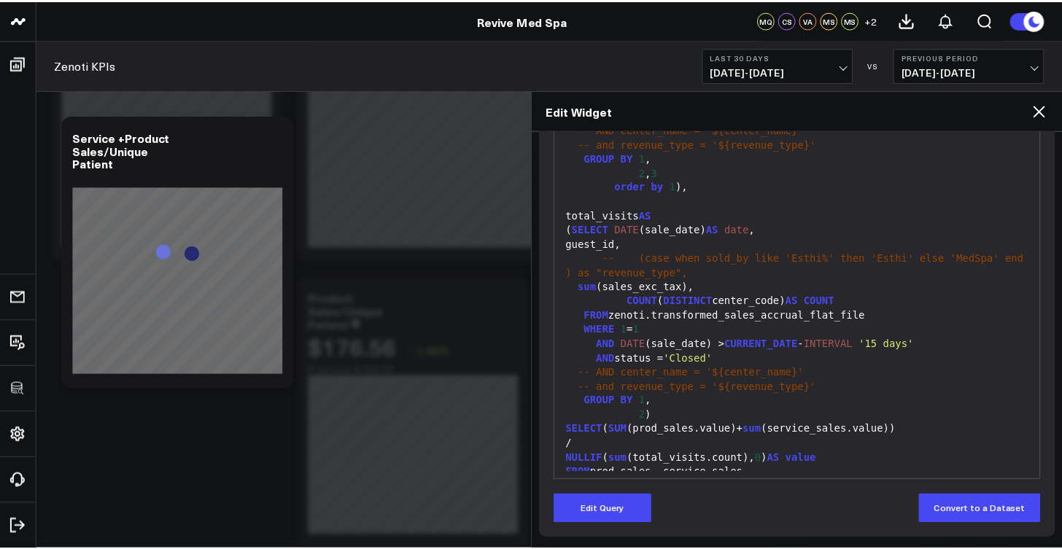
scroll to position [218, 0]
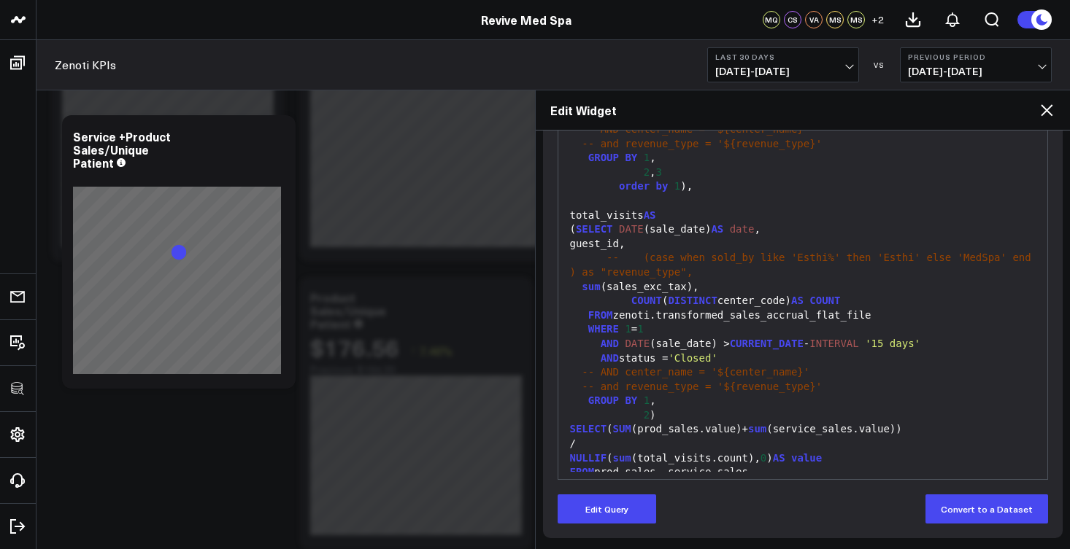
click at [1047, 114] on icon at bounding box center [1046, 110] width 18 height 18
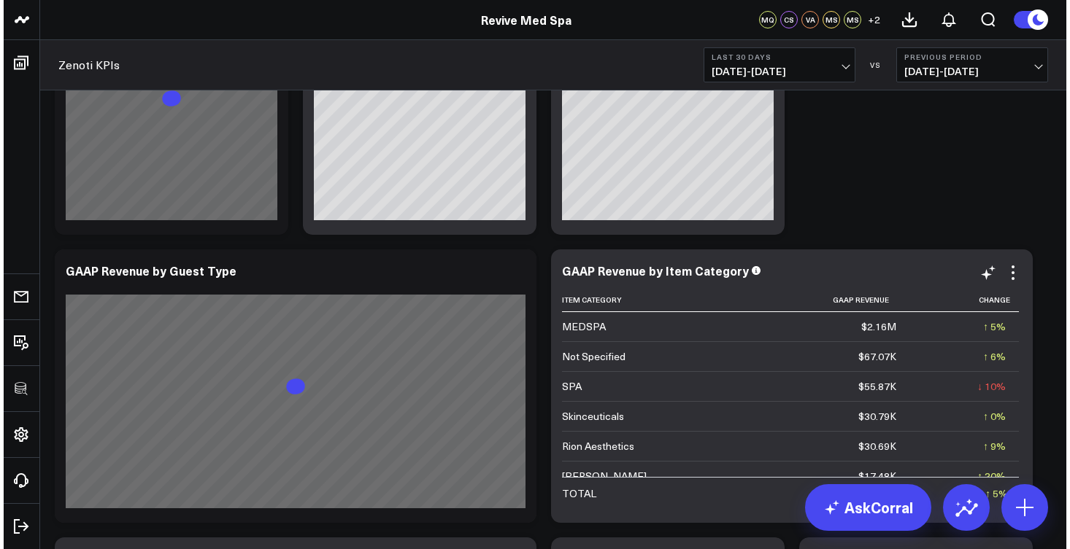
scroll to position [20, 0]
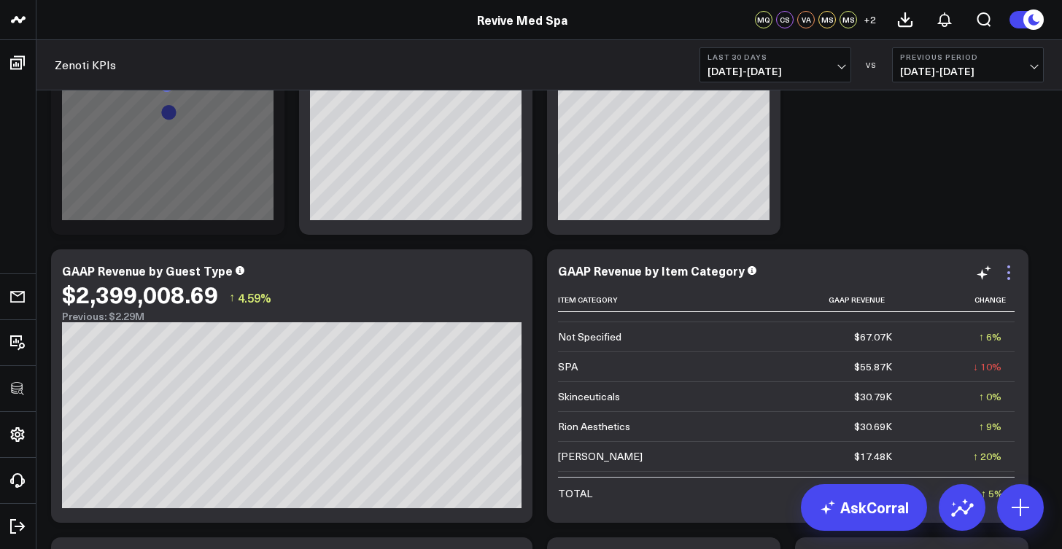
click at [1013, 279] on icon at bounding box center [1009, 273] width 18 height 18
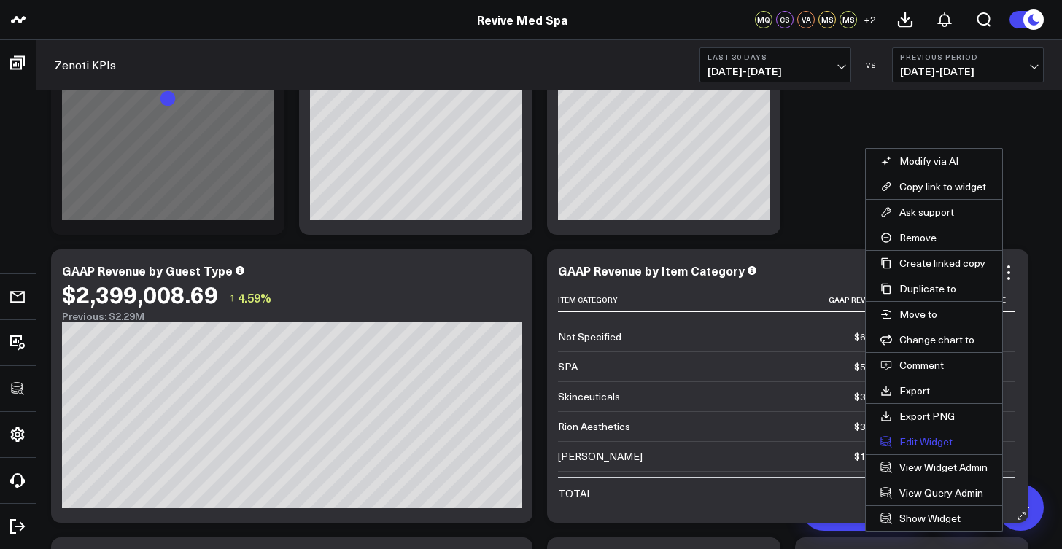
click at [917, 438] on button "Edit Widget" at bounding box center [934, 442] width 136 height 25
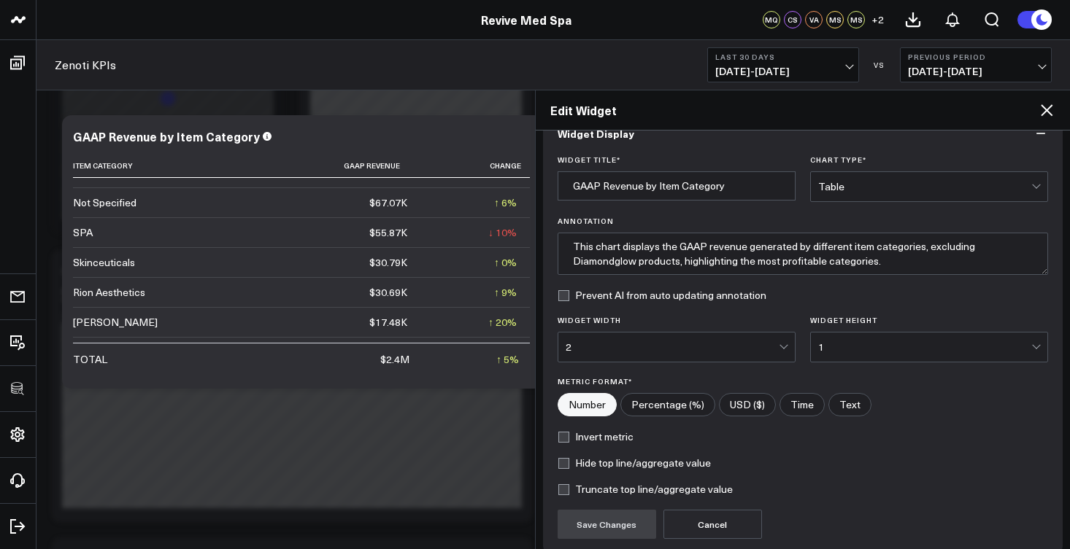
scroll to position [155, 0]
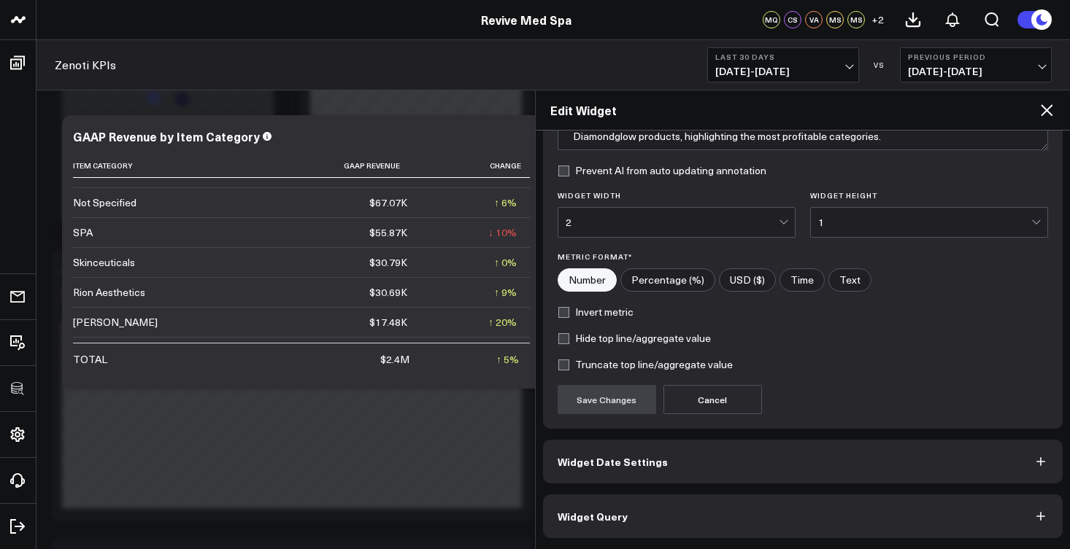
click at [711, 507] on button "Widget Query" at bounding box center [803, 517] width 520 height 44
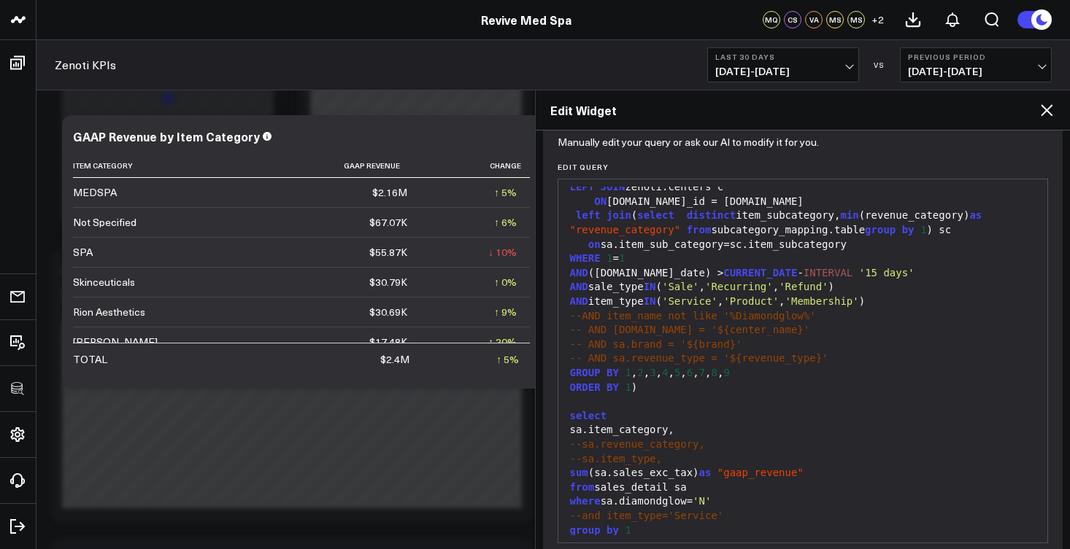
scroll to position [218, 0]
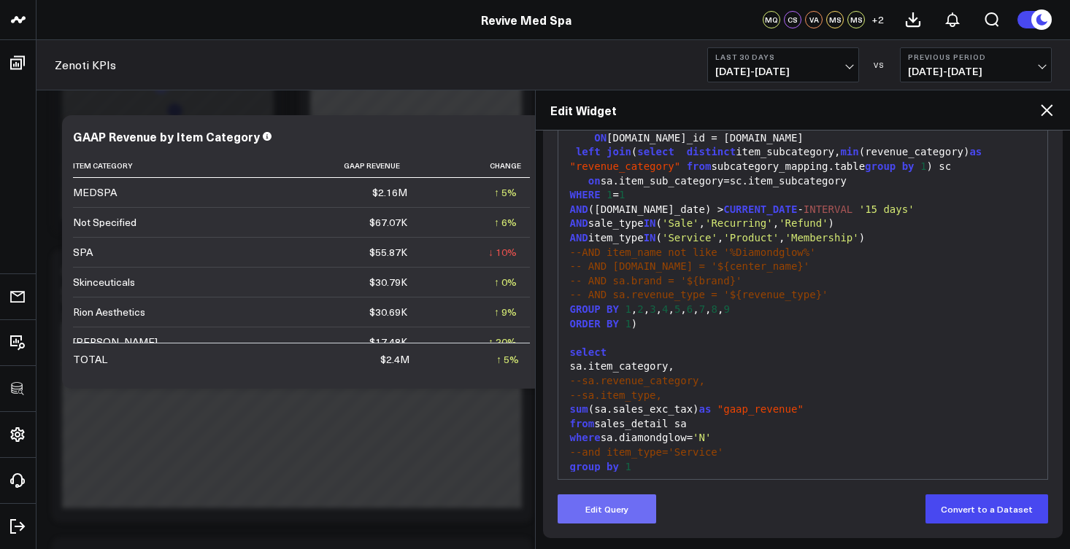
click at [624, 510] on button "Edit Query" at bounding box center [606, 509] width 98 height 29
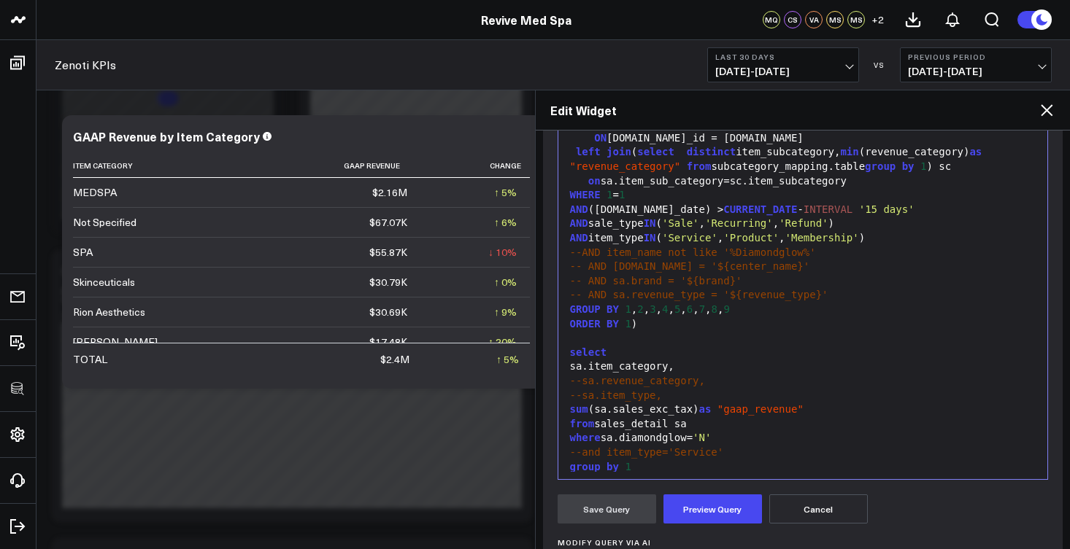
click at [633, 289] on span "-- AND sa.revenue_type = '${revenue_type}'" at bounding box center [699, 295] width 258 height 12
click at [702, 514] on button "Preview Query" at bounding box center [712, 509] width 98 height 29
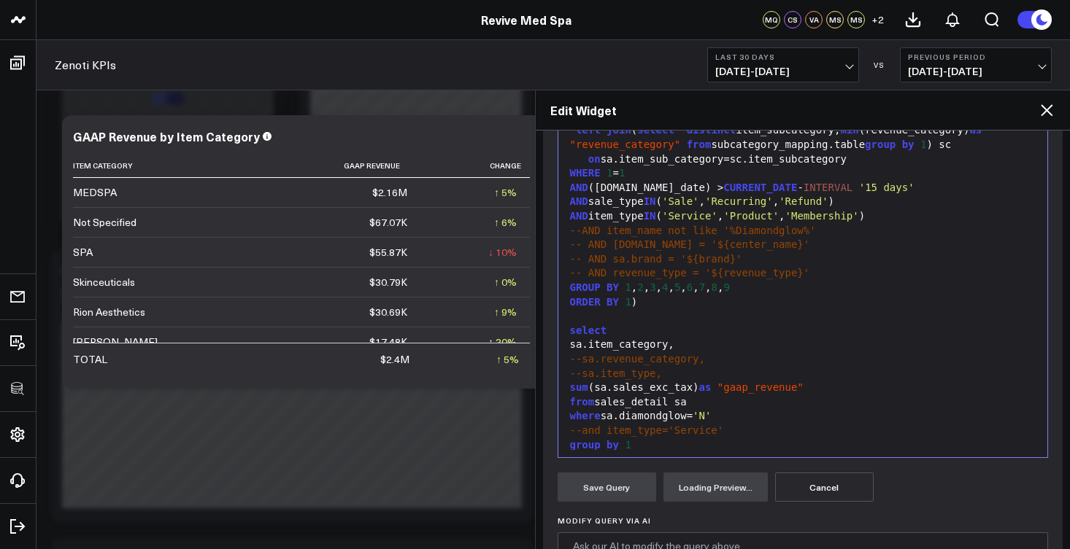
scroll to position [399, 0]
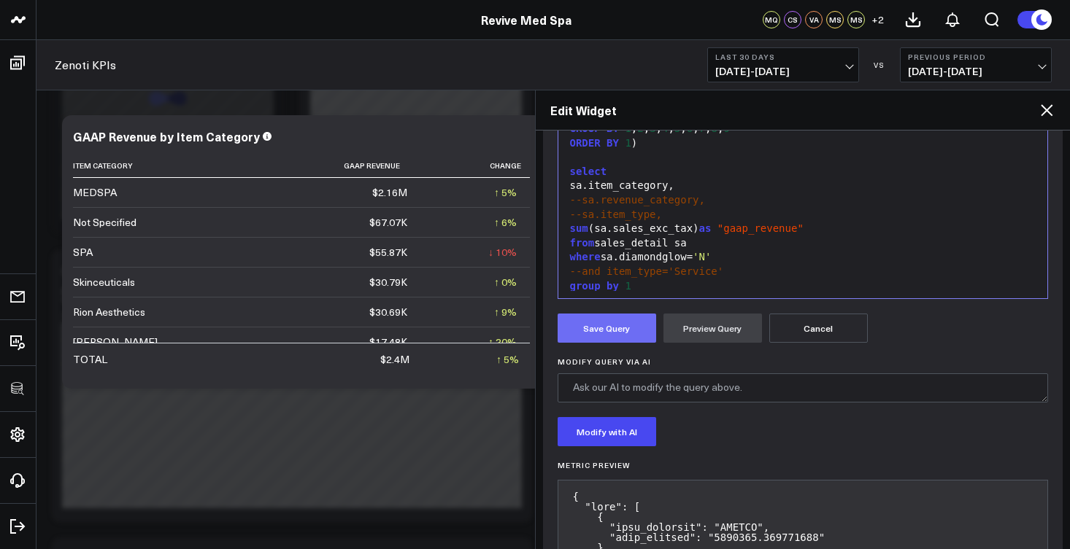
click at [605, 331] on button "Save Query" at bounding box center [606, 328] width 98 height 29
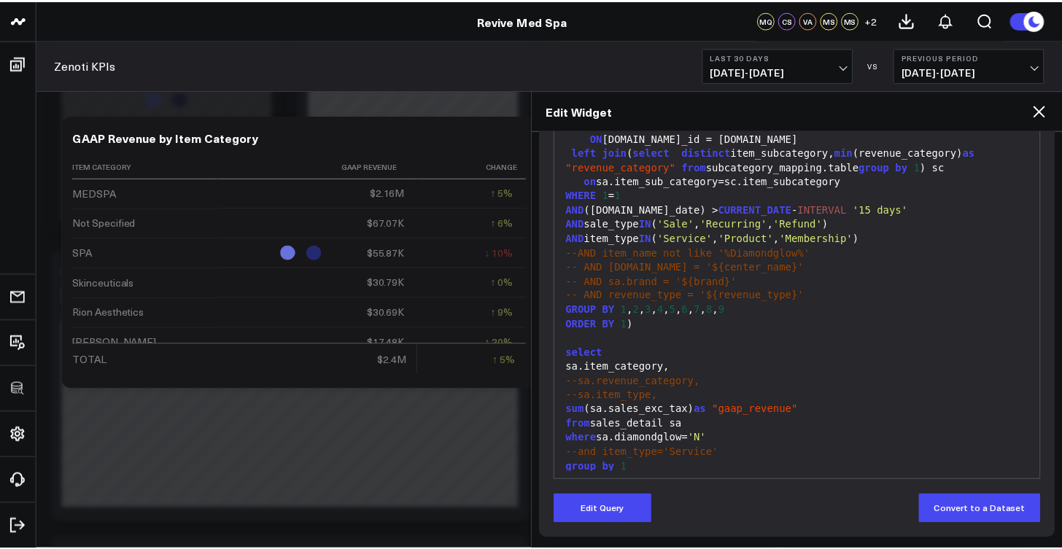
scroll to position [218, 0]
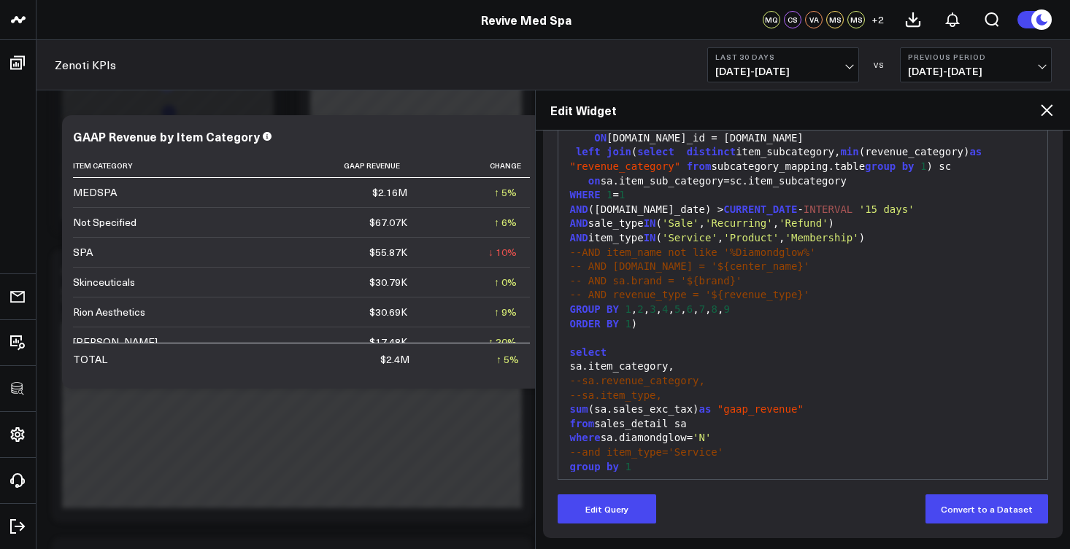
click at [1047, 111] on icon at bounding box center [1046, 110] width 12 height 12
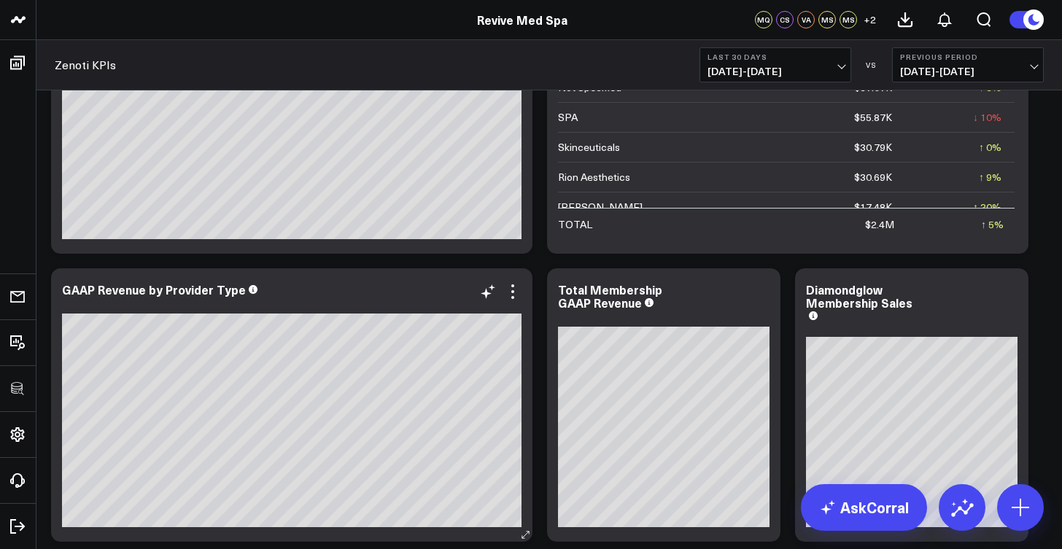
scroll to position [1100, 0]
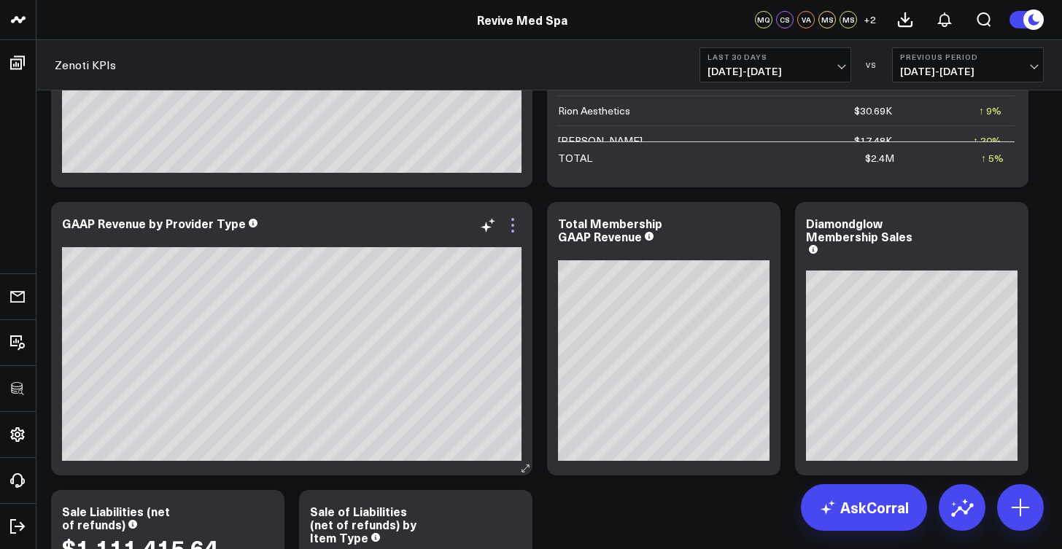
click at [511, 228] on icon at bounding box center [513, 226] width 18 height 18
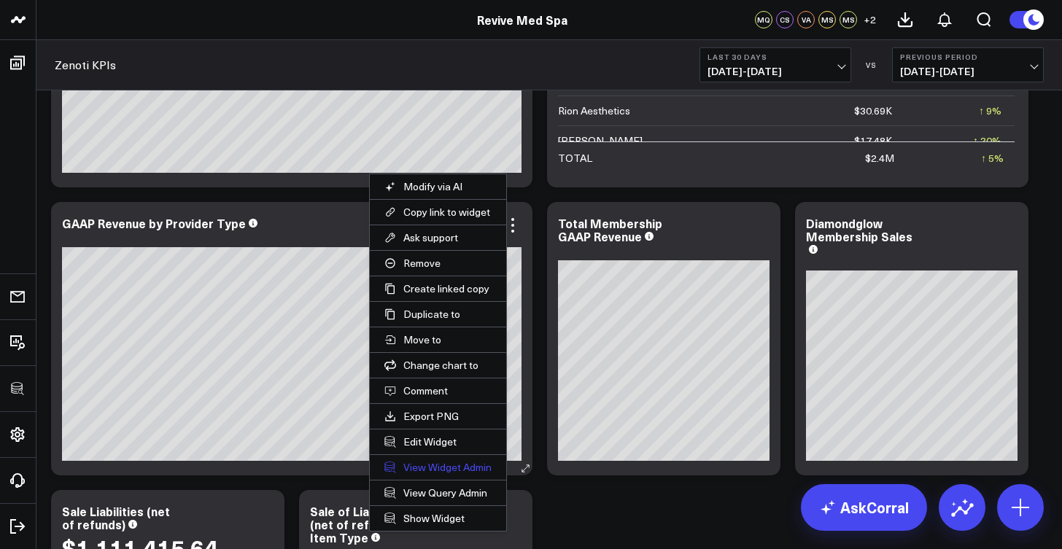
click at [444, 460] on link "View Widget Admin" at bounding box center [438, 467] width 136 height 25
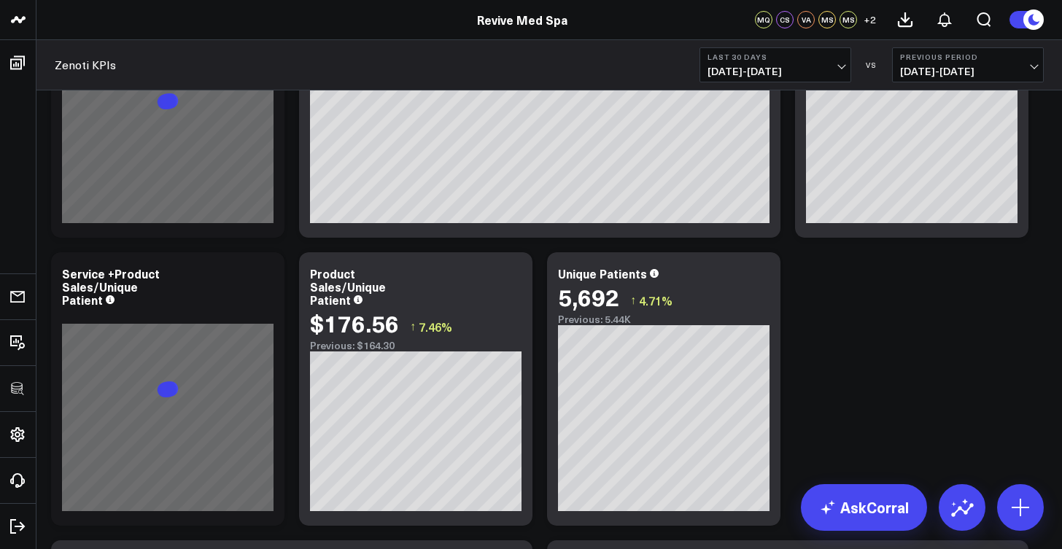
scroll to position [0, 0]
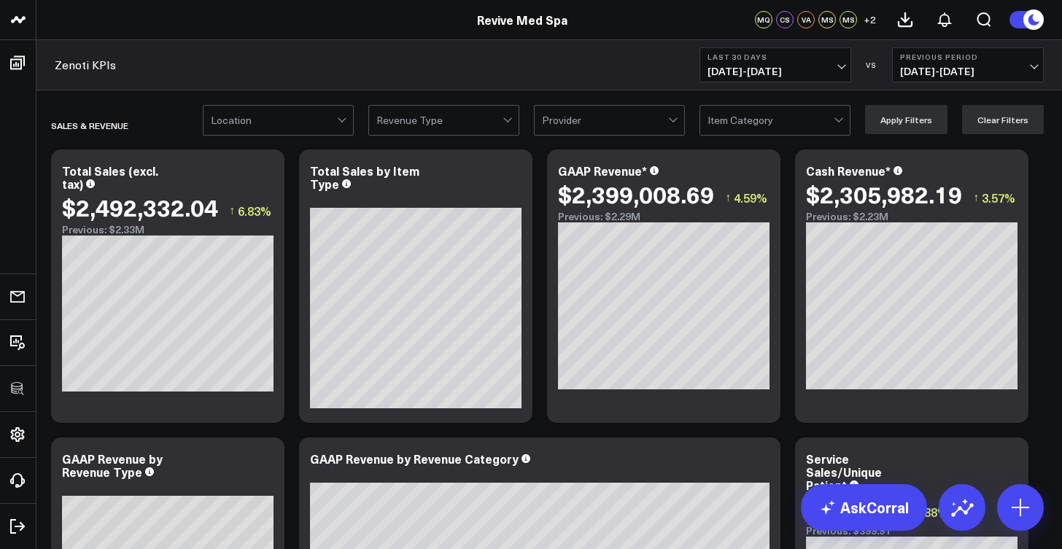
click at [490, 120] on div at bounding box center [439, 120] width 126 height 29
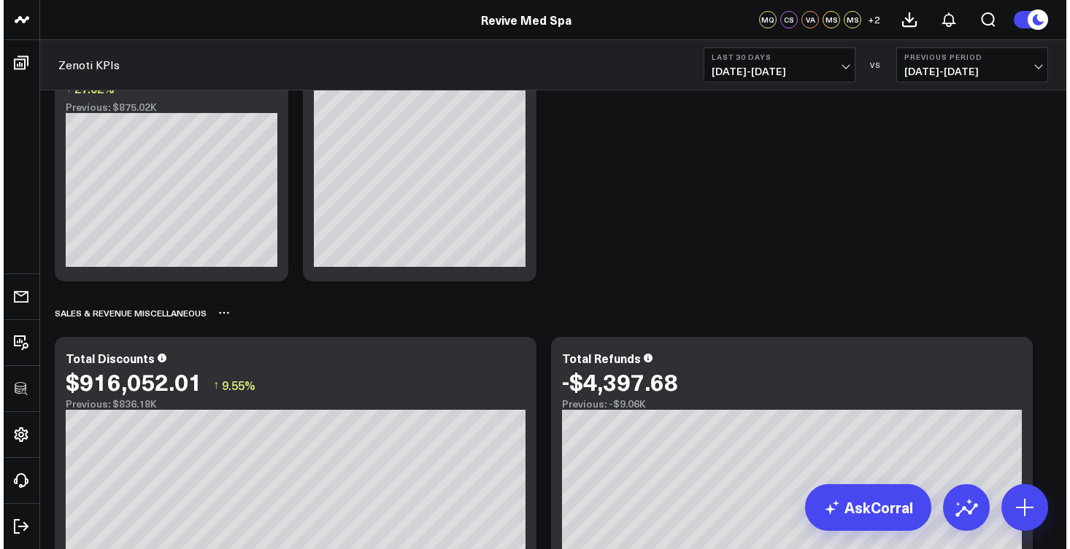
scroll to position [1717, 0]
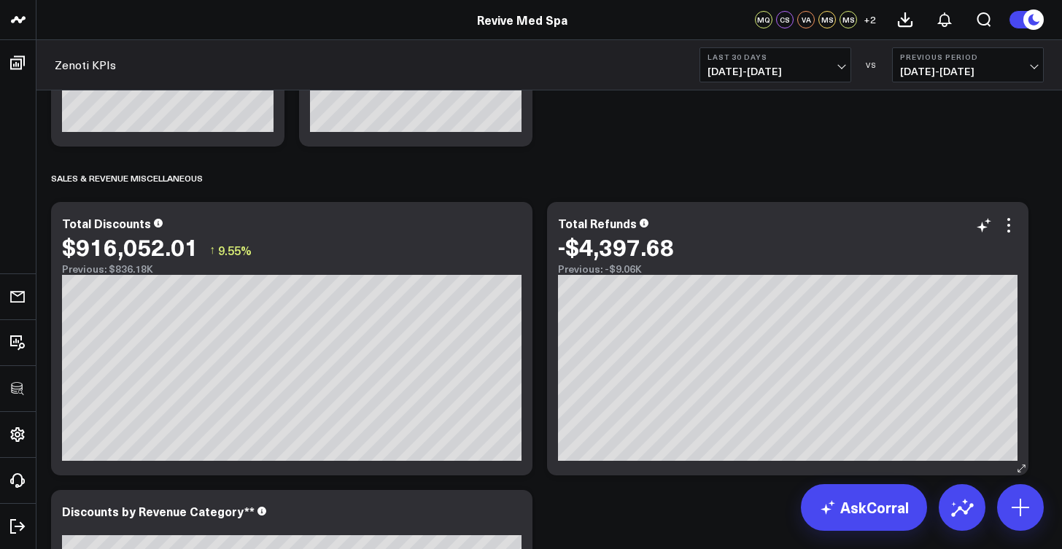
click at [1015, 236] on div "-$4,397.68" at bounding box center [788, 246] width 460 height 26
click at [1010, 232] on icon at bounding box center [1009, 226] width 18 height 18
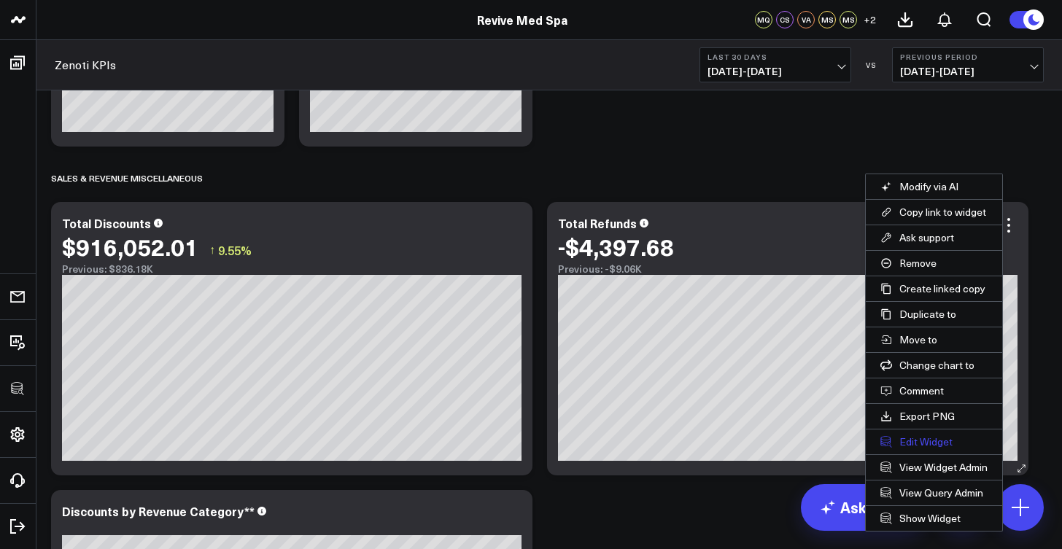
click at [948, 442] on button "Edit Widget" at bounding box center [934, 442] width 136 height 25
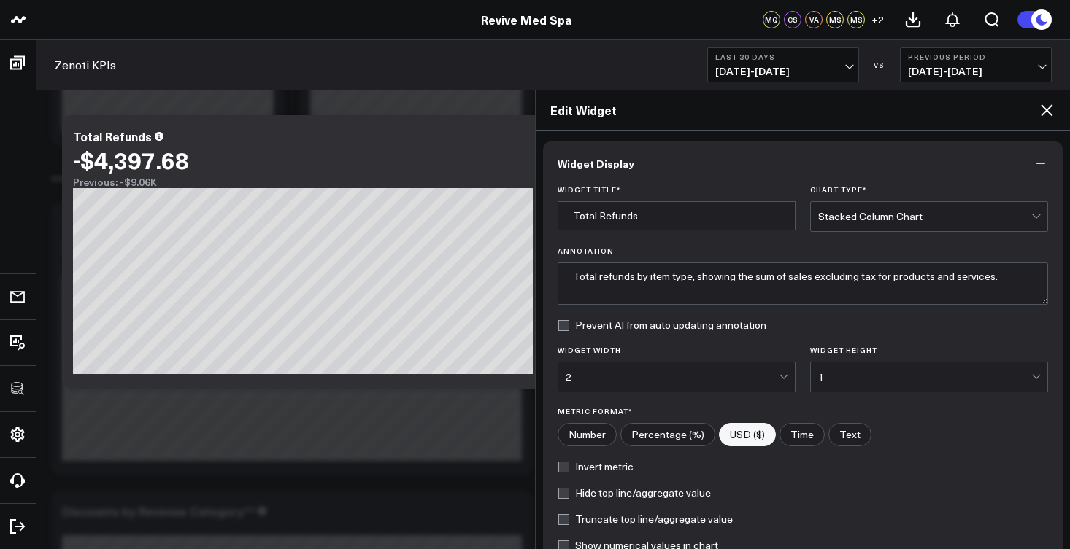
scroll to position [181, 0]
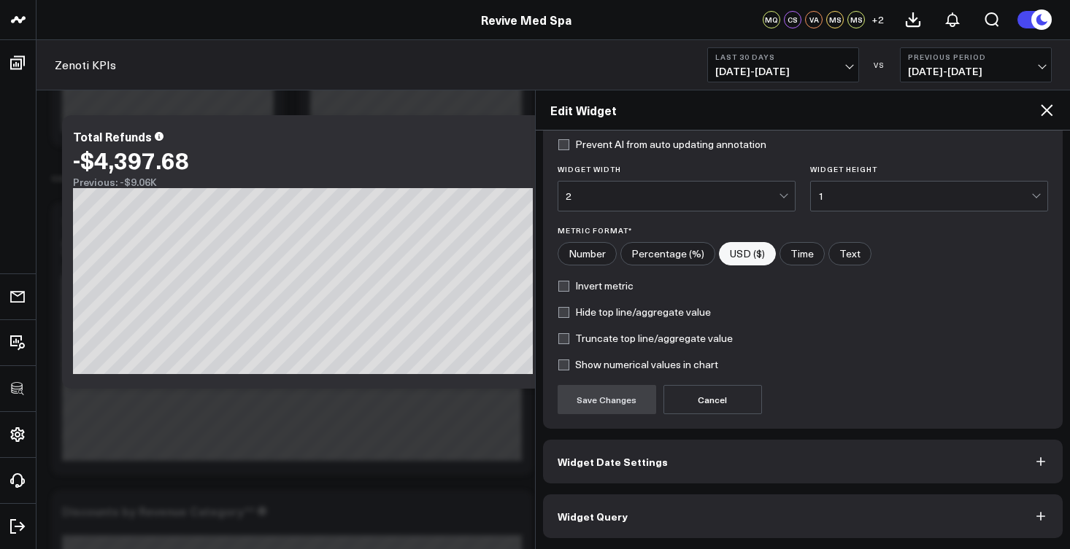
click at [791, 511] on button "Widget Query" at bounding box center [803, 517] width 520 height 44
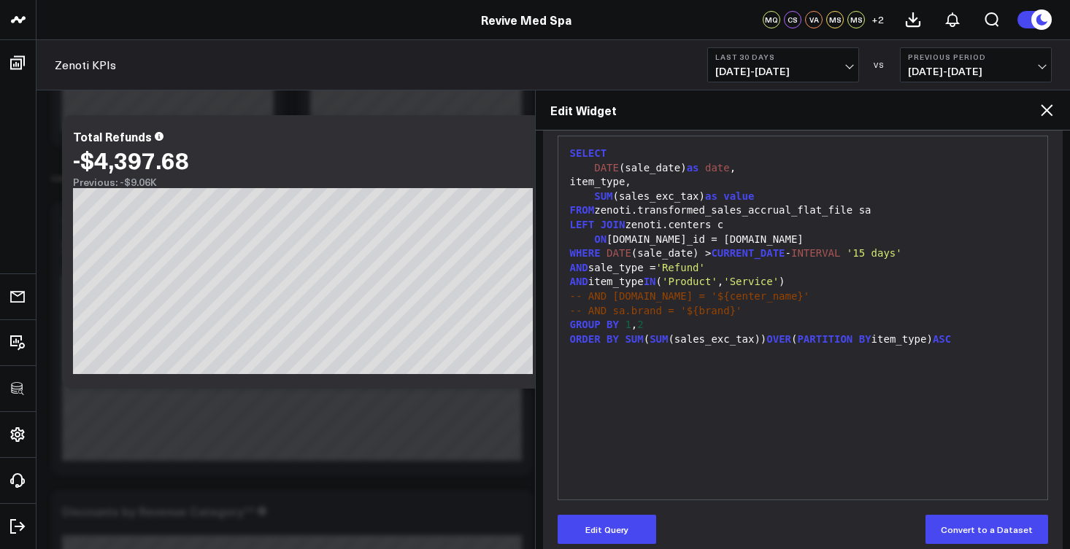
scroll to position [218, 0]
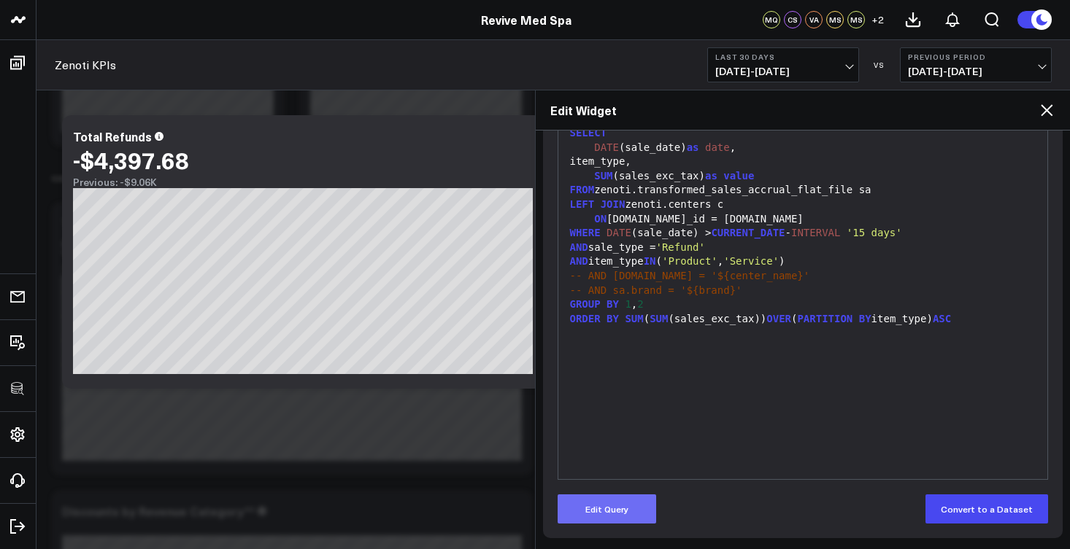
click at [635, 504] on button "Edit Query" at bounding box center [606, 509] width 98 height 29
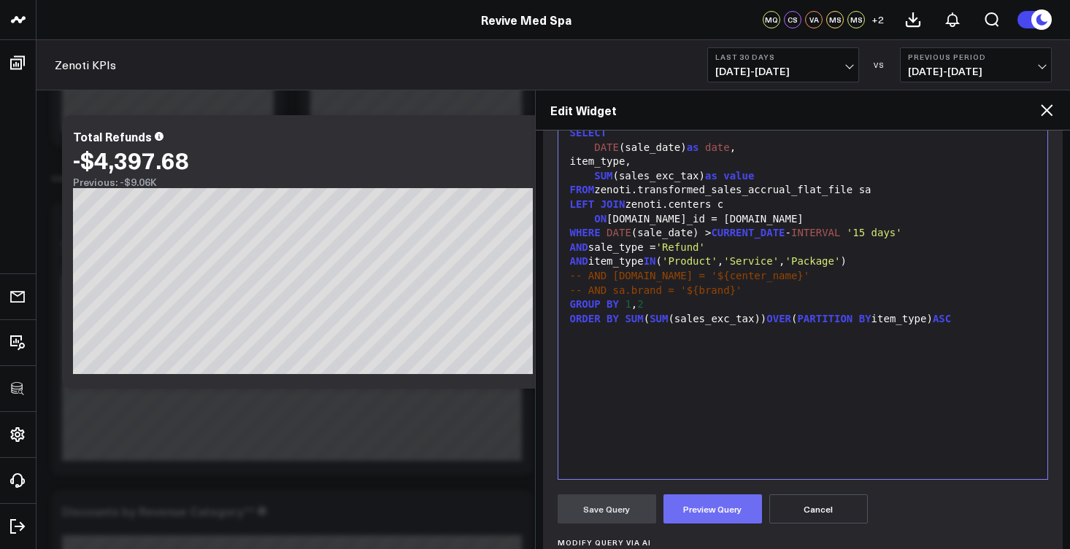
click at [715, 509] on button "Preview Query" at bounding box center [712, 509] width 98 height 29
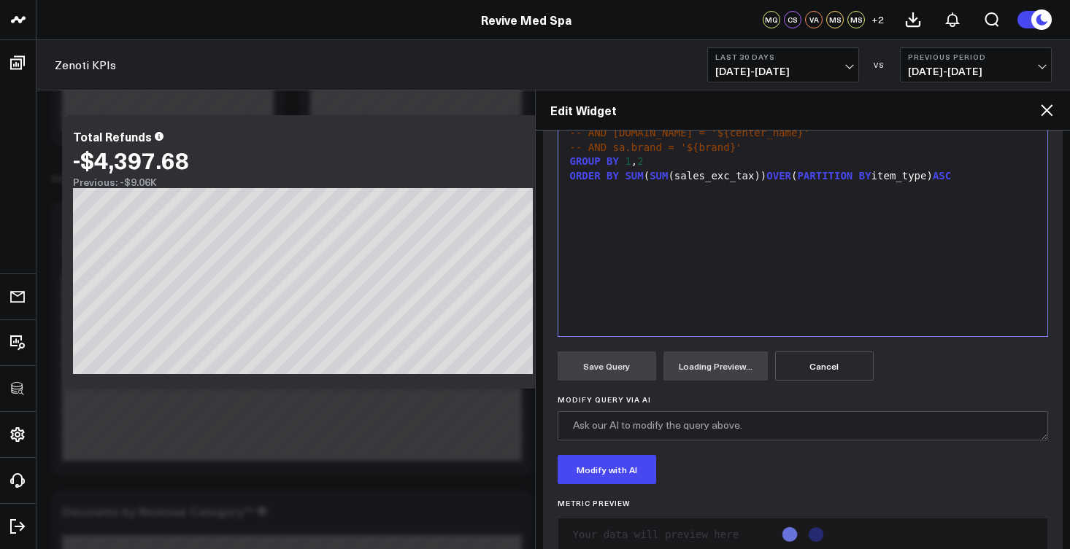
scroll to position [399, 0]
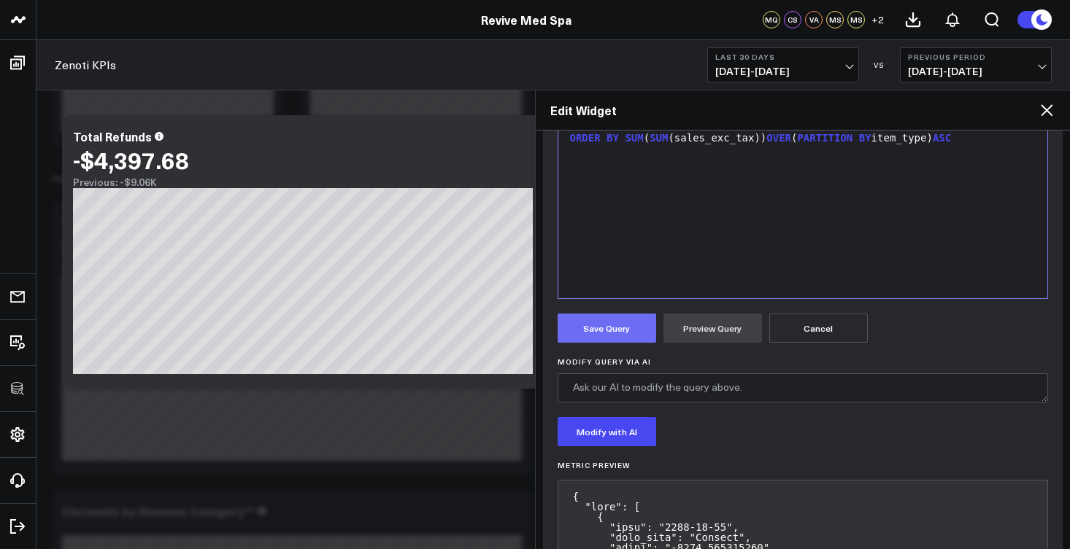
click at [620, 336] on button "Save Query" at bounding box center [606, 328] width 98 height 29
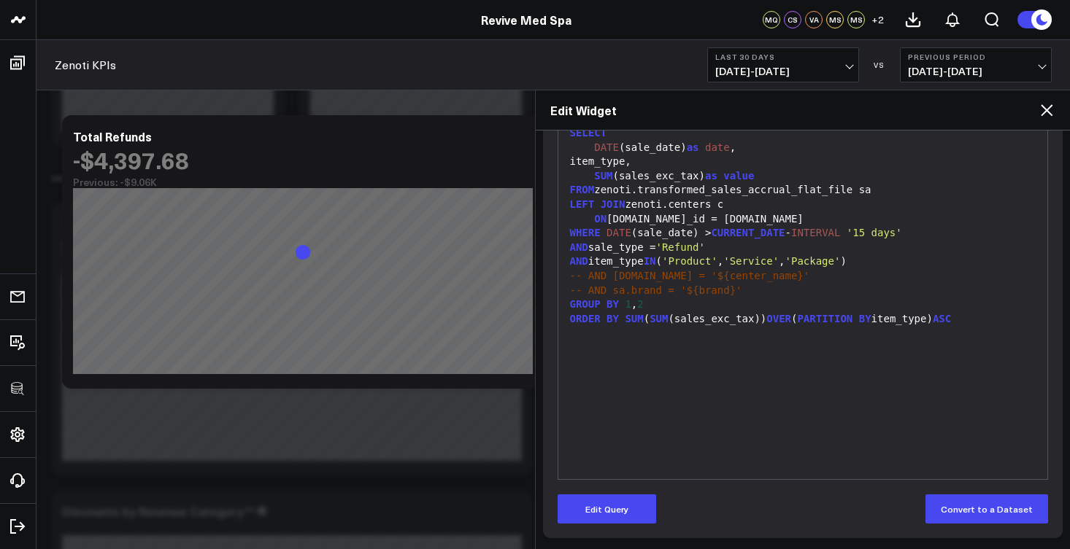
scroll to position [218, 0]
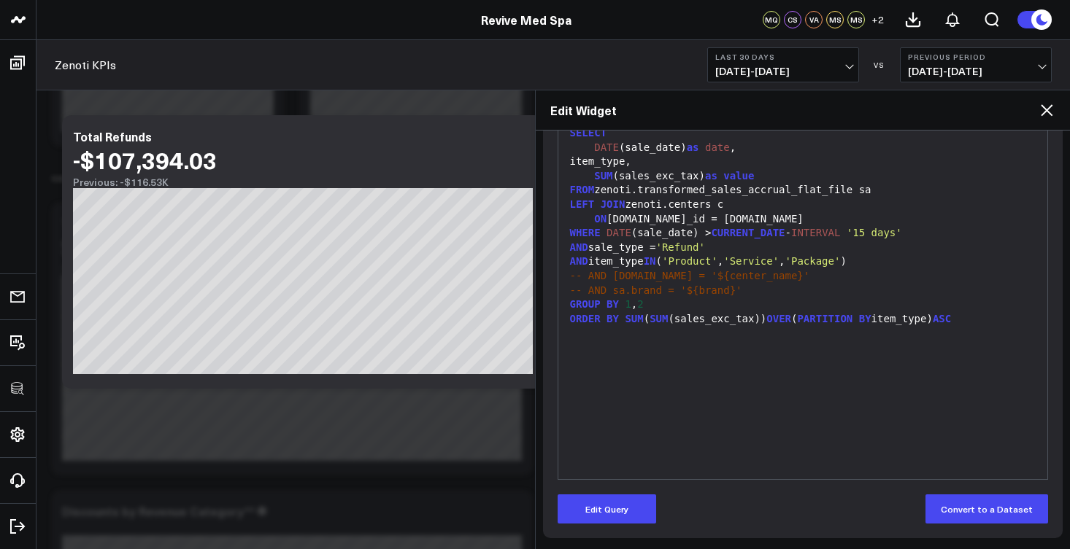
click at [1043, 108] on icon at bounding box center [1046, 110] width 12 height 12
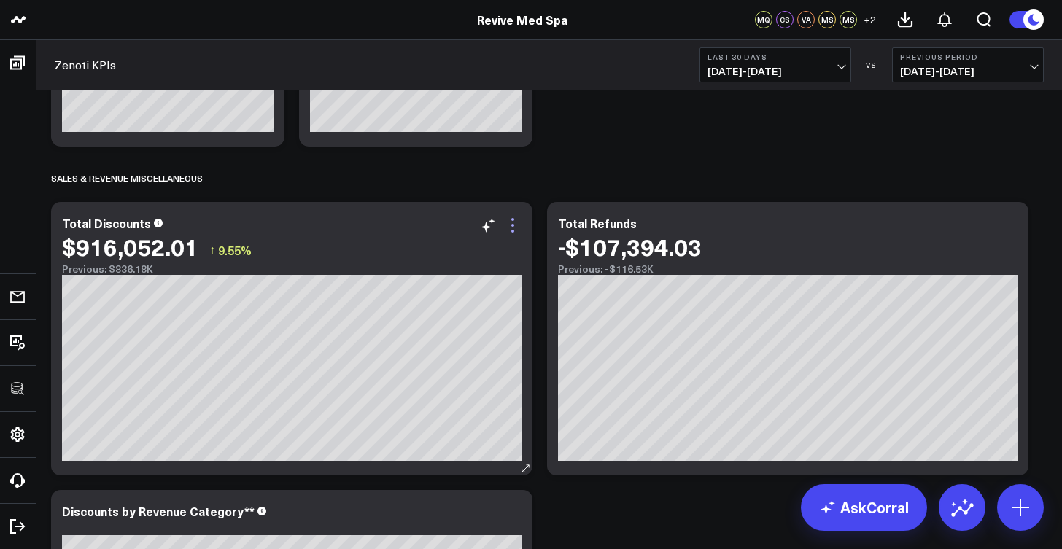
click at [513, 225] on icon at bounding box center [512, 225] width 3 height 3
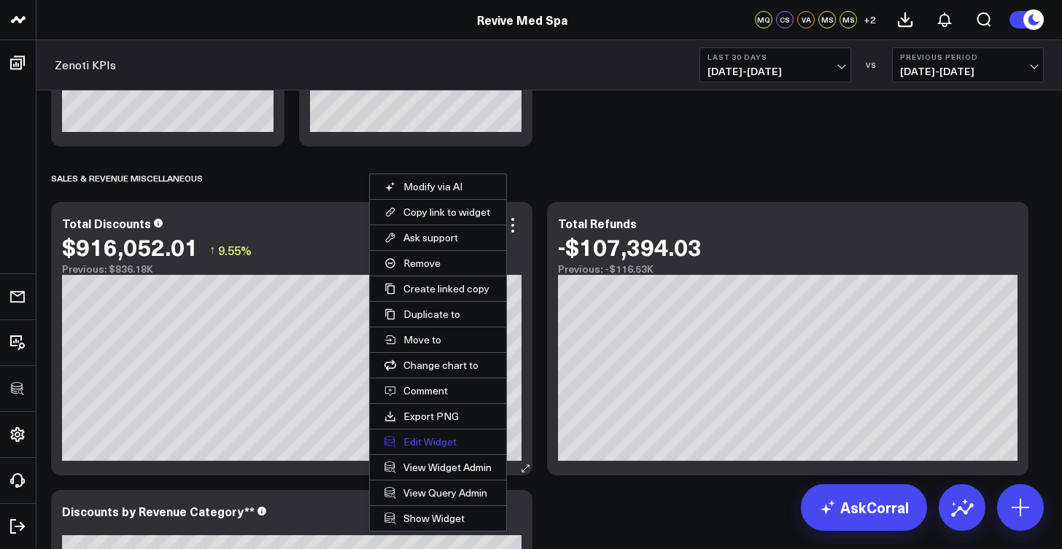
click at [449, 441] on button "Edit Widget" at bounding box center [438, 442] width 136 height 25
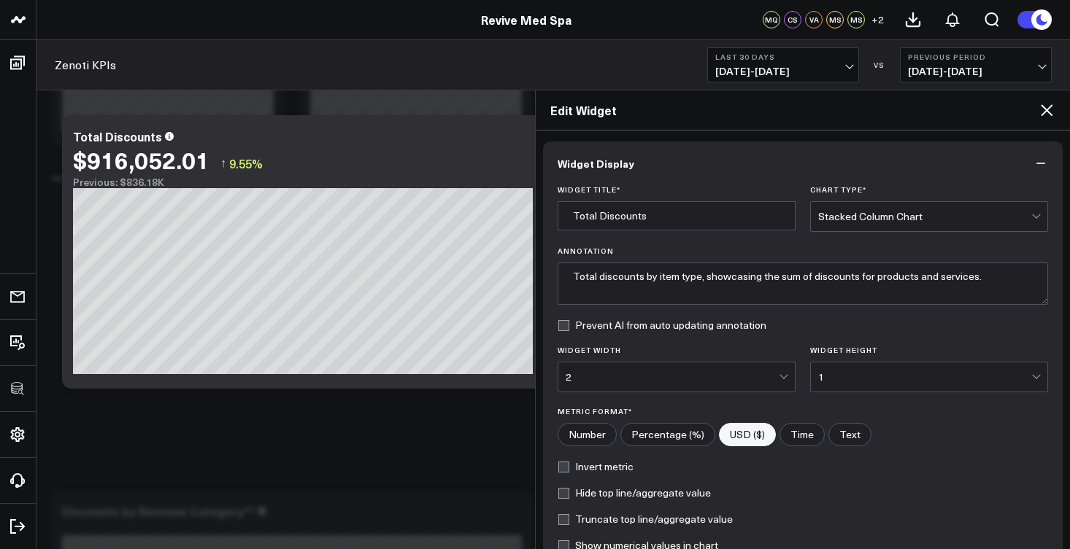
scroll to position [181, 0]
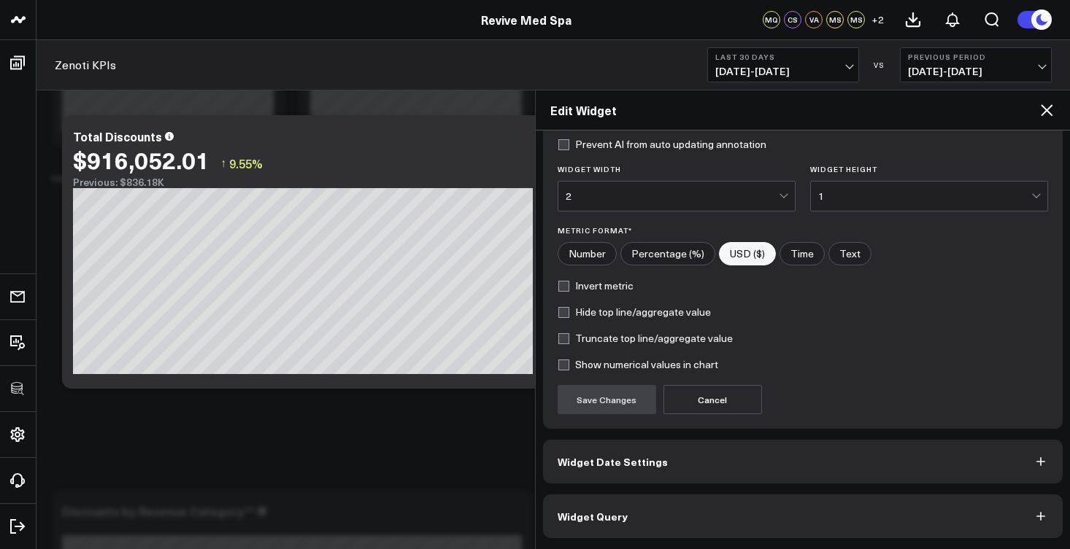
click at [640, 518] on button "Widget Query" at bounding box center [803, 517] width 520 height 44
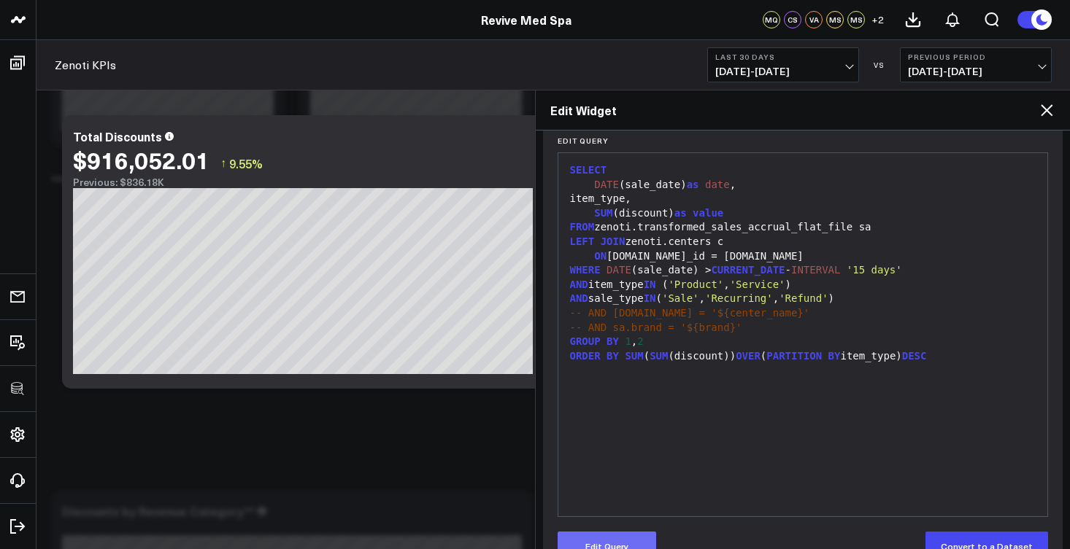
click at [626, 543] on button "Edit Query" at bounding box center [606, 546] width 98 height 29
click at [791, 281] on span ")" at bounding box center [788, 285] width 6 height 12
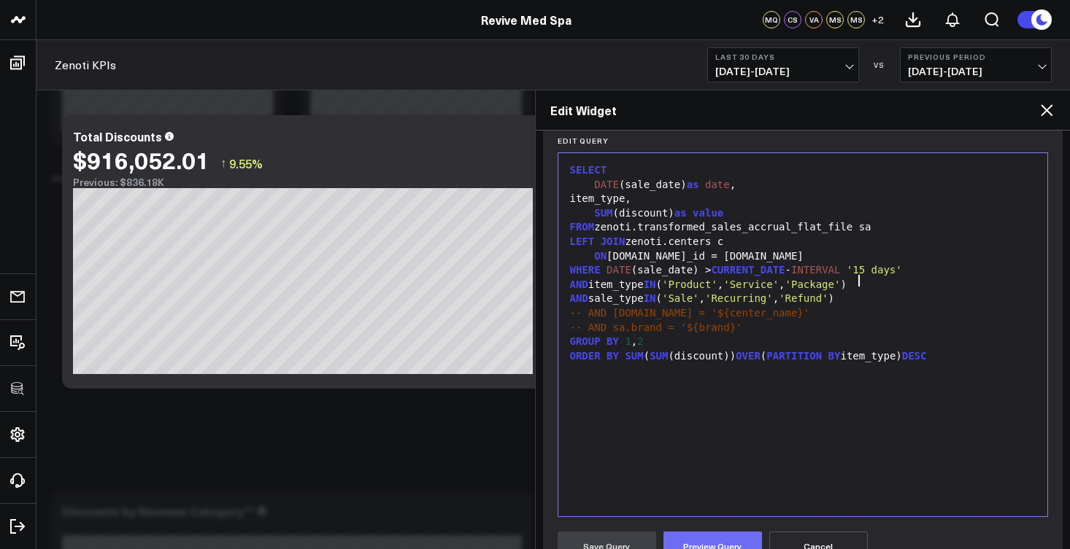
click at [735, 544] on button "Preview Query" at bounding box center [712, 546] width 98 height 29
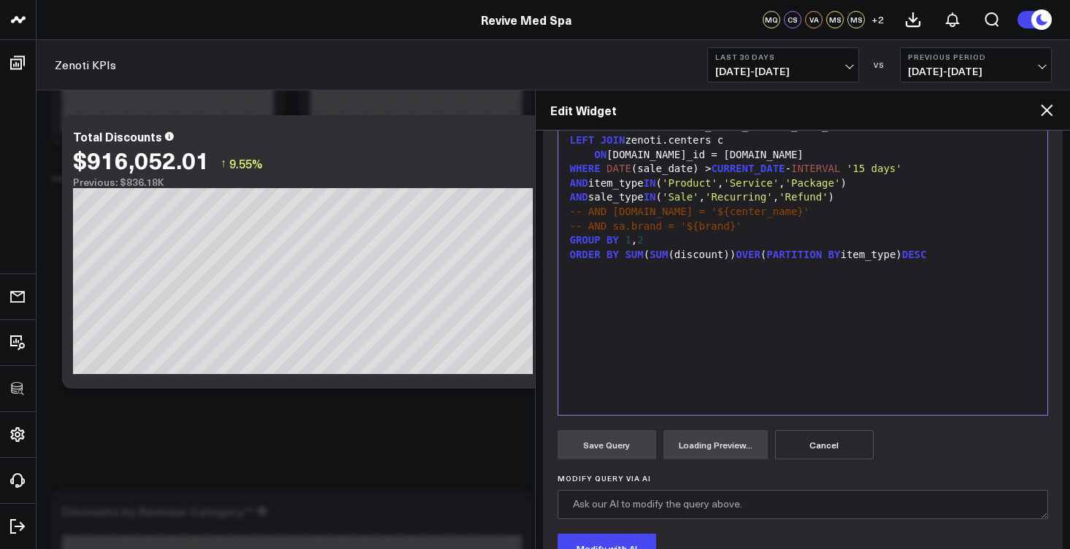
scroll to position [399, 0]
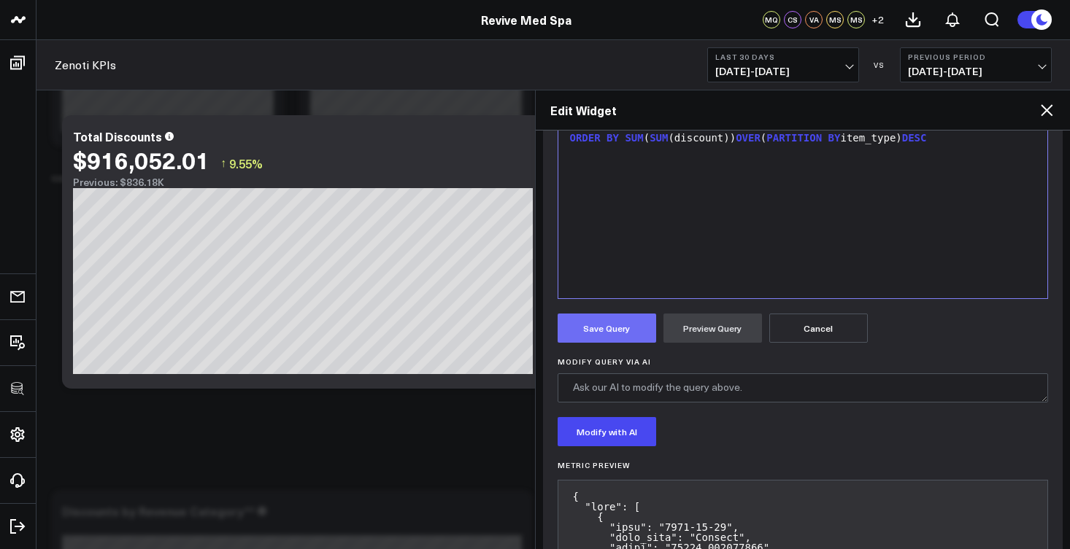
click at [602, 331] on button "Save Query" at bounding box center [606, 328] width 98 height 29
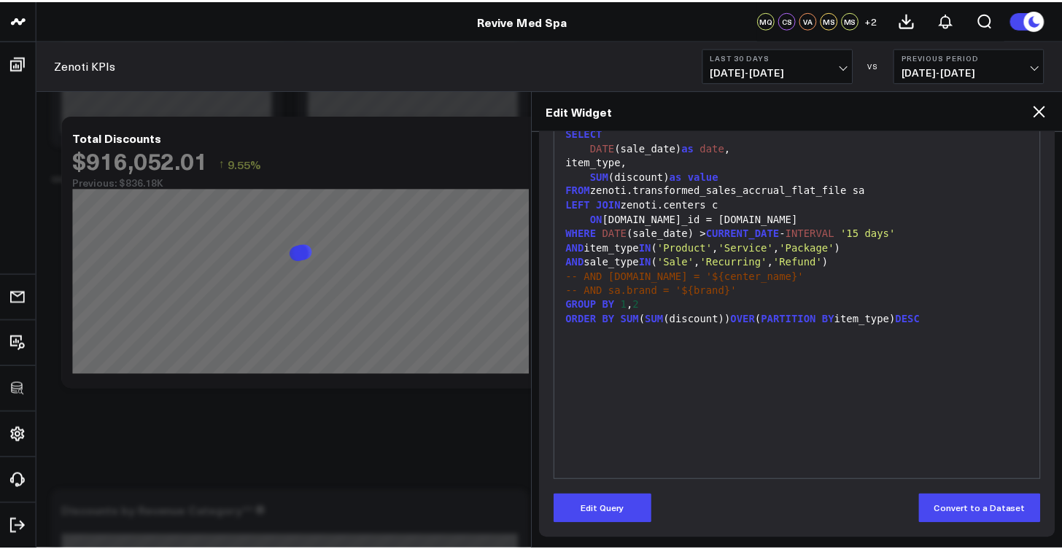
scroll to position [218, 0]
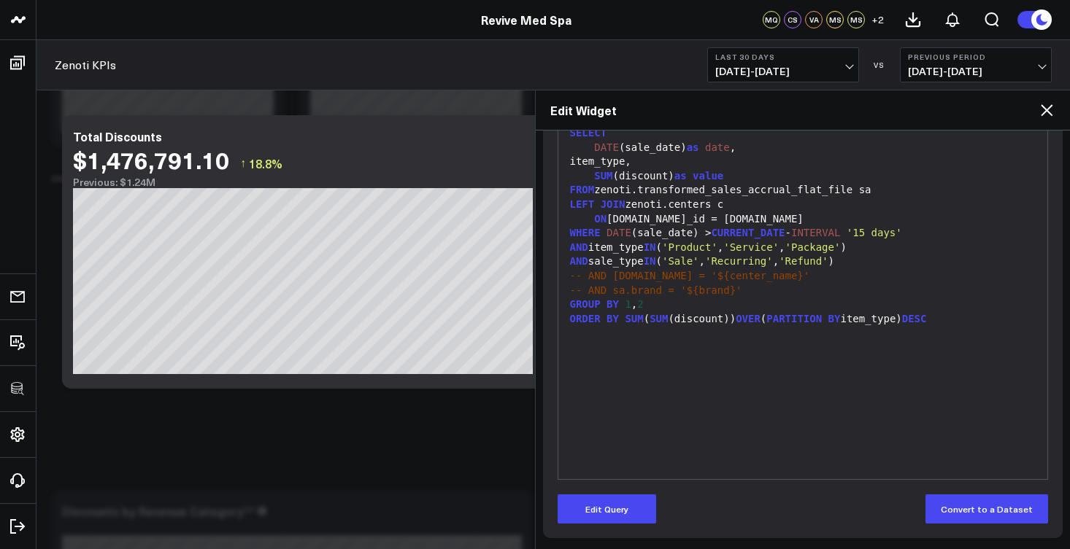
click at [1045, 106] on icon at bounding box center [1046, 110] width 18 height 18
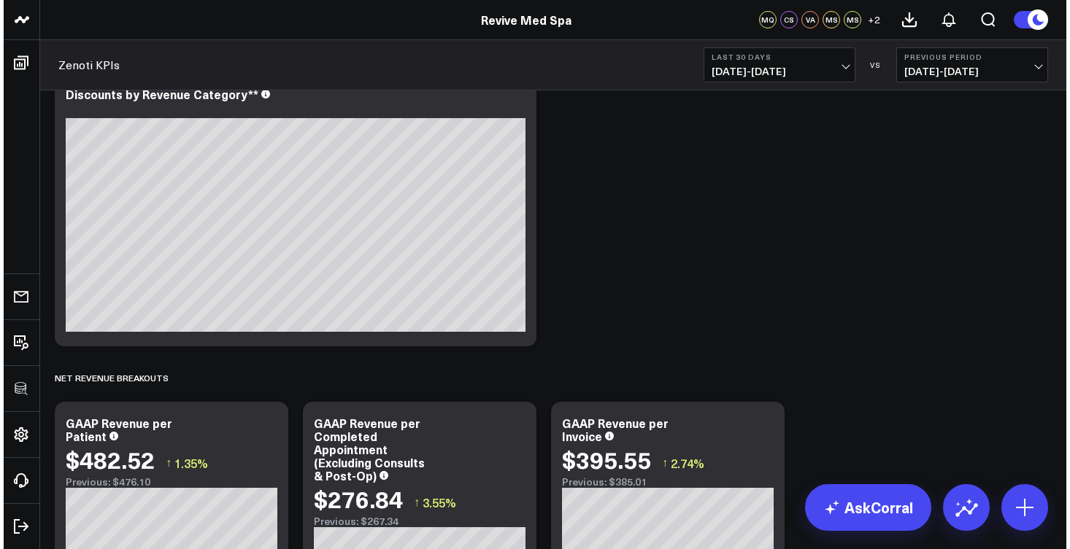
scroll to position [2112, 0]
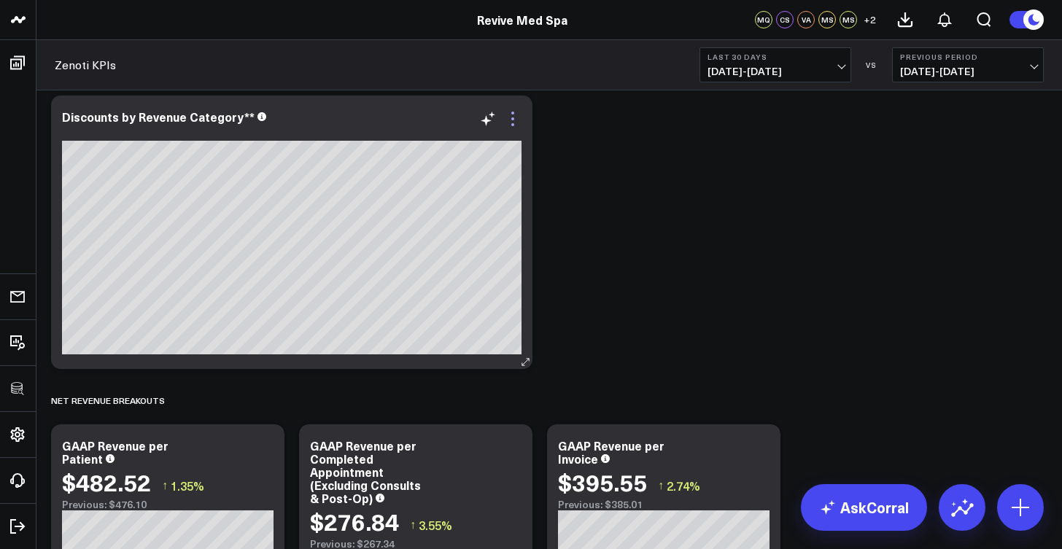
click at [517, 117] on icon at bounding box center [513, 119] width 18 height 18
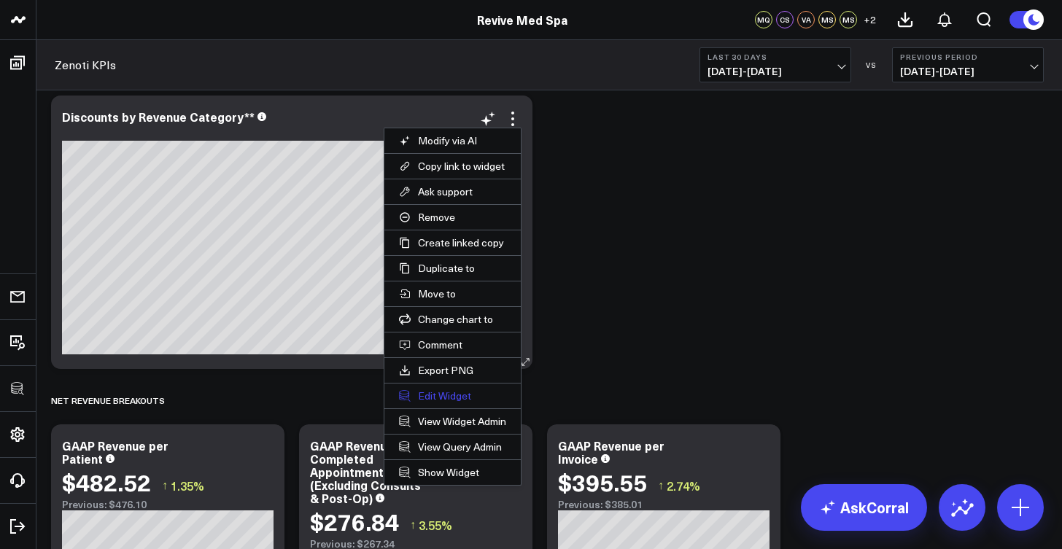
click at [462, 398] on button "Edit Widget" at bounding box center [452, 396] width 136 height 25
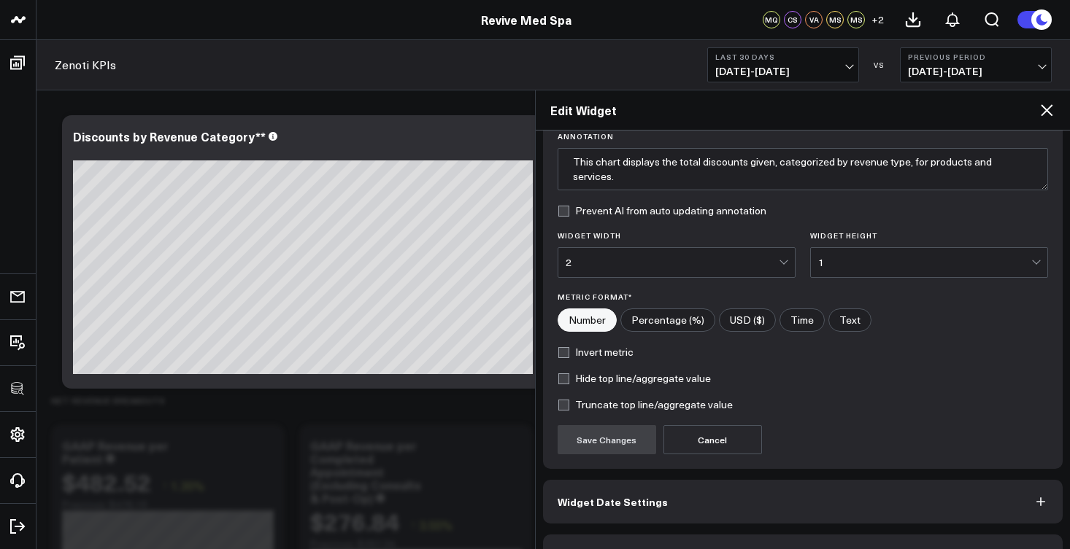
scroll to position [155, 0]
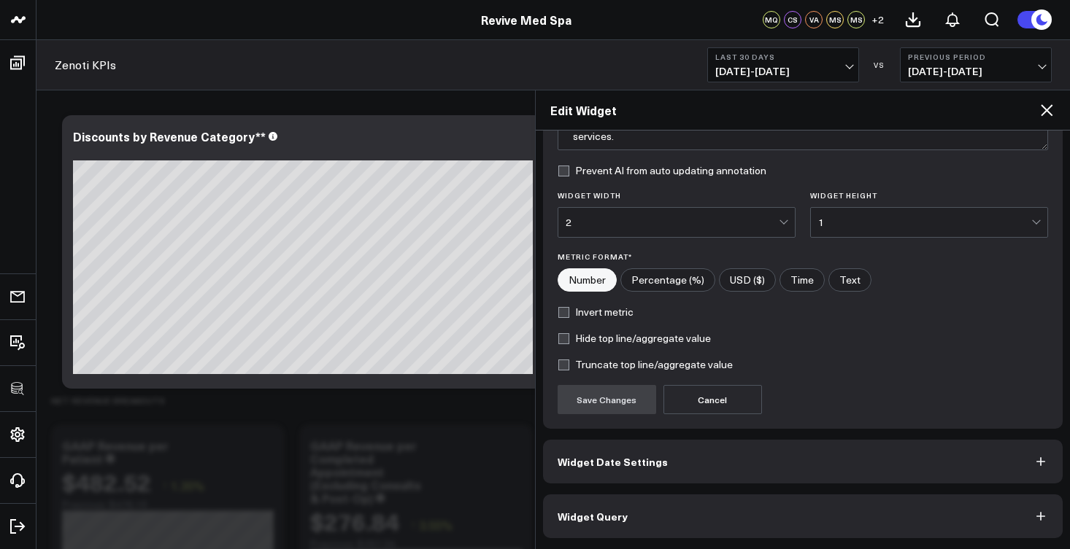
click at [659, 498] on button "Widget Query" at bounding box center [803, 517] width 520 height 44
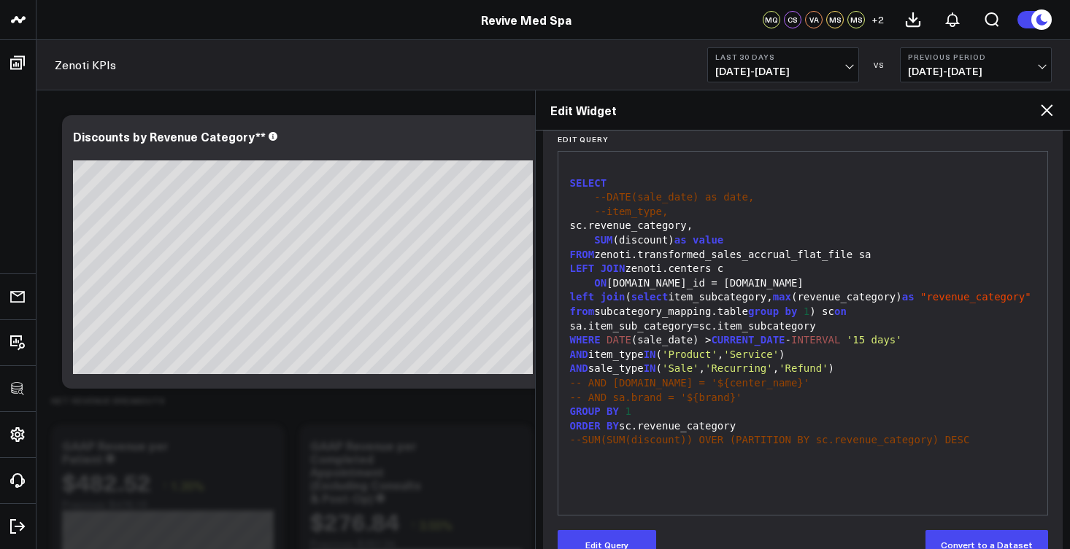
scroll to position [218, 0]
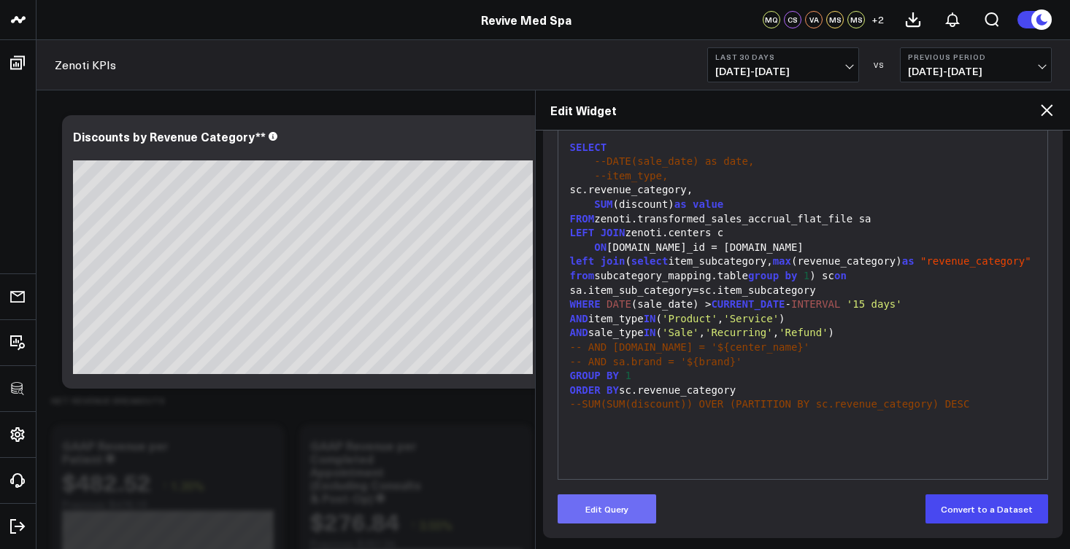
click at [654, 503] on button "Edit Query" at bounding box center [606, 509] width 98 height 29
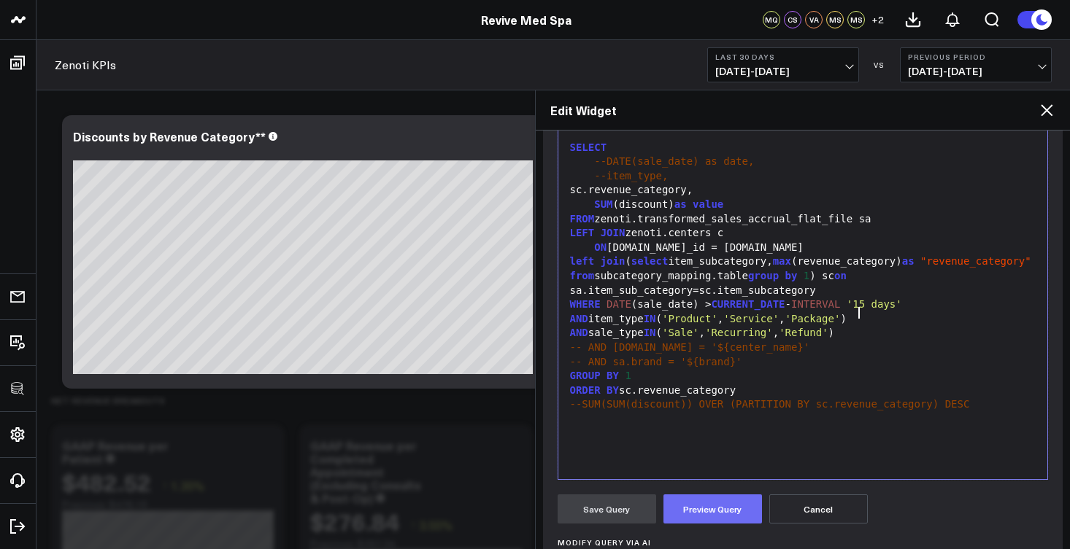
click at [738, 509] on button "Preview Query" at bounding box center [712, 509] width 98 height 29
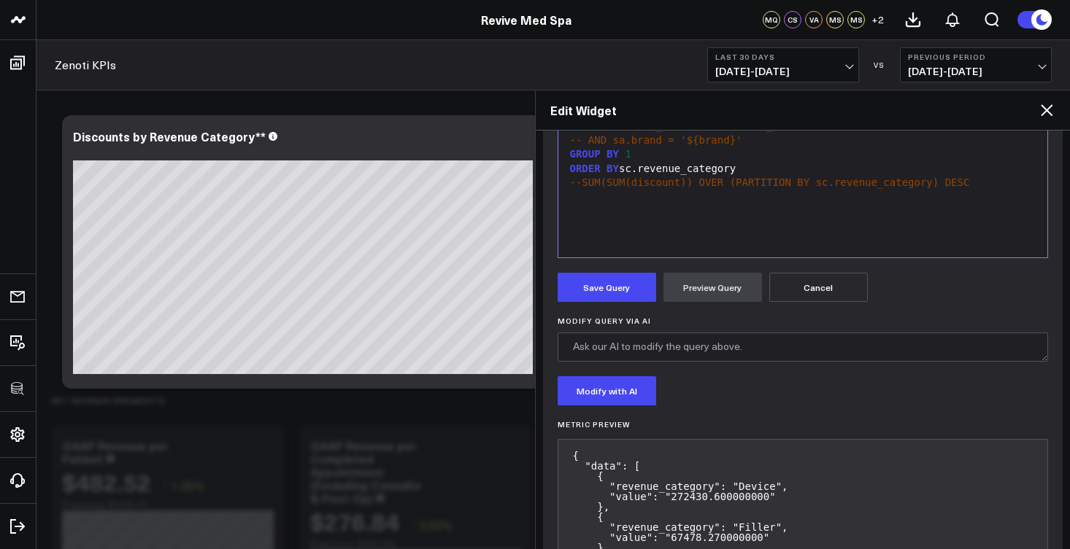
scroll to position [464, 0]
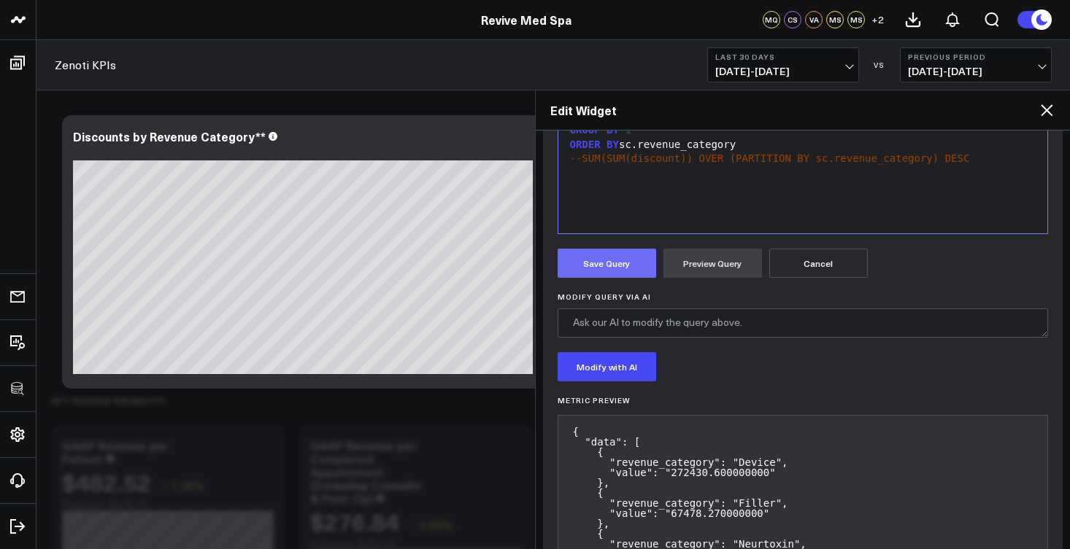
click at [625, 267] on button "Save Query" at bounding box center [606, 263] width 98 height 29
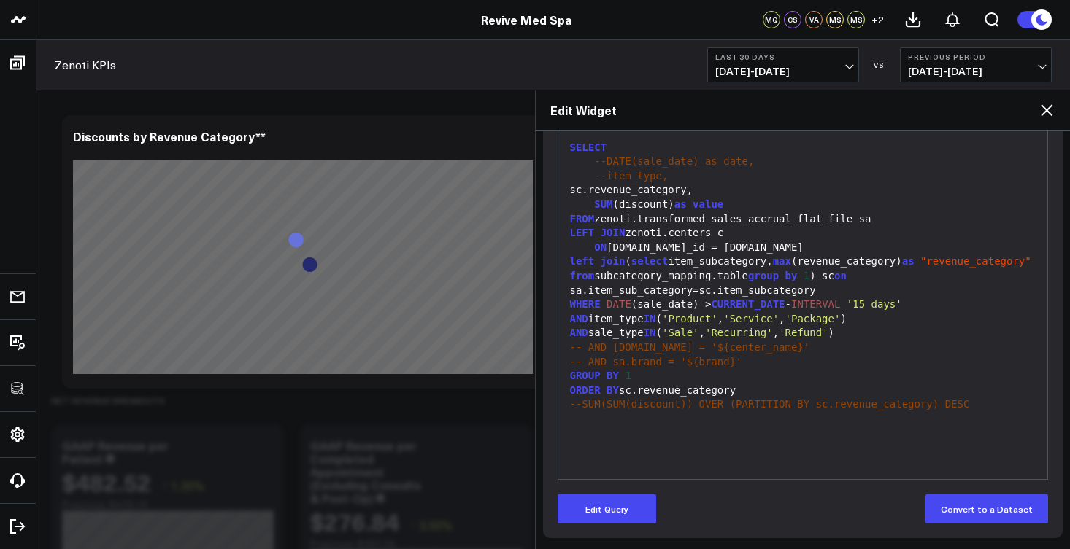
scroll to position [218, 0]
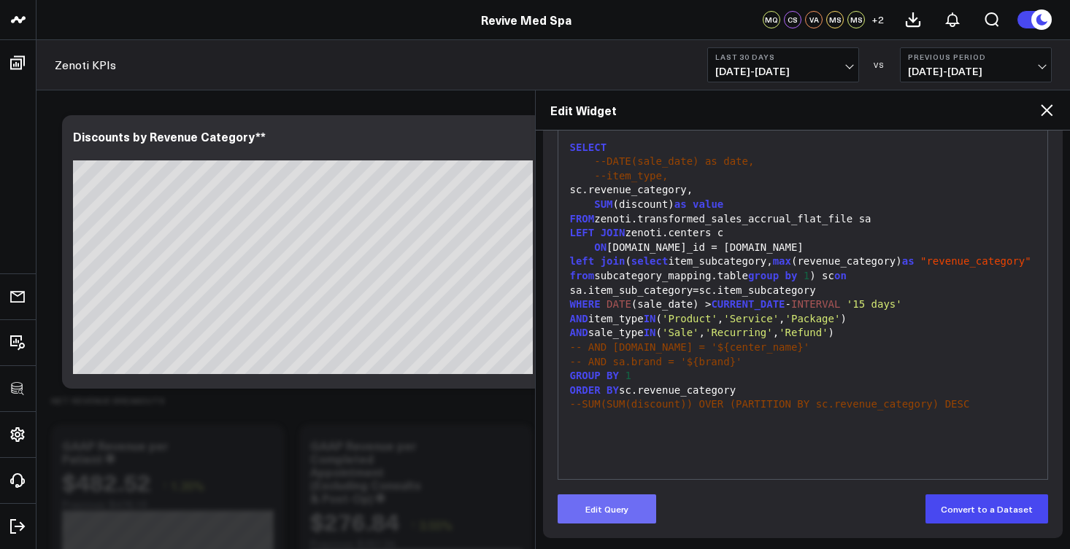
click at [645, 511] on button "Edit Query" at bounding box center [606, 509] width 98 height 29
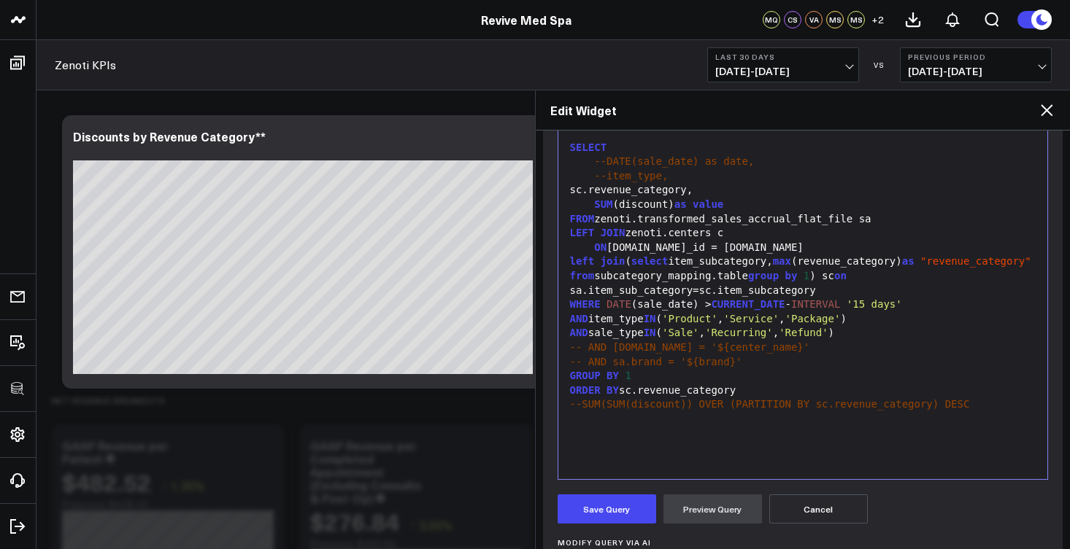
click at [592, 185] on div "sc.revenue_category," at bounding box center [802, 190] width 475 height 15
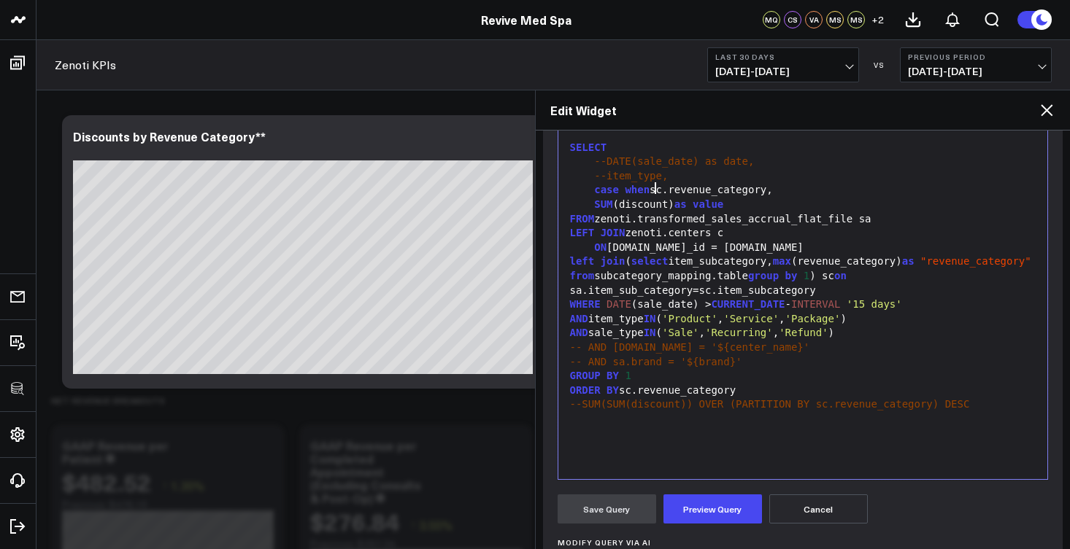
click at [773, 188] on div "case when sc.revenue_category," at bounding box center [802, 190] width 475 height 15
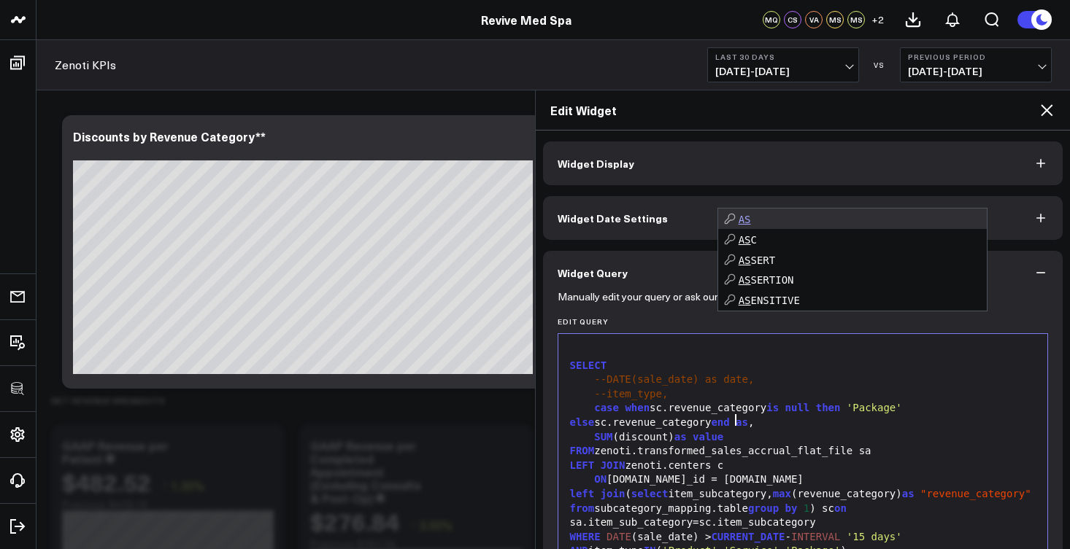
scroll to position [218, 0]
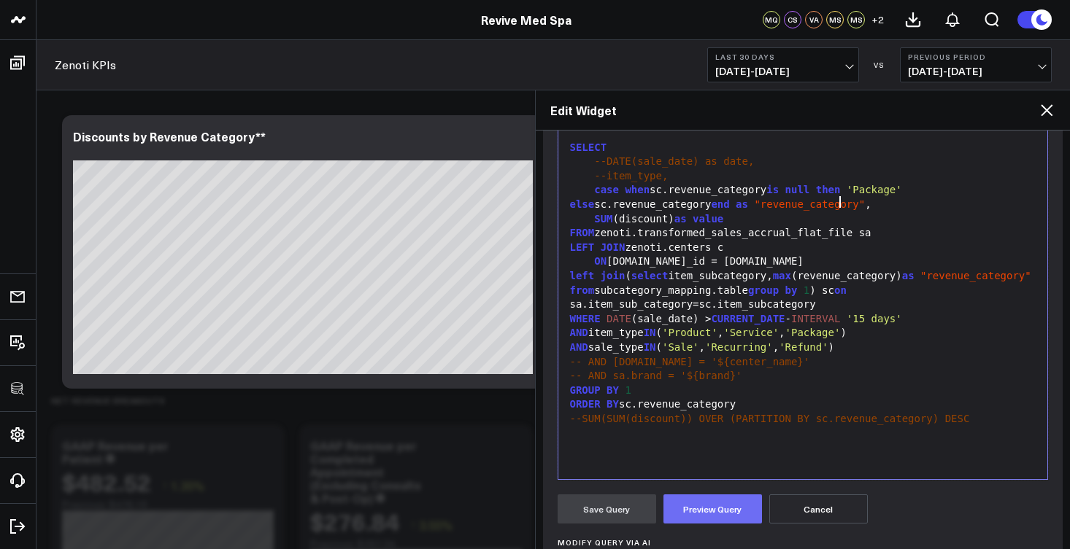
click at [710, 501] on button "Preview Query" at bounding box center [712, 509] width 98 height 29
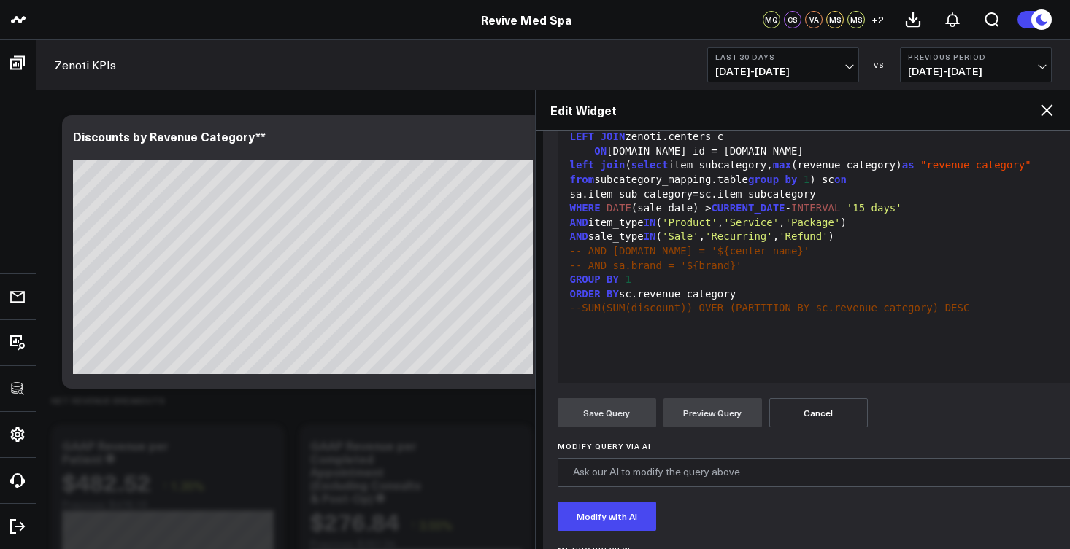
scroll to position [180, 0]
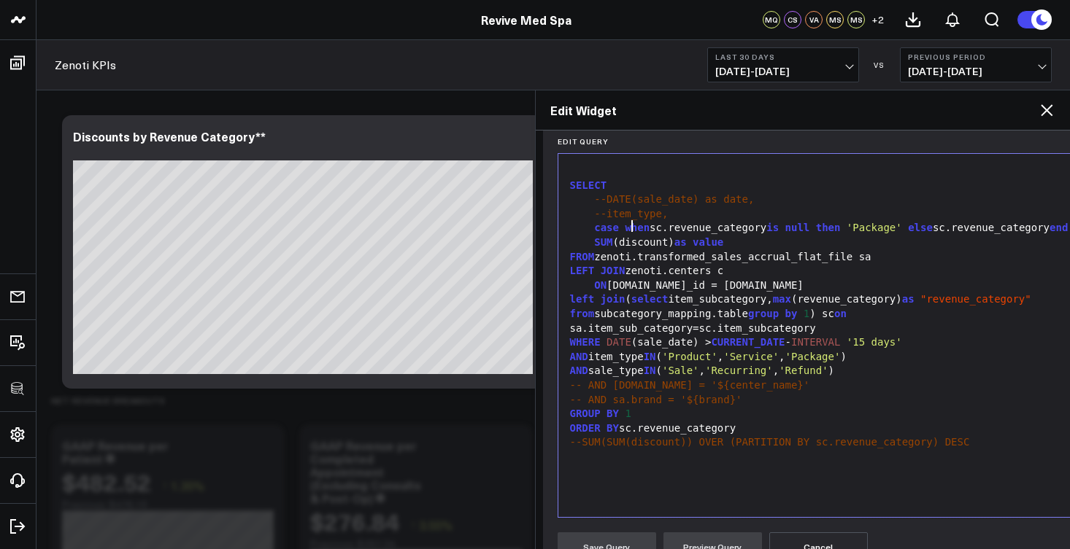
click at [629, 223] on span "when" at bounding box center [637, 228] width 25 height 12
click at [593, 229] on div "case when sc.revenue_category is null then 'Package' else sc.revenue_category e…" at bounding box center [901, 228] width 673 height 15
click at [698, 236] on div "( case when sc.revenue_category is null then 'Package' else sc.revenue_category…" at bounding box center [901, 228] width 673 height 15
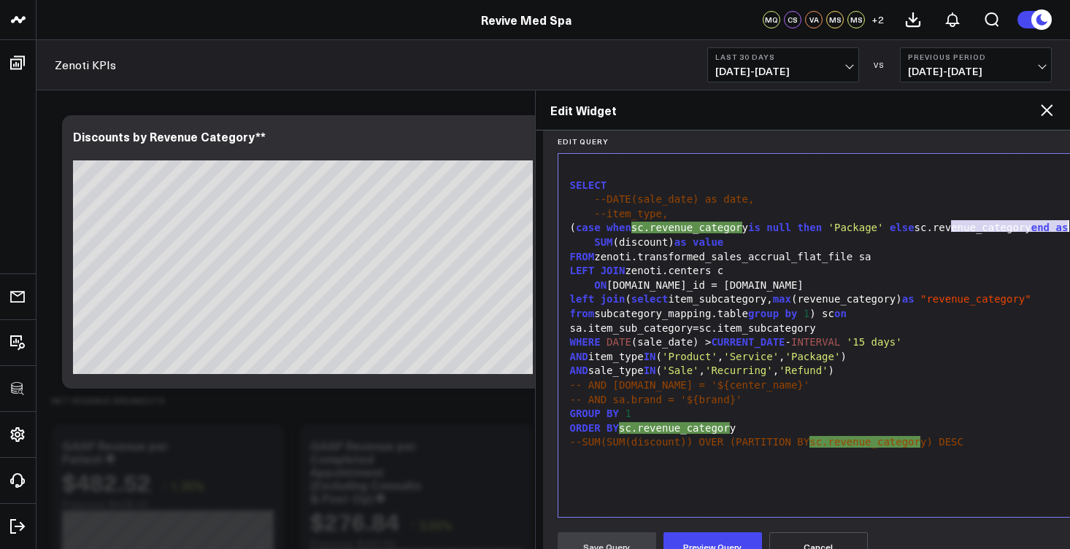
drag, startPoint x: 954, startPoint y: 224, endPoint x: 1069, endPoint y: 231, distance: 115.5
click at [1069, 231] on div "Widget Display Widget Date Settings Widget Query Manually edit your query or as…" at bounding box center [803, 340] width 535 height 419
click at [989, 234] on div "( case when sc.revenue_categor y is null then 'Package' else sc.revenue_categor…" at bounding box center [901, 228] width 673 height 15
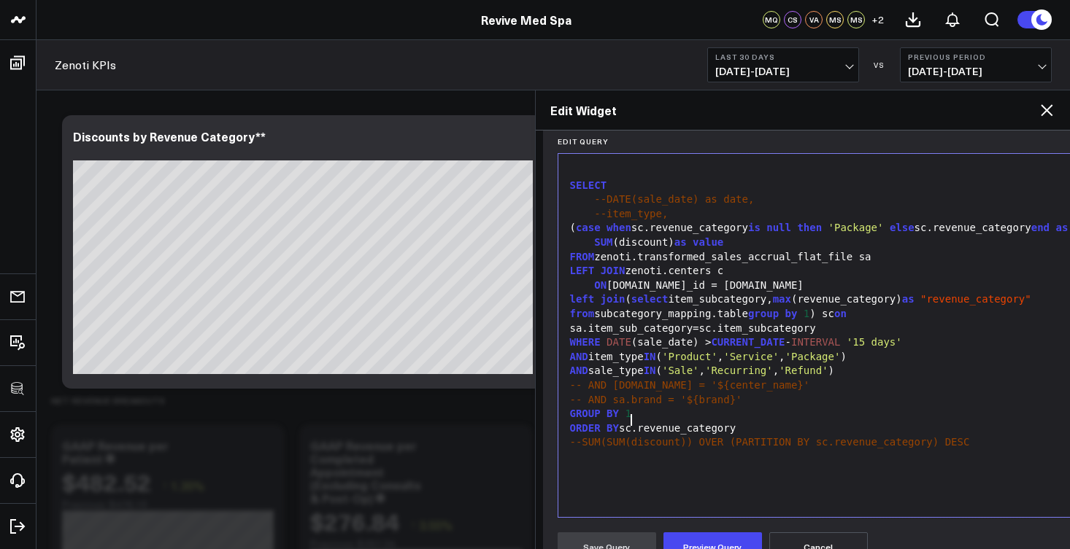
click at [697, 421] on div "GROUP BY 1" at bounding box center [901, 414] width 673 height 15
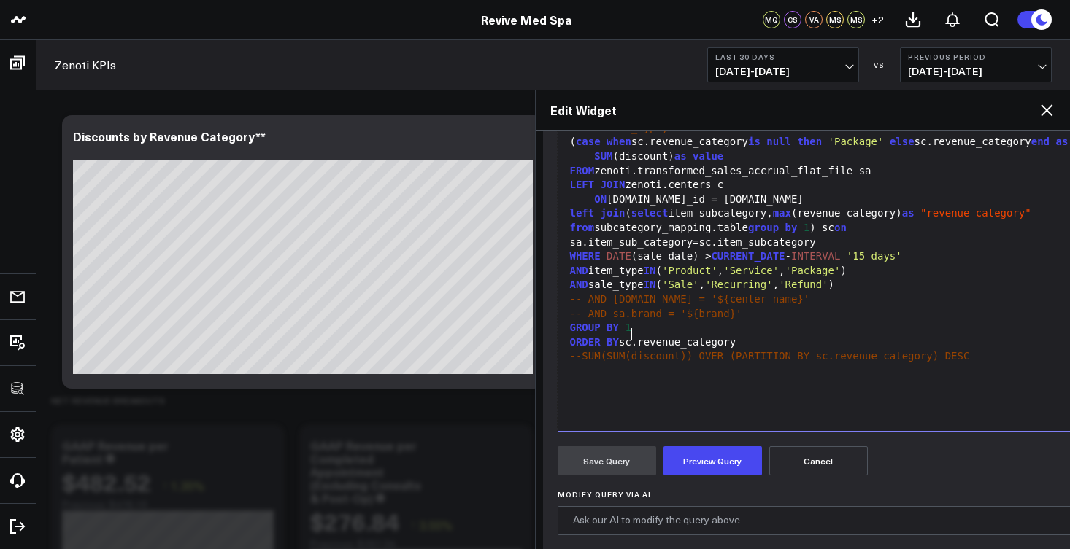
scroll to position [248, 0]
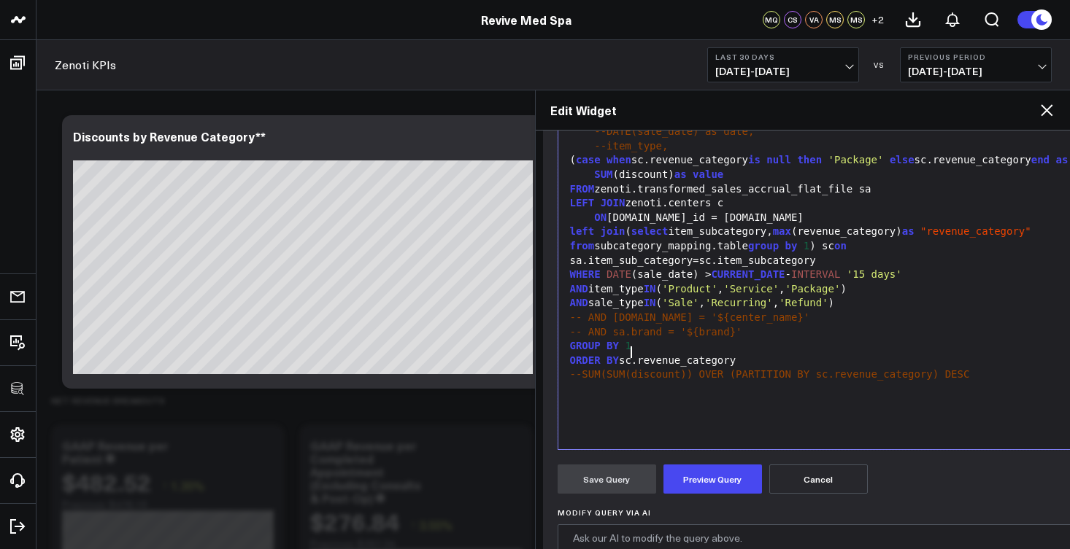
click at [914, 161] on span "else" at bounding box center [901, 160] width 25 height 12
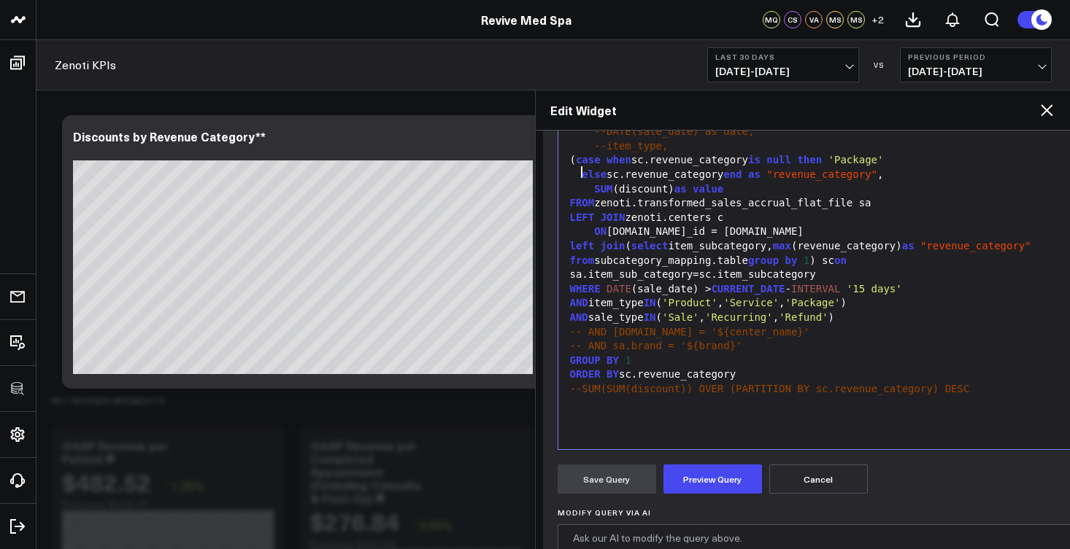
click at [755, 176] on div "else sc.revenue_category end as "revenue_category" ," at bounding box center [901, 175] width 673 height 15
click at [727, 477] on button "Preview Query" at bounding box center [712, 479] width 98 height 29
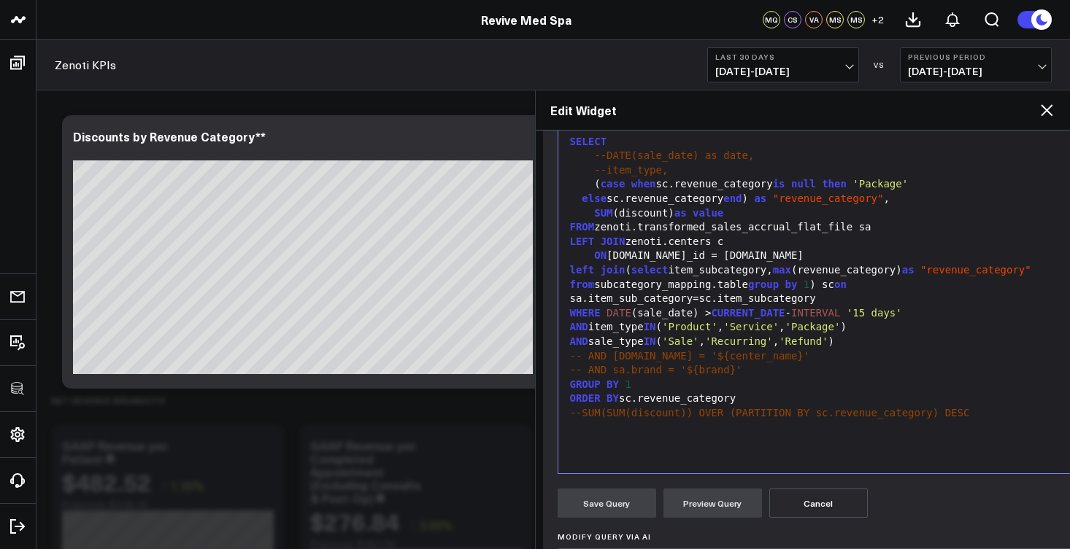
scroll to position [209, 0]
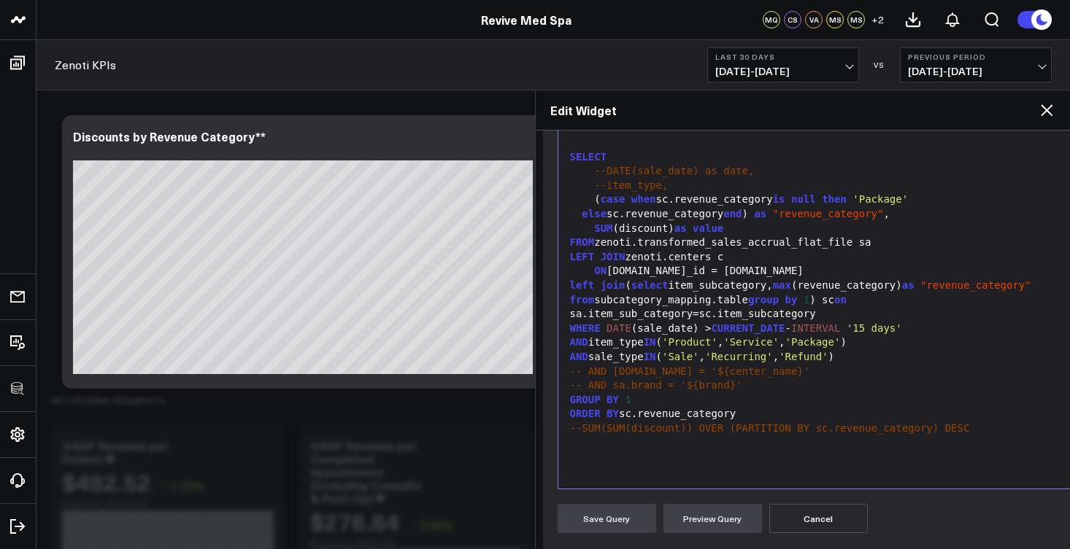
click at [644, 398] on div "GROUP BY 1" at bounding box center [901, 400] width 673 height 15
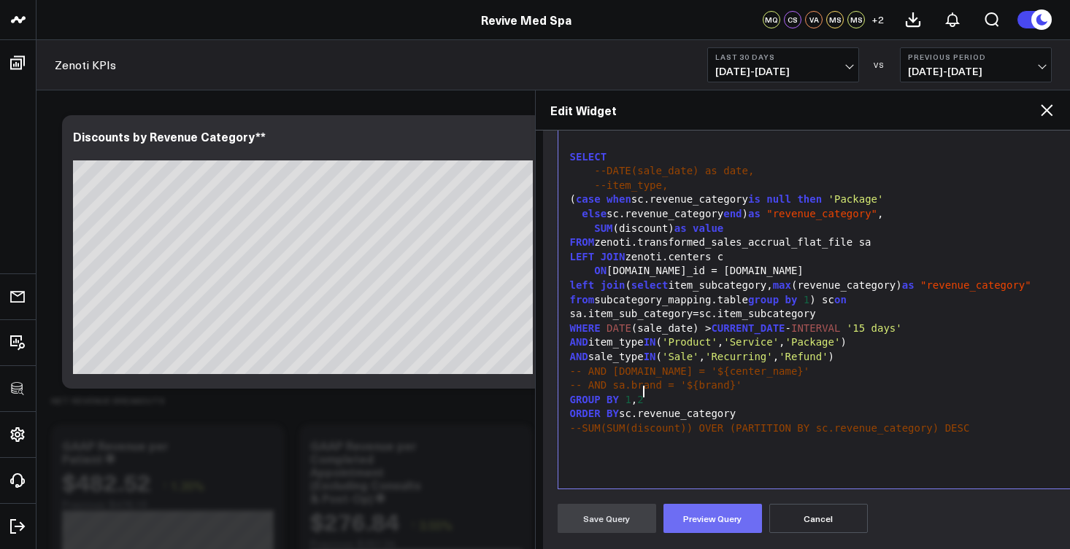
click at [702, 510] on button "Preview Query" at bounding box center [712, 518] width 98 height 29
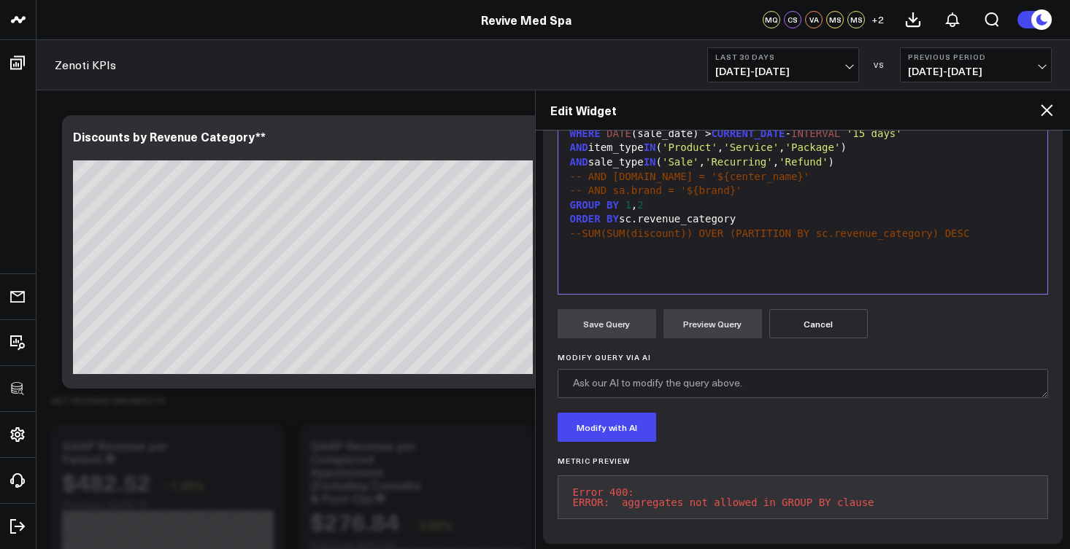
scroll to position [273, 0]
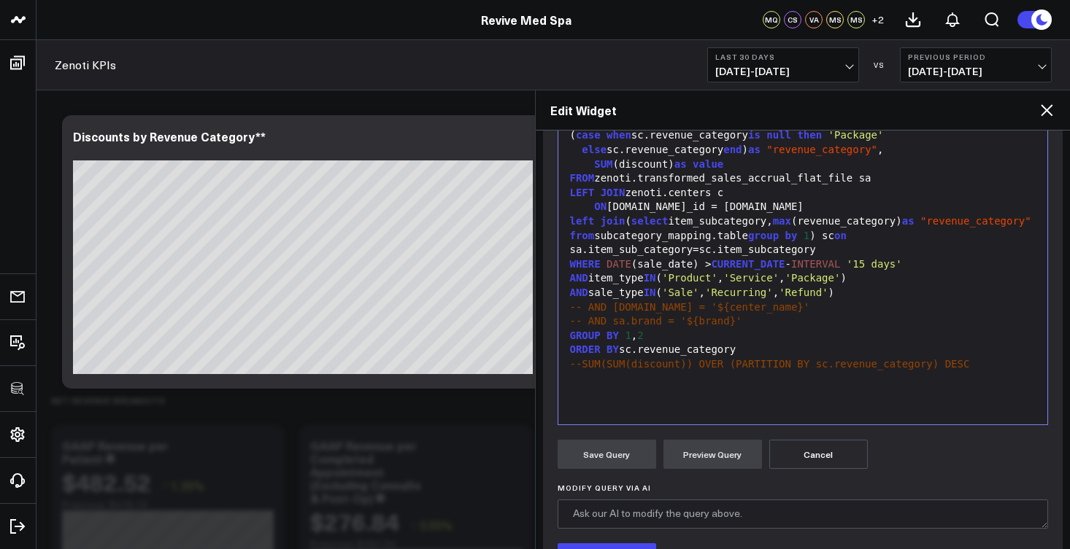
click at [662, 331] on div "GROUP BY 1 , 2" at bounding box center [802, 336] width 475 height 15
click at [703, 457] on button "Preview Query" at bounding box center [712, 454] width 98 height 29
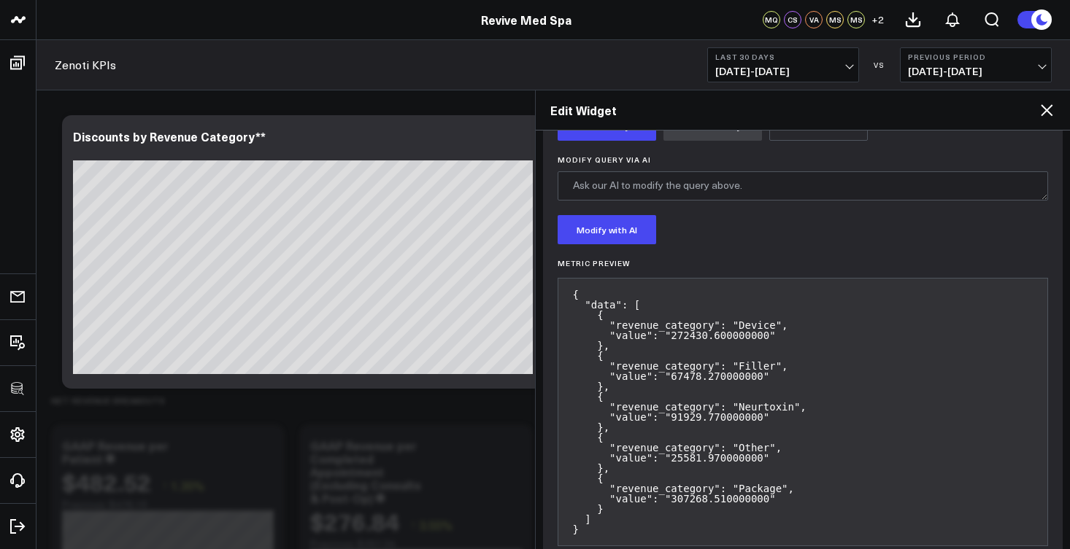
scroll to position [488, 0]
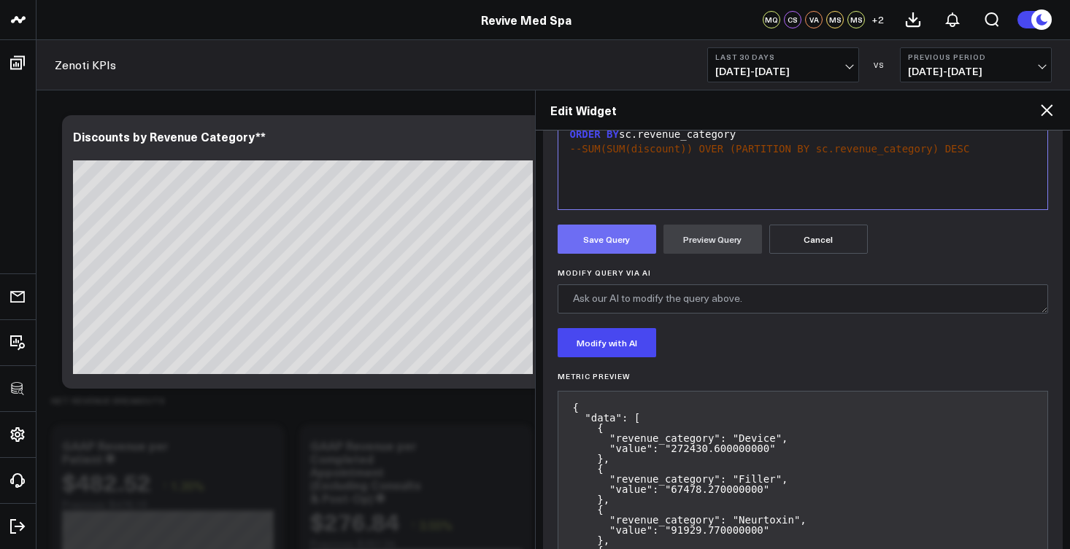
click at [630, 244] on button "Save Query" at bounding box center [606, 239] width 98 height 29
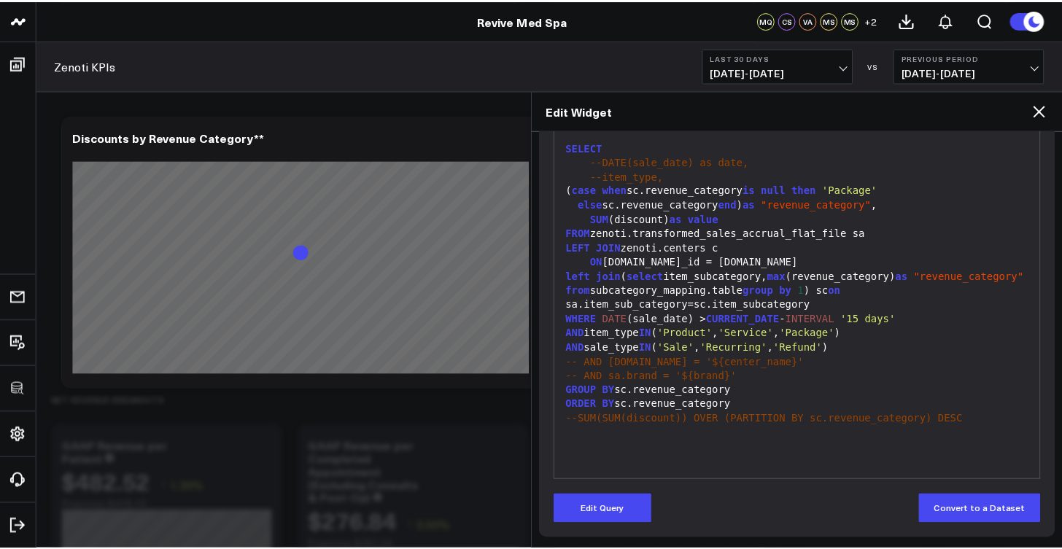
scroll to position [218, 0]
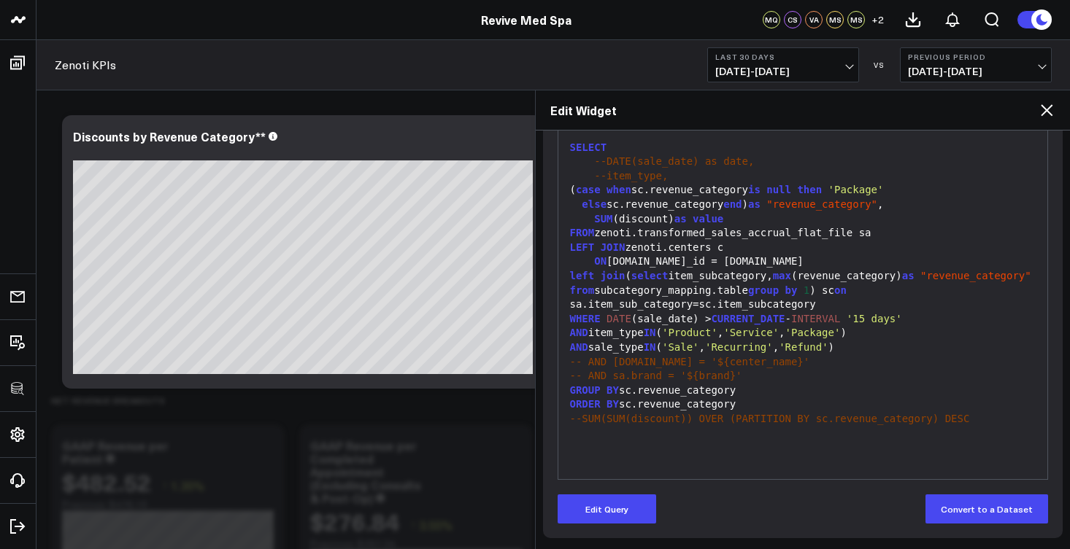
click at [1047, 107] on icon at bounding box center [1046, 110] width 18 height 18
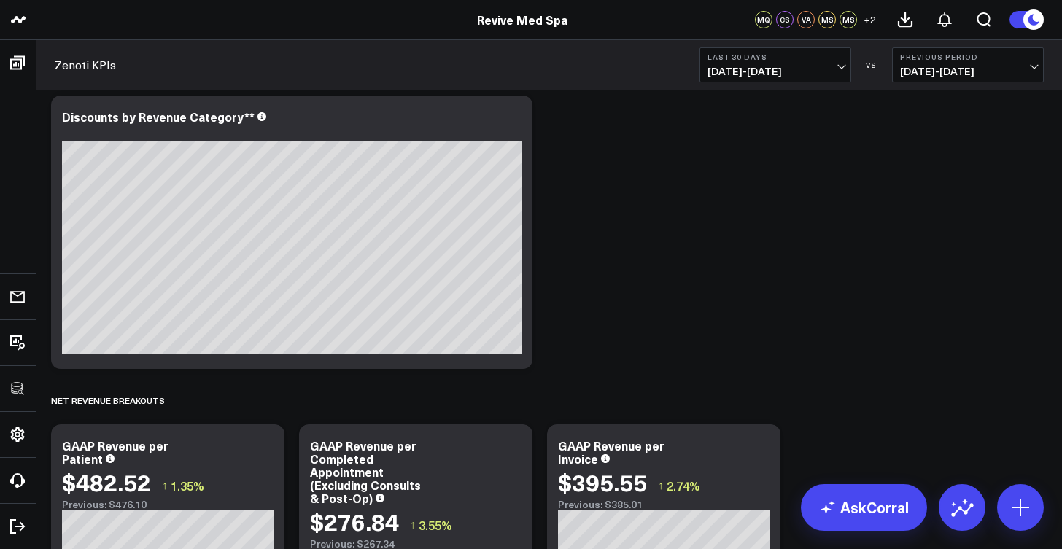
click at [657, 328] on div "SALES & REVENUE Modify via AI Copy link to widget Ask support Remove Create lin…" at bounding box center [549, 252] width 1011 height 4527
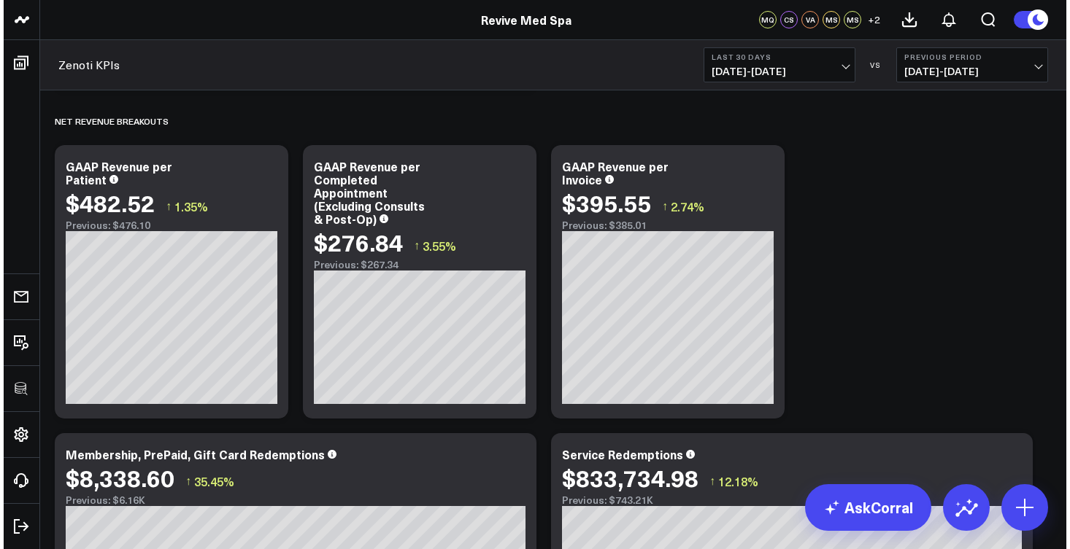
scroll to position [2395, 0]
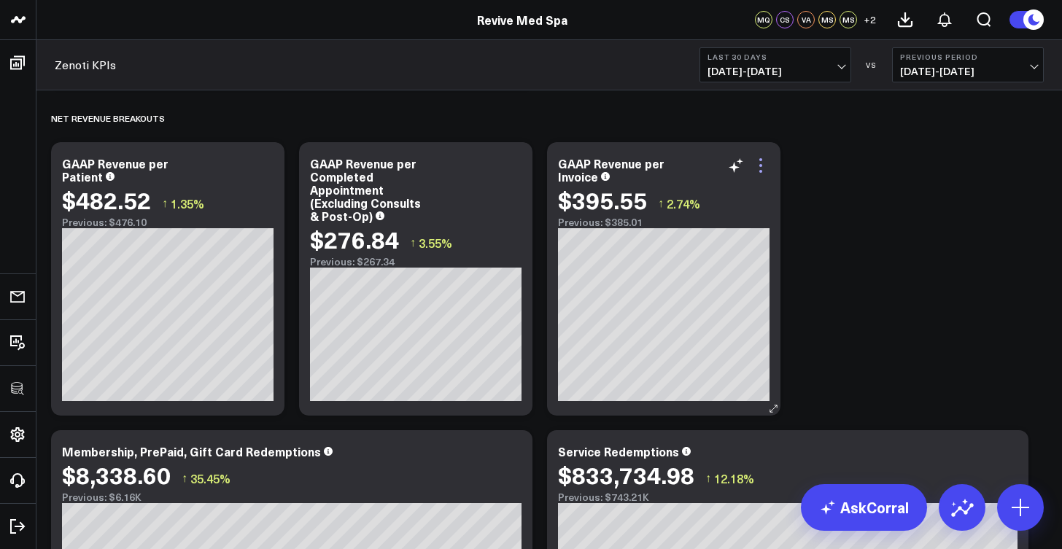
click at [759, 169] on icon at bounding box center [761, 166] width 18 height 18
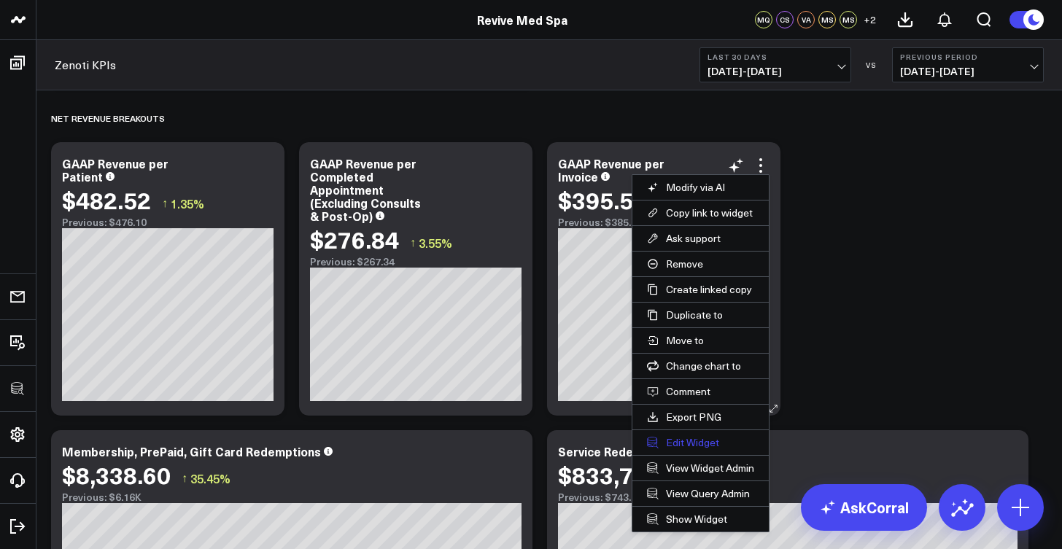
click at [681, 444] on button "Edit Widget" at bounding box center [701, 442] width 136 height 25
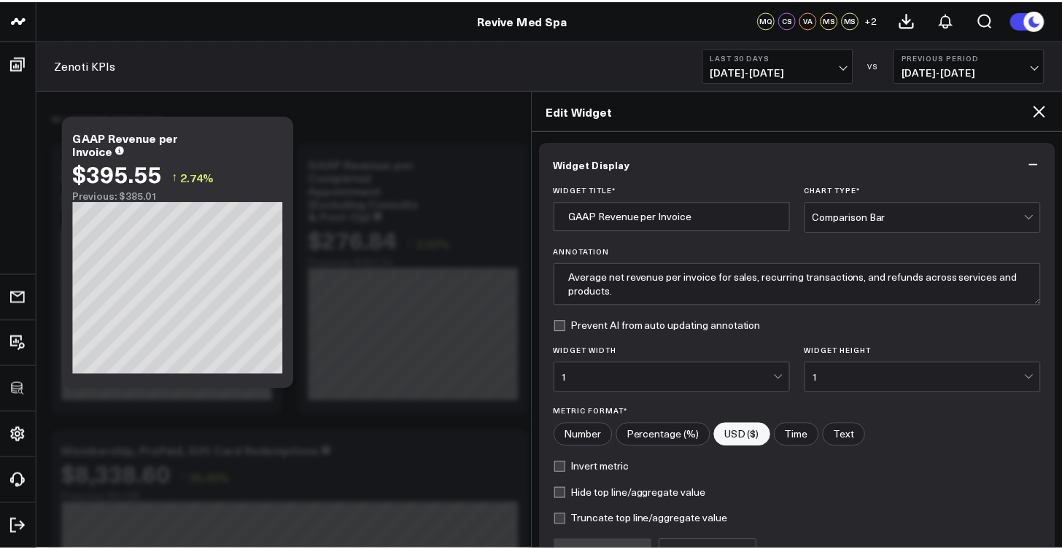
scroll to position [155, 0]
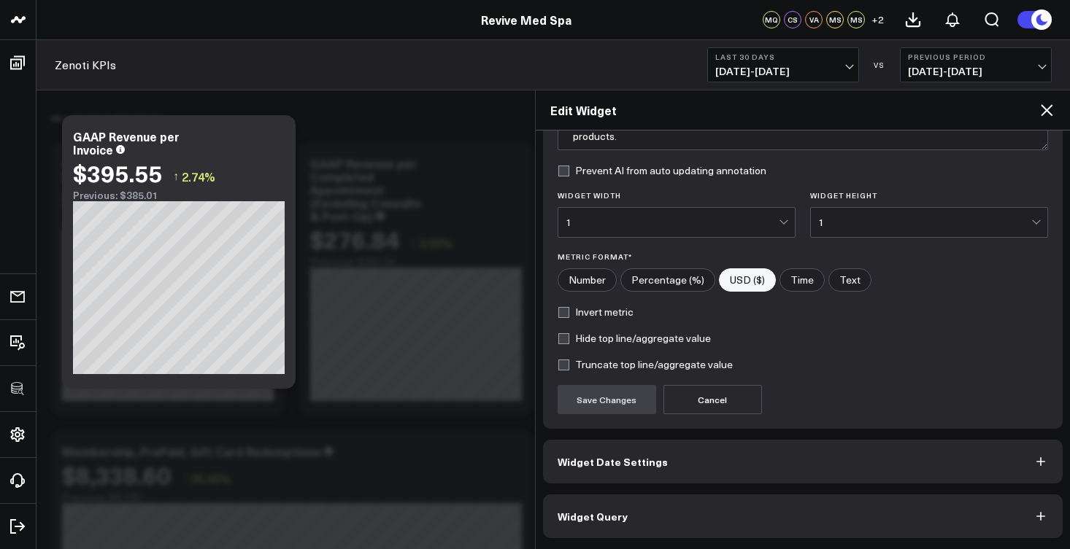
click at [657, 524] on button "Widget Query" at bounding box center [803, 517] width 520 height 44
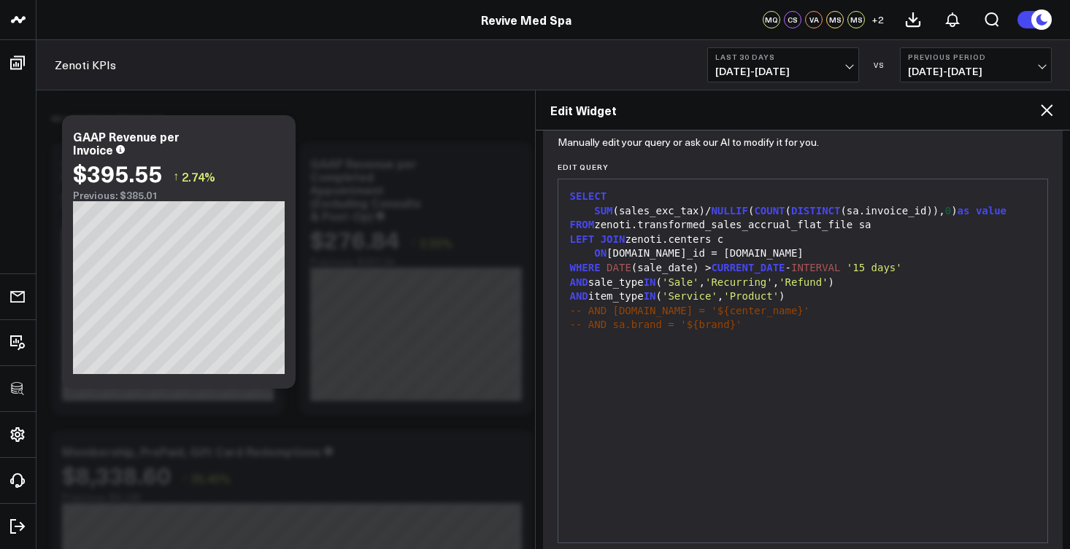
click at [1048, 113] on icon at bounding box center [1046, 110] width 12 height 12
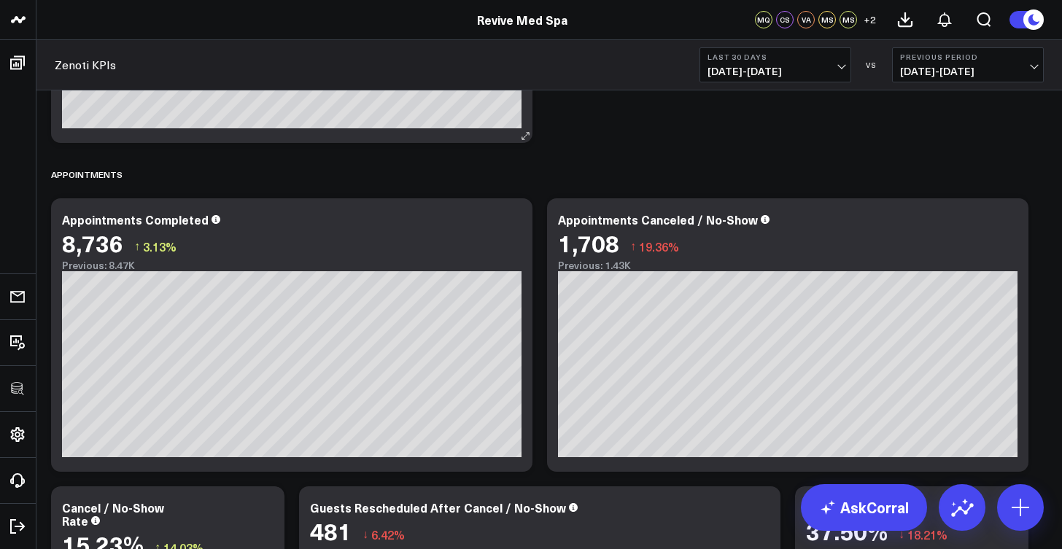
scroll to position [3247, 0]
